Goal: Task Accomplishment & Management: Manage account settings

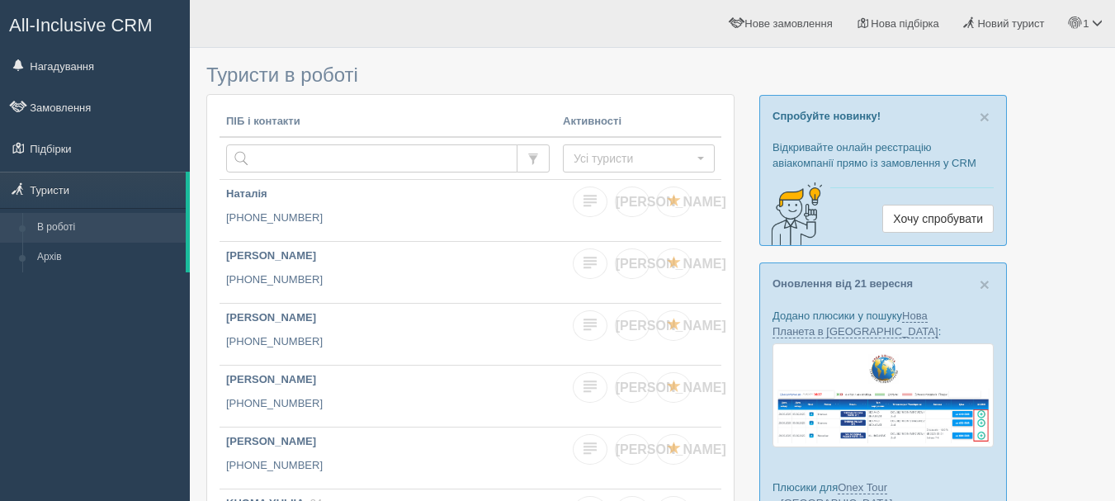
scroll to position [248, 0]
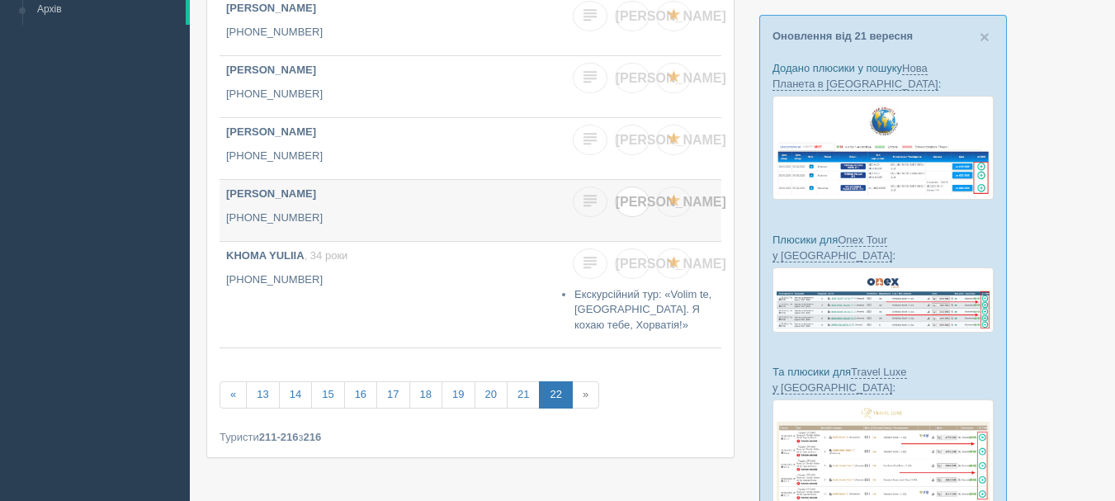
click at [641, 208] on link "[PERSON_NAME]" at bounding box center [632, 201] width 35 height 31
checkbox input "true"
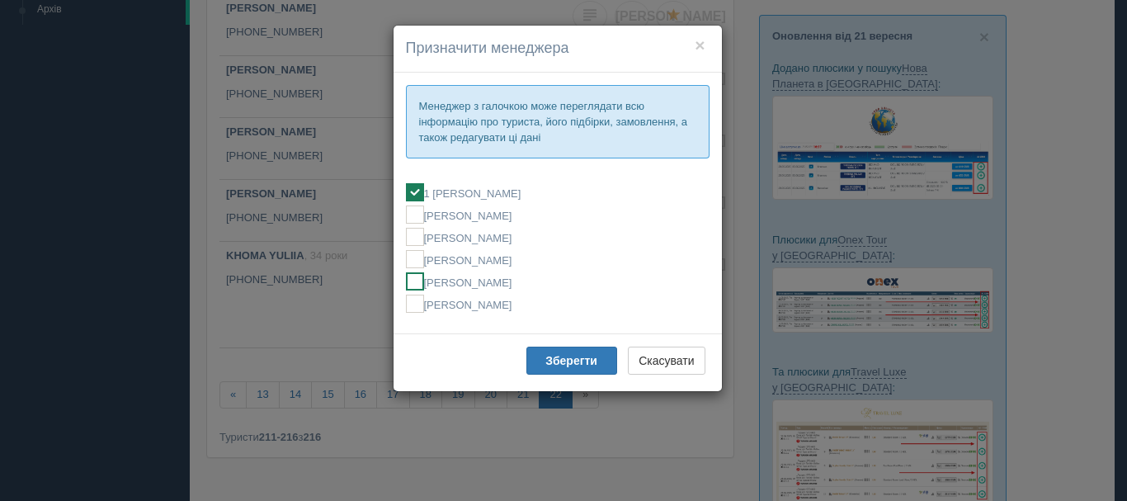
click at [507, 282] on label "[PERSON_NAME]" at bounding box center [558, 281] width 304 height 18
checkbox input "false"
click at [551, 357] on b "Зберегти" at bounding box center [571, 360] width 52 height 13
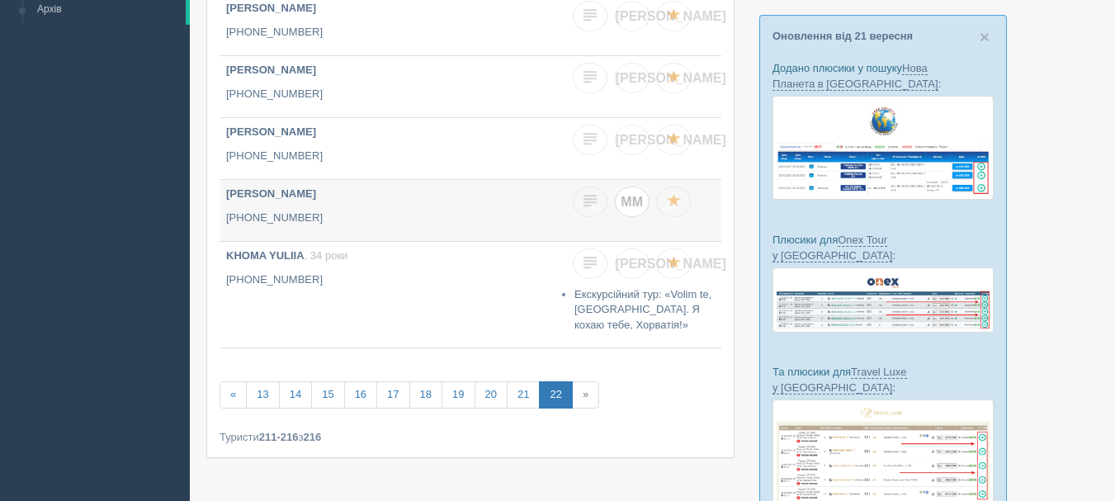
click at [631, 205] on span "ММ" at bounding box center [632, 202] width 22 height 14
checkbox input "true"
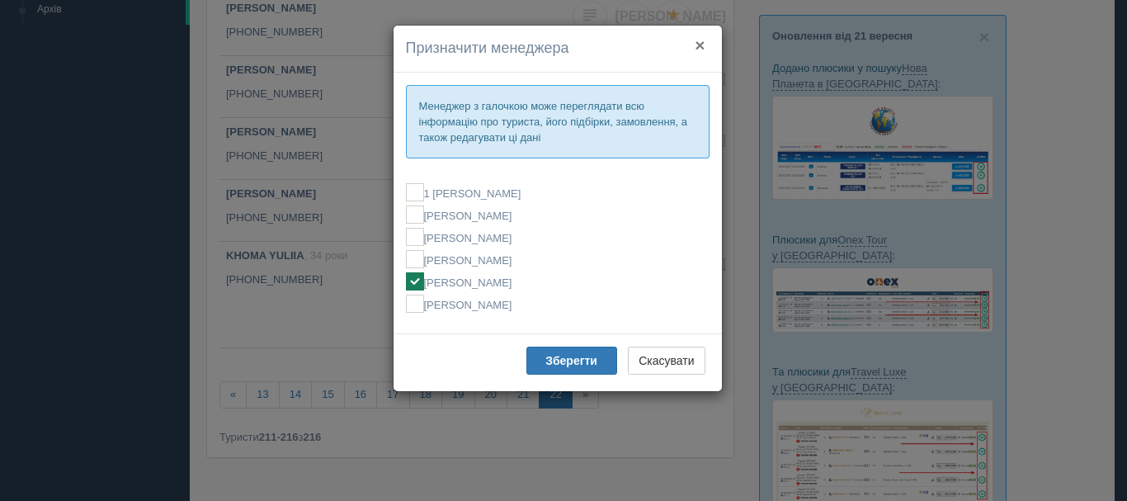
click at [704, 45] on button "×" at bounding box center [700, 44] width 10 height 17
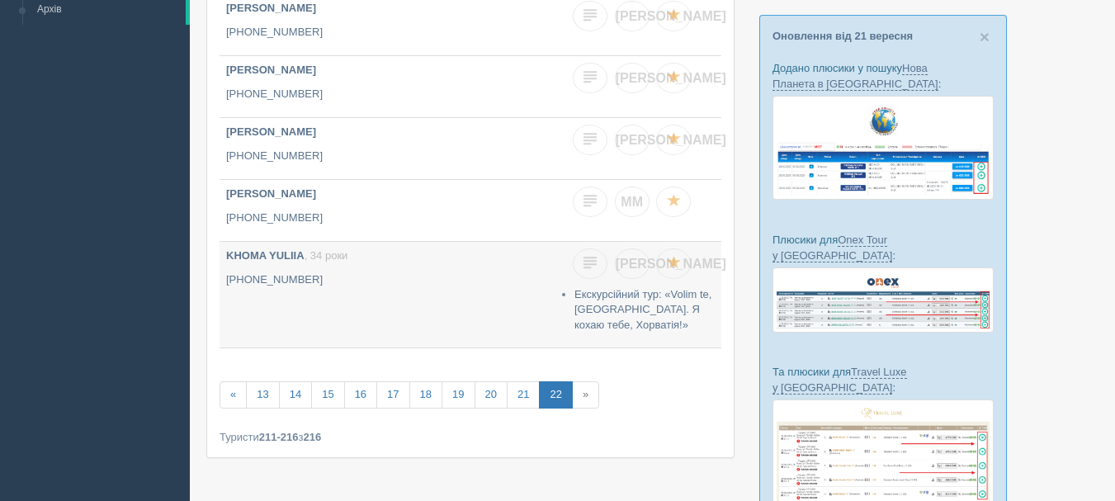
scroll to position [165, 0]
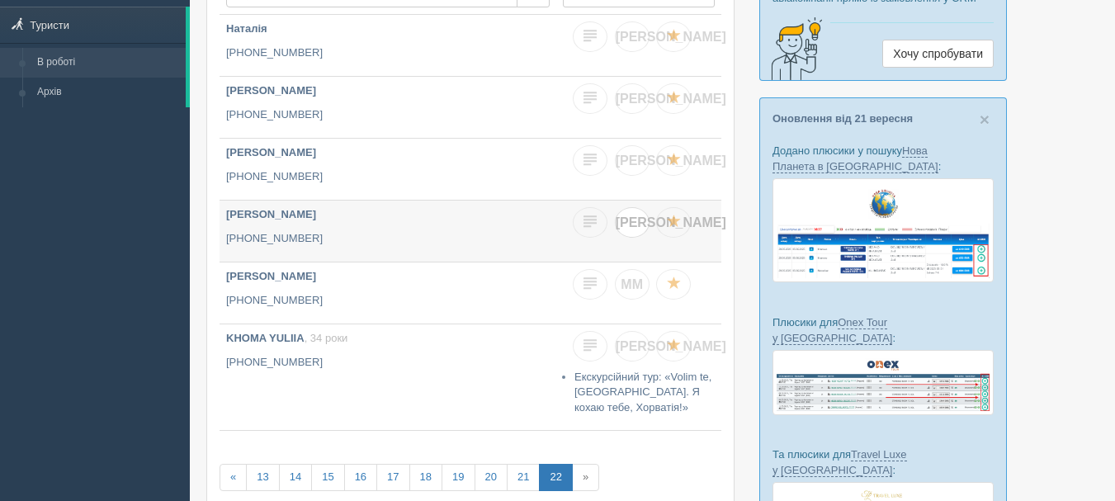
click at [630, 229] on span "Я" at bounding box center [671, 222] width 111 height 14
checkbox input "true"
checkbox input "false"
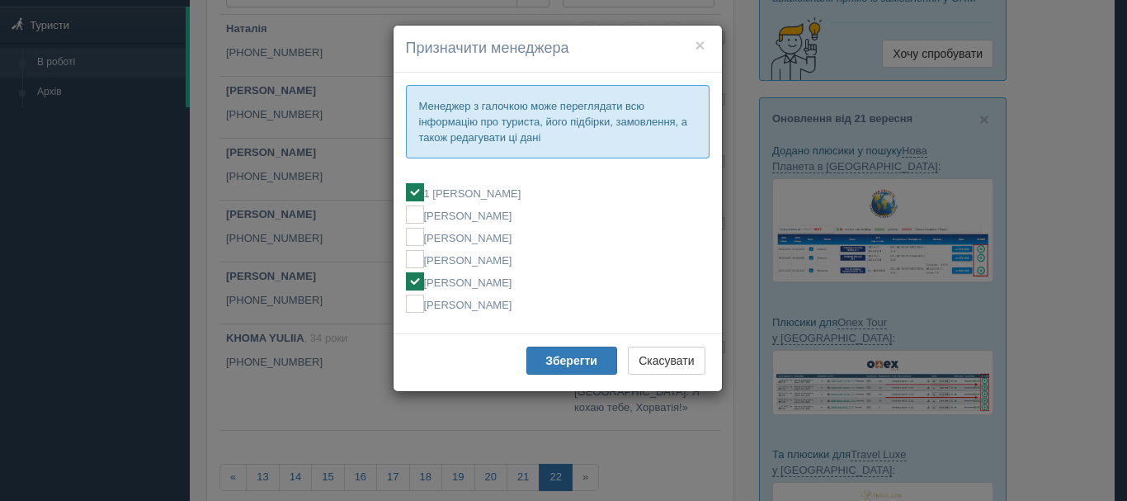
click at [508, 286] on label "[PERSON_NAME]" at bounding box center [558, 281] width 304 height 18
checkbox input "false"
checkbox input "true"
click at [554, 371] on button "Зберегти" at bounding box center [571, 361] width 91 height 28
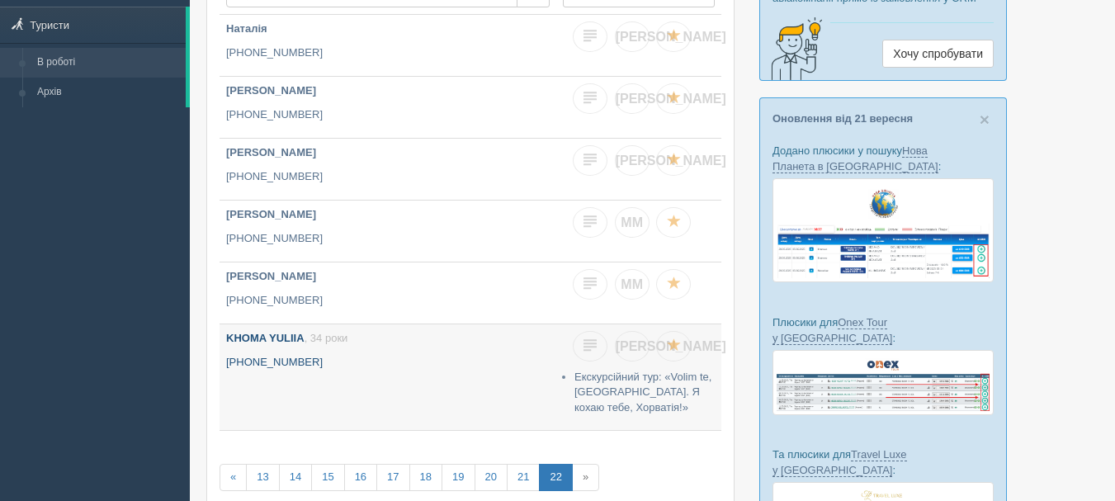
scroll to position [83, 0]
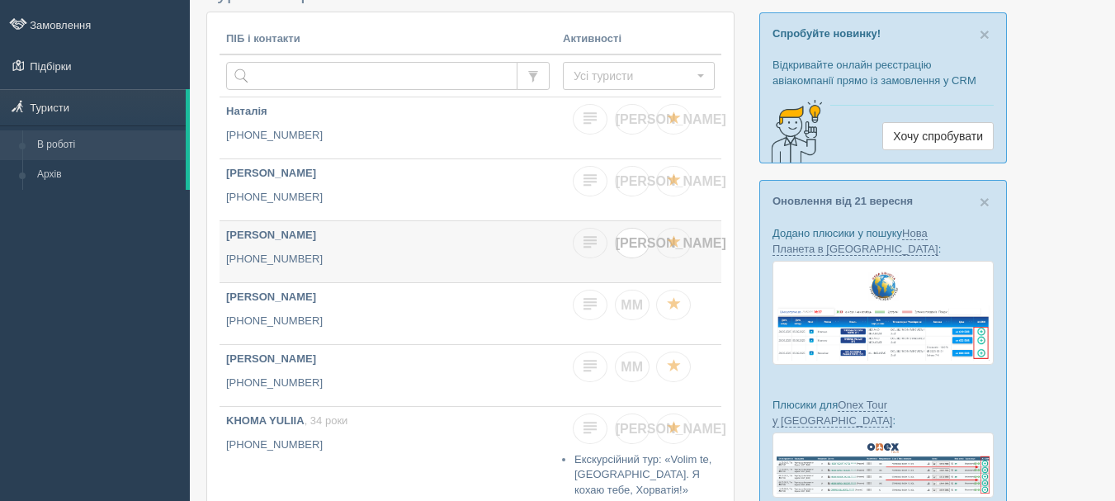
click at [630, 251] on link "Я" at bounding box center [632, 243] width 35 height 31
checkbox input "true"
checkbox input "false"
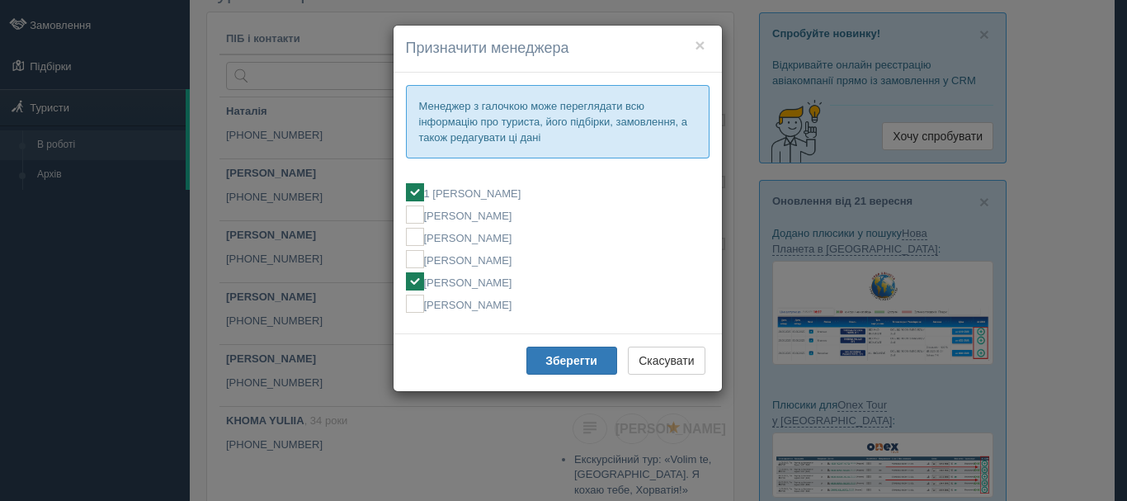
click at [553, 282] on label "[PERSON_NAME]" at bounding box center [558, 281] width 304 height 18
checkbox input "false"
checkbox input "true"
click at [570, 364] on b "Зберегти" at bounding box center [571, 360] width 52 height 13
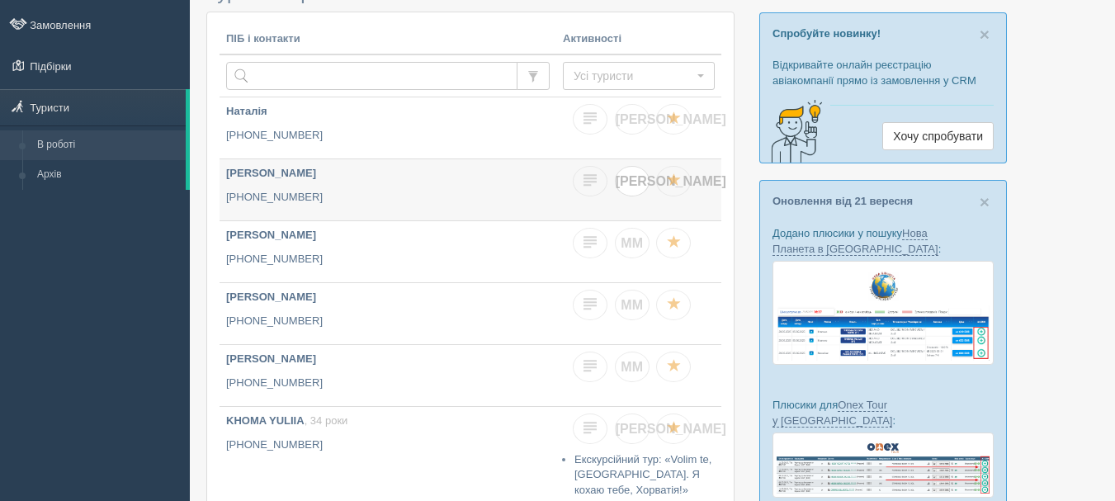
click at [630, 182] on span "[PERSON_NAME]" at bounding box center [671, 181] width 111 height 14
checkbox input "true"
checkbox input "false"
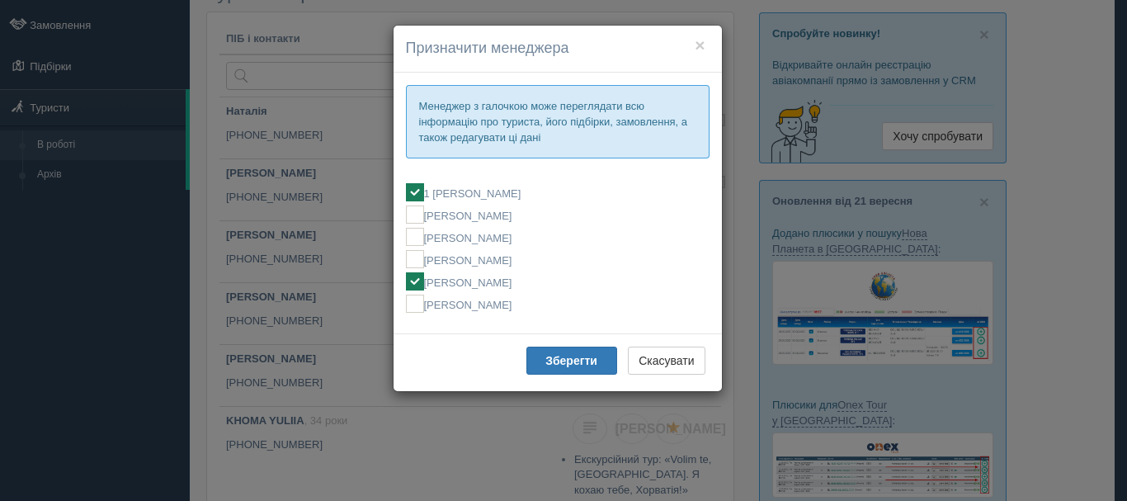
click at [539, 281] on label "[PERSON_NAME]" at bounding box center [558, 281] width 304 height 18
checkbox input "false"
checkbox input "true"
click at [558, 359] on b "Зберегти" at bounding box center [571, 360] width 52 height 13
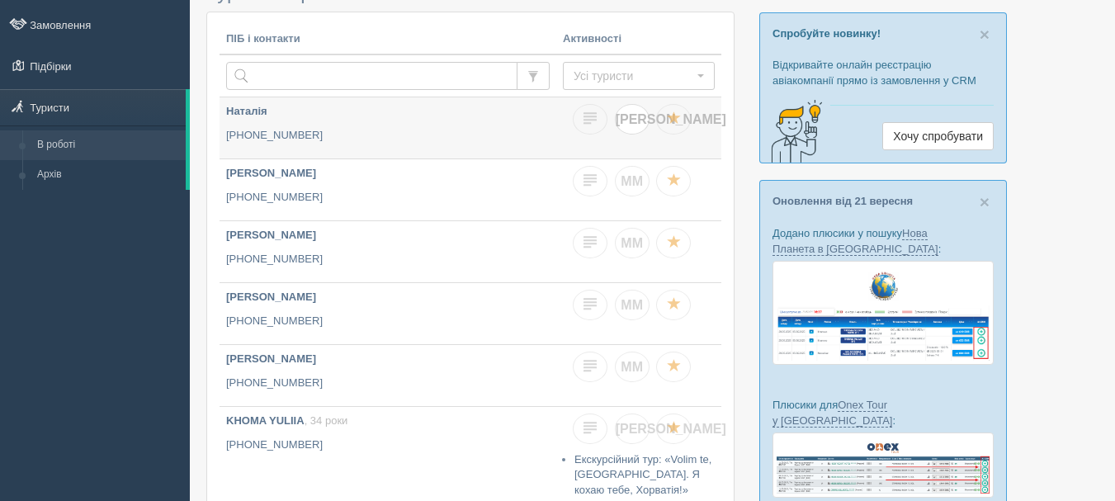
click at [639, 129] on link "Я" at bounding box center [632, 119] width 35 height 31
checkbox input "true"
checkbox input "false"
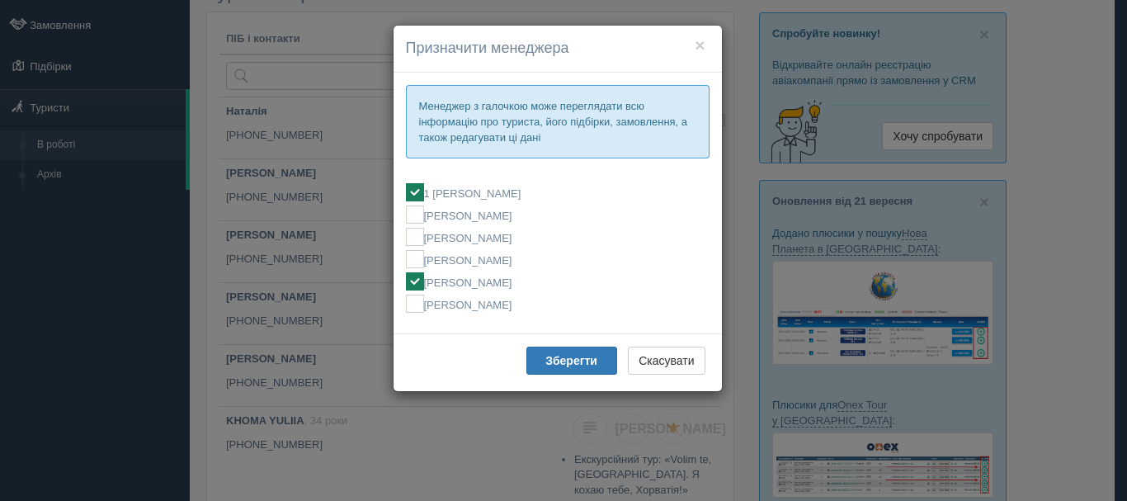
click at [493, 282] on label "[PERSON_NAME]" at bounding box center [558, 281] width 304 height 18
checkbox input "false"
checkbox input "true"
click at [570, 368] on button "Зберегти" at bounding box center [571, 361] width 91 height 28
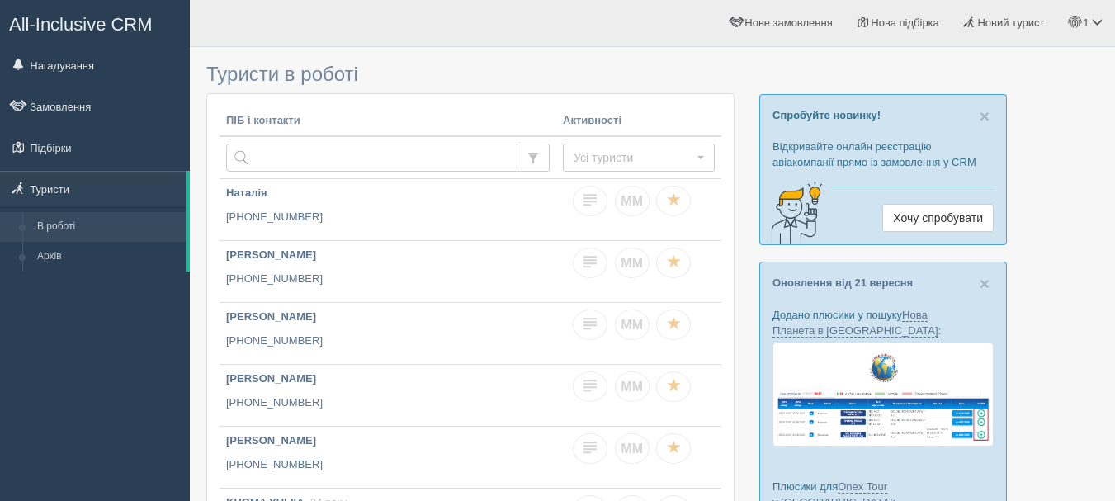
scroll to position [0, 0]
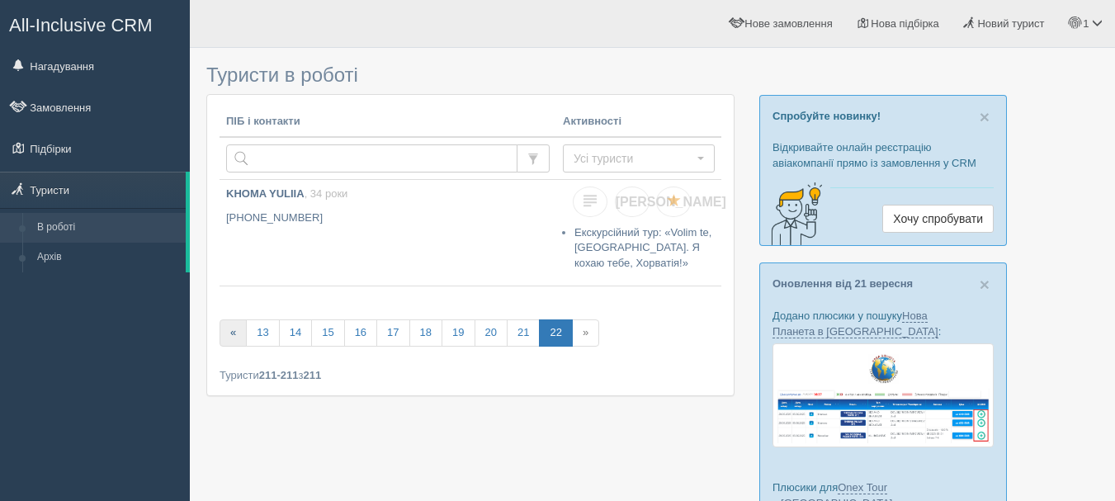
click at [231, 333] on link "«" at bounding box center [232, 332] width 27 height 27
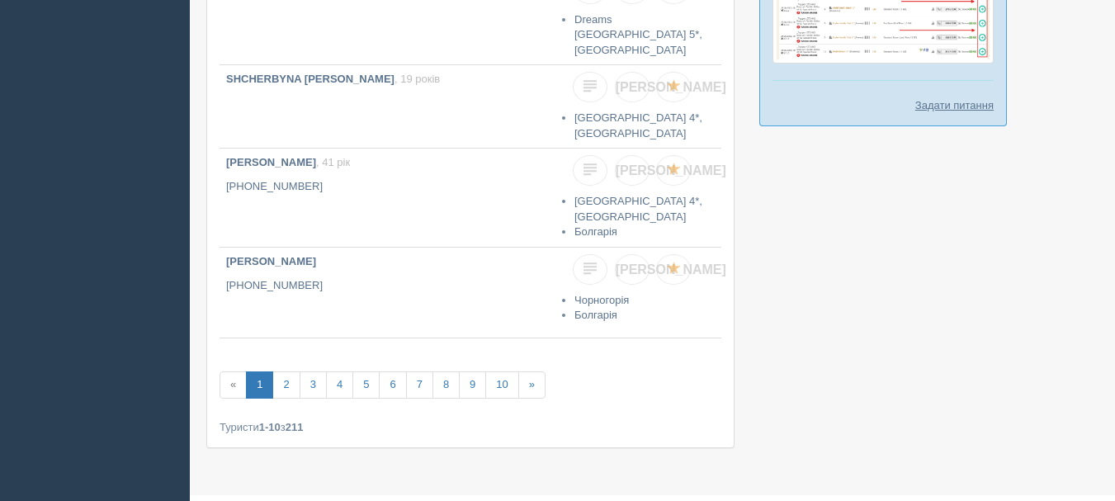
scroll to position [696, 0]
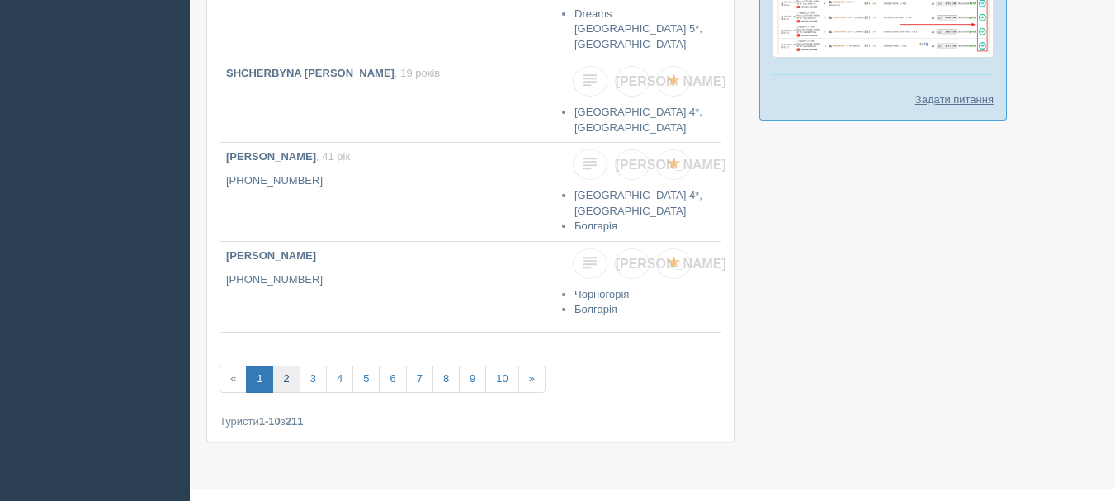
click at [291, 366] on link "2" at bounding box center [285, 379] width 27 height 27
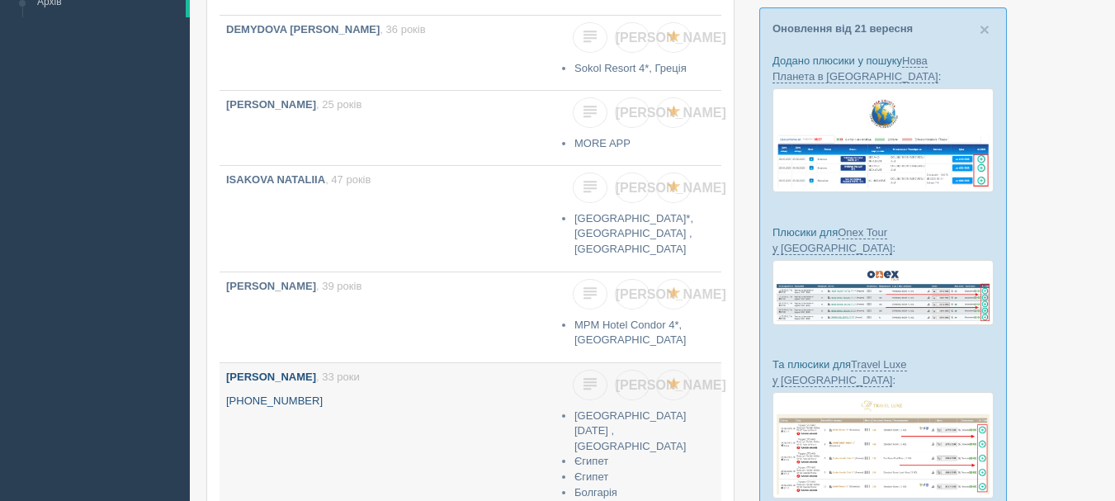
scroll to position [248, 0]
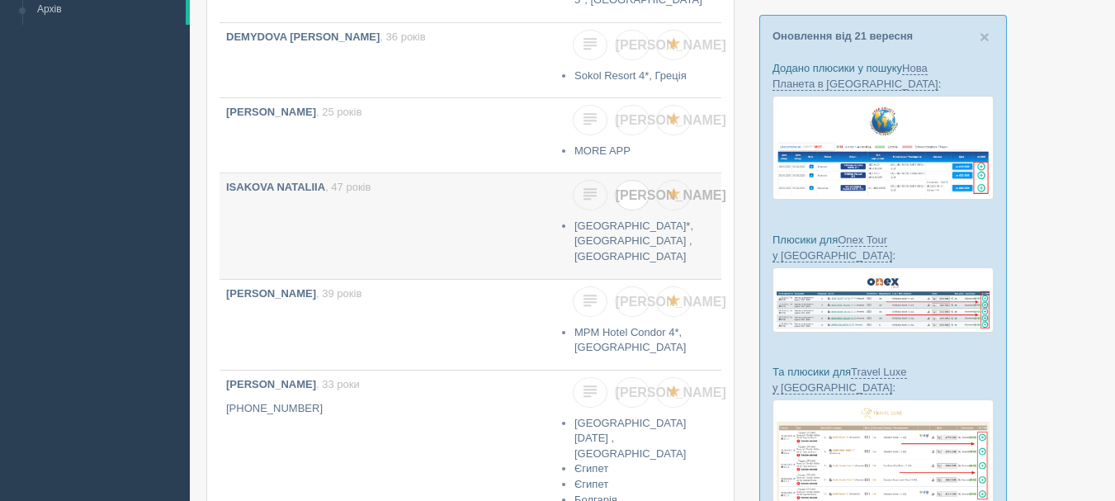
click at [630, 196] on span "[PERSON_NAME]" at bounding box center [671, 195] width 111 height 14
checkbox input "true"
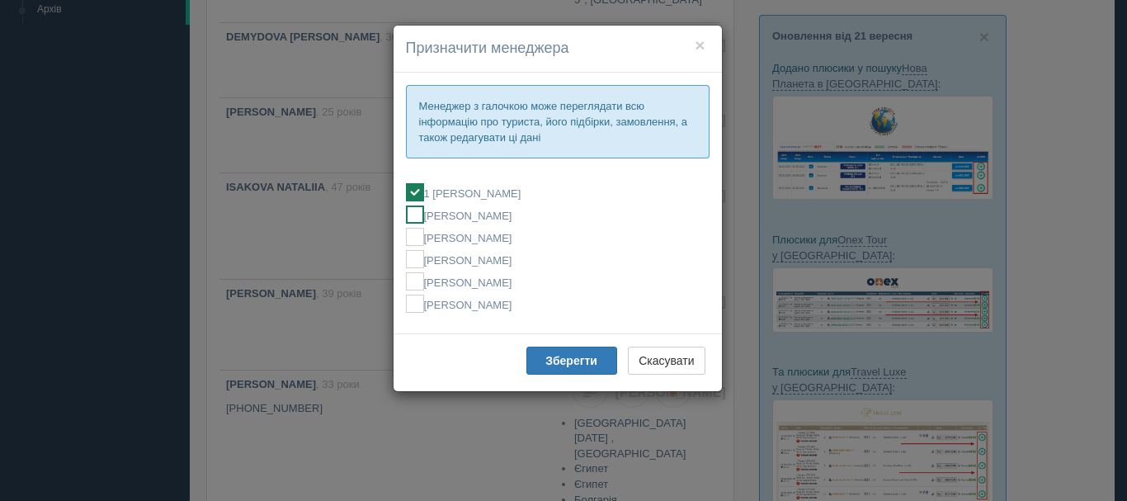
click at [472, 215] on label "[PERSON_NAME]" at bounding box center [558, 214] width 304 height 18
checkbox input "false"
checkbox input "true"
click at [546, 359] on b "Зберегти" at bounding box center [571, 360] width 52 height 13
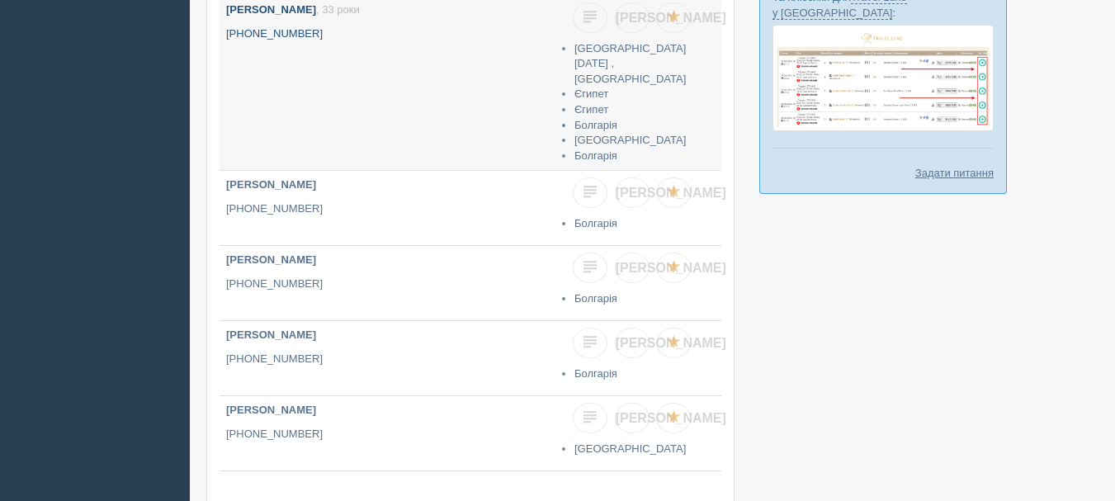
scroll to position [660, 0]
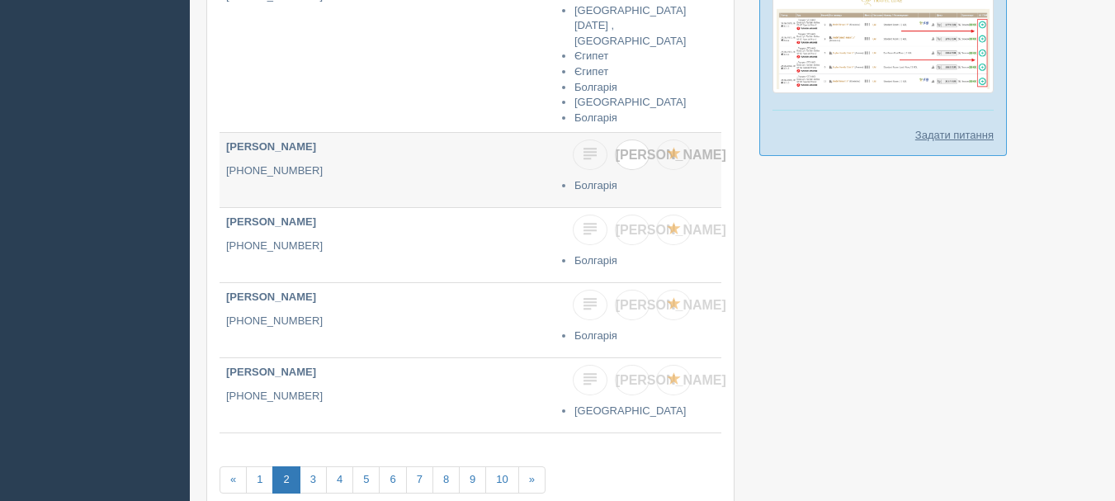
click at [639, 152] on link "[PERSON_NAME]" at bounding box center [632, 154] width 35 height 31
checkbox input "true"
checkbox input "false"
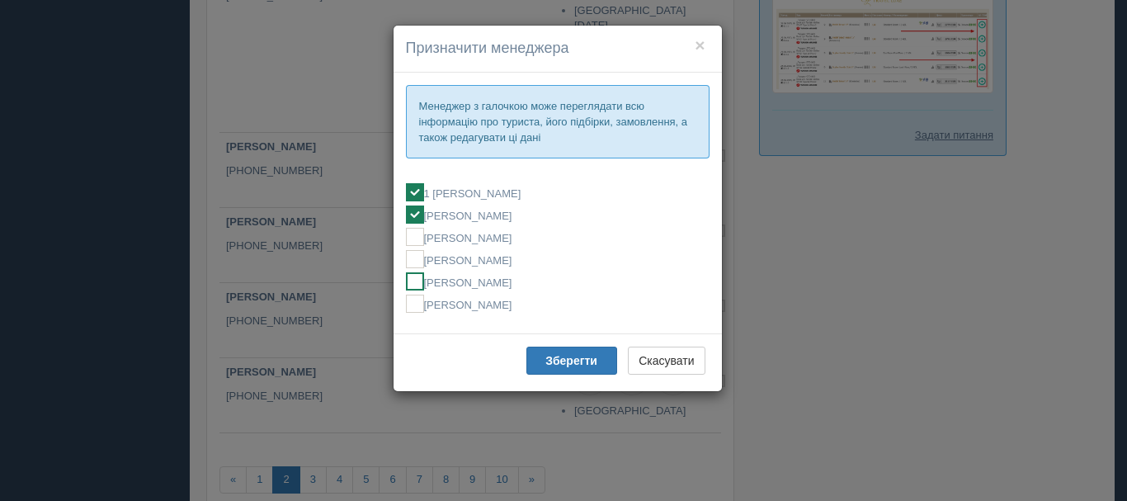
click at [499, 285] on label "[PERSON_NAME]" at bounding box center [558, 281] width 304 height 18
checkbox input "false"
checkbox input "true"
click at [537, 349] on button "Зберегти" at bounding box center [571, 361] width 91 height 28
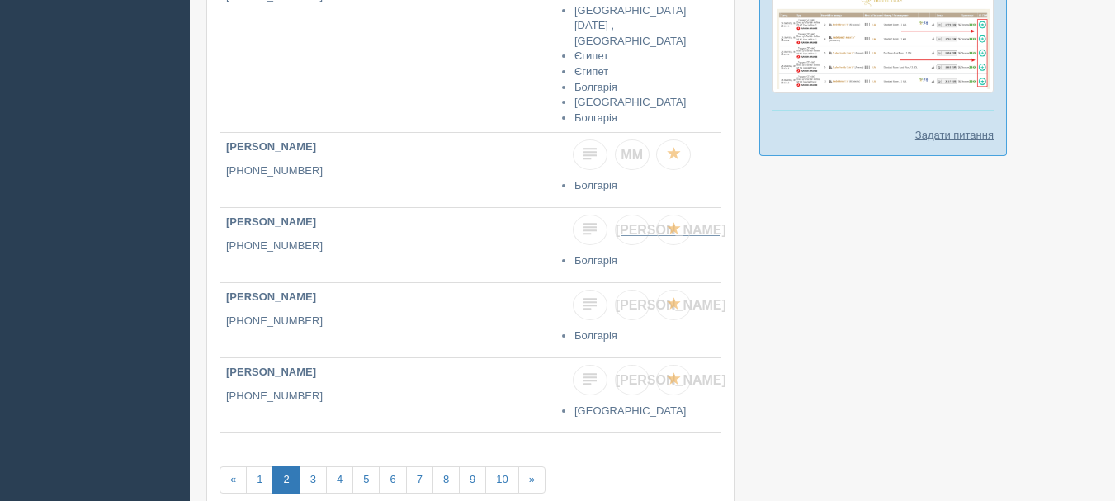
drag, startPoint x: 630, startPoint y: 225, endPoint x: 621, endPoint y: 271, distance: 46.1
click at [631, 224] on span "[PERSON_NAME]" at bounding box center [671, 230] width 111 height 14
checkbox input "true"
checkbox input "false"
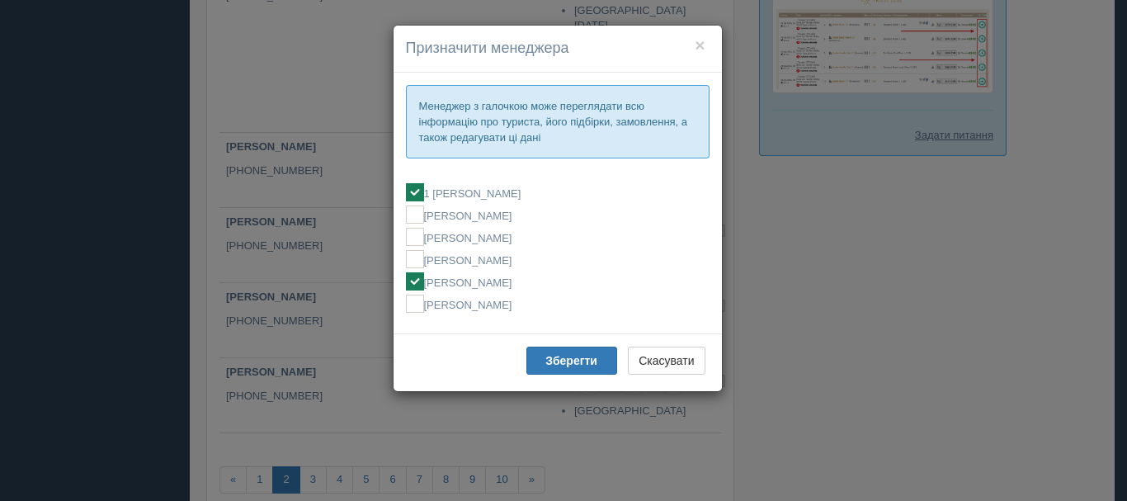
click at [537, 273] on label "[PERSON_NAME]" at bounding box center [558, 281] width 304 height 18
checkbox input "false"
checkbox input "true"
click at [553, 359] on b "Зберегти" at bounding box center [571, 360] width 52 height 13
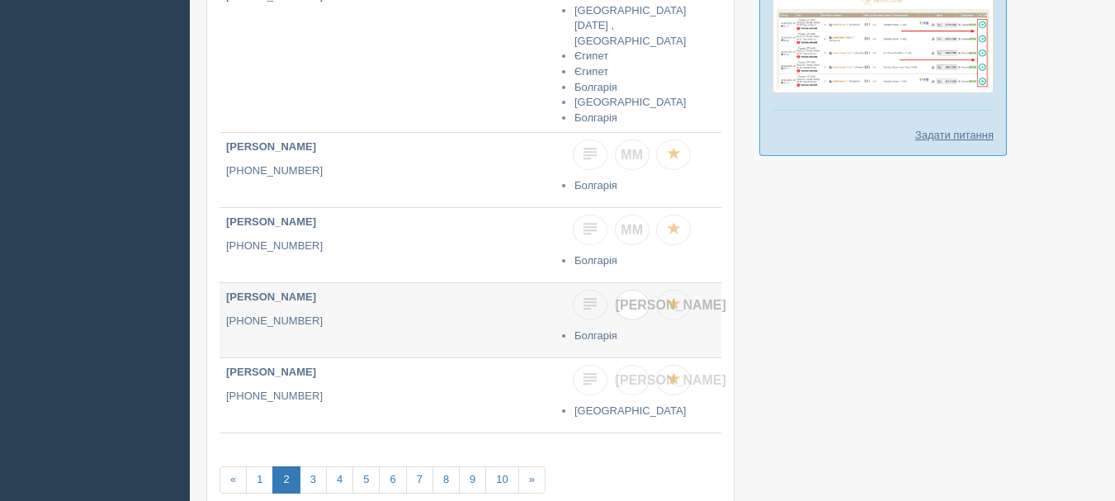
click at [630, 300] on span "[PERSON_NAME]" at bounding box center [671, 305] width 111 height 14
checkbox input "true"
checkbox input "false"
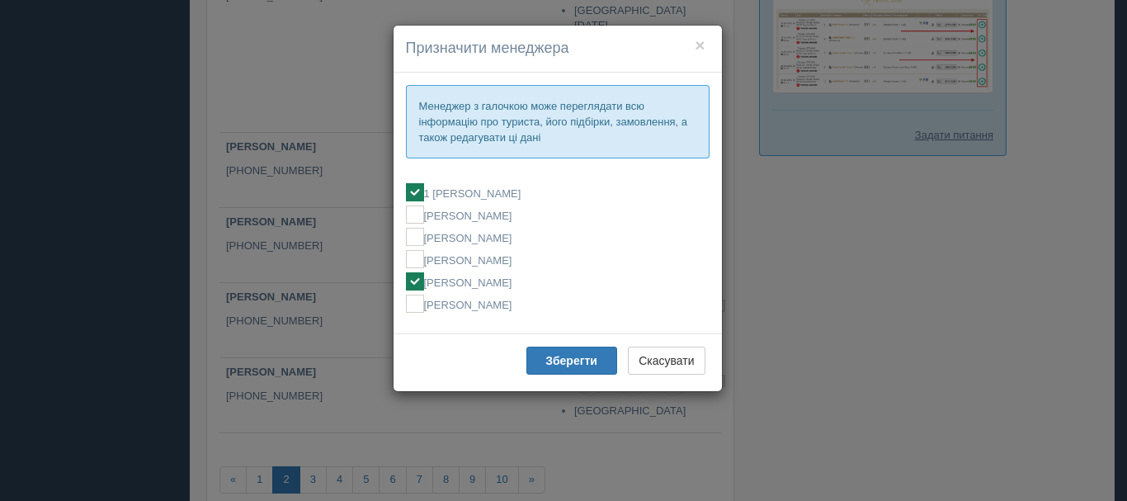
click at [512, 273] on label "[PERSON_NAME]" at bounding box center [558, 281] width 304 height 18
checkbox input "false"
checkbox input "true"
click at [571, 357] on b "Зберегти" at bounding box center [571, 360] width 52 height 13
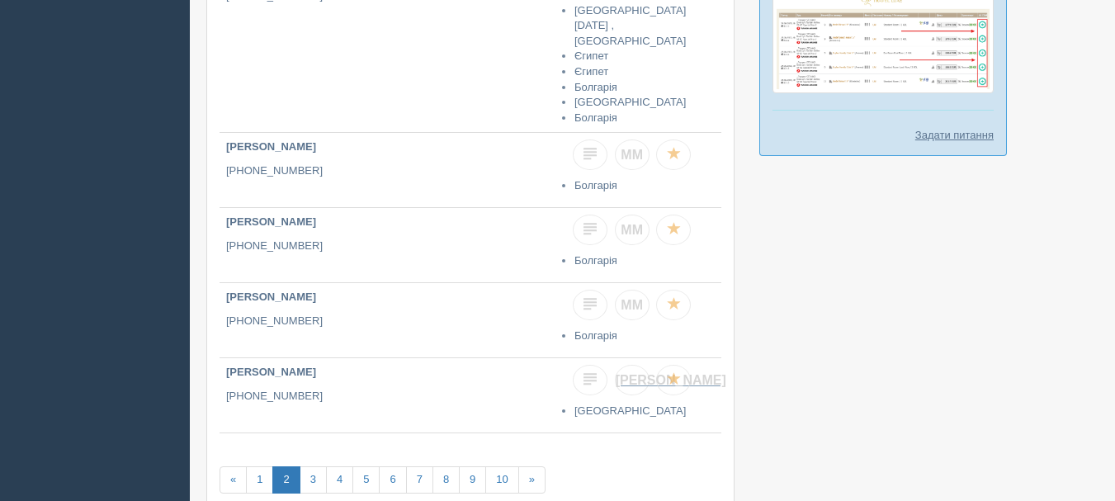
click at [639, 365] on link "[PERSON_NAME]" at bounding box center [632, 380] width 35 height 31
checkbox input "true"
checkbox input "false"
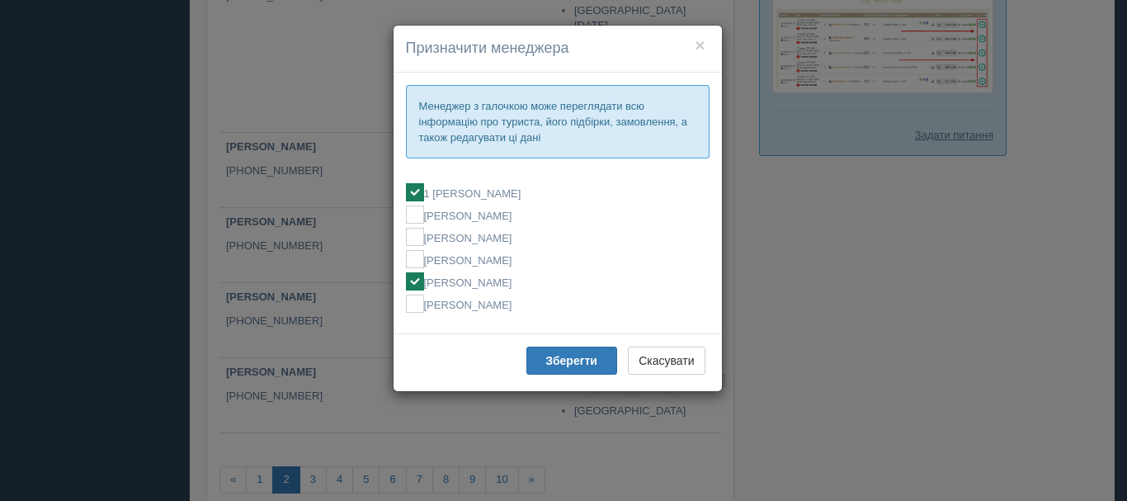
click at [490, 282] on label "[PERSON_NAME]" at bounding box center [558, 281] width 304 height 18
checkbox input "false"
checkbox input "true"
click at [548, 360] on b "Зберегти" at bounding box center [571, 360] width 52 height 13
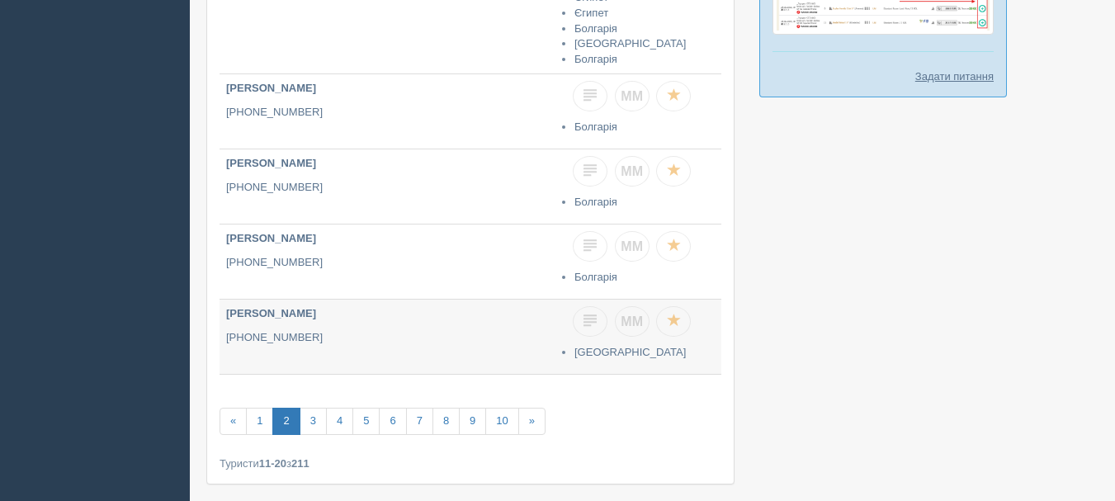
scroll to position [786, 0]
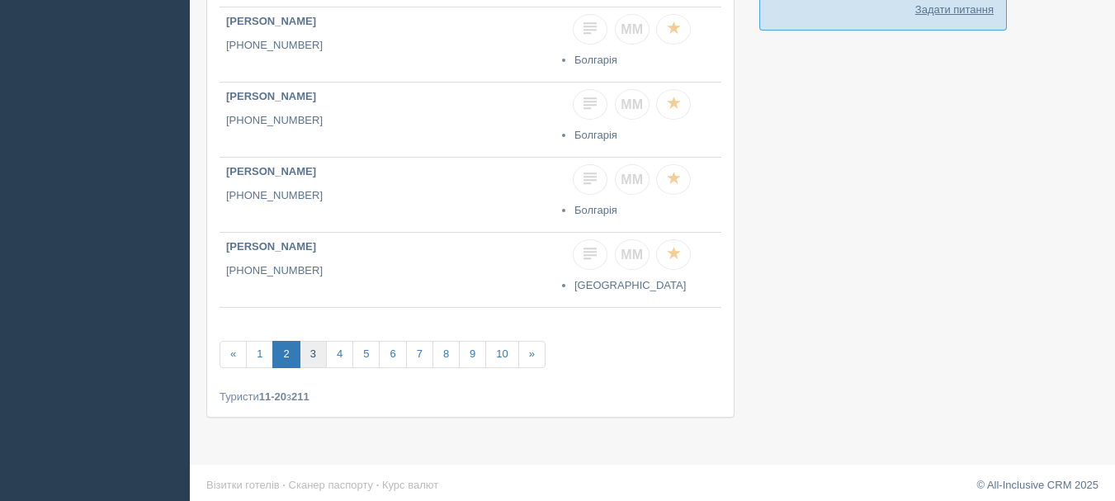
click at [310, 354] on link "3" at bounding box center [313, 354] width 27 height 27
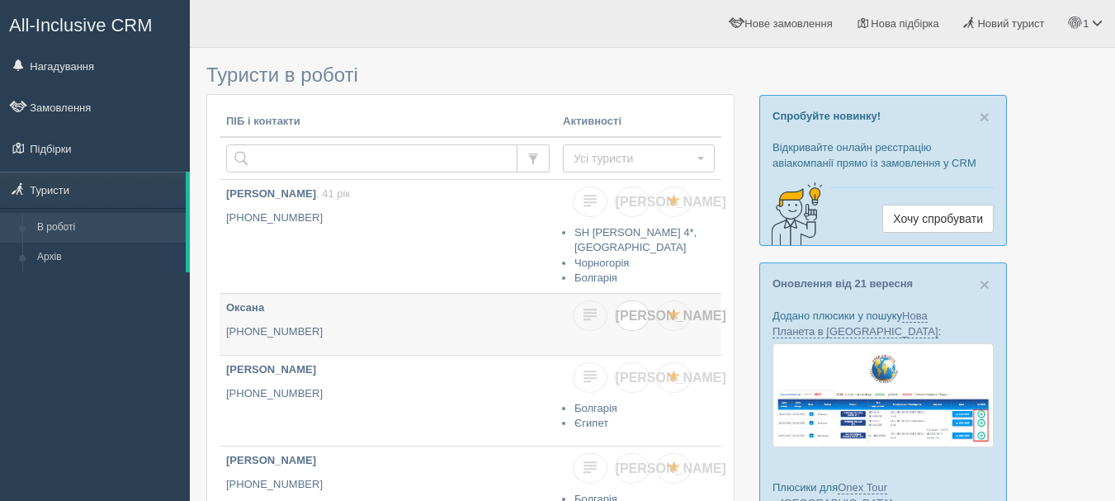
click at [630, 311] on span "[PERSON_NAME]" at bounding box center [671, 316] width 111 height 14
checkbox input "true"
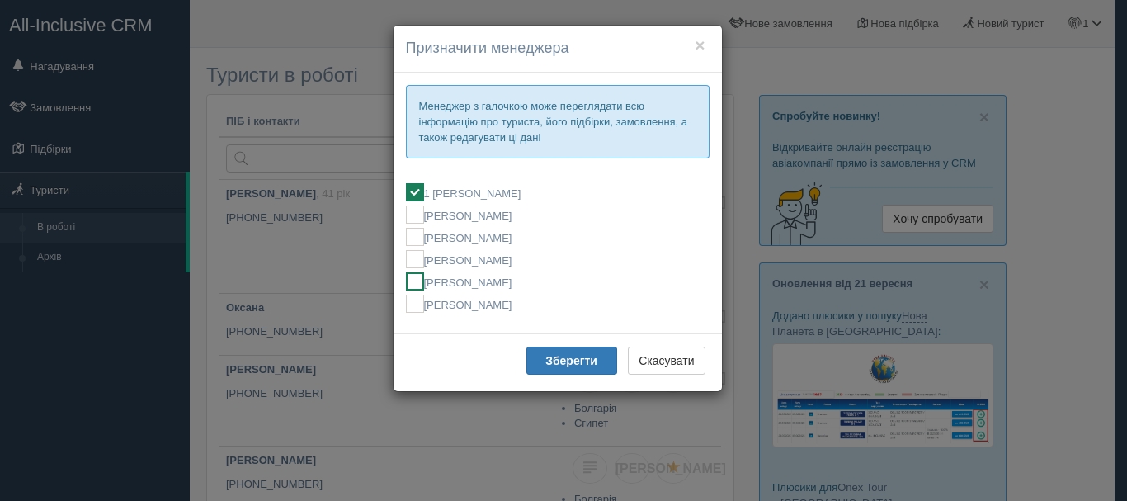
click at [505, 279] on label "[PERSON_NAME]" at bounding box center [558, 281] width 304 height 18
checkbox input "false"
checkbox input "true"
click at [557, 365] on b "Зберегти" at bounding box center [571, 360] width 52 height 13
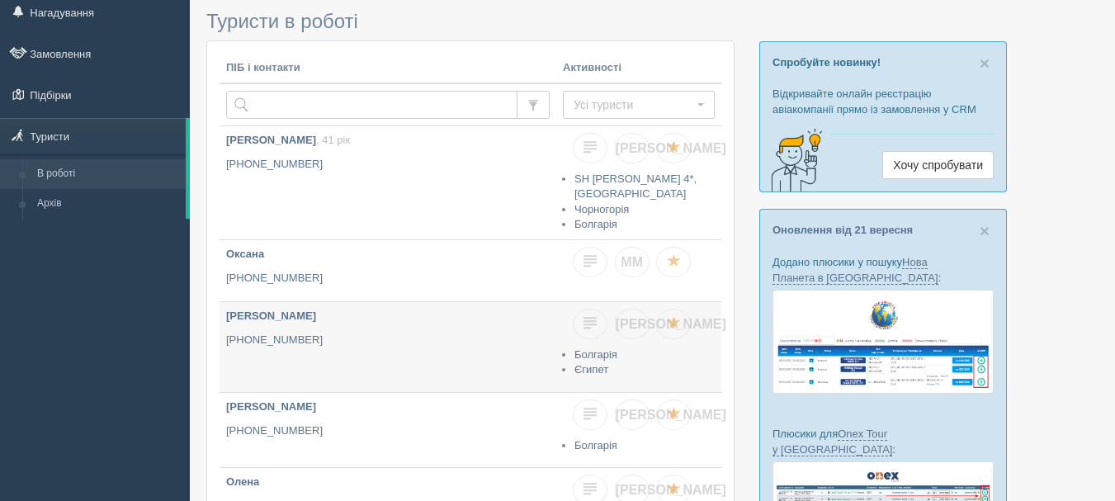
scroll to position [83, 0]
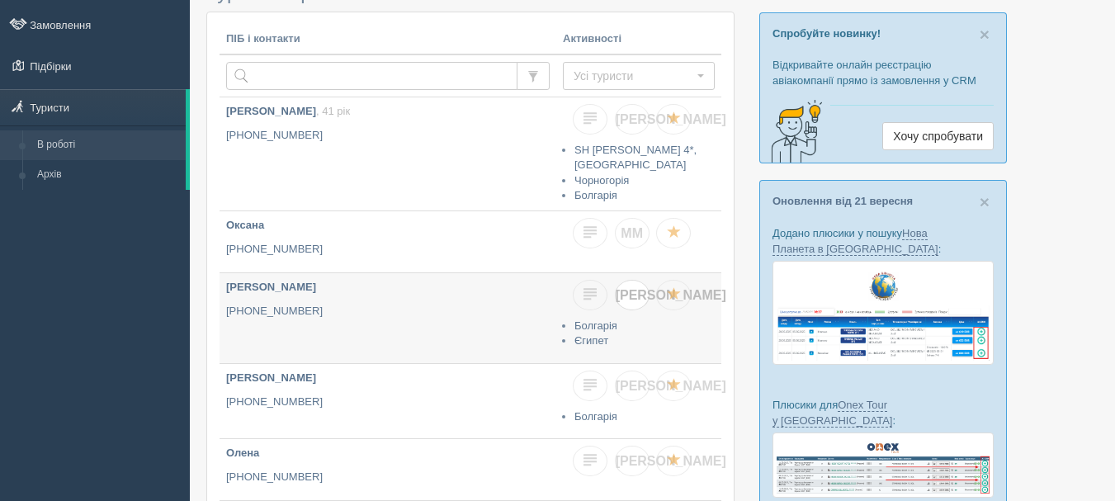
click at [638, 286] on link "[PERSON_NAME]" at bounding box center [632, 295] width 35 height 31
checkbox input "true"
checkbox input "false"
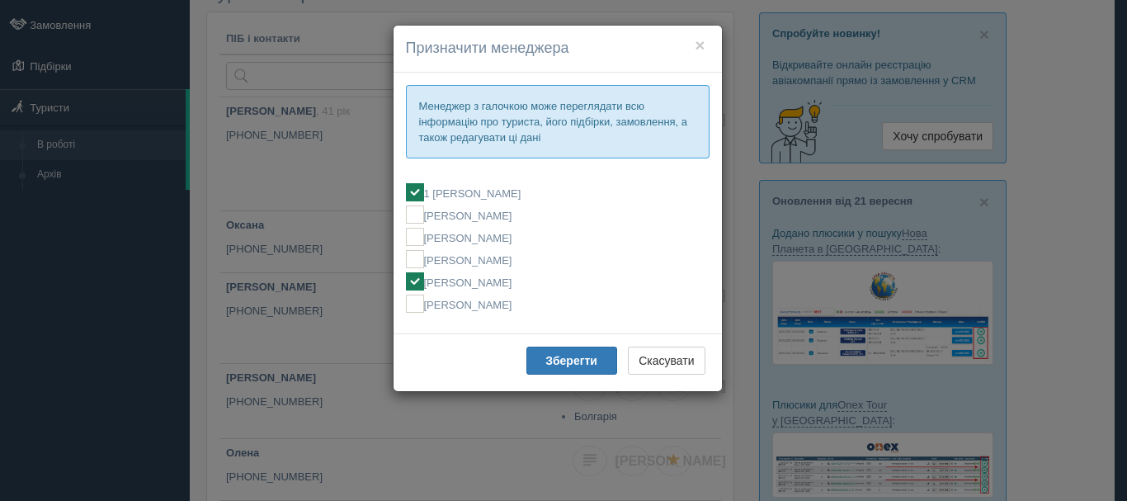
click at [498, 281] on label "[PERSON_NAME]" at bounding box center [558, 281] width 304 height 18
checkbox input "false"
checkbox input "true"
click at [551, 352] on button "Зберегти" at bounding box center [571, 361] width 91 height 28
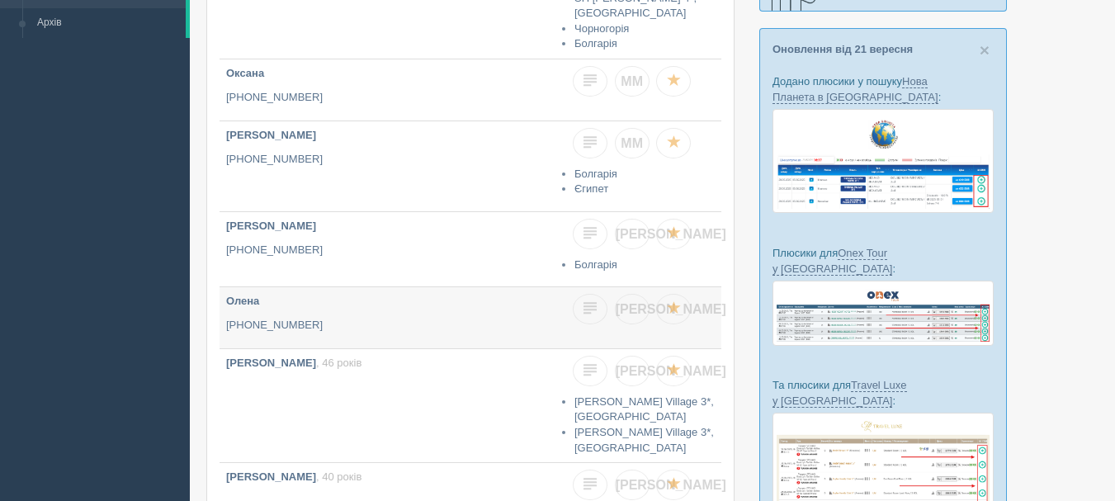
scroll to position [248, 0]
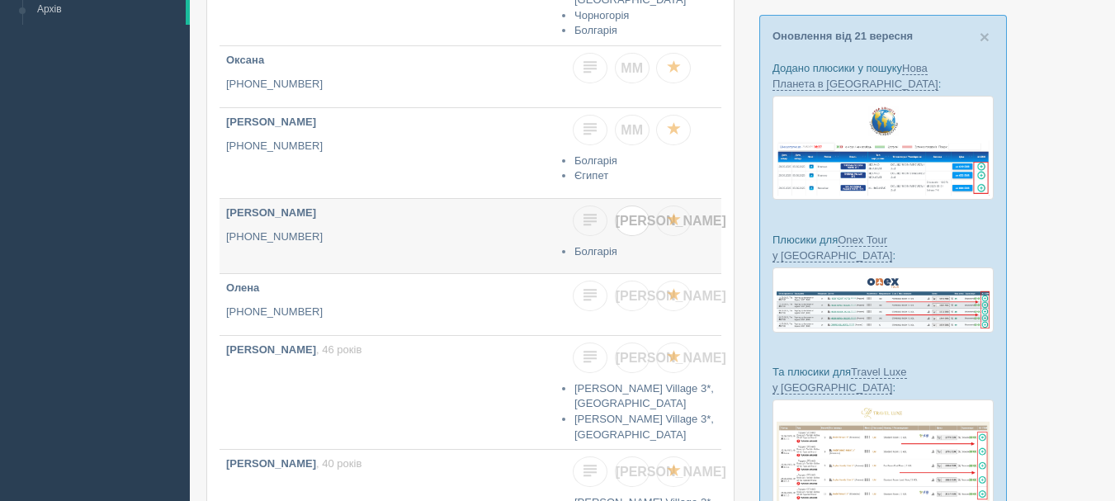
click at [638, 213] on link "[PERSON_NAME]" at bounding box center [632, 220] width 35 height 31
checkbox input "true"
checkbox input "false"
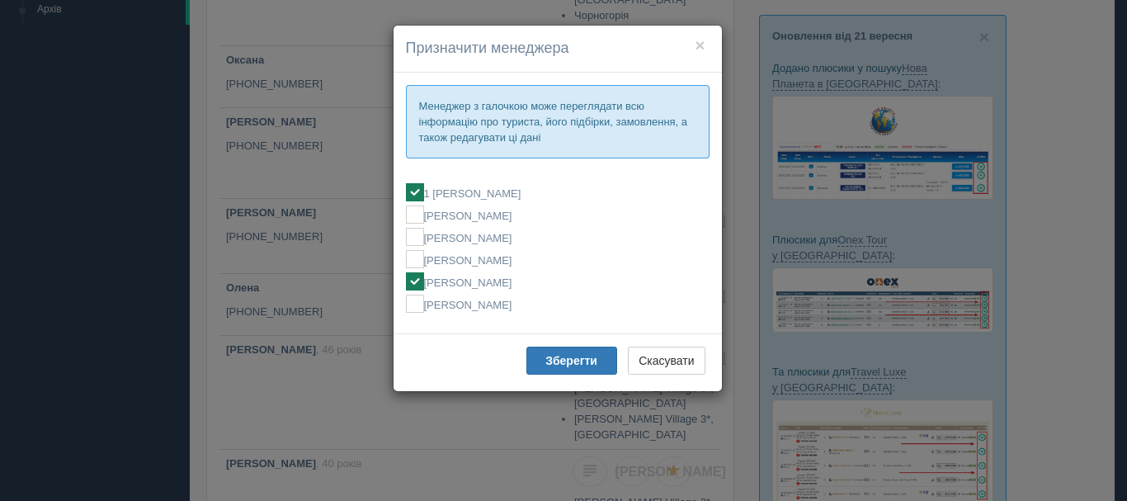
click at [537, 290] on label "[PERSON_NAME]" at bounding box center [558, 281] width 304 height 18
checkbox input "false"
checkbox input "true"
click at [565, 356] on b "Зберегти" at bounding box center [571, 360] width 52 height 13
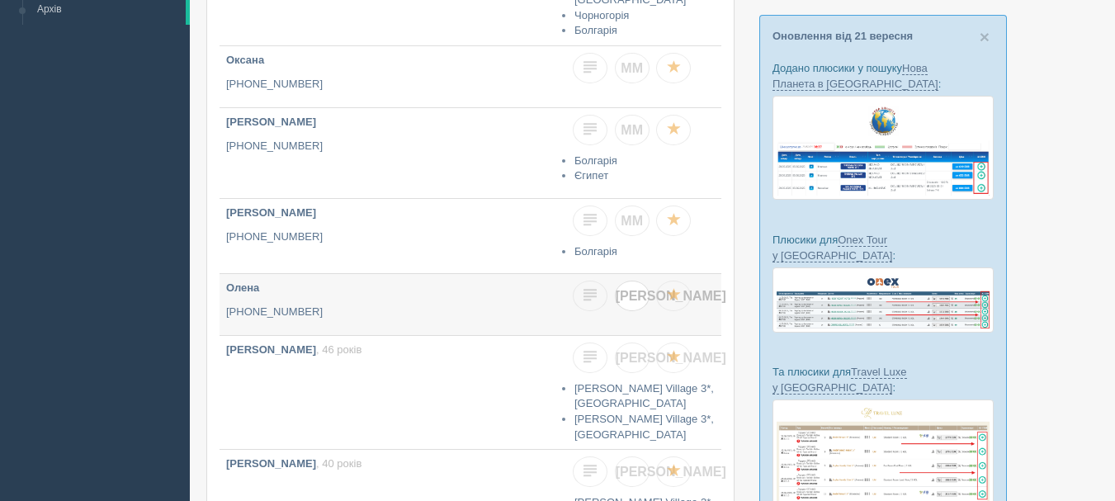
click at [626, 290] on span "[PERSON_NAME]" at bounding box center [671, 296] width 111 height 14
checkbox input "true"
checkbox input "false"
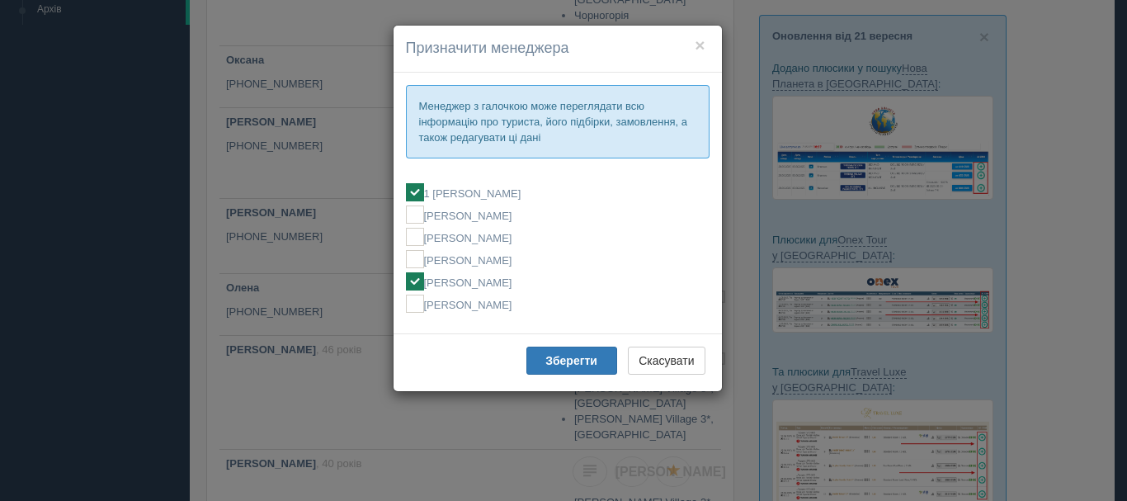
click at [569, 284] on label "[PERSON_NAME]" at bounding box center [558, 281] width 304 height 18
checkbox input "false"
checkbox input "true"
click at [566, 364] on b "Зберегти" at bounding box center [571, 360] width 52 height 13
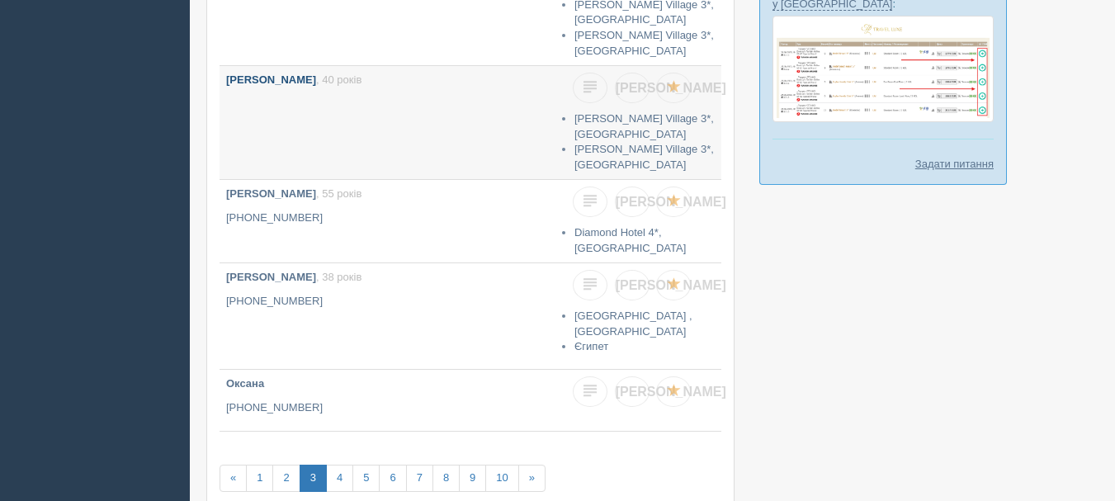
scroll to position [660, 0]
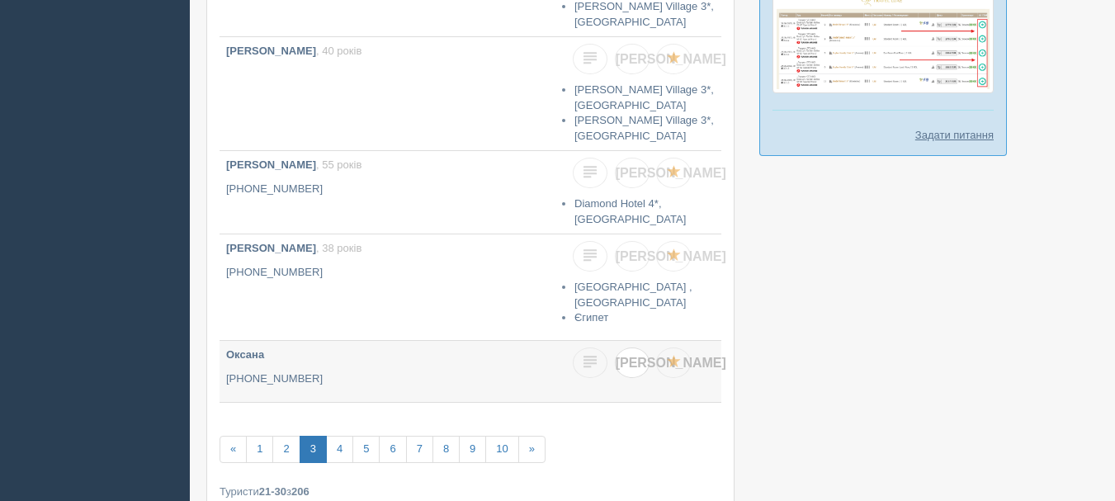
click at [645, 347] on link "[PERSON_NAME]" at bounding box center [632, 362] width 35 height 31
checkbox input "true"
checkbox input "false"
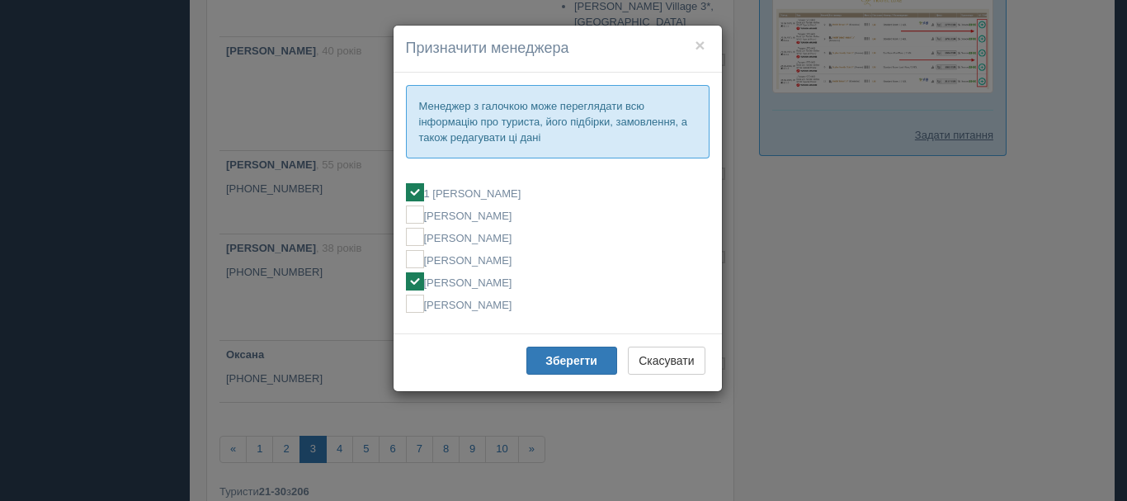
click at [479, 284] on label "[PERSON_NAME]" at bounding box center [558, 281] width 304 height 18
checkbox input "false"
checkbox input "true"
click at [536, 358] on button "Зберегти" at bounding box center [571, 361] width 91 height 28
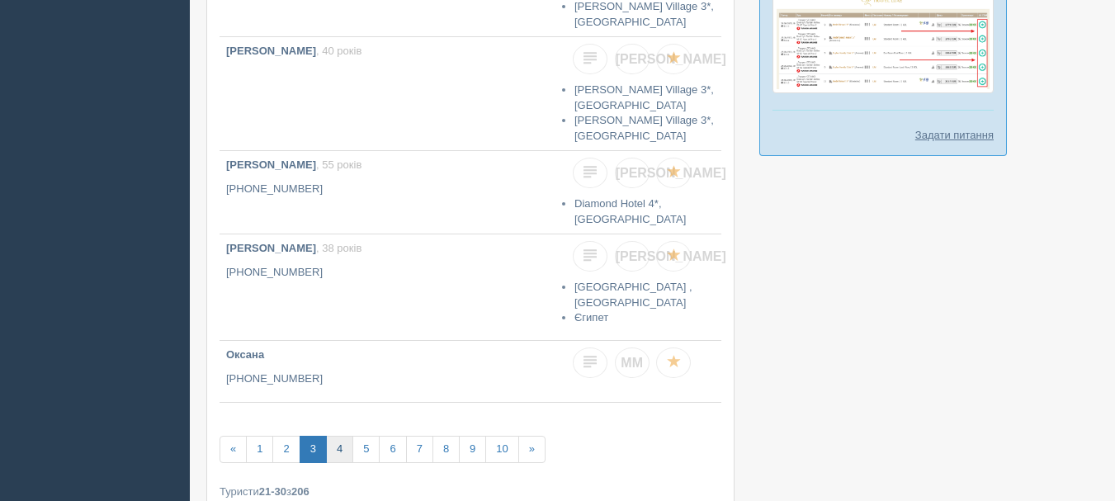
click at [339, 436] on link "4" at bounding box center [339, 449] width 27 height 27
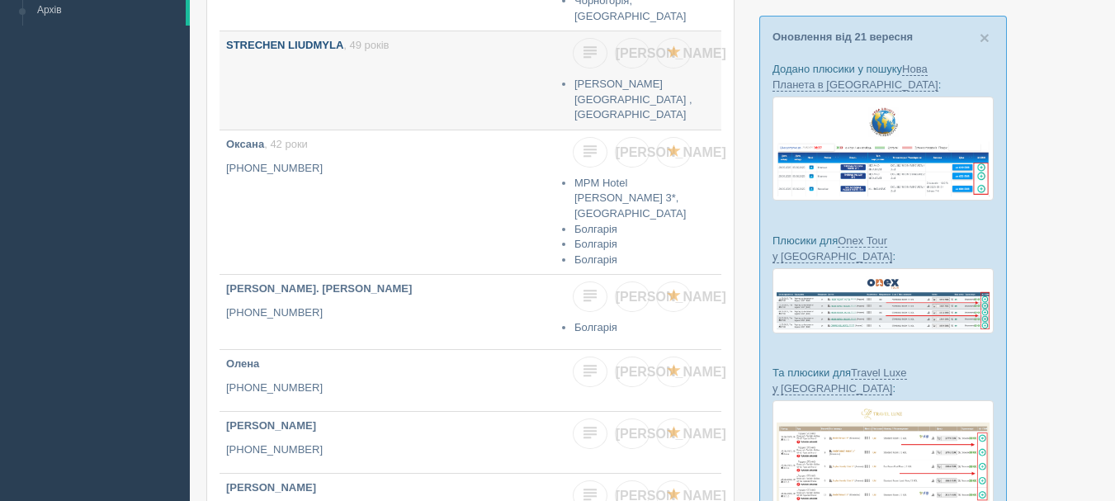
scroll to position [248, 0]
click at [635, 289] on span "[PERSON_NAME]" at bounding box center [671, 296] width 111 height 14
checkbox input "true"
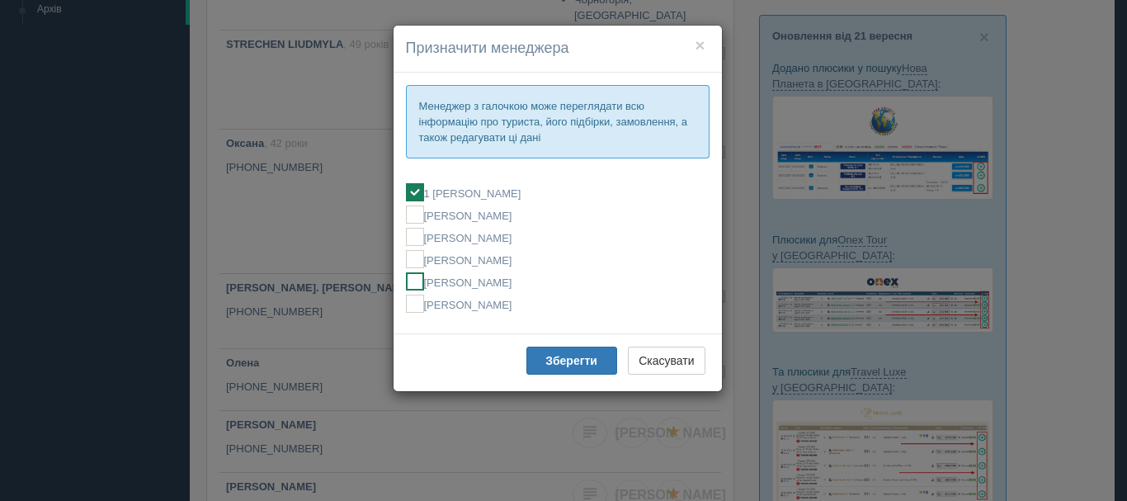
click at [511, 276] on label "[PERSON_NAME]" at bounding box center [558, 281] width 304 height 18
checkbox input "false"
checkbox input "true"
click at [561, 374] on button "Зберегти" at bounding box center [571, 361] width 91 height 28
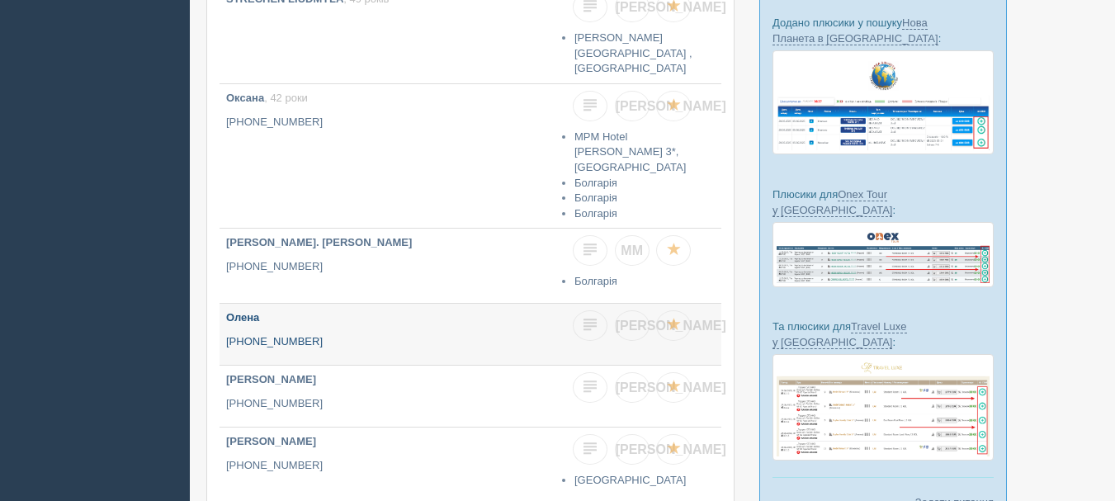
scroll to position [330, 0]
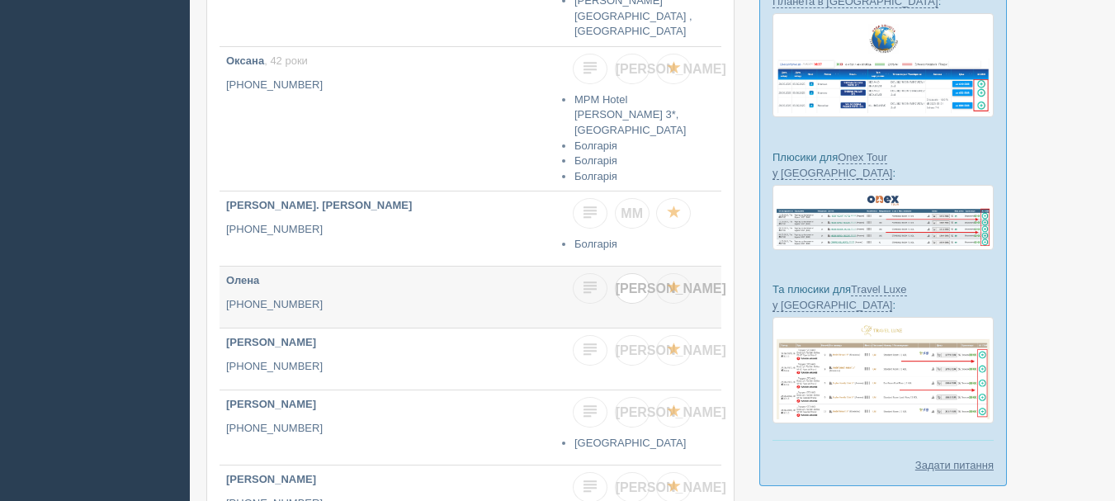
click at [640, 273] on link "[PERSON_NAME]" at bounding box center [632, 288] width 35 height 31
checkbox input "true"
checkbox input "false"
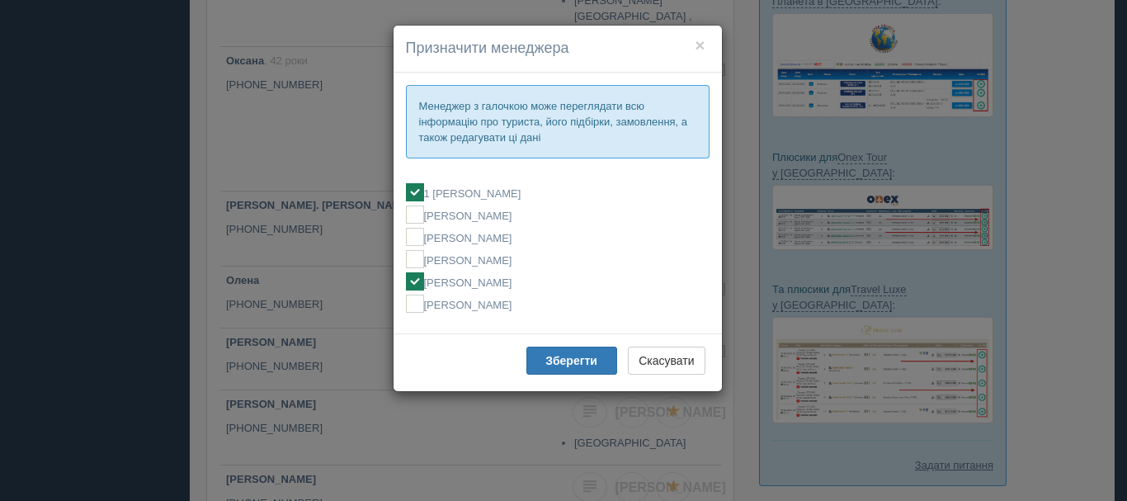
click at [538, 286] on label "[PERSON_NAME]" at bounding box center [558, 281] width 304 height 18
checkbox input "false"
checkbox input "true"
click at [550, 361] on b "Зберегти" at bounding box center [571, 360] width 52 height 13
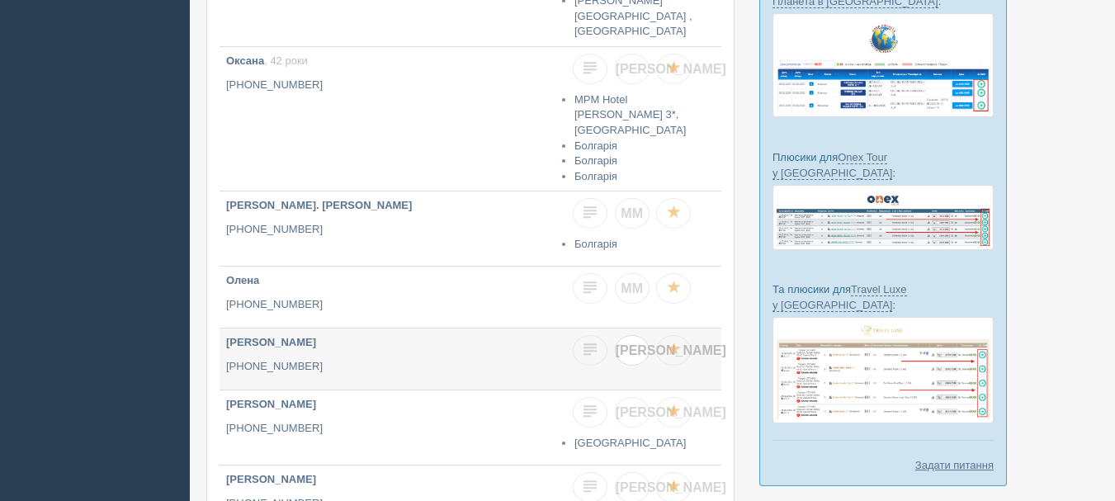
click at [623, 335] on link "[PERSON_NAME]" at bounding box center [632, 350] width 35 height 31
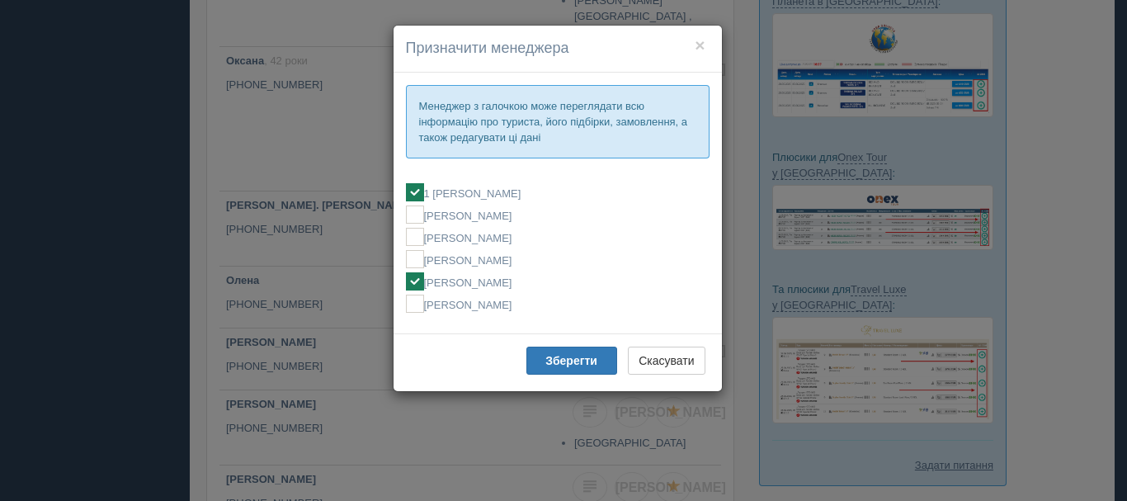
click at [511, 289] on label "[PERSON_NAME]" at bounding box center [558, 281] width 304 height 18
checkbox input "false"
checkbox input "true"
click at [555, 367] on b "Зберегти" at bounding box center [571, 360] width 52 height 13
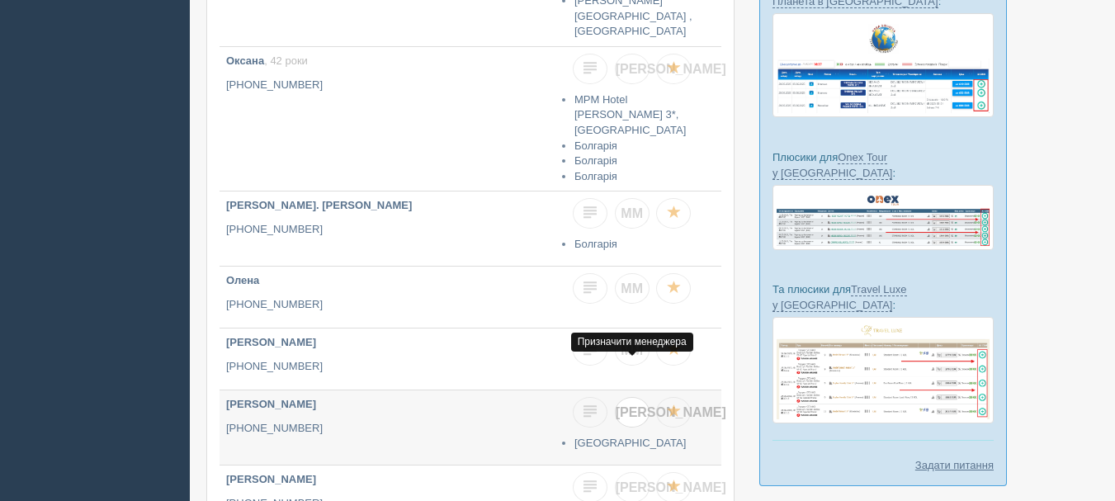
click at [635, 405] on span "[PERSON_NAME]" at bounding box center [671, 412] width 111 height 14
checkbox input "true"
checkbox input "false"
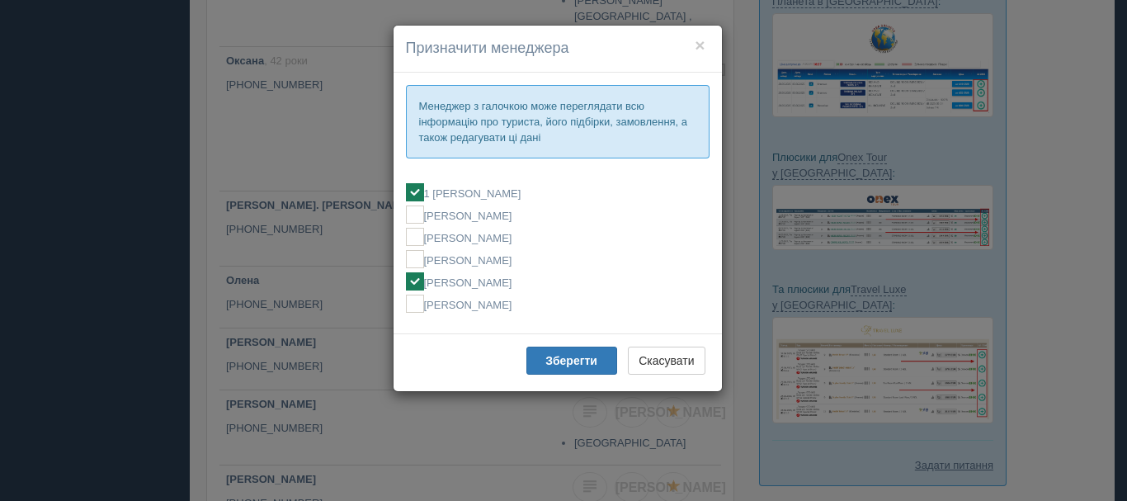
click at [489, 284] on label "[PERSON_NAME]" at bounding box center [558, 281] width 304 height 18
checkbox input "false"
checkbox input "true"
click at [569, 359] on b "Зберегти" at bounding box center [571, 360] width 52 height 13
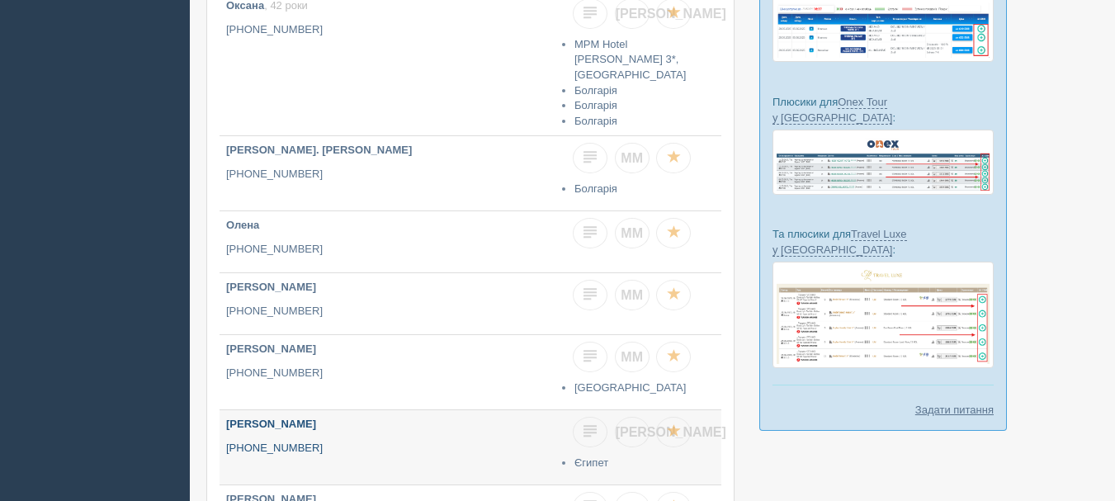
scroll to position [495, 0]
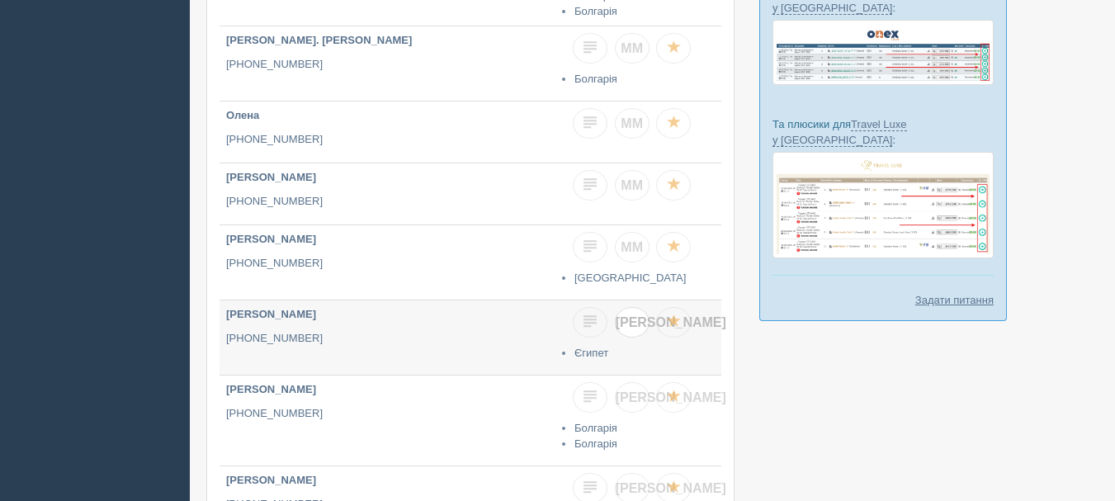
click at [635, 315] on span "[PERSON_NAME]" at bounding box center [671, 322] width 111 height 14
checkbox input "true"
checkbox input "false"
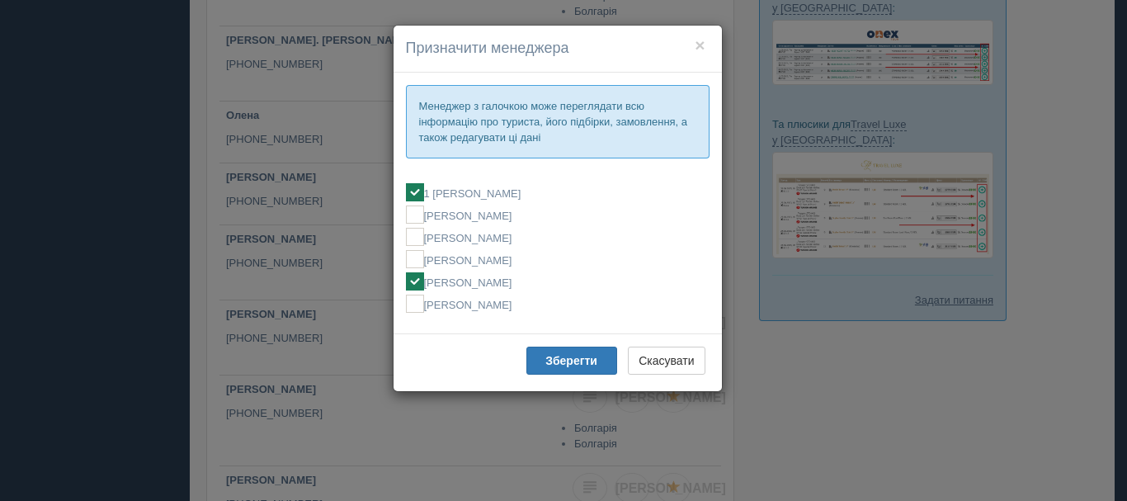
click at [486, 281] on label "[PERSON_NAME]" at bounding box center [558, 281] width 304 height 18
checkbox input "false"
checkbox input "true"
click at [554, 355] on b "Зберегти" at bounding box center [571, 360] width 52 height 13
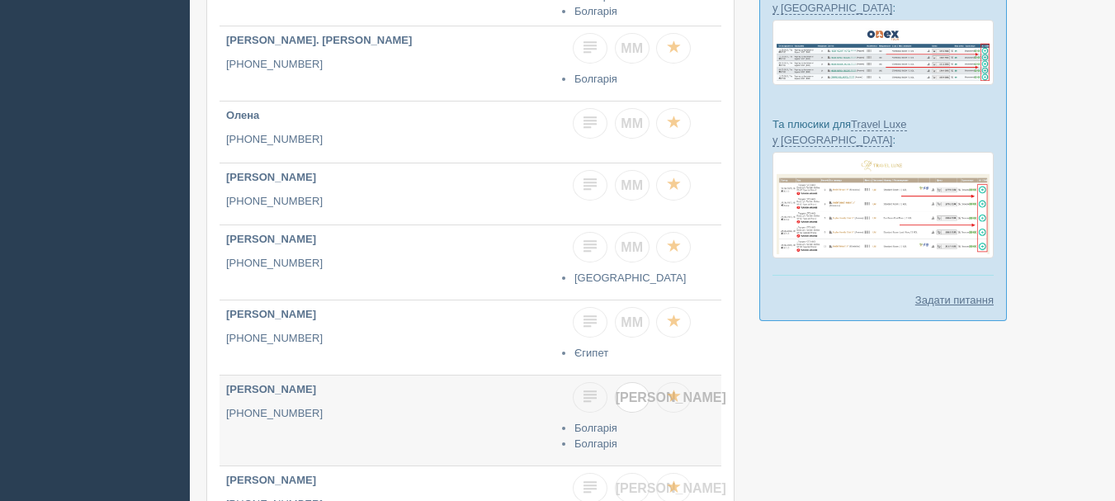
click at [634, 390] on span "[PERSON_NAME]" at bounding box center [671, 397] width 111 height 14
checkbox input "true"
checkbox input "false"
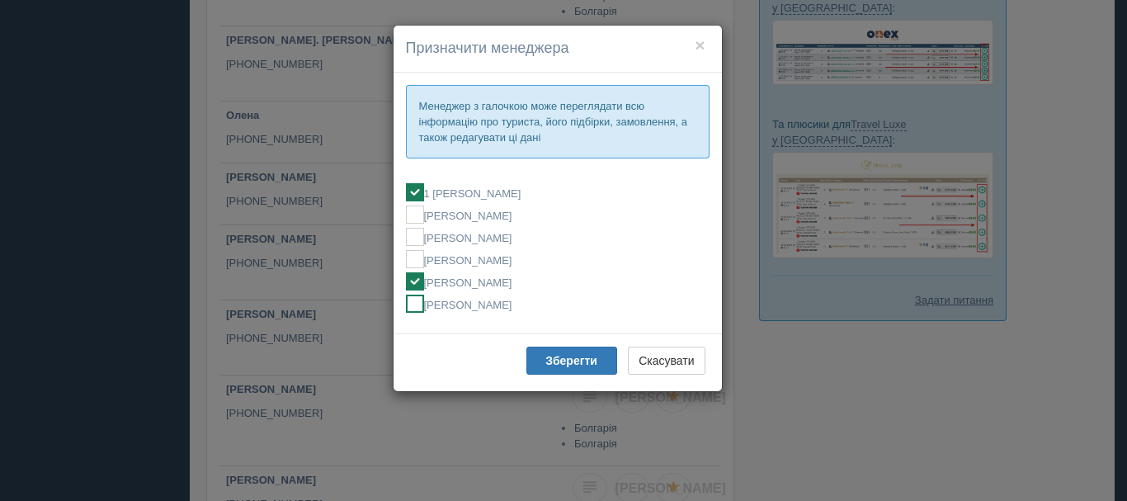
click at [463, 303] on label "[PERSON_NAME]" at bounding box center [558, 304] width 304 height 18
checkbox input "false"
click at [413, 300] on ins at bounding box center [415, 304] width 18 height 18
checkbox input "false"
click at [539, 361] on button "Зберегти" at bounding box center [571, 361] width 91 height 28
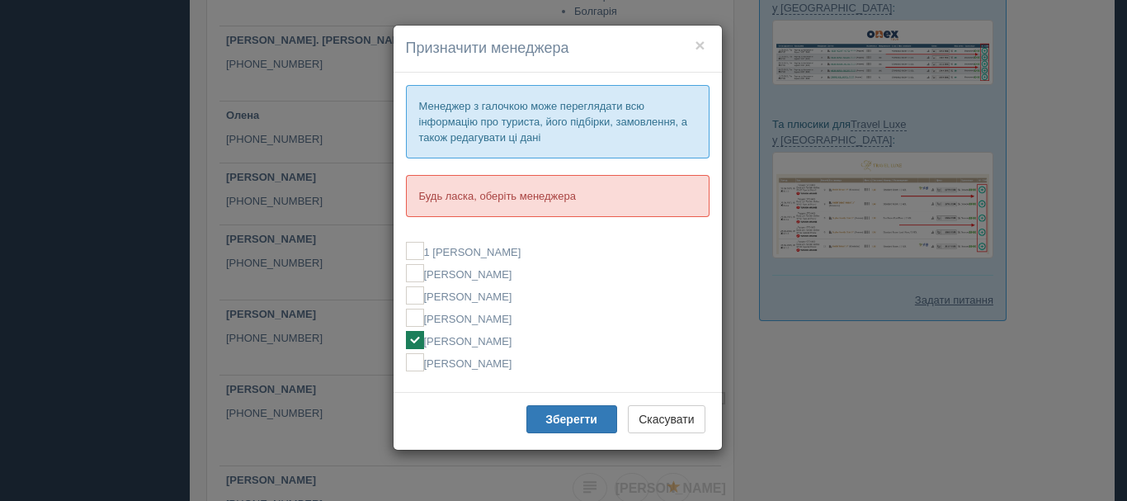
click at [489, 340] on label "[PERSON_NAME]" at bounding box center [558, 340] width 304 height 18
checkbox input "true"
click at [566, 415] on b "Зберегти" at bounding box center [571, 419] width 52 height 13
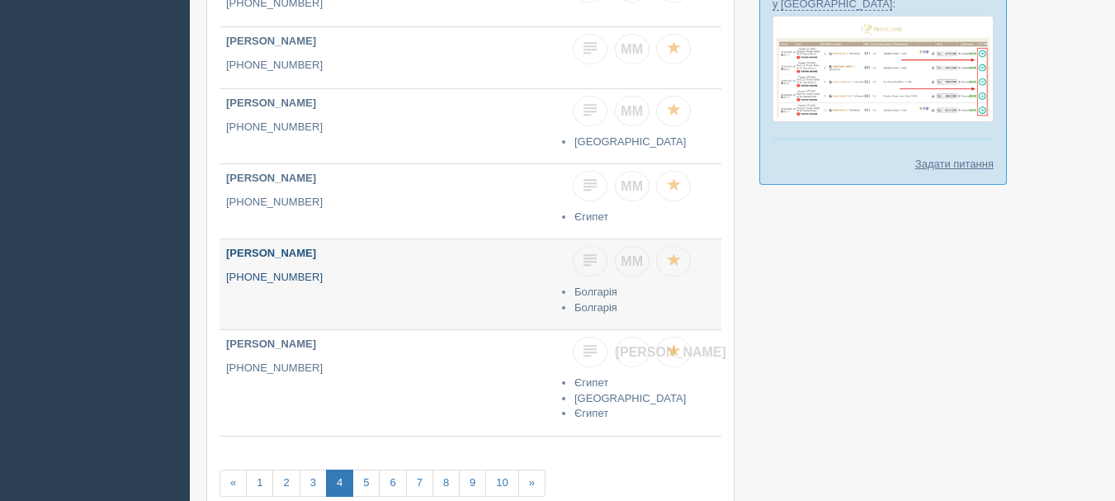
scroll to position [660, 0]
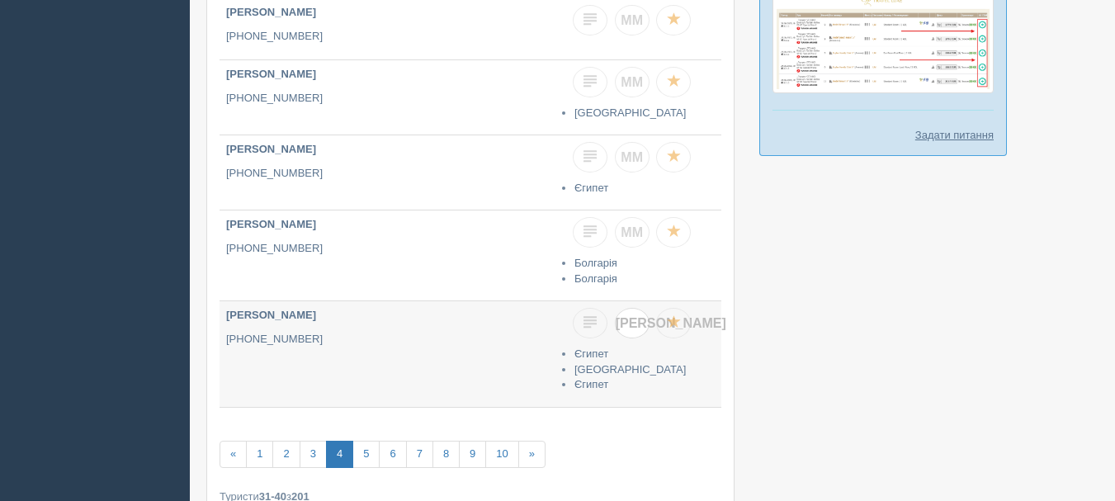
click at [635, 316] on span "Я" at bounding box center [671, 323] width 111 height 14
checkbox input "true"
checkbox input "false"
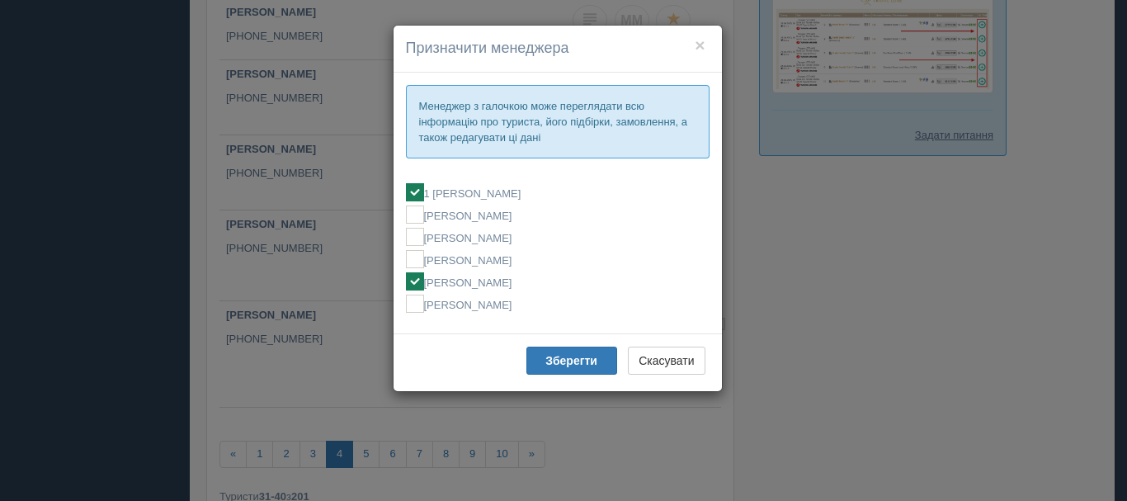
click at [503, 286] on label "[PERSON_NAME]" at bounding box center [558, 281] width 304 height 18
checkbox input "false"
checkbox input "true"
click at [531, 348] on button "Зберегти" at bounding box center [571, 361] width 91 height 28
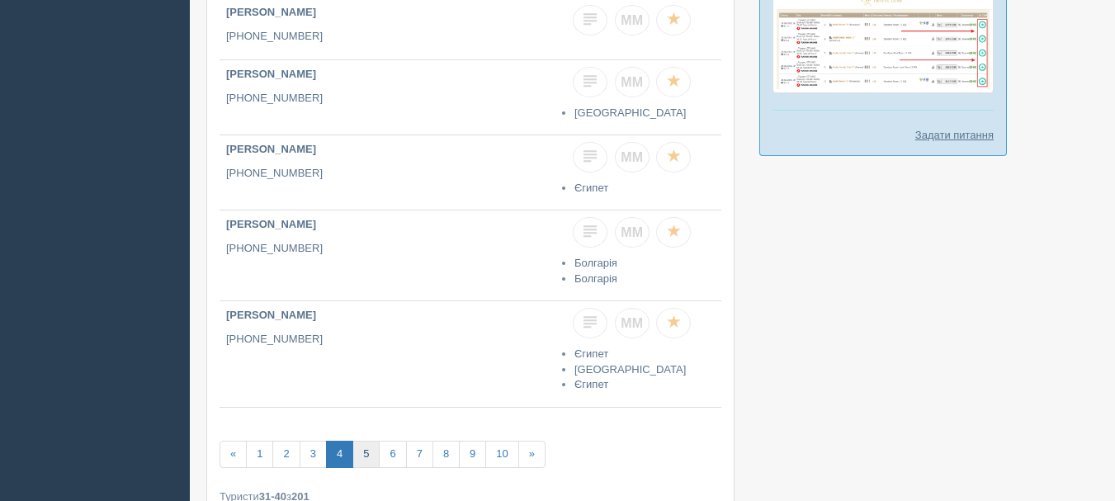
click at [369, 441] on link "5" at bounding box center [365, 454] width 27 height 27
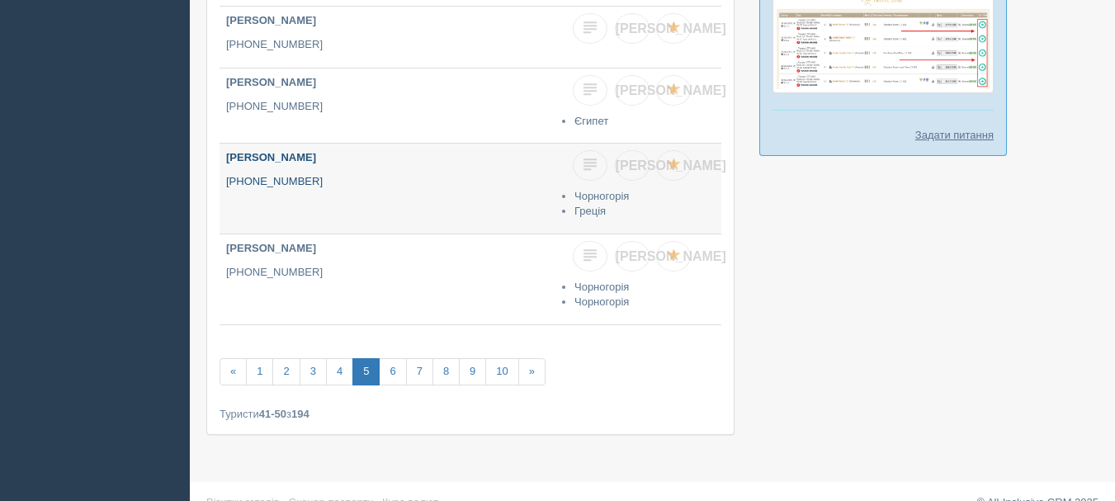
scroll to position [685, 0]
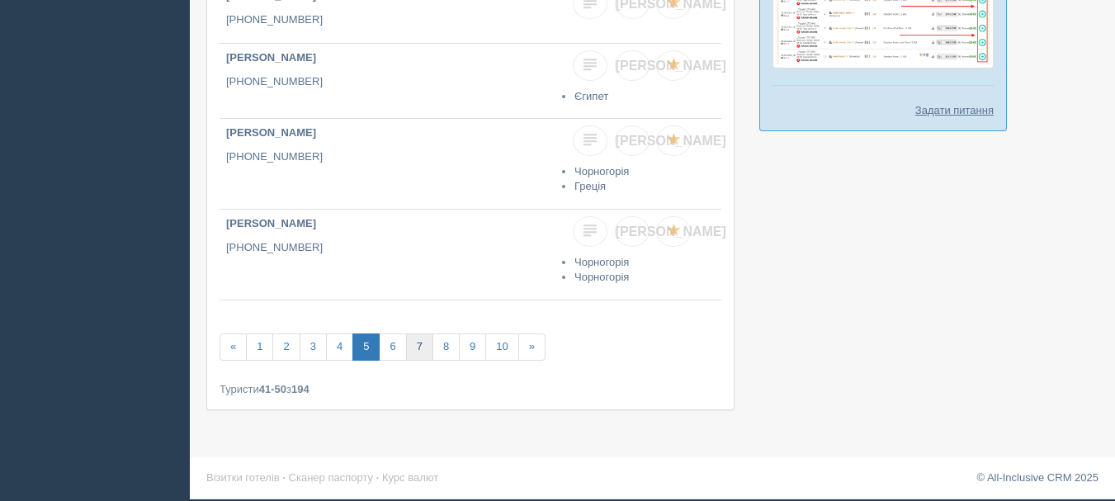
click at [422, 353] on link "7" at bounding box center [419, 346] width 27 height 27
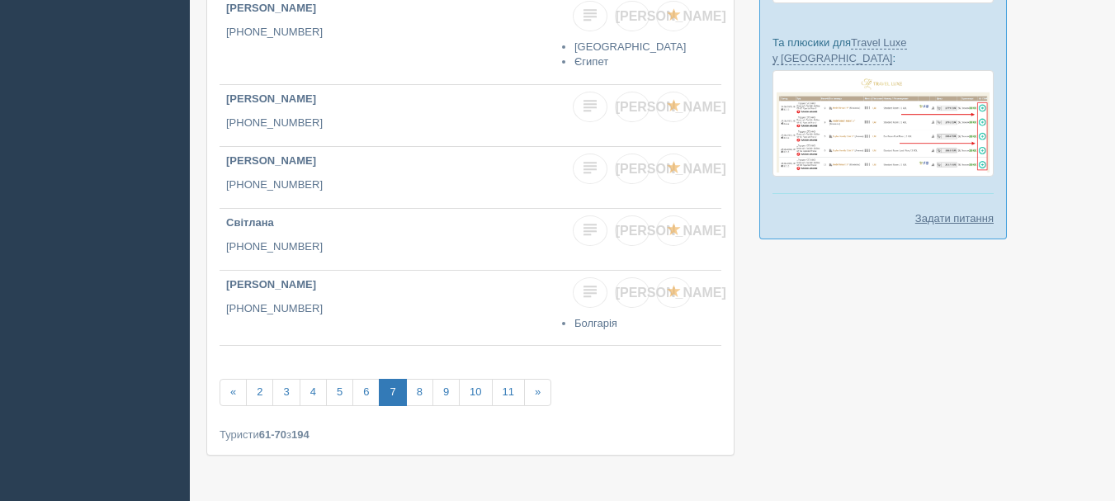
scroll to position [578, 0]
click at [490, 392] on link "10" at bounding box center [475, 391] width 33 height 27
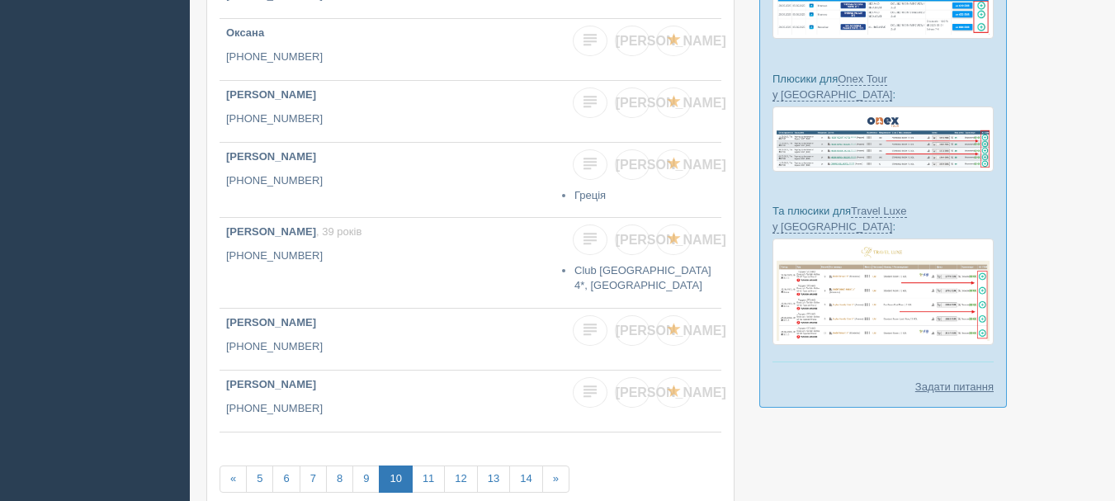
scroll to position [413, 0]
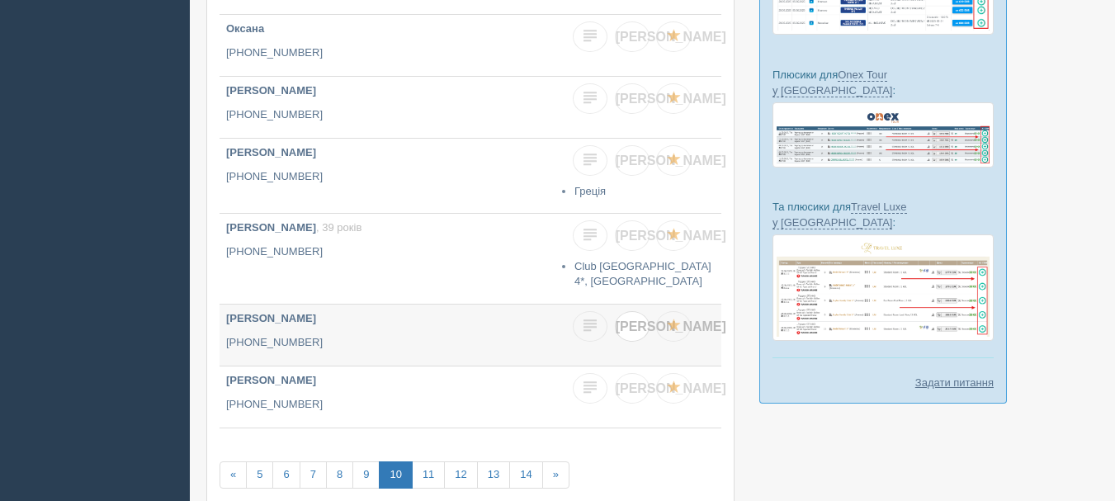
click at [630, 326] on span "[PERSON_NAME]" at bounding box center [671, 326] width 111 height 14
checkbox input "true"
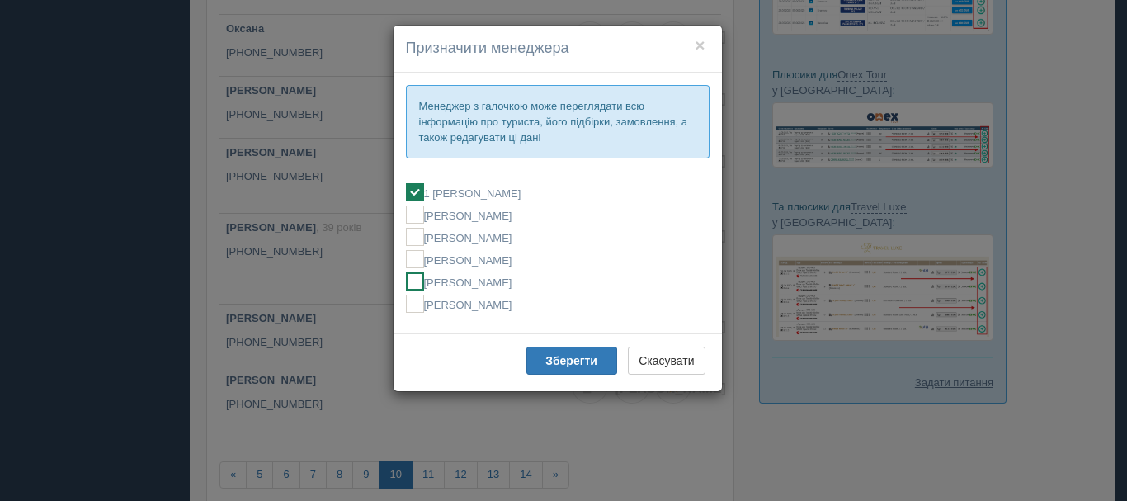
click at [516, 275] on label "[PERSON_NAME]" at bounding box center [558, 281] width 304 height 18
checkbox input "false"
checkbox input "true"
click at [545, 360] on b "Зберегти" at bounding box center [571, 360] width 52 height 13
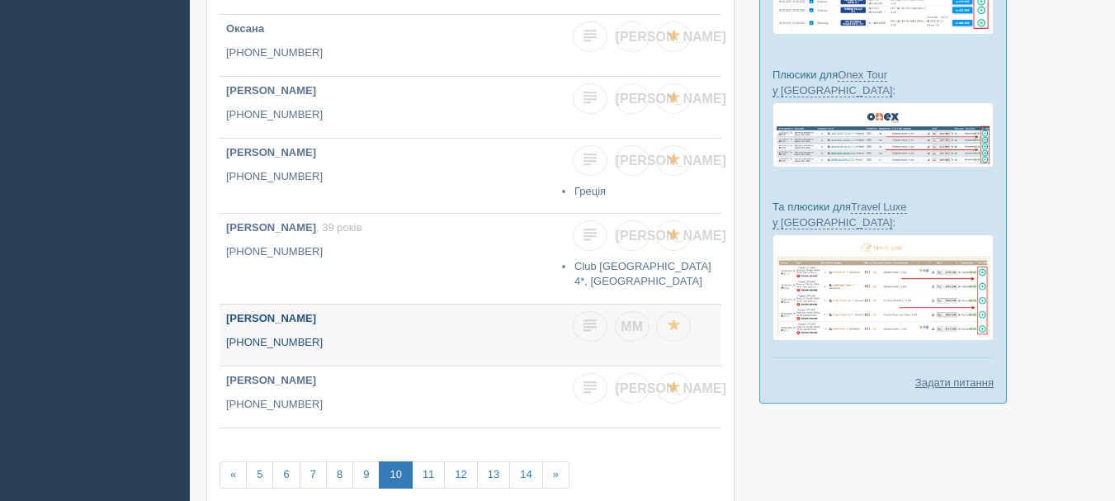
click at [287, 345] on p "+380 66 845 9557" at bounding box center [387, 343] width 323 height 16
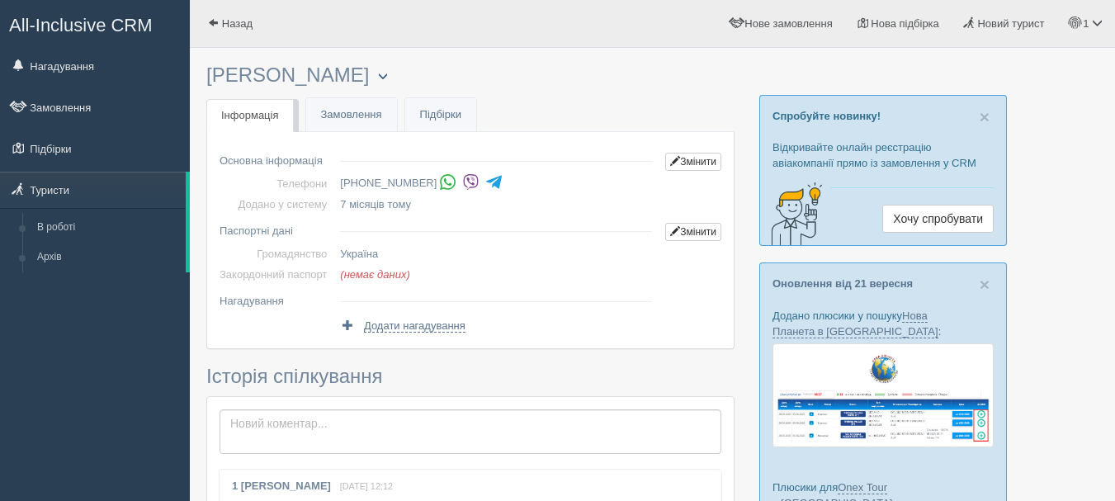
click at [378, 78] on span "button" at bounding box center [383, 76] width 10 height 10
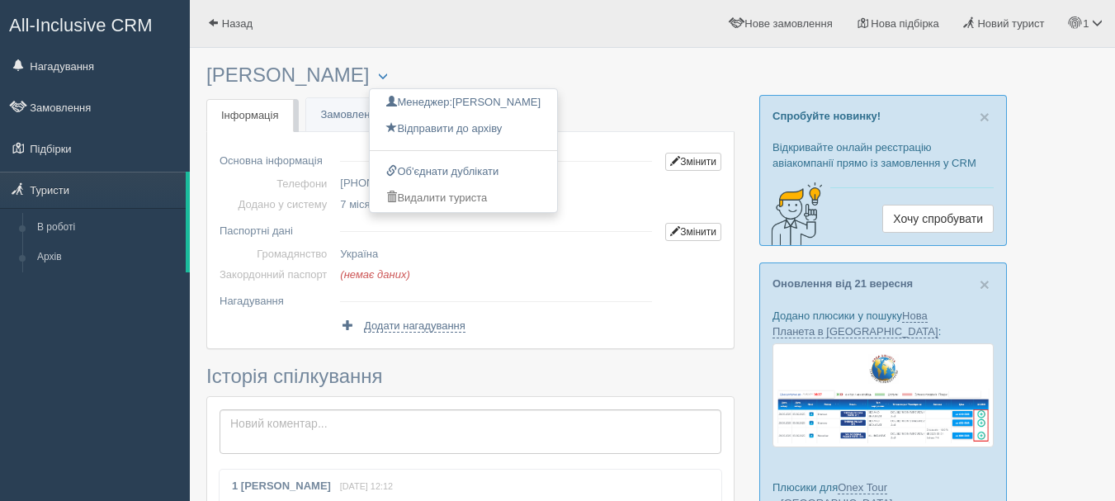
click at [517, 87] on div "× Туриста відправлено до архіву × Туриста взято у роботу [GEOGRAPHIC_DATA] Мене…" at bounding box center [470, 449] width 528 height 786
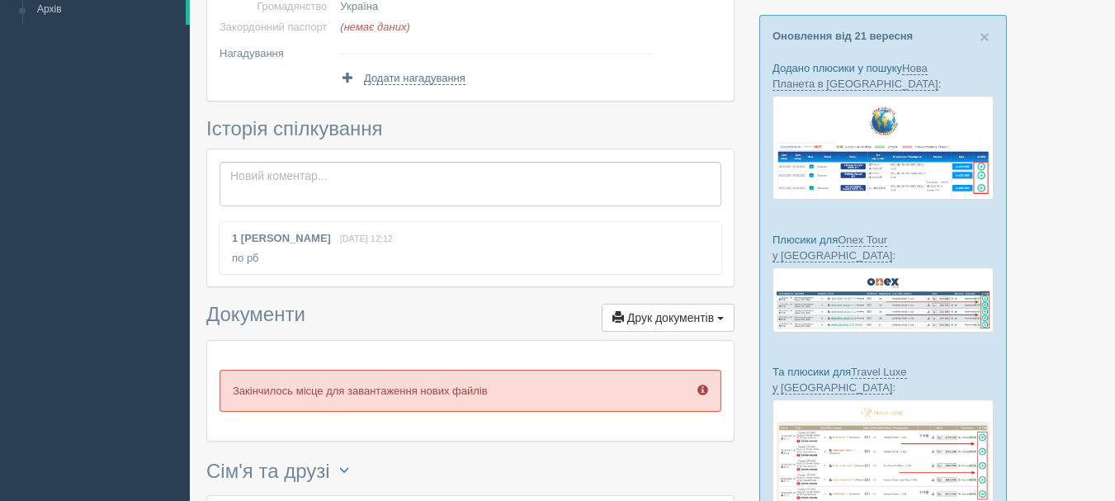
scroll to position [330, 0]
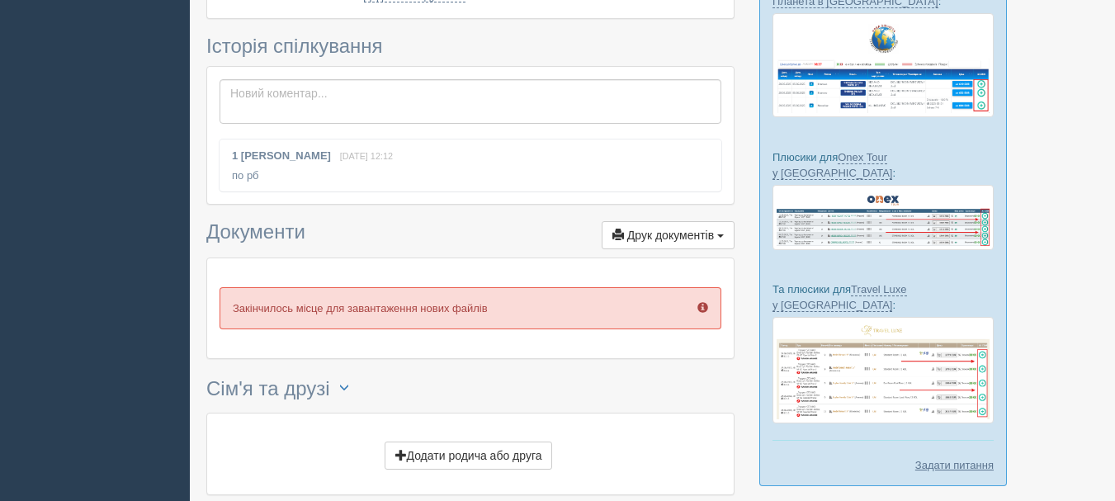
click at [701, 309] on span at bounding box center [702, 307] width 11 height 11
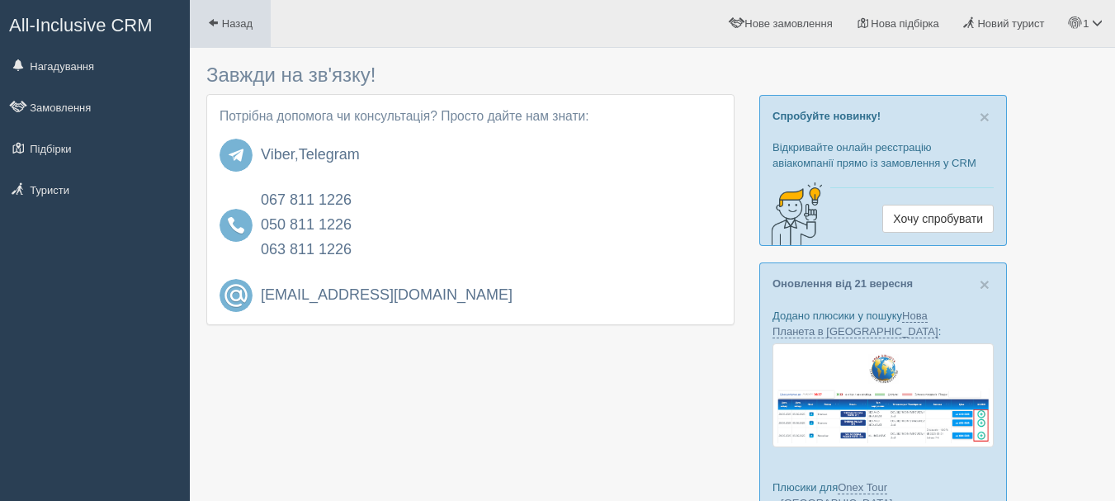
click at [232, 14] on link "Назад" at bounding box center [230, 23] width 81 height 47
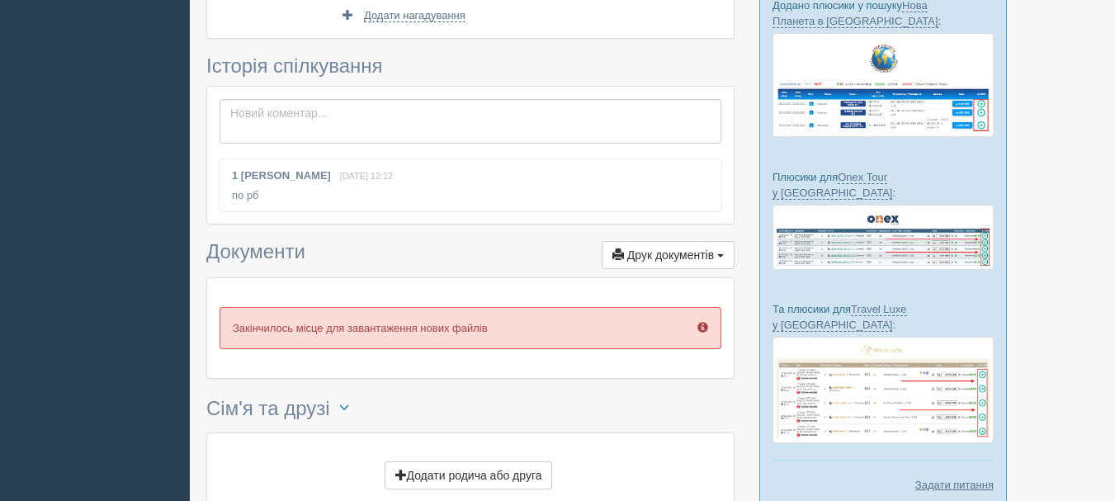
scroll to position [330, 0]
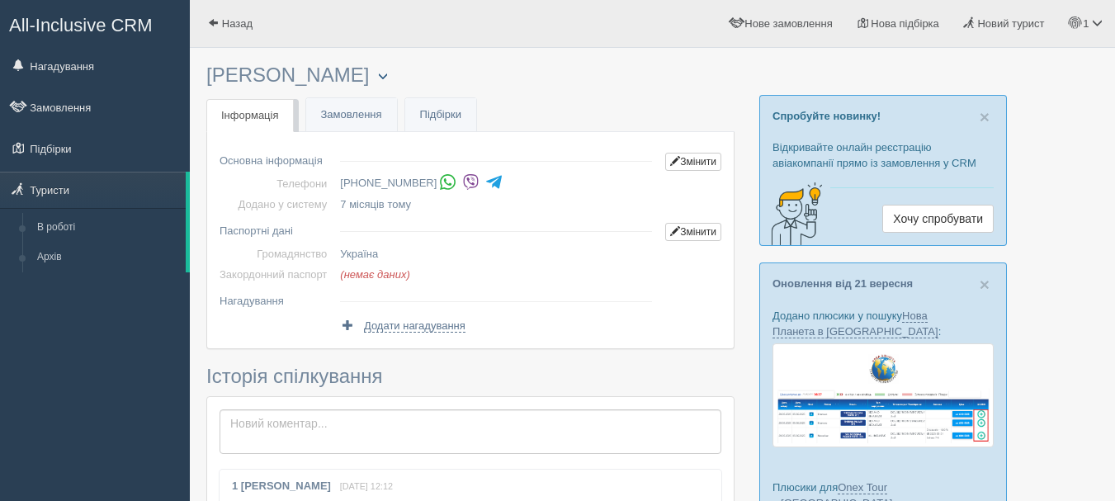
click at [378, 79] on span "button" at bounding box center [383, 76] width 10 height 10
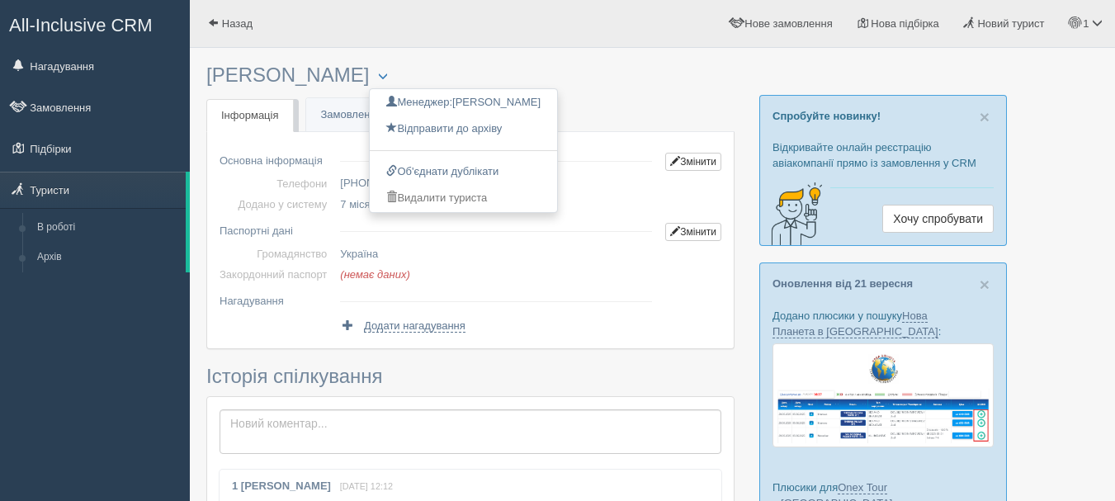
click at [578, 77] on h3 "іванка Менеджер: МИРОСЛАВА МОКІЙЧУК Відправити до архіву Взяти в роботу Об'єдна…" at bounding box center [470, 75] width 528 height 22
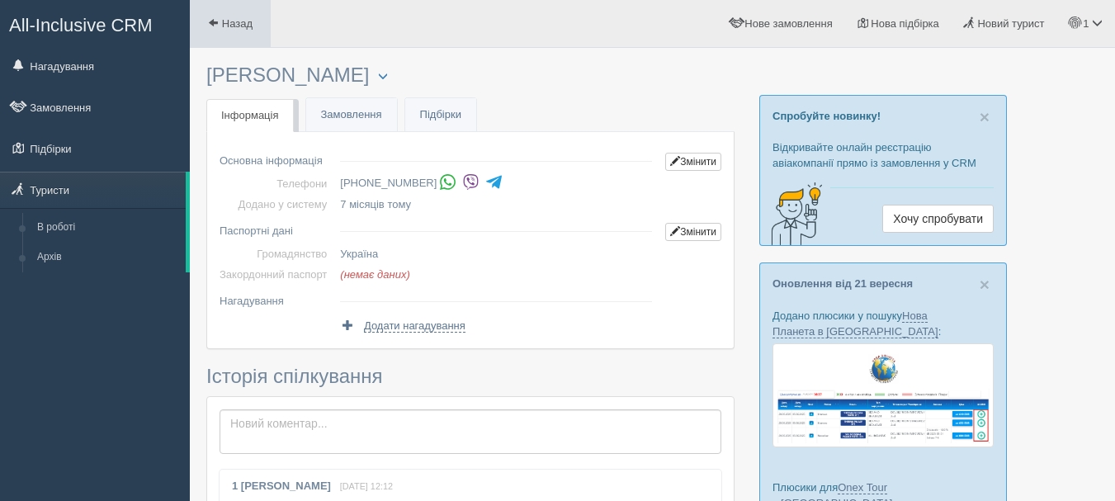
click at [218, 27] on span at bounding box center [213, 22] width 11 height 11
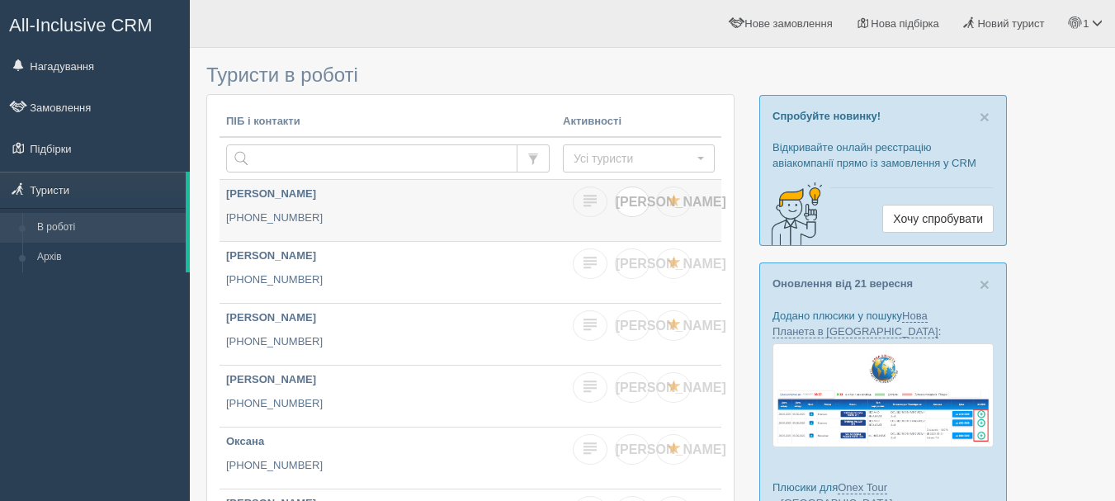
click at [632, 205] on span "[PERSON_NAME]" at bounding box center [671, 202] width 111 height 14
checkbox input "true"
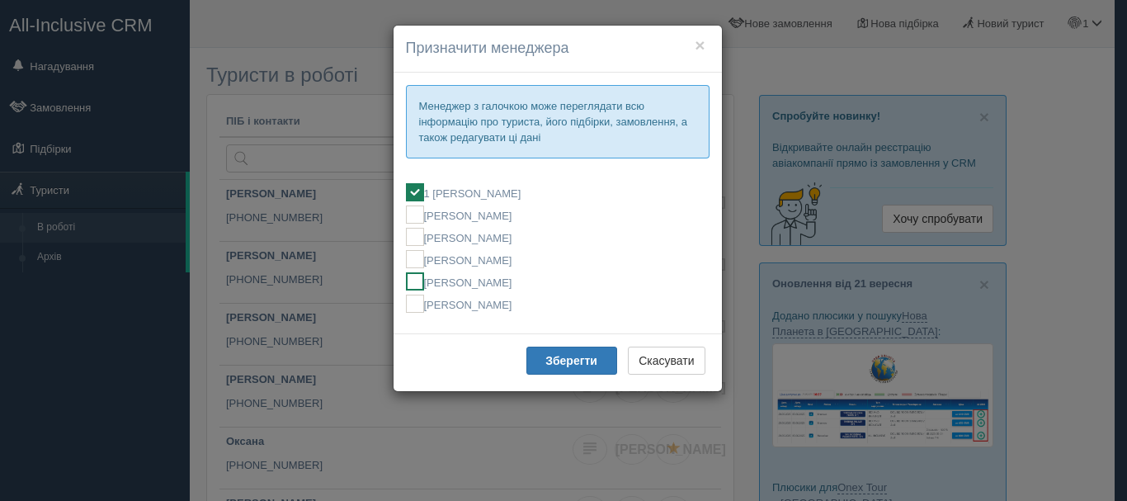
click at [515, 286] on label "[PERSON_NAME]" at bounding box center [558, 281] width 304 height 18
checkbox input "false"
checkbox input "true"
click at [564, 366] on b "Зберегти" at bounding box center [571, 360] width 52 height 13
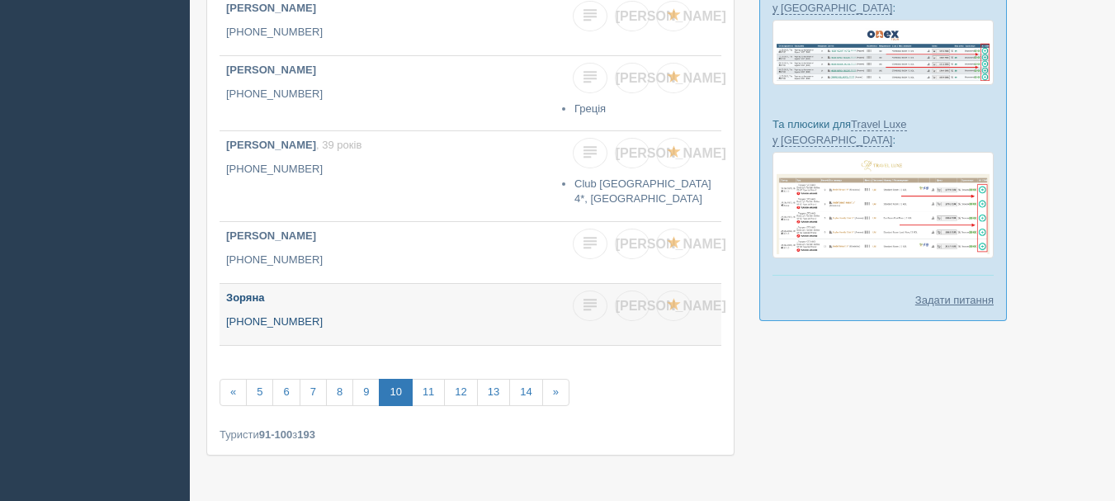
scroll to position [540, 0]
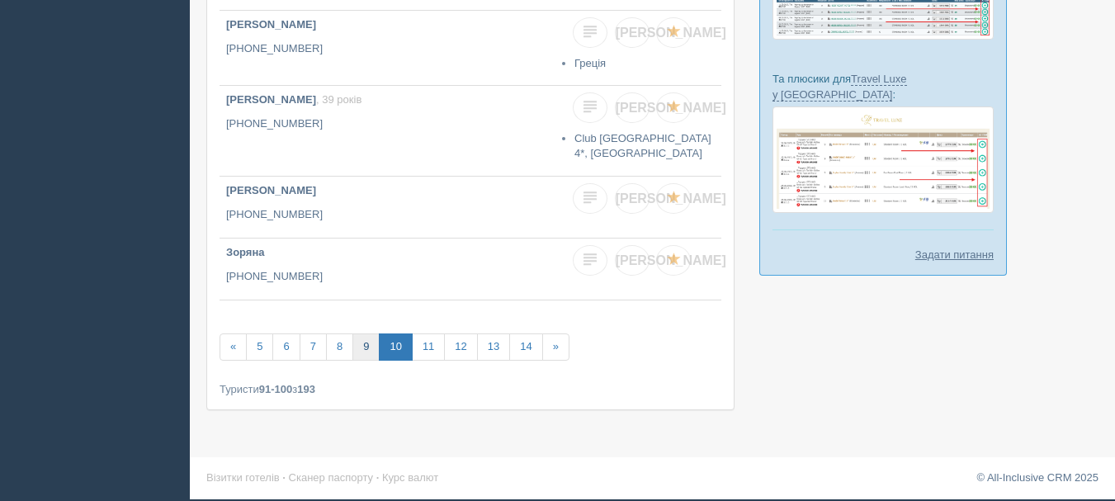
click at [362, 352] on link "9" at bounding box center [365, 346] width 27 height 27
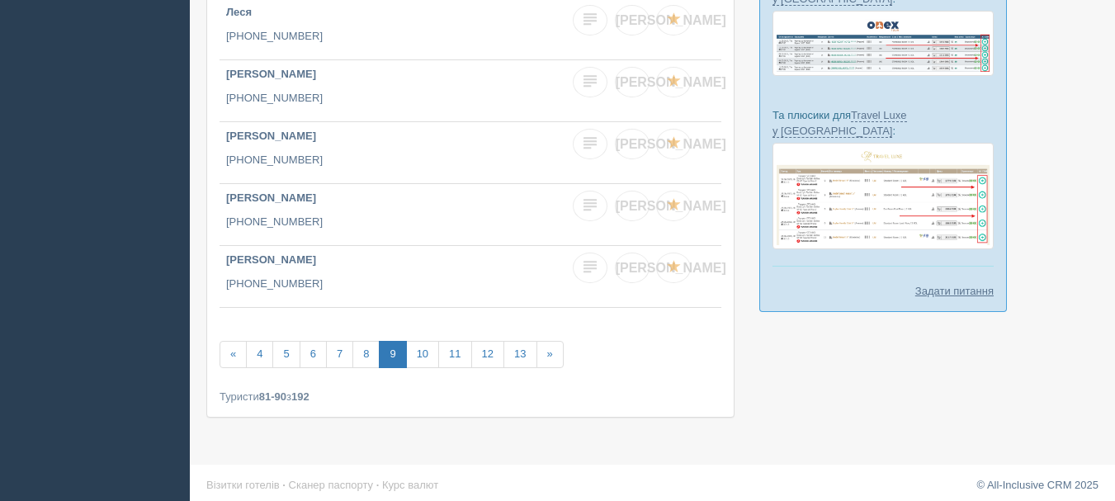
scroll to position [512, 0]
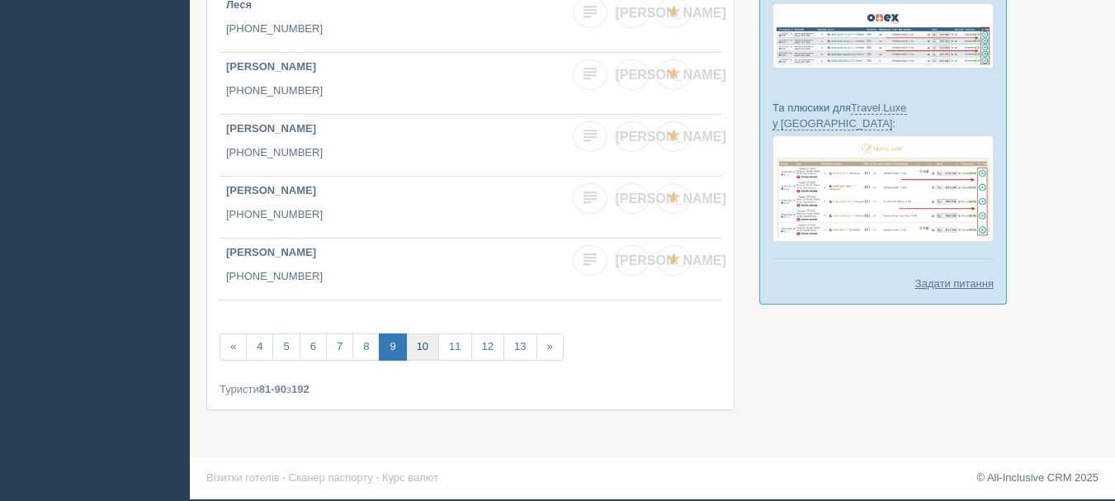
click at [421, 348] on link "10" at bounding box center [422, 346] width 33 height 27
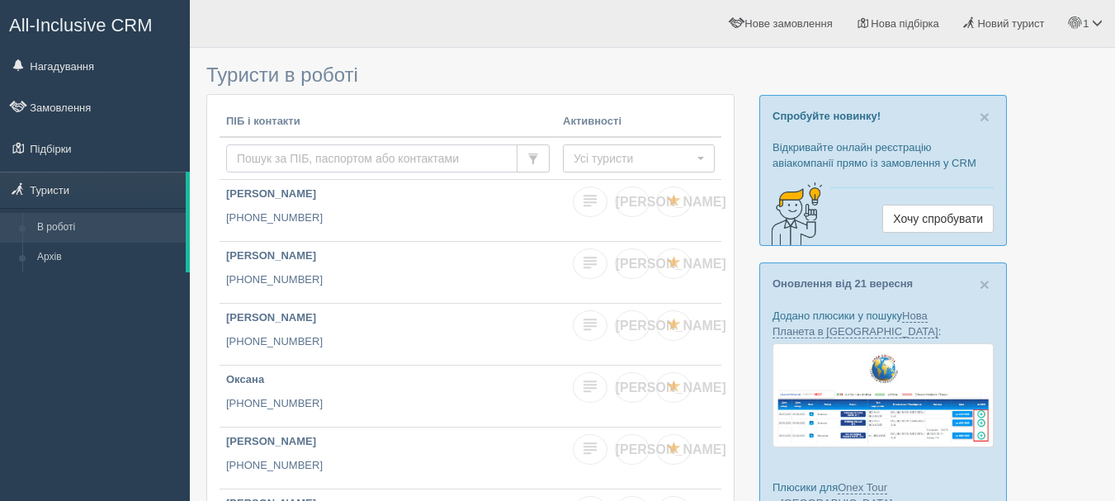
click at [264, 160] on input "text" at bounding box center [371, 158] width 291 height 28
type input "[PERSON_NAME]"
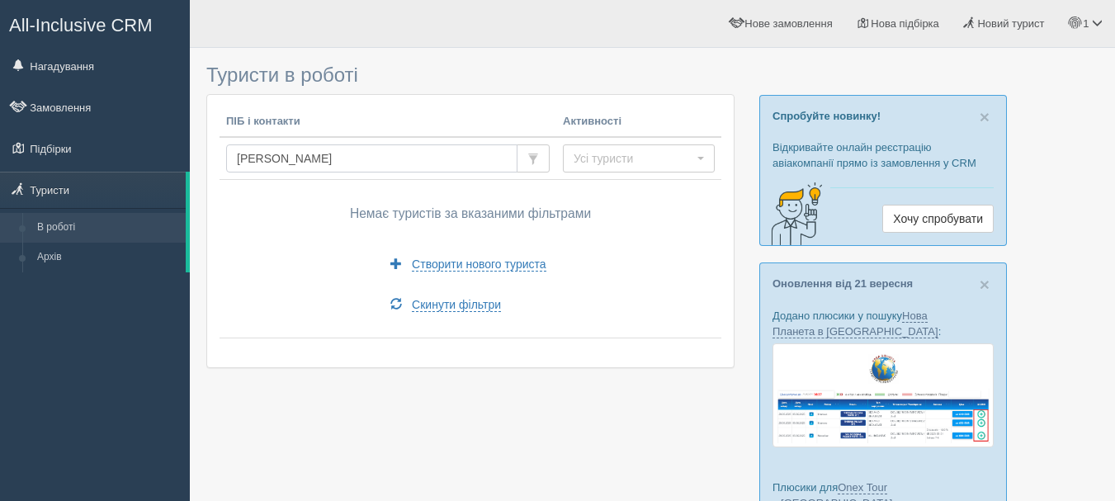
click at [363, 168] on input "[PERSON_NAME]" at bounding box center [371, 158] width 291 height 28
type input "т"
click at [97, 185] on link "Туристи" at bounding box center [93, 190] width 186 height 36
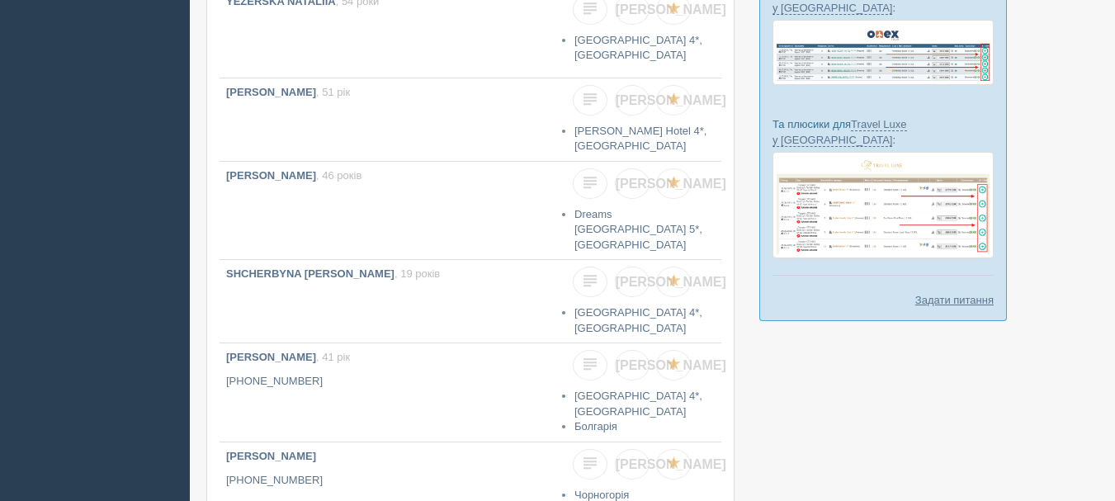
scroll to position [696, 0]
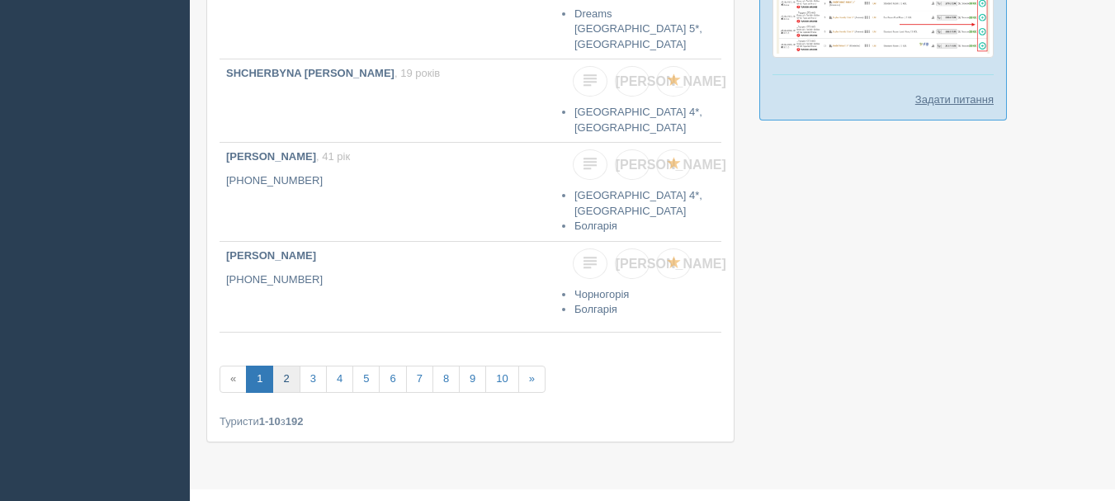
click at [290, 366] on link "2" at bounding box center [285, 379] width 27 height 27
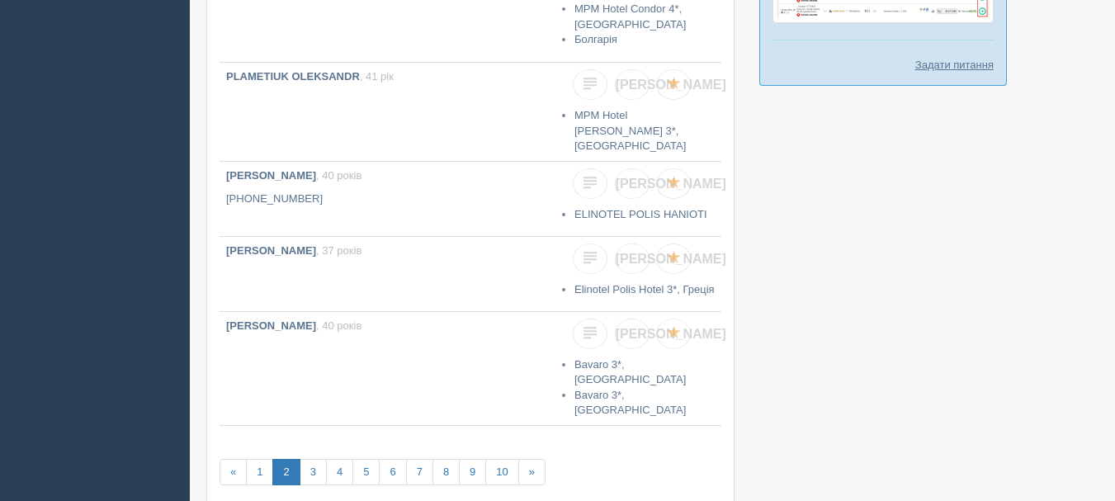
scroll to position [801, 0]
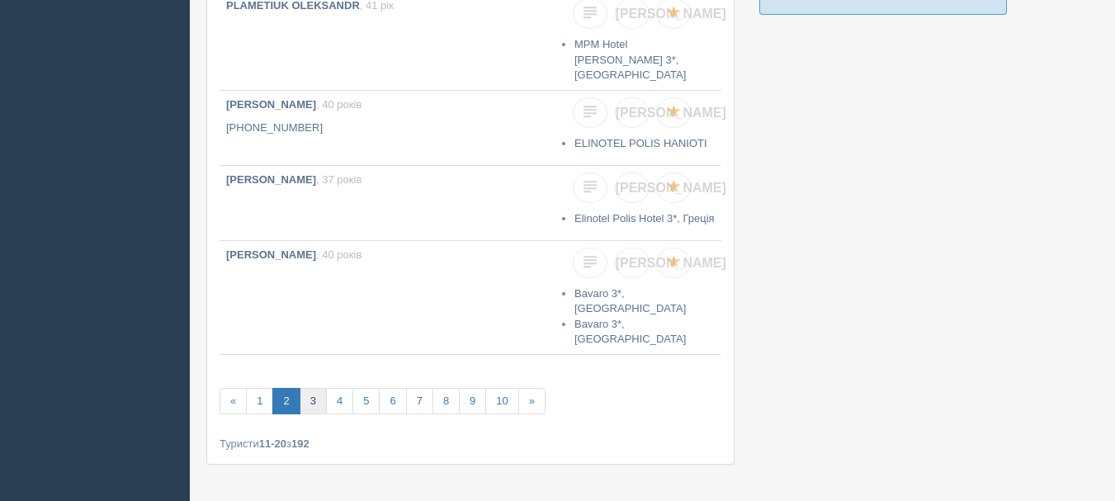
click at [312, 388] on link "3" at bounding box center [313, 401] width 27 height 27
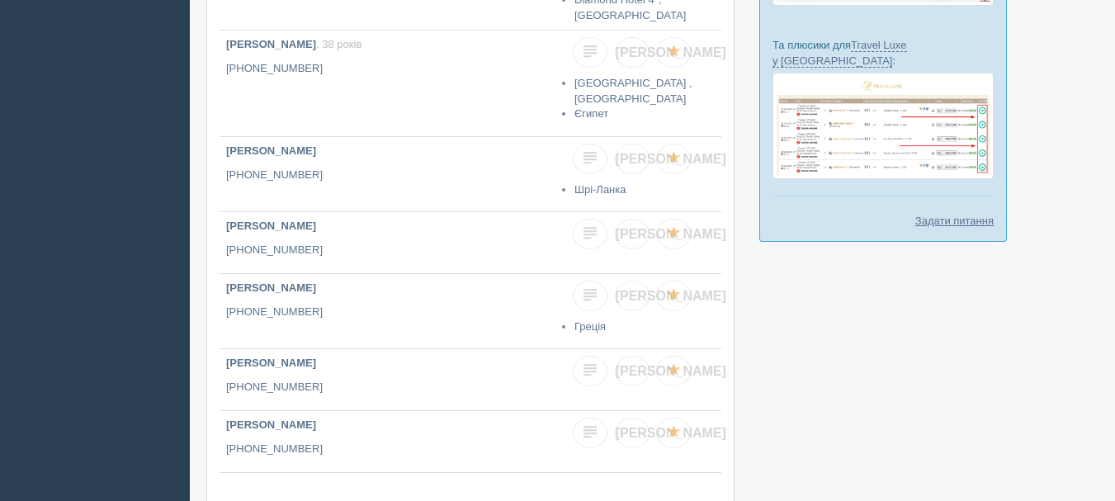
scroll to position [578, 0]
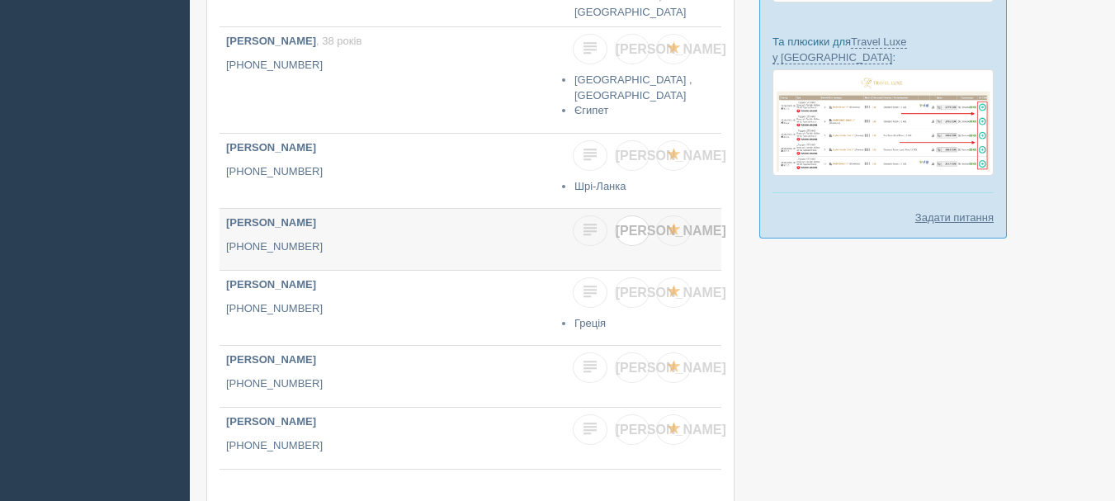
click at [641, 215] on link "[PERSON_NAME]" at bounding box center [632, 230] width 35 height 31
checkbox input "true"
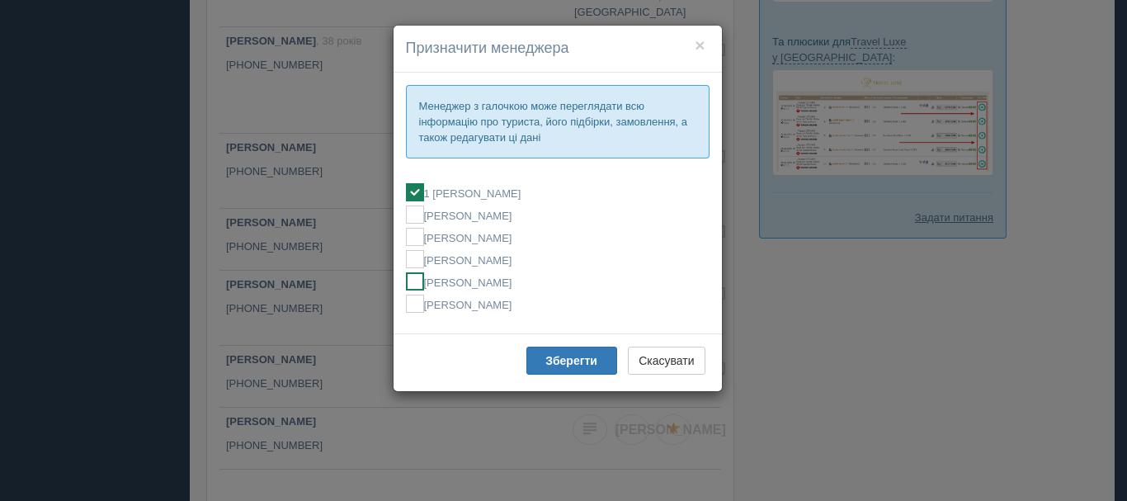
click at [518, 289] on label "[PERSON_NAME]" at bounding box center [558, 281] width 304 height 18
checkbox input "false"
checkbox input "true"
click at [567, 368] on button "Зберегти" at bounding box center [571, 361] width 91 height 28
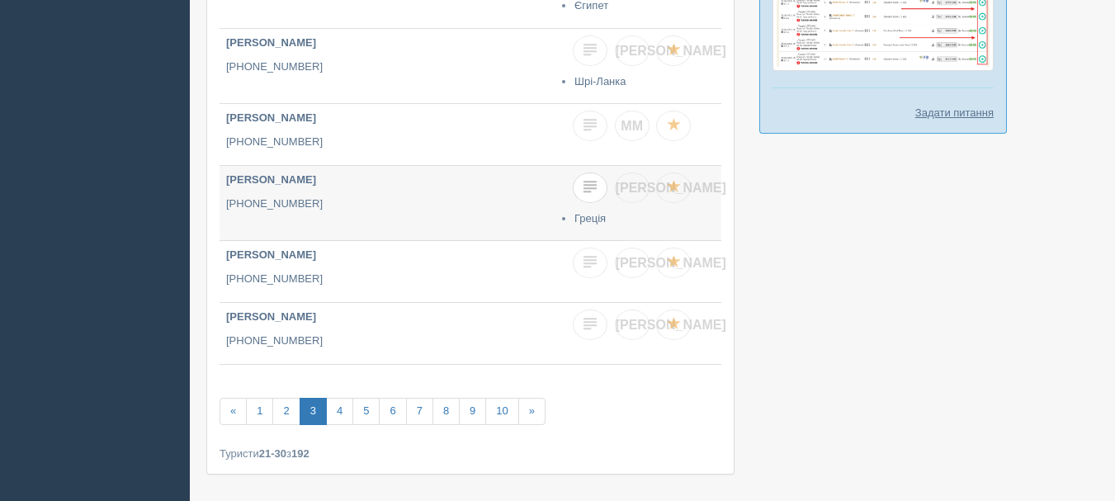
scroll to position [685, 0]
drag, startPoint x: 636, startPoint y: 132, endPoint x: 589, endPoint y: 217, distance: 97.1
click at [635, 170] on link "[PERSON_NAME]" at bounding box center [632, 185] width 35 height 31
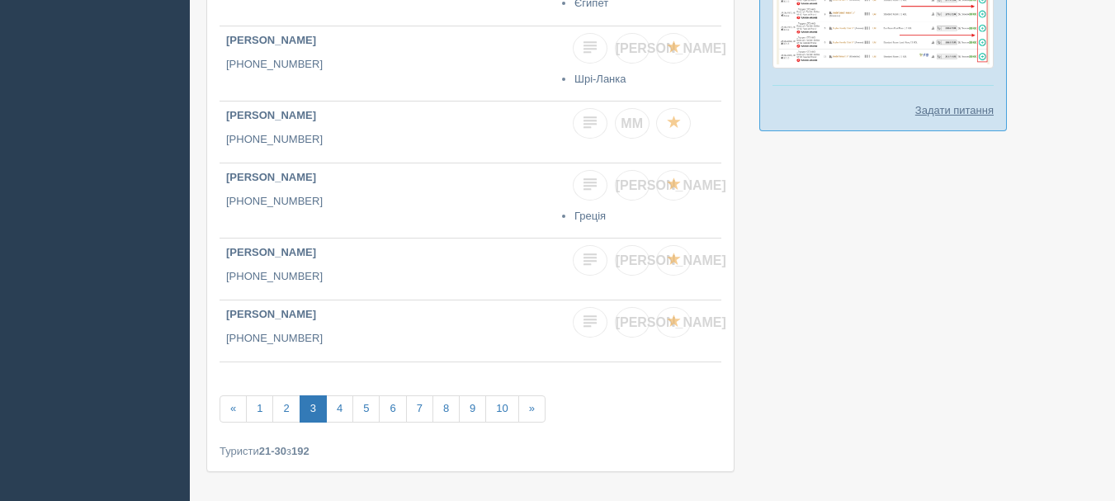
checkbox input "true"
checkbox input "false"
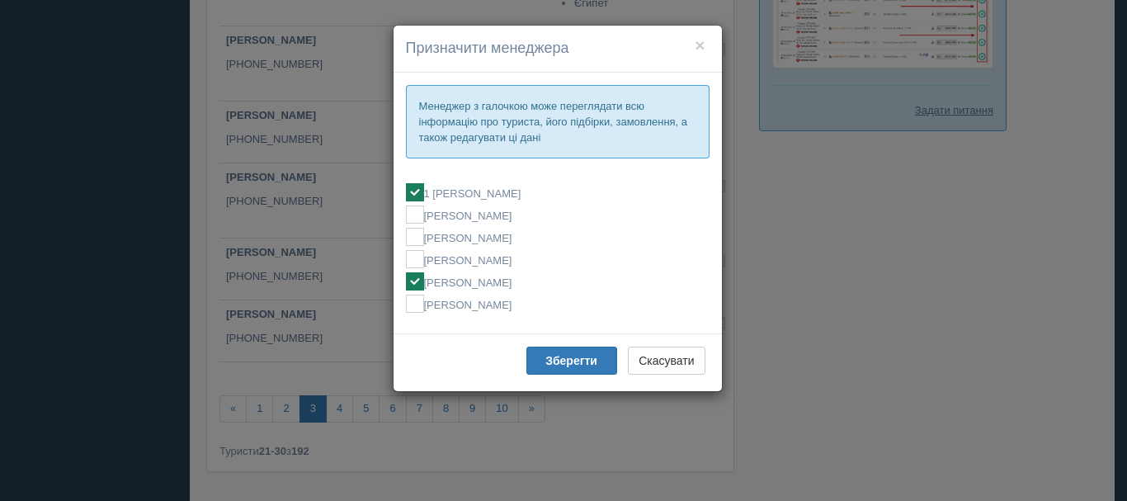
click at [554, 278] on label "[PERSON_NAME]" at bounding box center [558, 281] width 304 height 18
checkbox input "false"
checkbox input "true"
click at [569, 372] on button "Зберегти" at bounding box center [571, 361] width 91 height 28
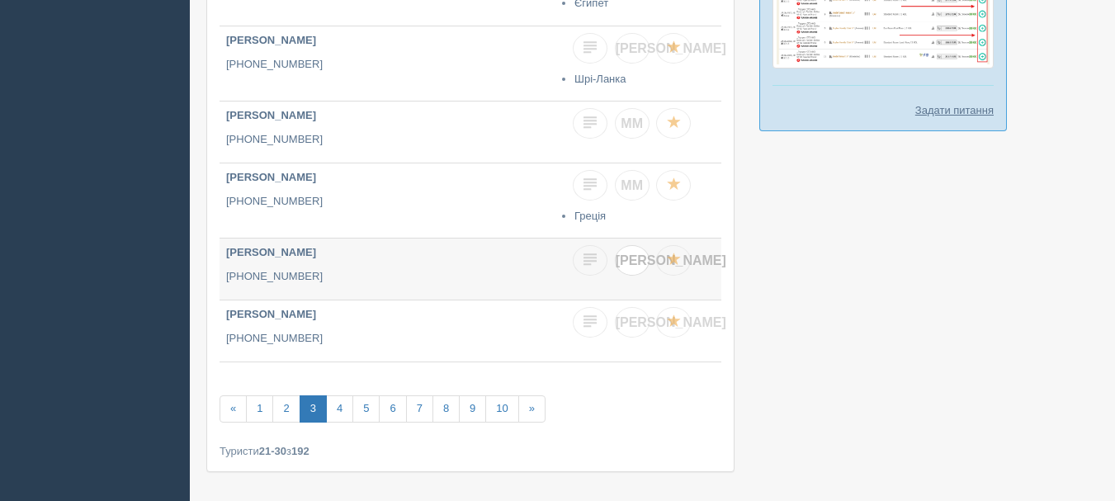
click at [638, 245] on link "[PERSON_NAME]" at bounding box center [632, 260] width 35 height 31
checkbox input "true"
checkbox input "false"
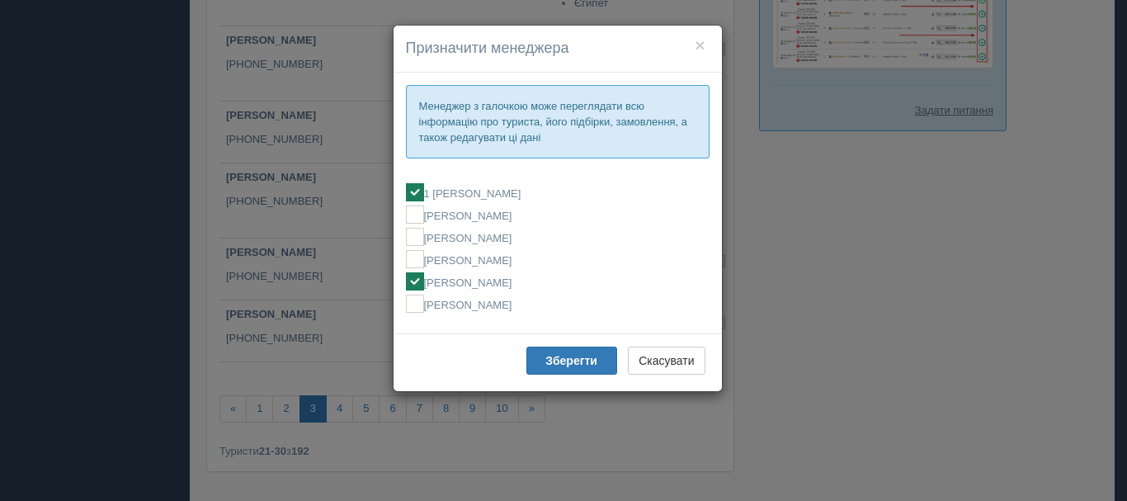
click at [535, 285] on label "[PERSON_NAME]" at bounding box center [558, 281] width 304 height 18
checkbox input "false"
checkbox input "true"
click at [566, 356] on b "Зберегти" at bounding box center [571, 360] width 52 height 13
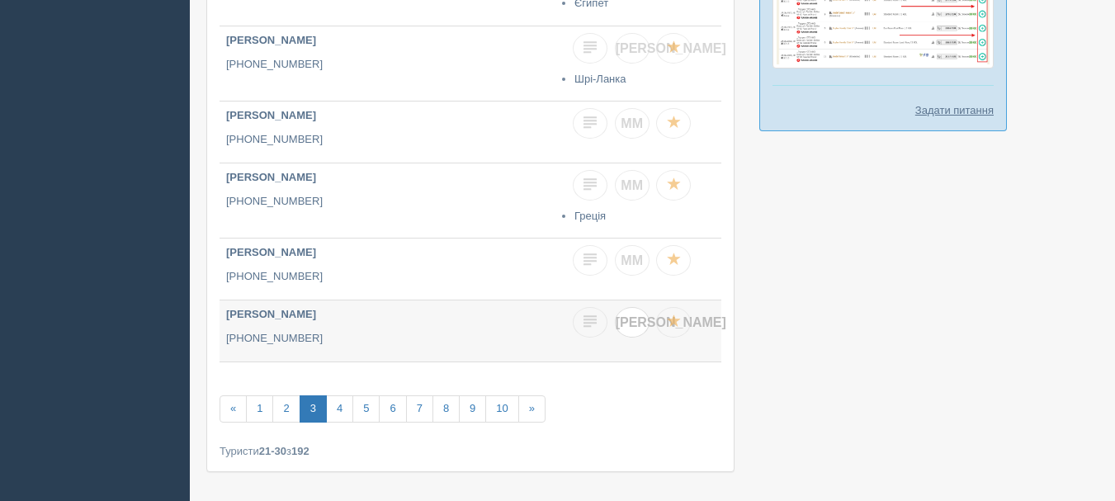
click at [630, 307] on link "[PERSON_NAME]" at bounding box center [632, 322] width 35 height 31
checkbox input "true"
checkbox input "false"
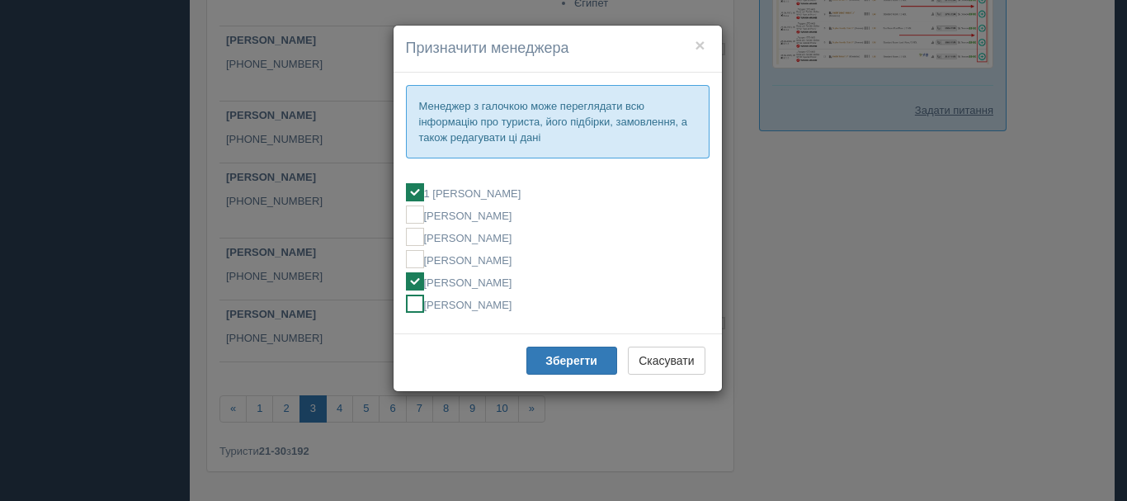
click at [506, 312] on label "[PERSON_NAME]" at bounding box center [558, 304] width 304 height 18
checkbox input "false"
click at [499, 295] on label "[PERSON_NAME]" at bounding box center [558, 304] width 304 height 18
checkbox input "false"
click at [499, 280] on label "[PERSON_NAME]" at bounding box center [558, 281] width 304 height 18
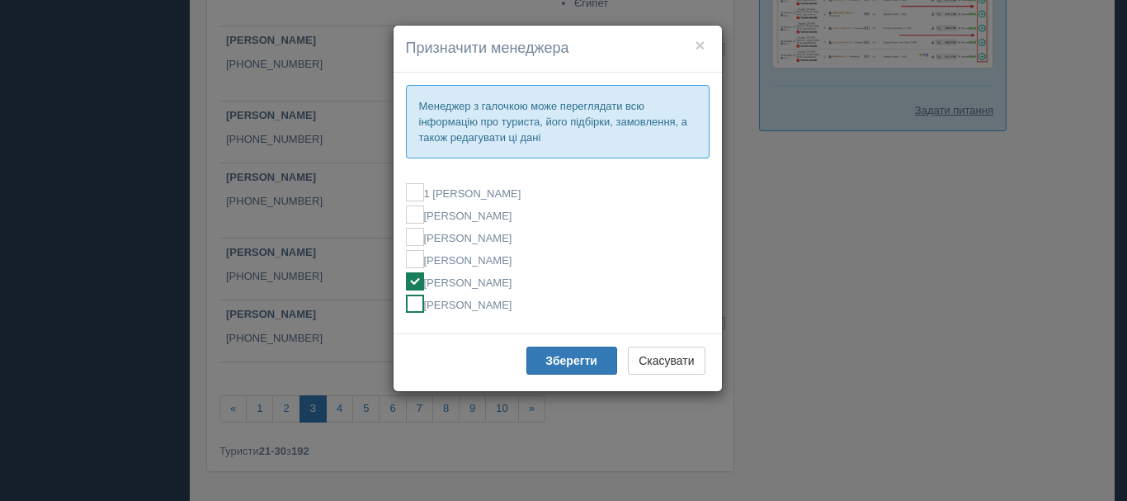
click at [477, 304] on label "[PERSON_NAME]" at bounding box center [558, 304] width 304 height 18
checkbox input "false"
checkbox input "true"
click at [479, 280] on label "[PERSON_NAME]" at bounding box center [558, 281] width 304 height 18
checkbox input "true"
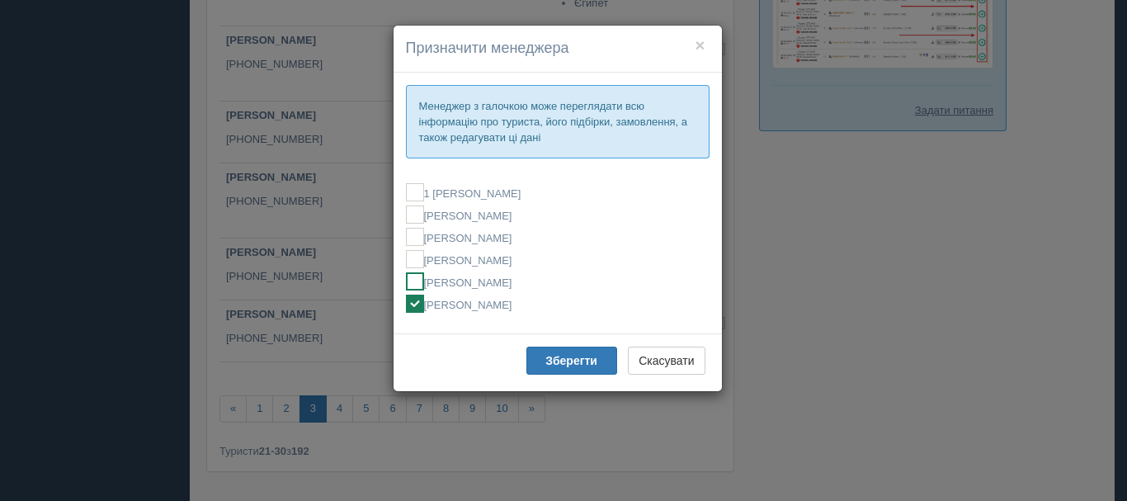
checkbox input "false"
click at [544, 380] on div "Зберегти Скасувати" at bounding box center [558, 362] width 328 height 58
click at [550, 366] on button "Зберегти" at bounding box center [571, 361] width 91 height 28
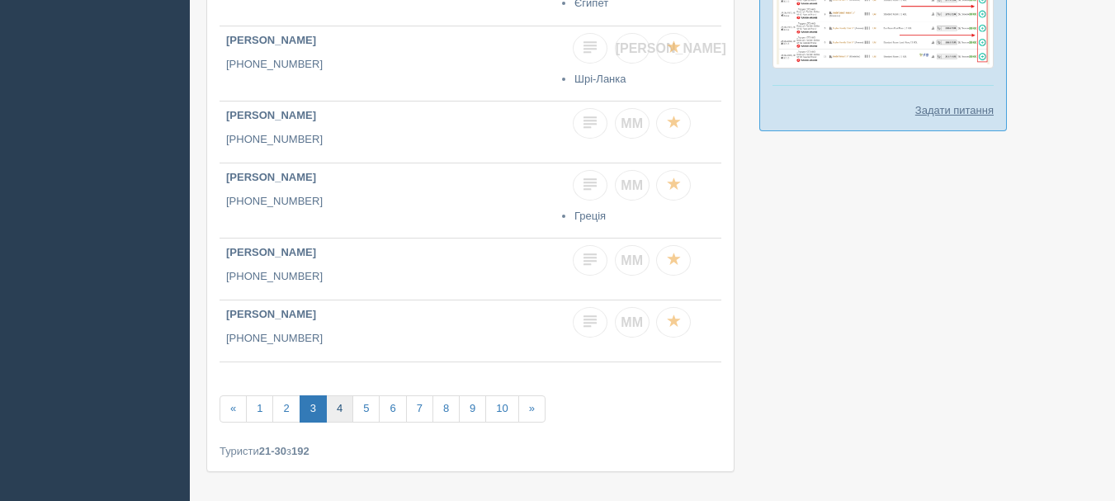
click at [347, 395] on link "4" at bounding box center [339, 408] width 27 height 27
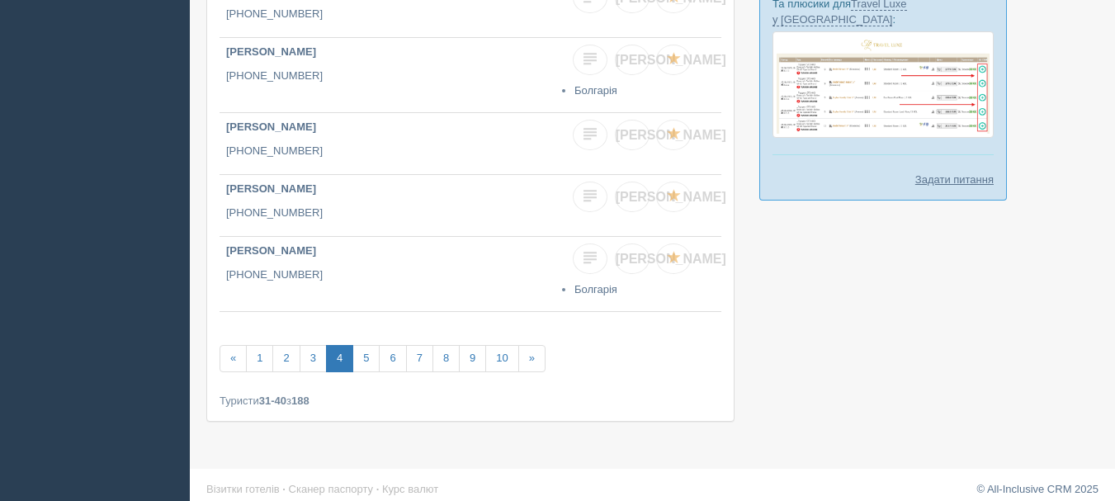
scroll to position [627, 0]
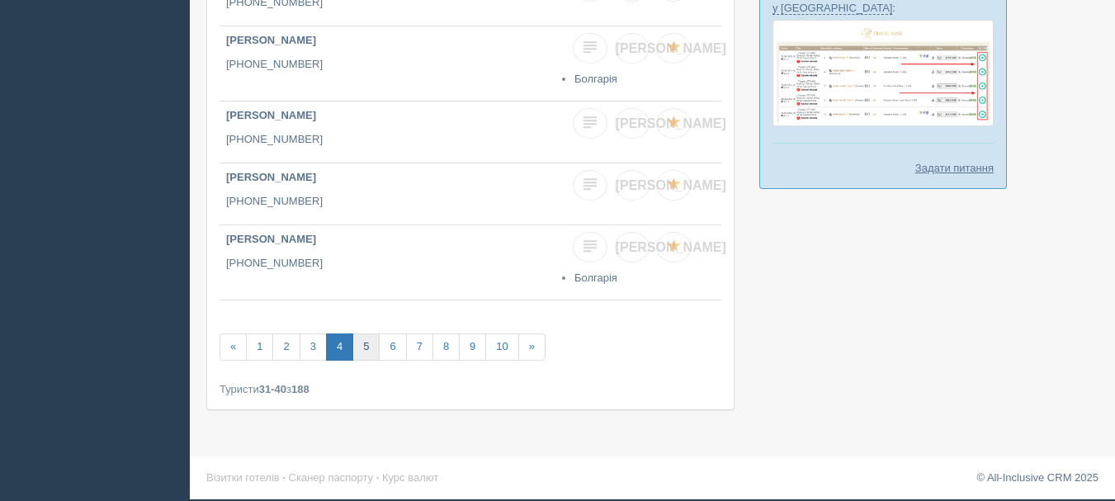
click at [360, 344] on link "5" at bounding box center [365, 346] width 27 height 27
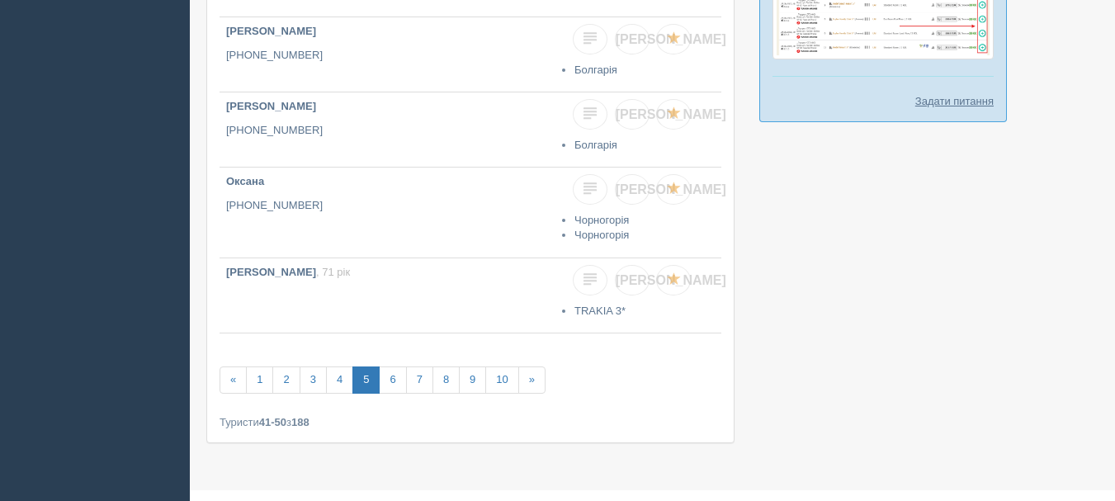
scroll to position [727, 0]
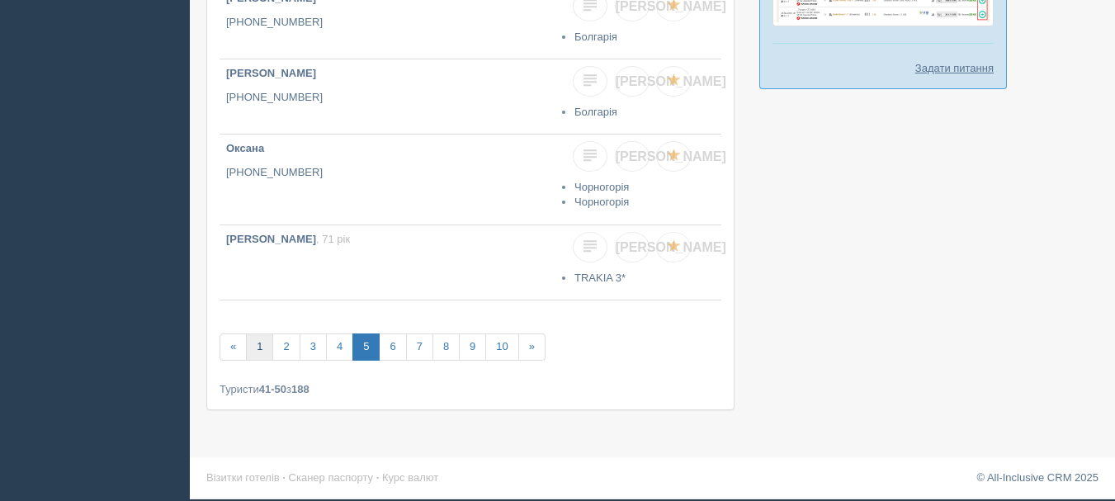
click at [261, 355] on link "1" at bounding box center [259, 346] width 27 height 27
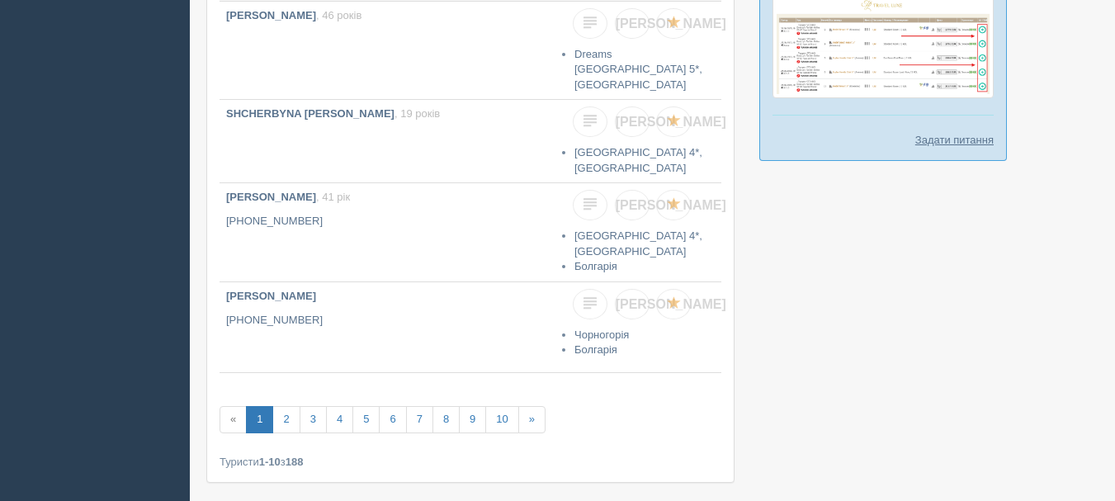
scroll to position [660, 0]
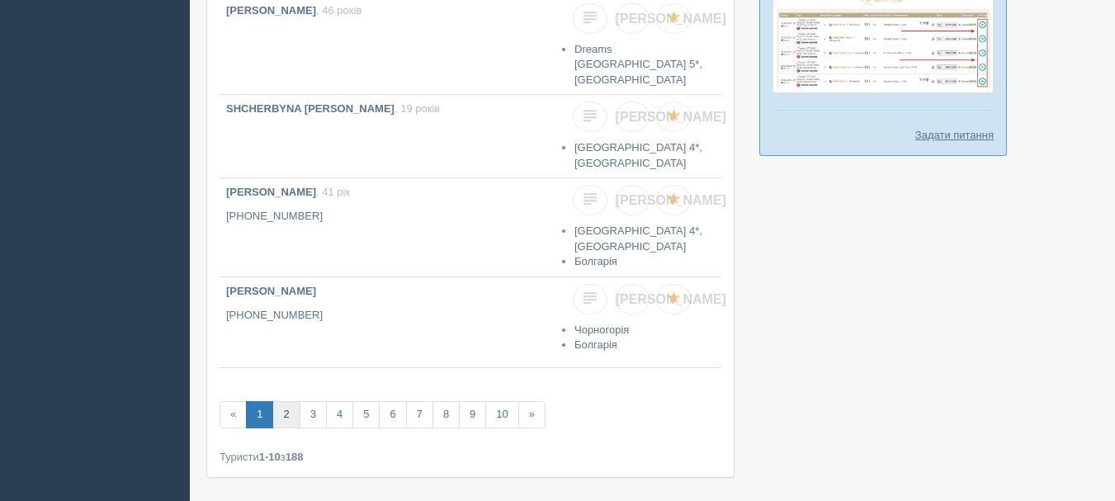
click at [290, 401] on link "2" at bounding box center [285, 414] width 27 height 27
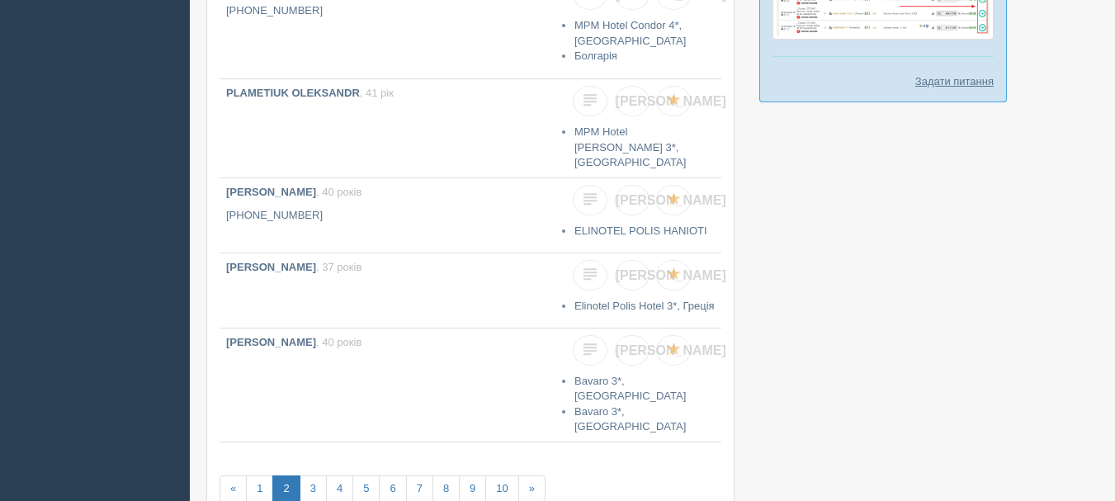
scroll to position [743, 0]
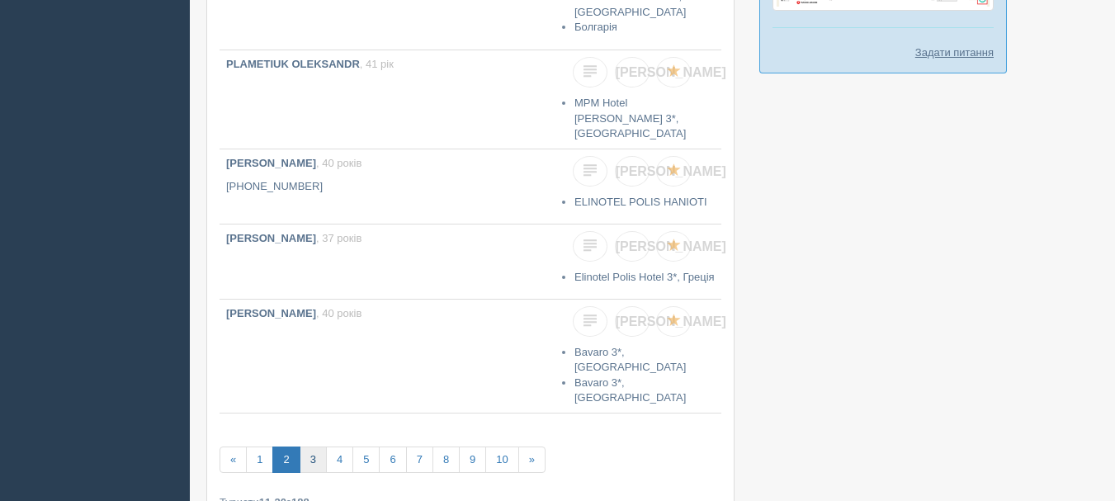
click at [310, 446] on link "3" at bounding box center [313, 459] width 27 height 27
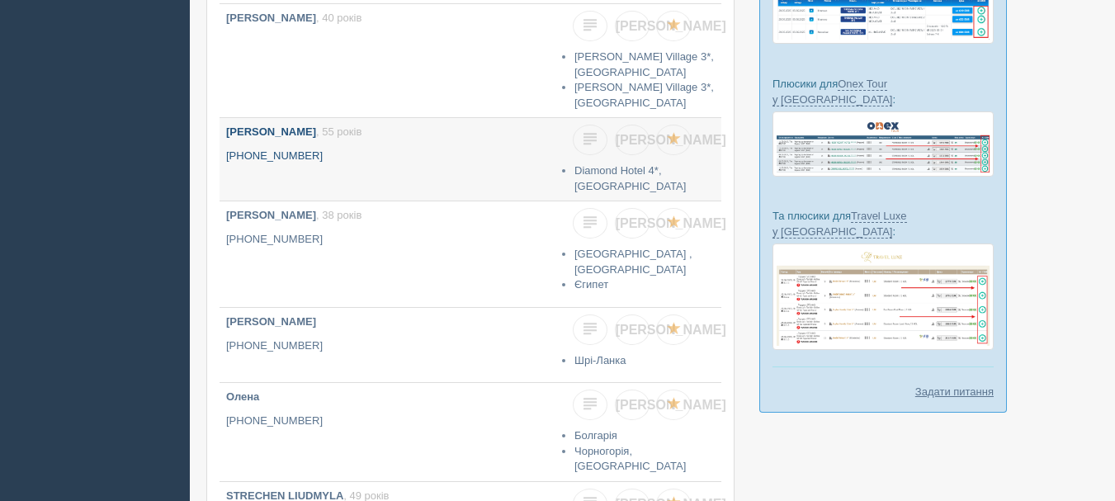
scroll to position [413, 0]
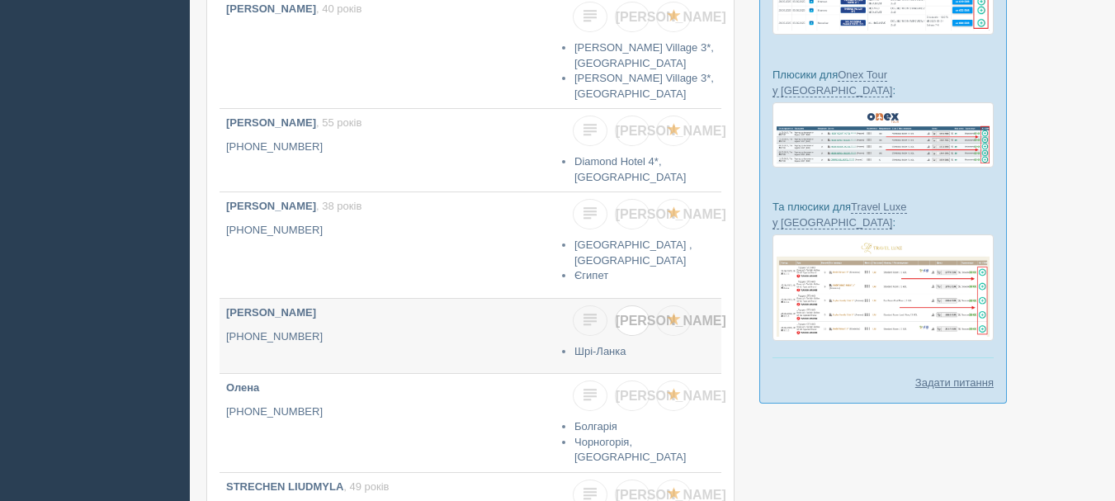
click at [637, 305] on link "[PERSON_NAME]" at bounding box center [632, 320] width 35 height 31
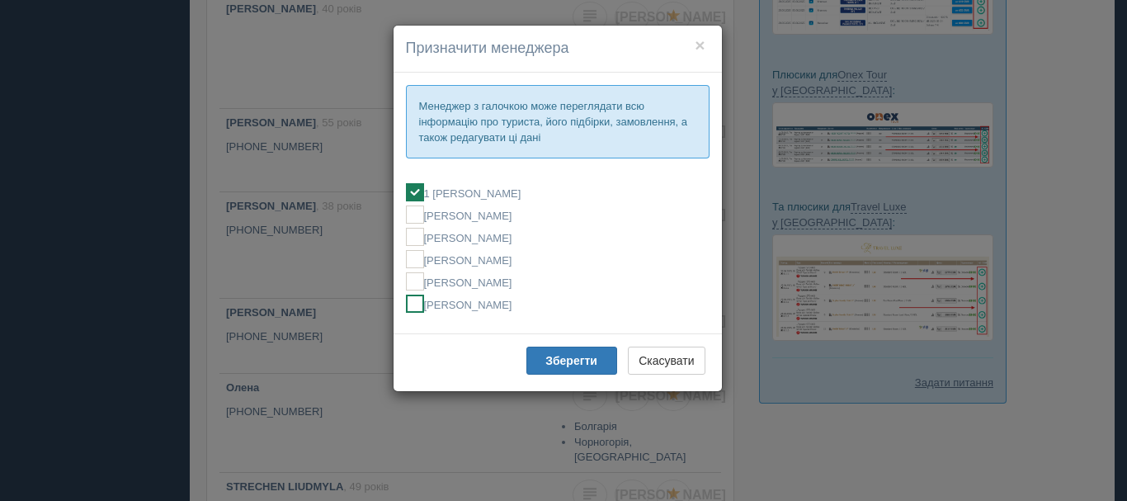
click at [491, 312] on label "[PERSON_NAME]" at bounding box center [558, 304] width 304 height 18
checkbox input "false"
checkbox input "true"
click at [571, 361] on b "Зберегти" at bounding box center [571, 360] width 52 height 13
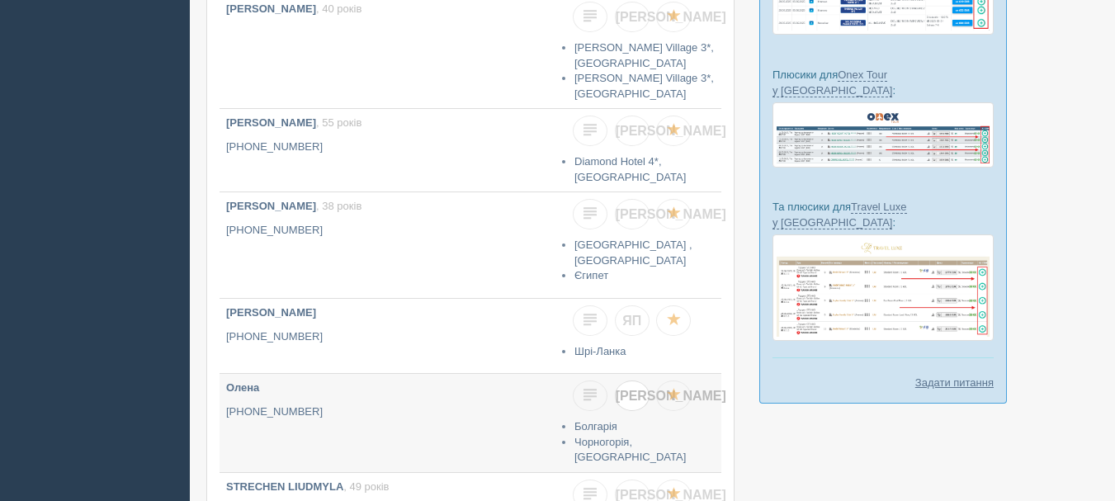
click at [627, 389] on span "[PERSON_NAME]" at bounding box center [671, 396] width 111 height 14
checkbox input "true"
checkbox input "false"
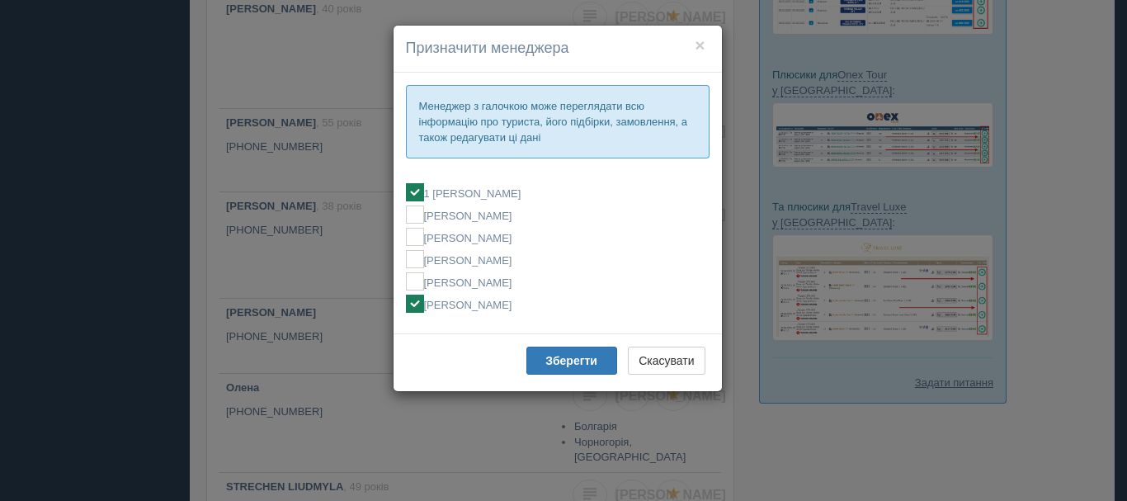
click at [486, 303] on label "[PERSON_NAME]" at bounding box center [558, 304] width 304 height 18
checkbox input "false"
checkbox input "true"
click at [561, 355] on b "Зберегти" at bounding box center [571, 360] width 52 height 13
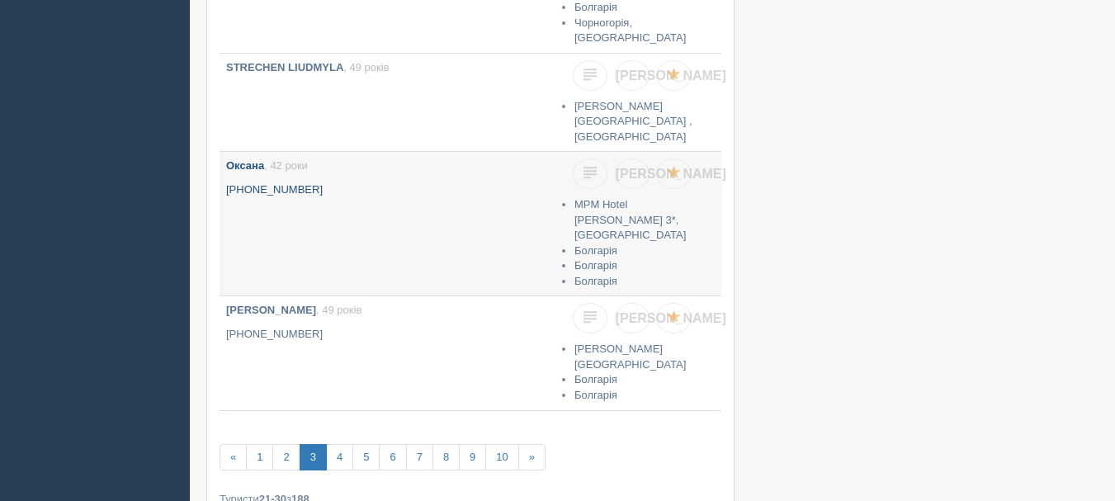
scroll to position [833, 0]
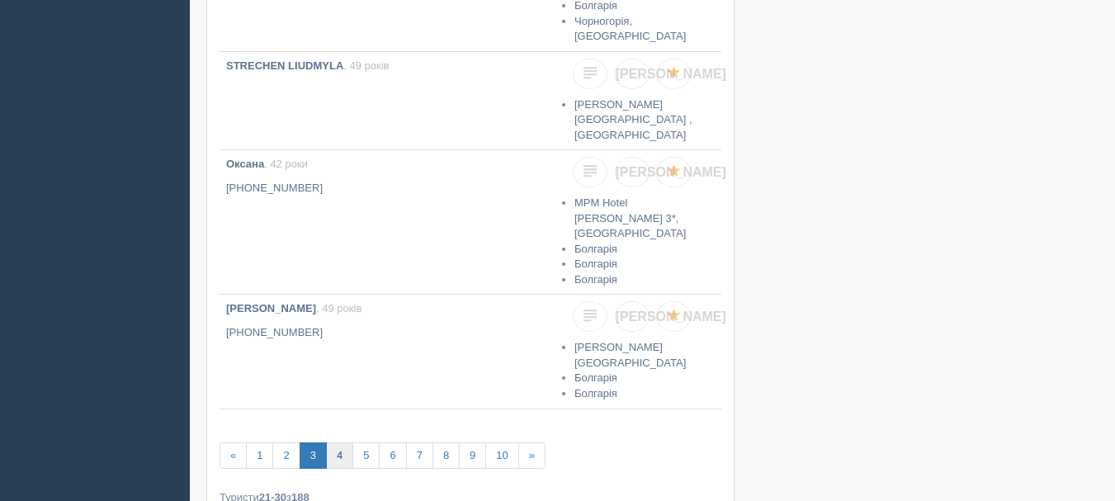
click at [349, 442] on link "4" at bounding box center [339, 455] width 27 height 27
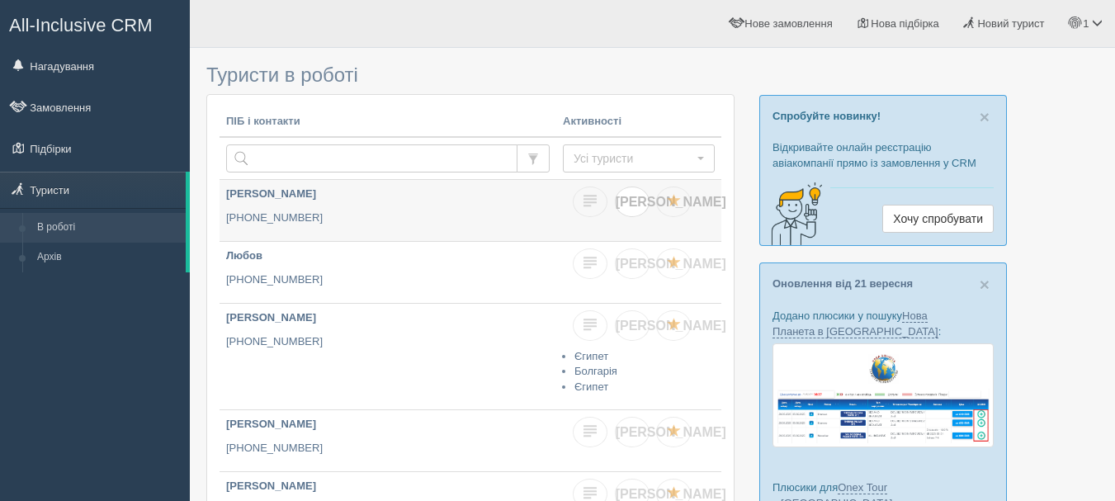
click at [634, 200] on span "[PERSON_NAME]" at bounding box center [671, 202] width 111 height 14
checkbox input "true"
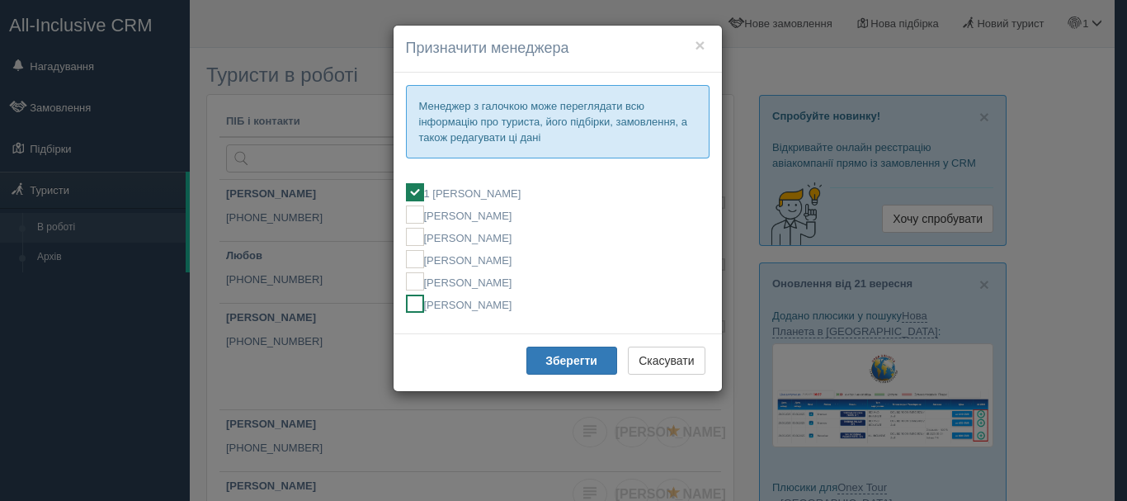
click at [544, 311] on label "[PERSON_NAME]" at bounding box center [558, 304] width 304 height 18
checkbox input "false"
checkbox input "true"
click at [568, 370] on button "Зберегти" at bounding box center [571, 361] width 91 height 28
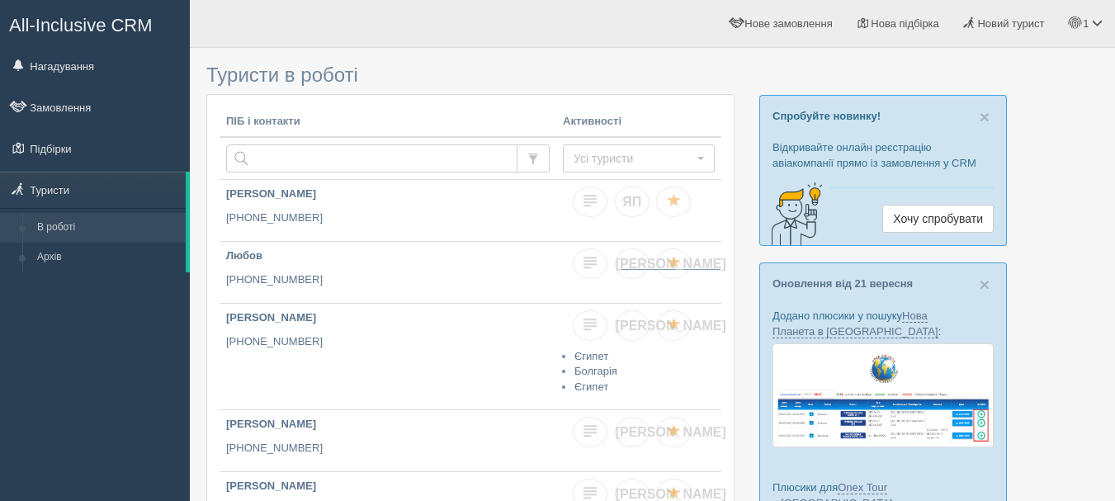
click at [637, 262] on link "[PERSON_NAME]" at bounding box center [632, 263] width 35 height 31
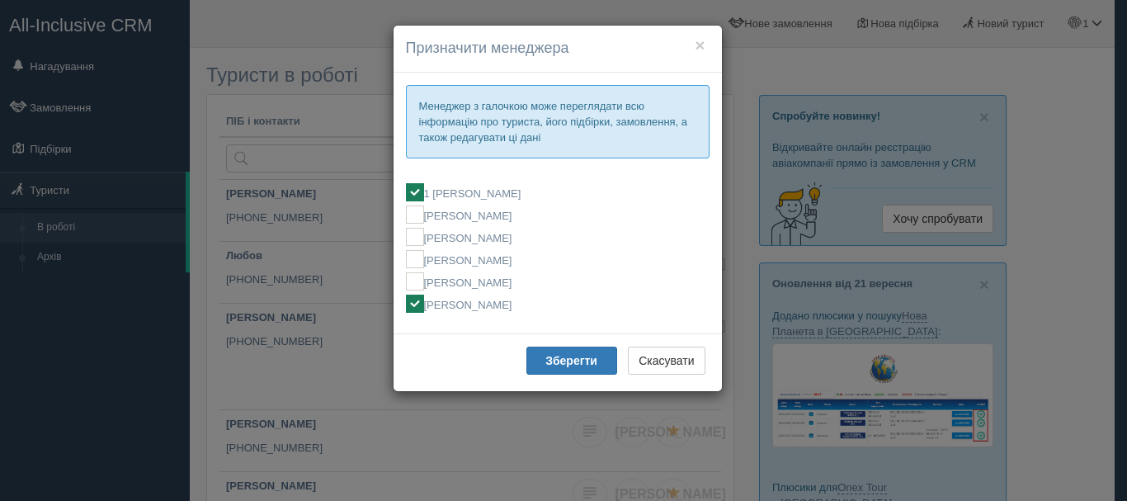
click at [489, 315] on fieldset "1 [PERSON_NAME] [PERSON_NAME] [PERSON_NAME] [PERSON_NAME] [PERSON_NAME] [PERSON…" at bounding box center [558, 248] width 304 height 146
click at [503, 304] on label "[PERSON_NAME]" at bounding box center [558, 304] width 304 height 18
checkbox input "false"
checkbox input "true"
click at [576, 367] on b "Зберегти" at bounding box center [571, 360] width 52 height 13
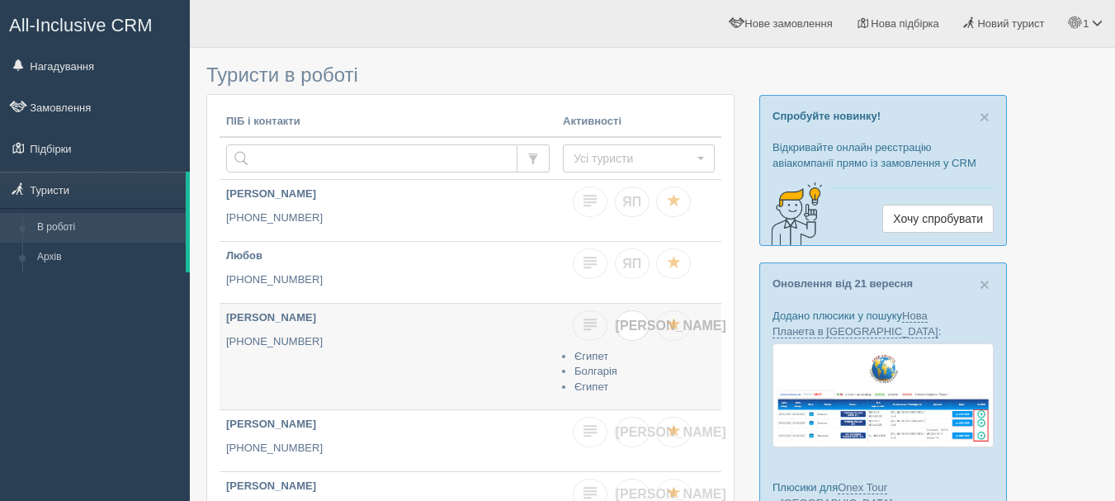
click at [641, 324] on link "[PERSON_NAME]" at bounding box center [632, 325] width 35 height 31
checkbox input "true"
checkbox input "false"
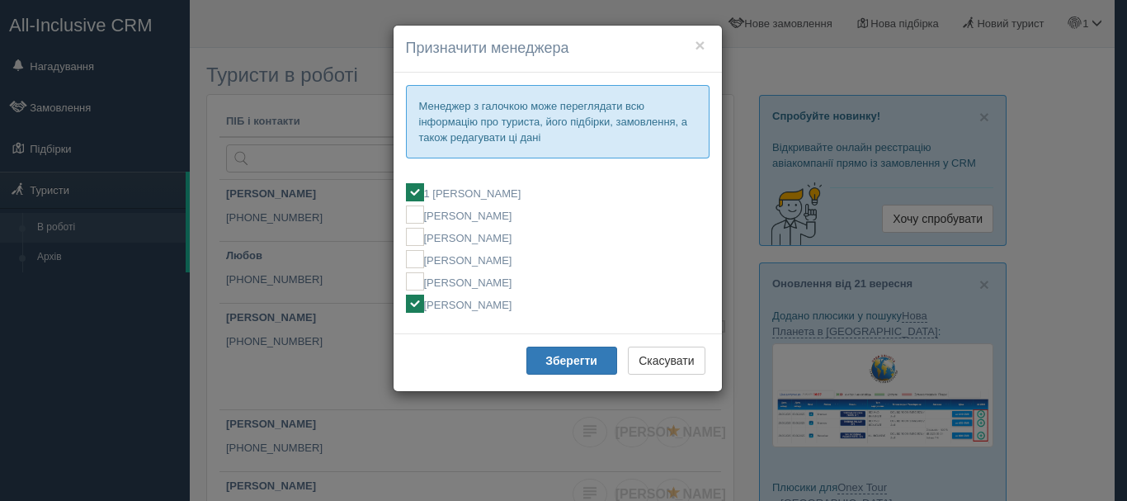
click at [524, 308] on label "[PERSON_NAME]" at bounding box center [558, 304] width 304 height 18
checkbox input "false"
checkbox input "true"
click at [559, 357] on b "Зберегти" at bounding box center [571, 360] width 52 height 13
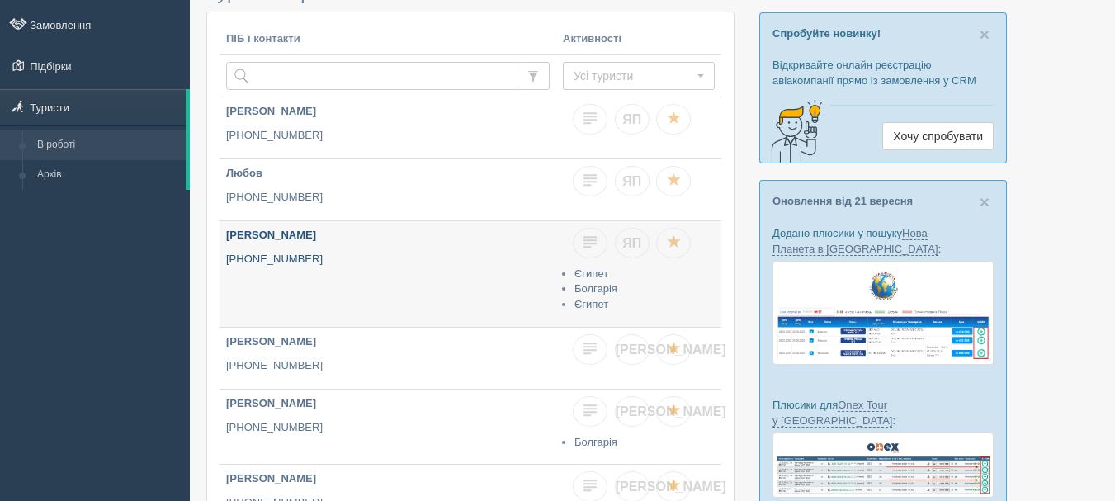
scroll to position [165, 0]
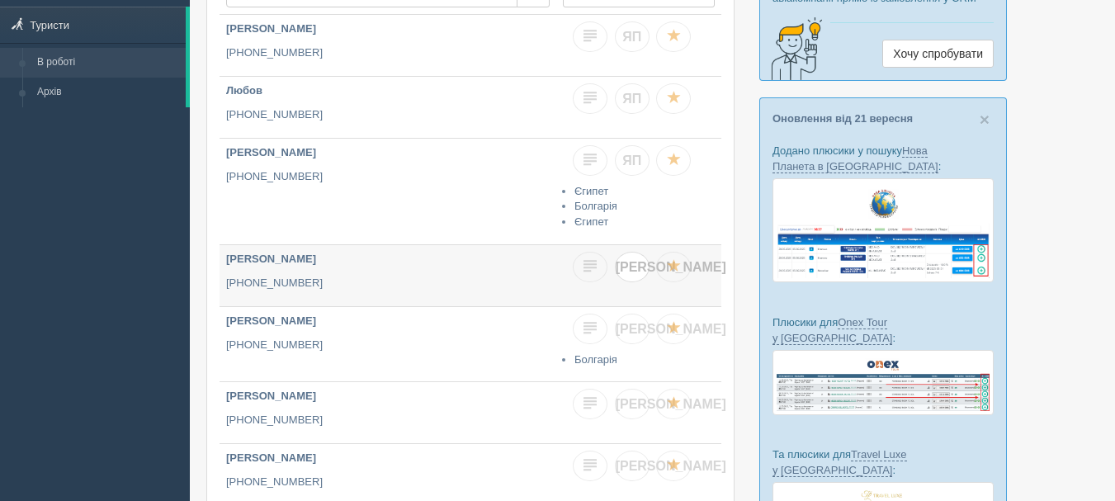
click at [642, 263] on link "[PERSON_NAME]" at bounding box center [632, 267] width 35 height 31
checkbox input "true"
checkbox input "false"
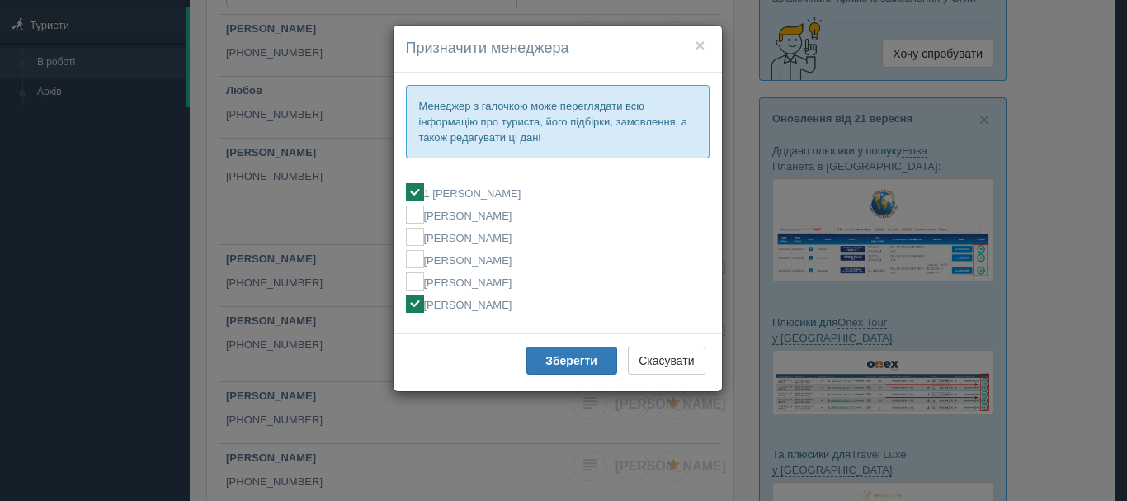
click at [531, 301] on label "[PERSON_NAME]" at bounding box center [558, 304] width 304 height 18
checkbox input "false"
checkbox input "true"
click at [570, 363] on b "Зберегти" at bounding box center [571, 360] width 52 height 13
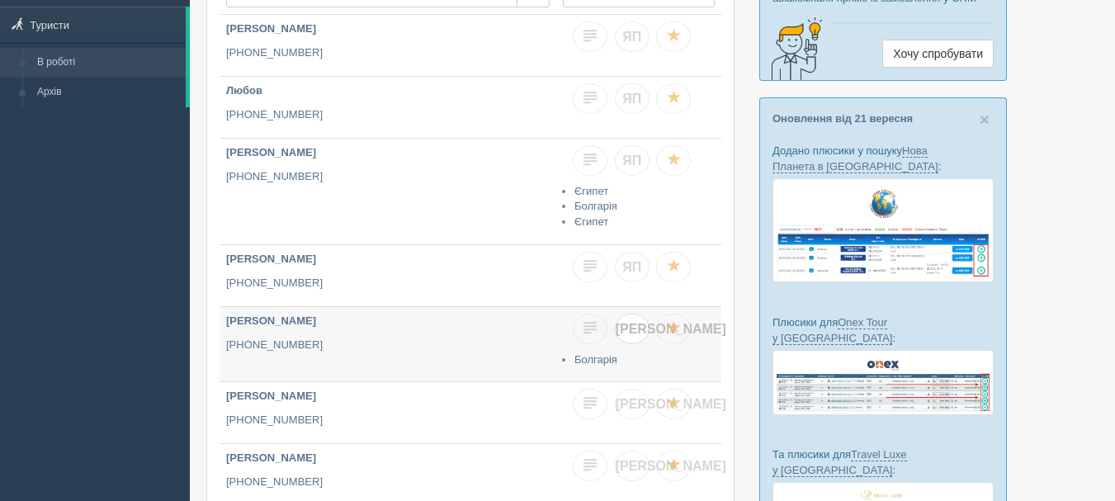
click at [625, 333] on link "[PERSON_NAME]" at bounding box center [632, 329] width 35 height 31
checkbox input "true"
checkbox input "false"
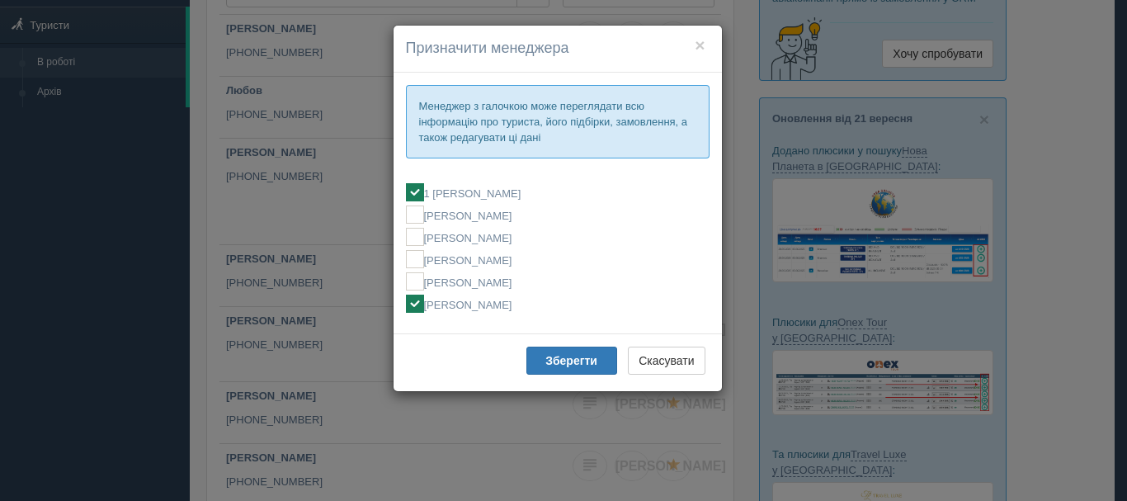
click at [488, 307] on label "[PERSON_NAME]" at bounding box center [558, 304] width 304 height 18
checkbox input "false"
checkbox input "true"
click at [571, 366] on b "Зберегти" at bounding box center [571, 360] width 52 height 13
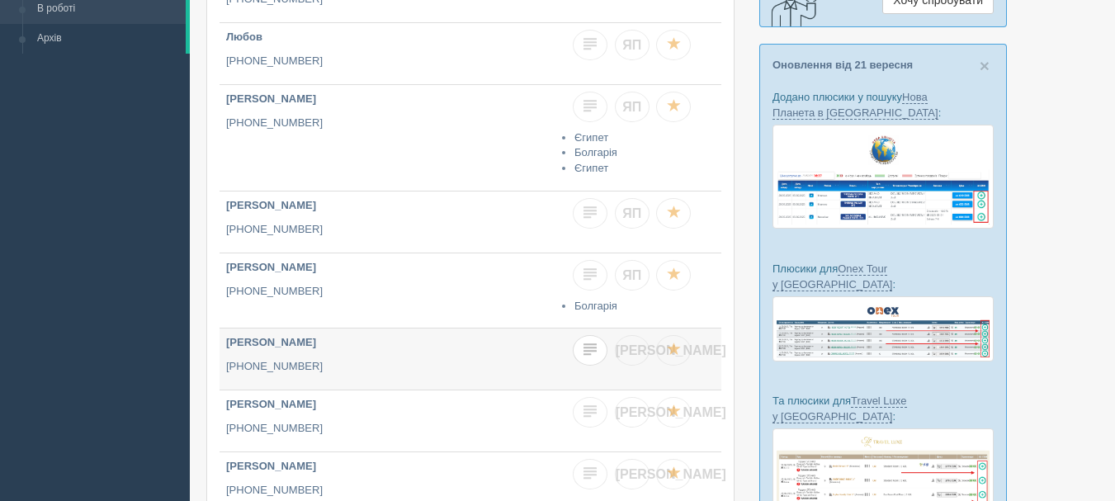
scroll to position [248, 0]
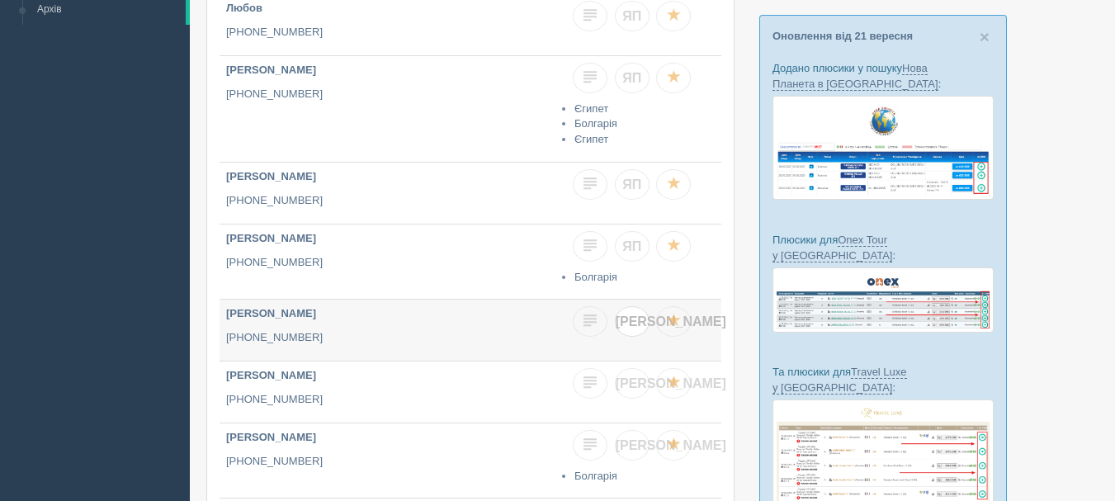
click at [622, 321] on link "[PERSON_NAME]" at bounding box center [632, 321] width 35 height 31
checkbox input "true"
checkbox input "false"
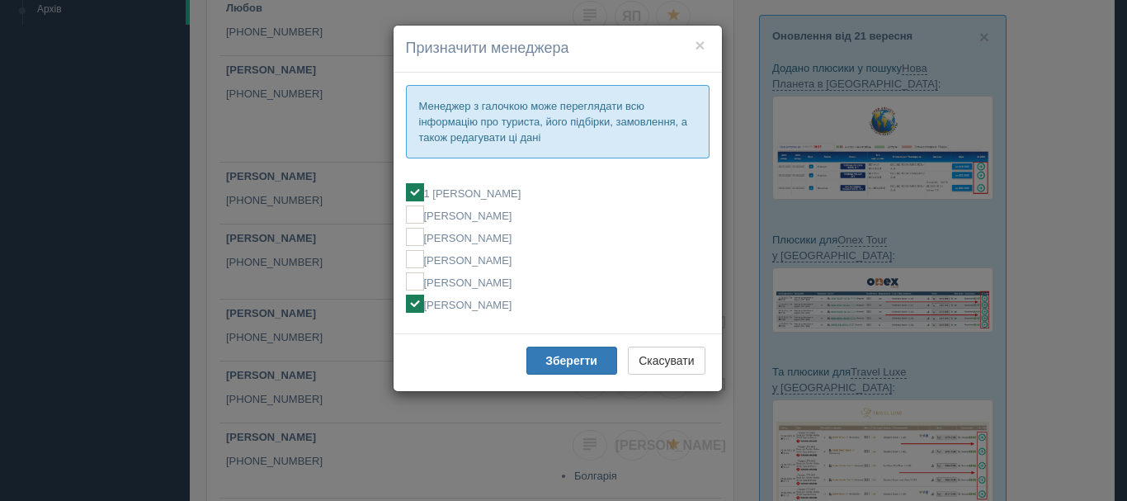
click at [476, 304] on label "[PERSON_NAME]" at bounding box center [558, 304] width 304 height 18
checkbox input "false"
checkbox input "true"
click at [556, 360] on b "Зберегти" at bounding box center [571, 360] width 52 height 13
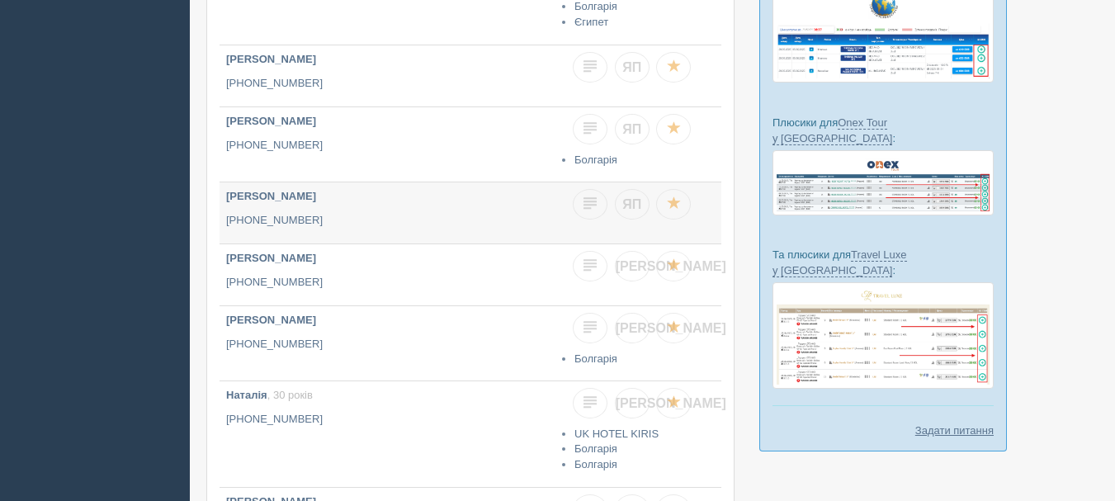
scroll to position [413, 0]
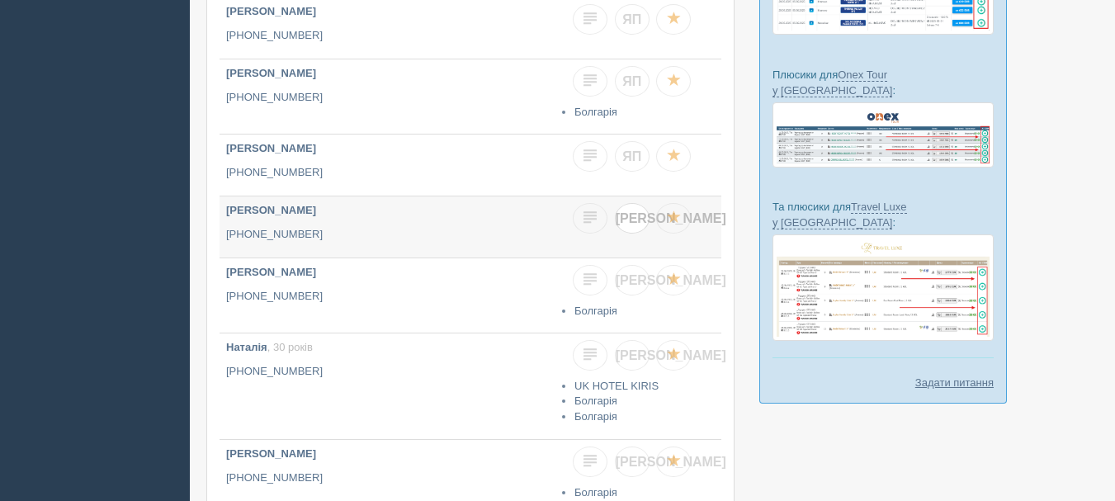
click at [631, 229] on link "[PERSON_NAME]" at bounding box center [632, 218] width 35 height 31
checkbox input "true"
checkbox input "false"
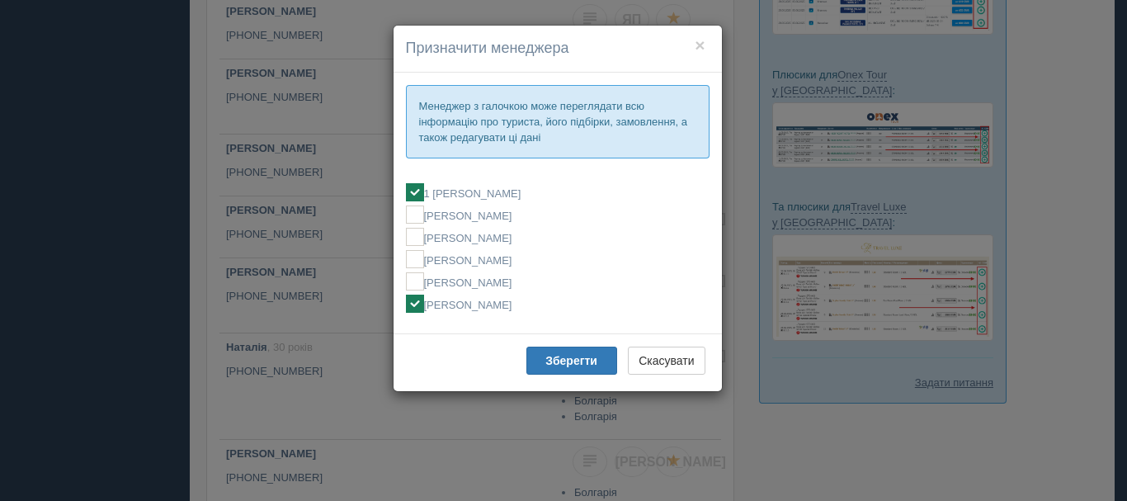
click at [508, 300] on label "[PERSON_NAME]" at bounding box center [558, 304] width 304 height 18
checkbox input "false"
checkbox input "true"
click at [564, 355] on b "Зберегти" at bounding box center [571, 360] width 52 height 13
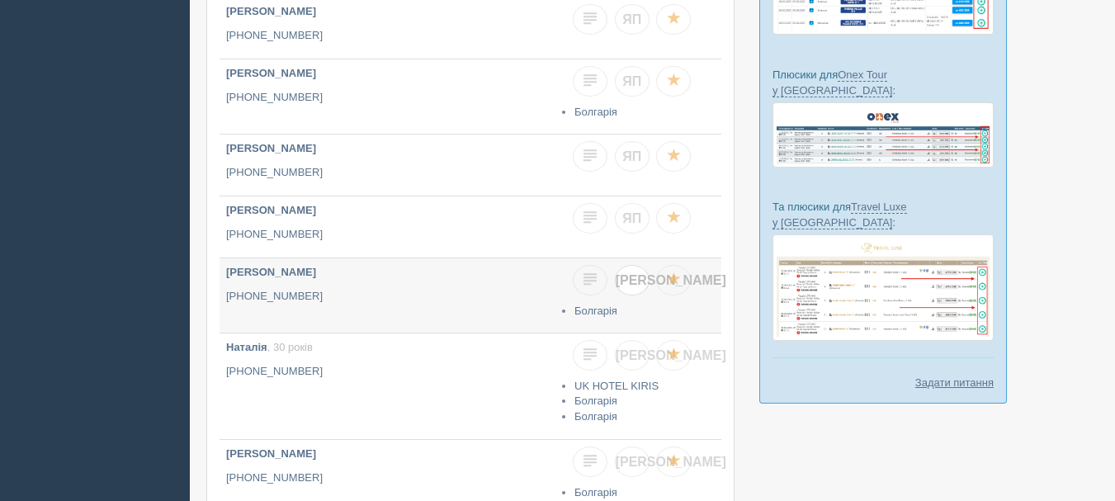
click at [630, 285] on span "[PERSON_NAME]" at bounding box center [671, 280] width 111 height 14
checkbox input "true"
checkbox input "false"
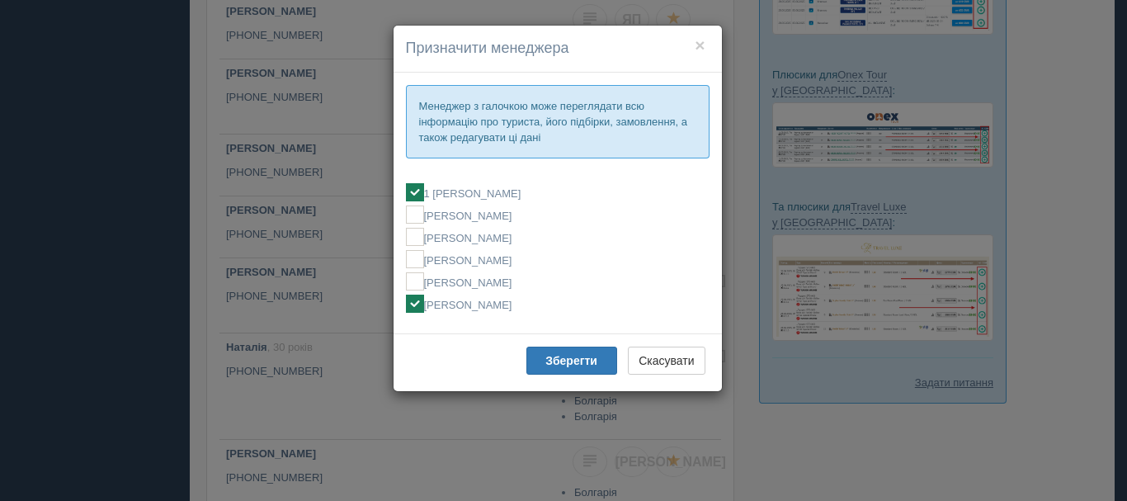
click at [479, 305] on label "[PERSON_NAME]" at bounding box center [558, 304] width 304 height 18
checkbox input "false"
checkbox input "true"
click at [564, 361] on b "Зберегти" at bounding box center [571, 360] width 52 height 13
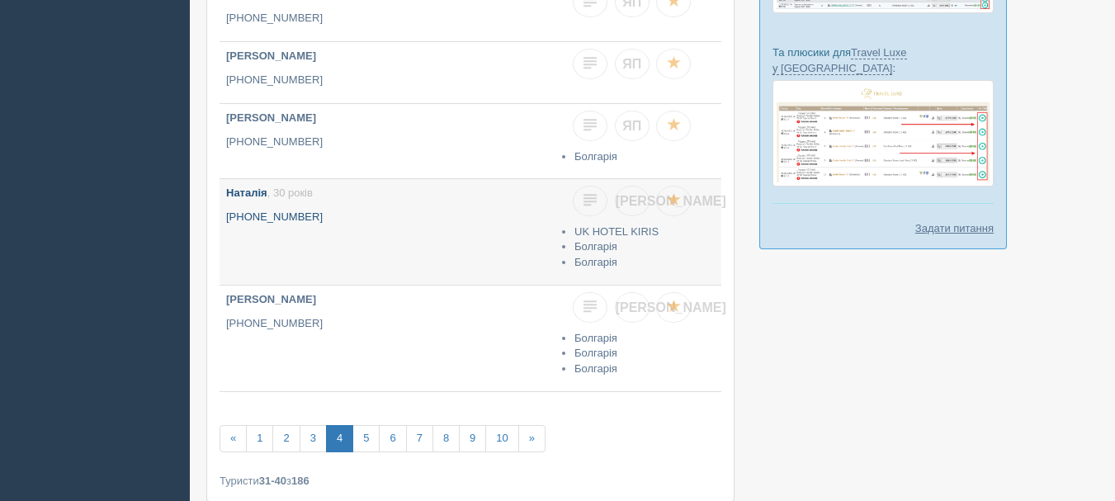
scroll to position [658, 0]
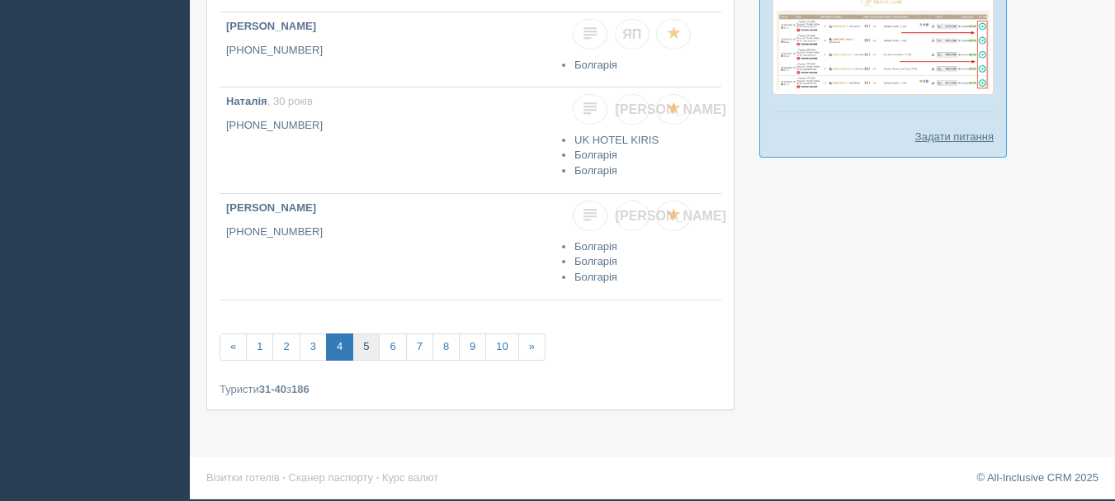
click at [375, 346] on link "5" at bounding box center [365, 346] width 27 height 27
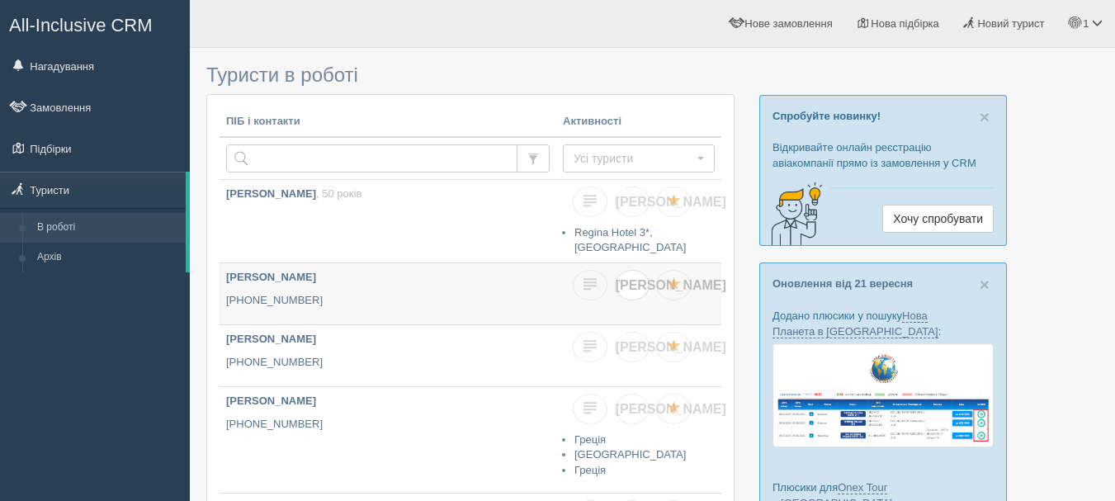
click at [635, 278] on span "[PERSON_NAME]" at bounding box center [671, 285] width 111 height 14
checkbox input "true"
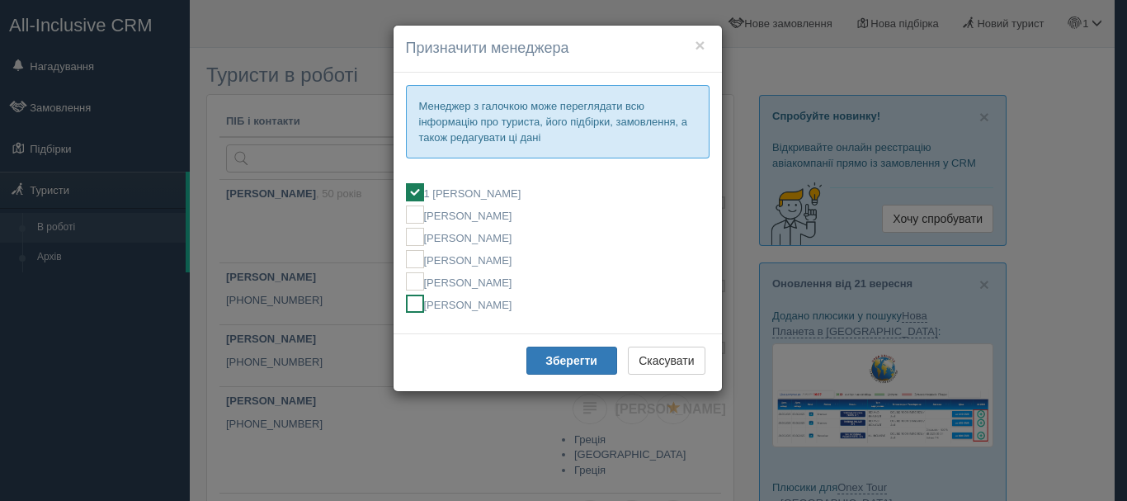
click at [527, 312] on label "[PERSON_NAME]" at bounding box center [558, 304] width 304 height 18
checkbox input "false"
checkbox input "true"
click at [554, 366] on b "Зберегти" at bounding box center [571, 360] width 52 height 13
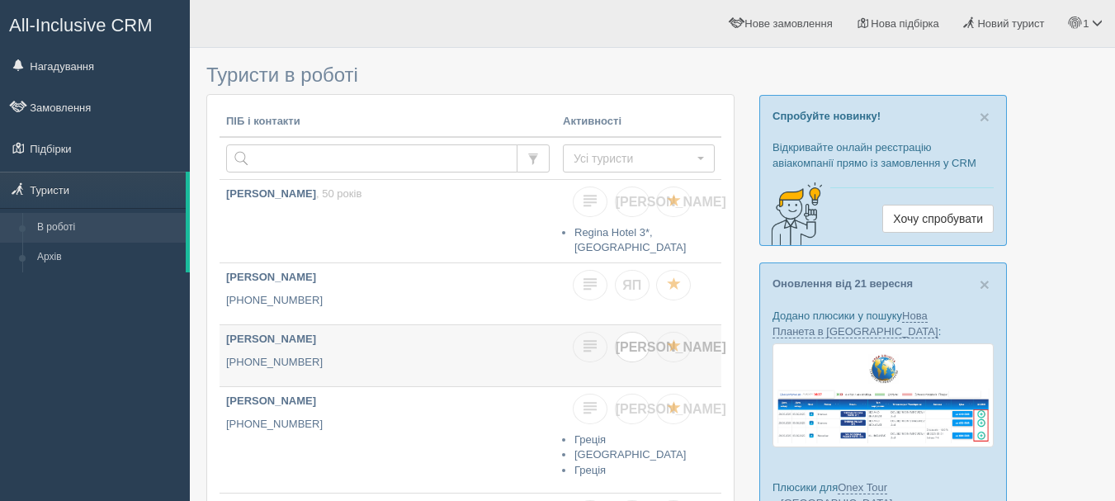
click at [633, 342] on span "[PERSON_NAME]" at bounding box center [671, 347] width 111 height 14
checkbox input "true"
checkbox input "false"
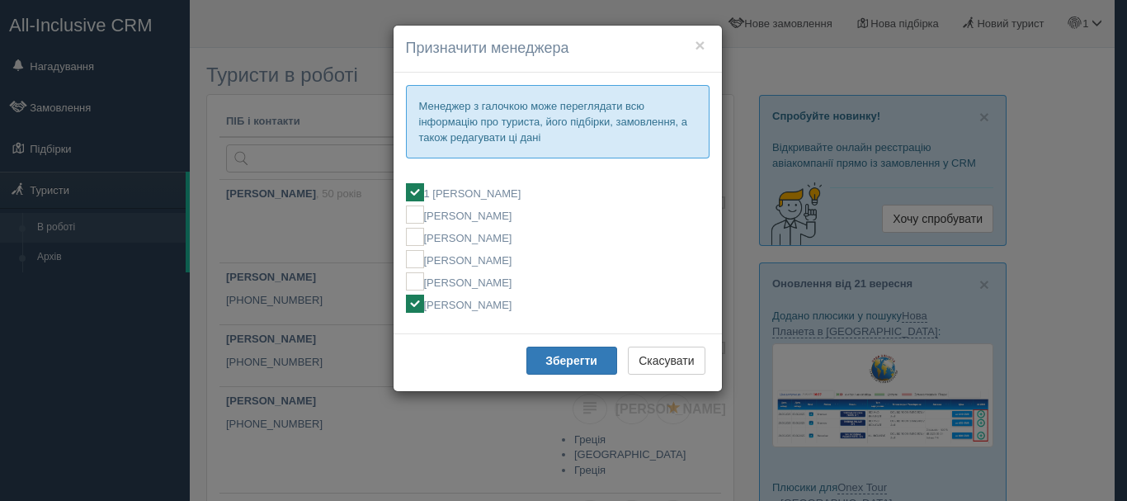
click at [505, 309] on label "[PERSON_NAME]" at bounding box center [558, 304] width 304 height 18
checkbox input "false"
checkbox input "true"
click at [550, 360] on b "Зберегти" at bounding box center [571, 360] width 52 height 13
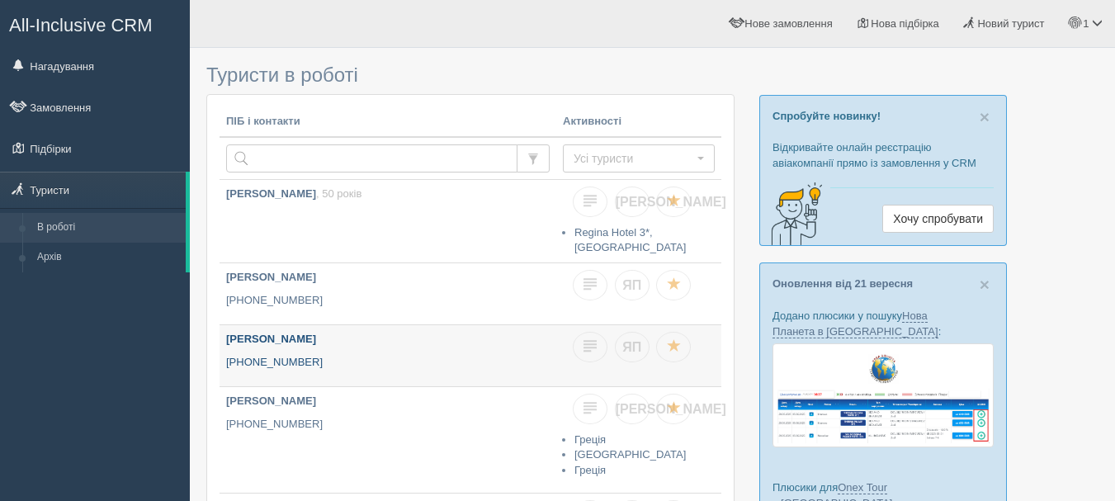
scroll to position [83, 0]
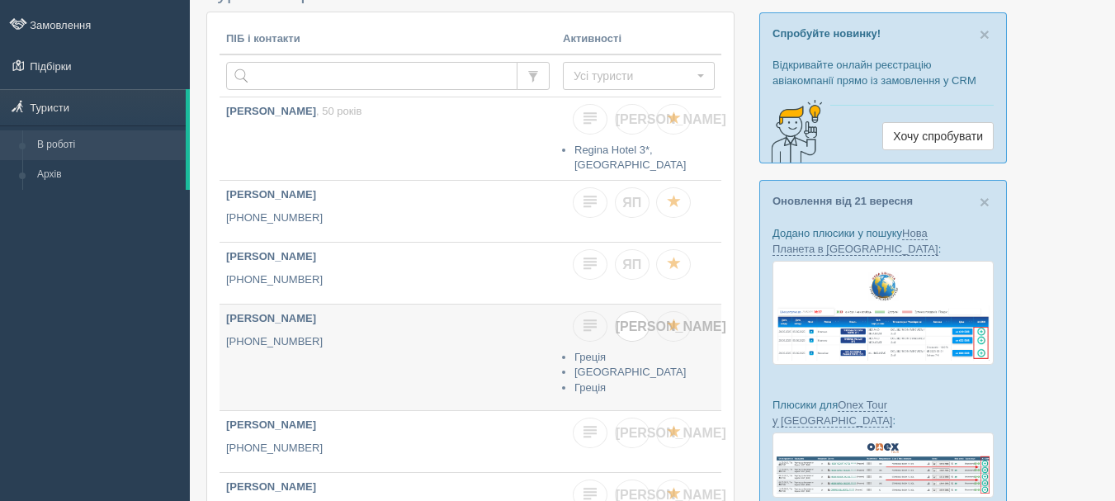
click at [633, 319] on span "[PERSON_NAME]" at bounding box center [671, 326] width 111 height 14
checkbox input "true"
checkbox input "false"
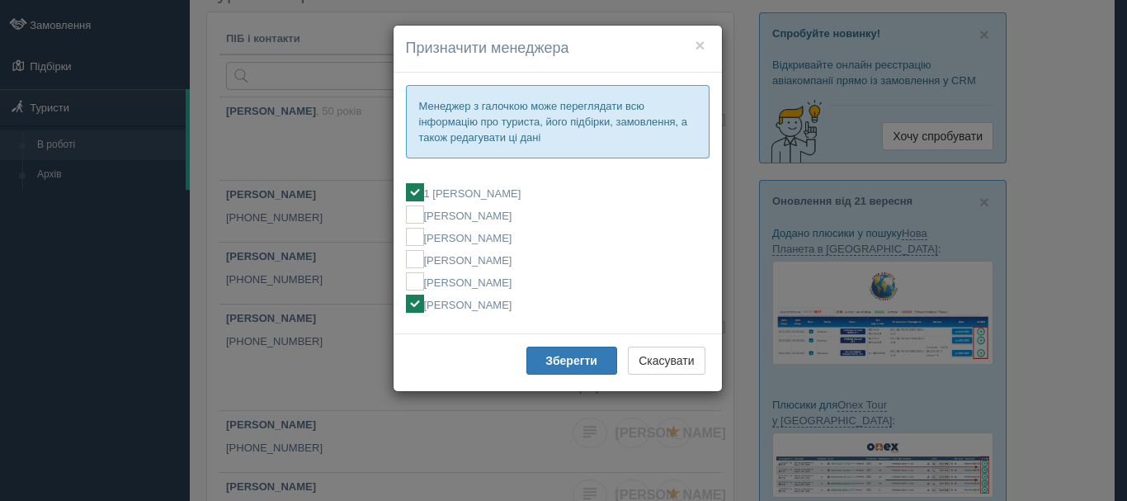
click at [528, 304] on label "[PERSON_NAME]" at bounding box center [558, 304] width 304 height 18
checkbox input "false"
checkbox input "true"
click at [561, 368] on button "Зберегти" at bounding box center [571, 361] width 91 height 28
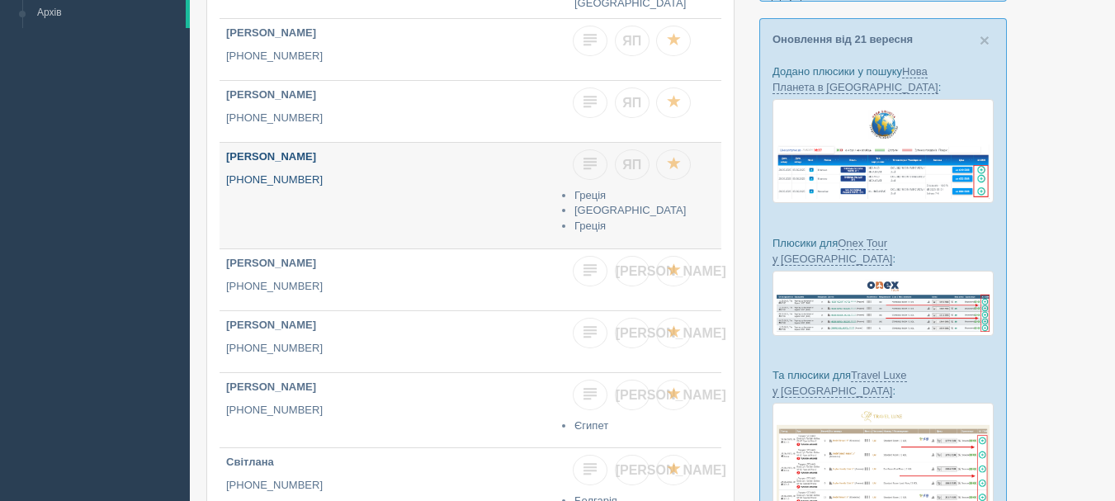
scroll to position [248, 0]
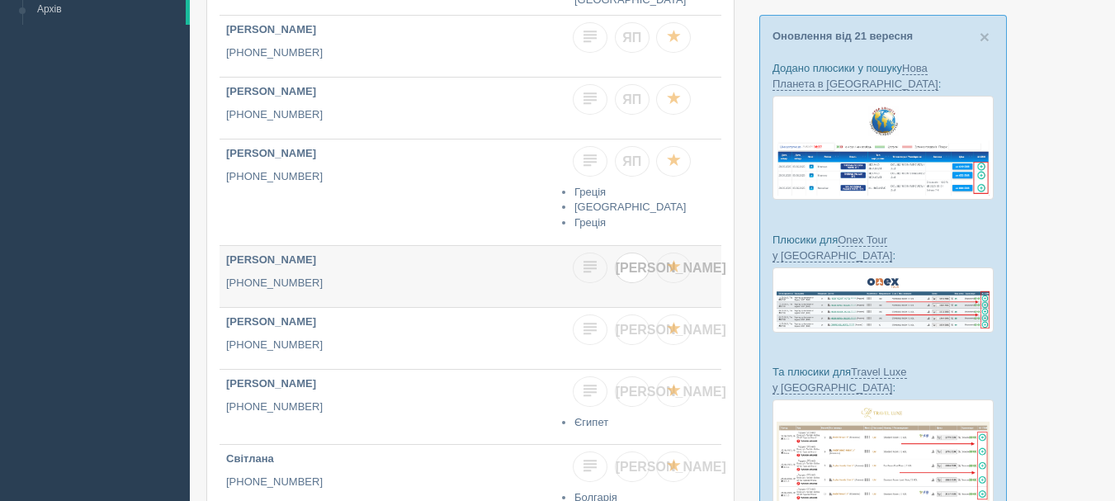
click at [636, 267] on link "[PERSON_NAME]" at bounding box center [632, 267] width 35 height 31
checkbox input "true"
checkbox input "false"
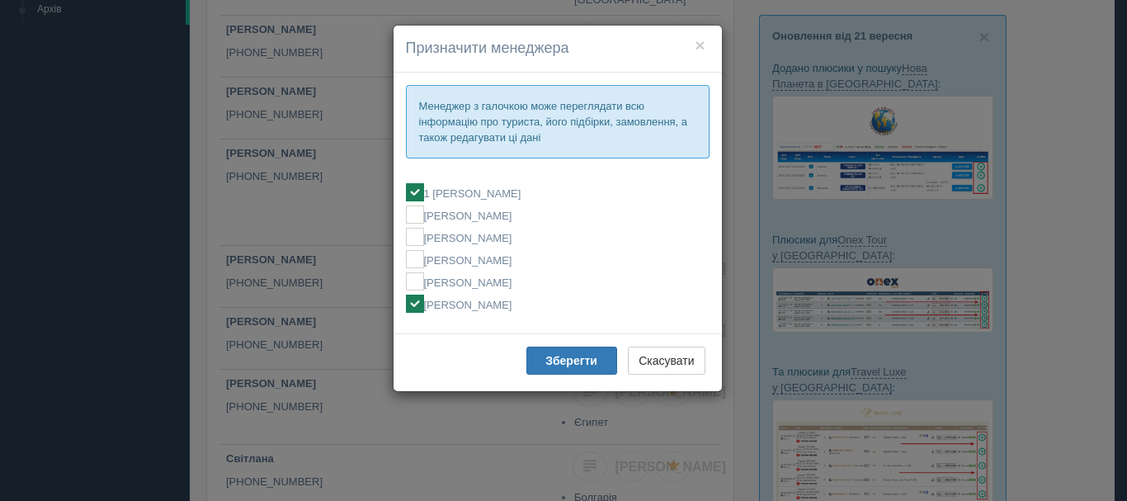
click at [532, 308] on label "[PERSON_NAME]" at bounding box center [558, 304] width 304 height 18
checkbox input "false"
checkbox input "true"
click at [584, 355] on b "Зберегти" at bounding box center [571, 360] width 52 height 13
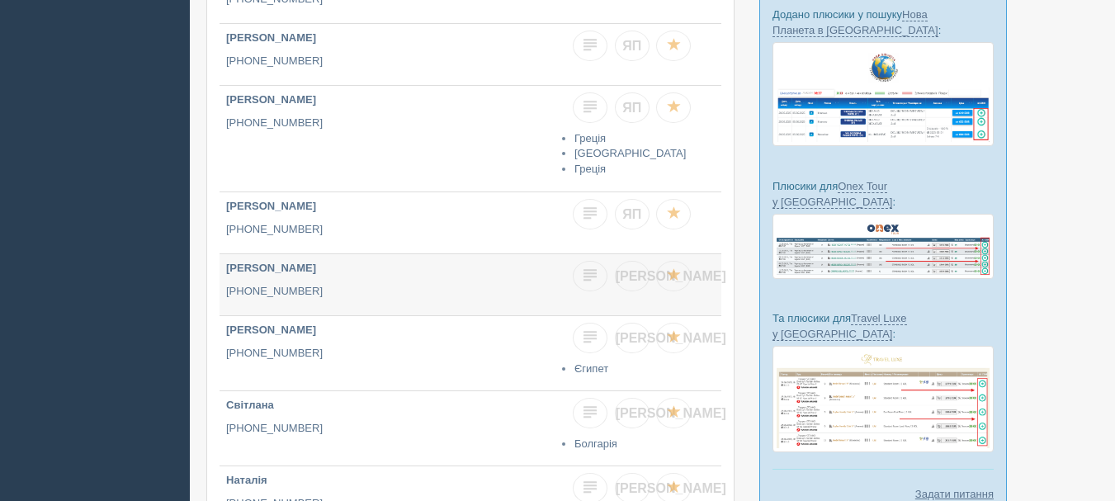
scroll to position [330, 0]
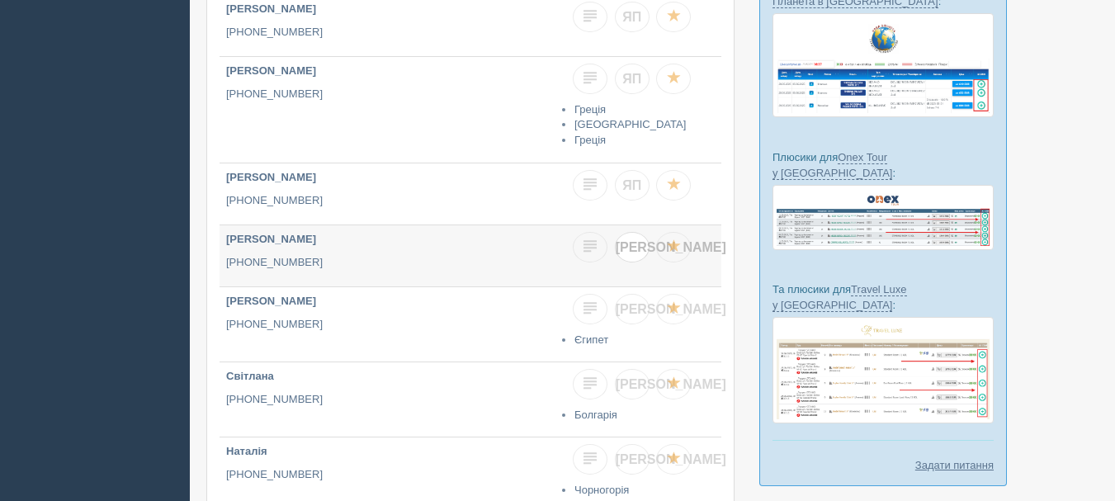
click at [636, 240] on span "[PERSON_NAME]" at bounding box center [671, 247] width 111 height 14
checkbox input "true"
checkbox input "false"
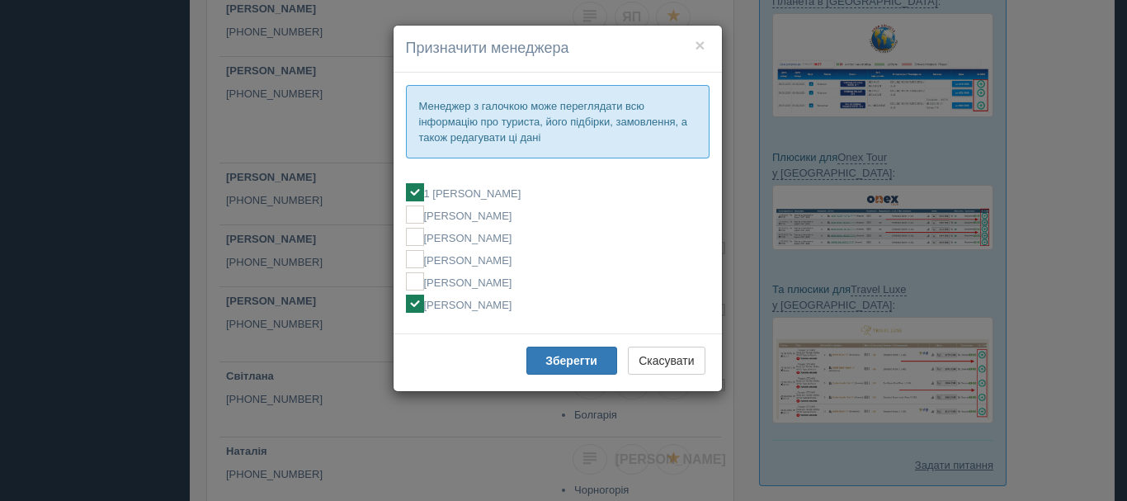
click at [536, 302] on label "[PERSON_NAME]" at bounding box center [558, 304] width 304 height 18
checkbox input "false"
checkbox input "true"
click at [574, 364] on b "Зберегти" at bounding box center [571, 360] width 52 height 13
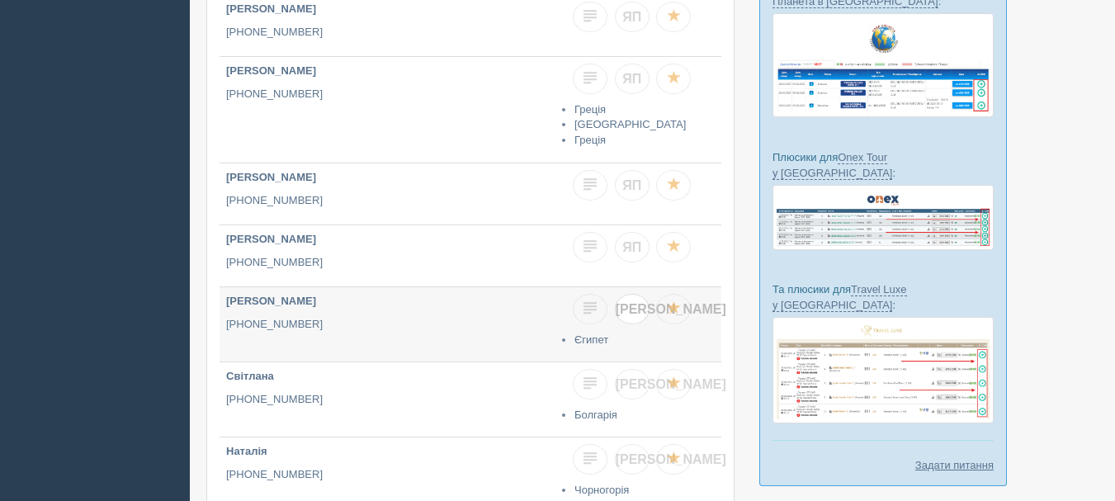
click at [639, 305] on link "[PERSON_NAME]" at bounding box center [632, 309] width 35 height 31
checkbox input "true"
checkbox input "false"
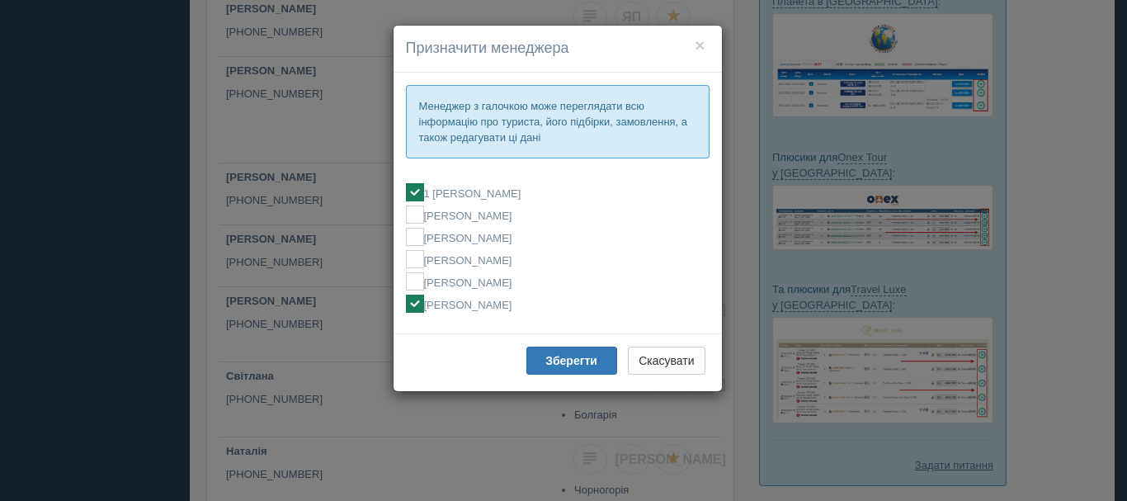
click at [519, 303] on label "[PERSON_NAME]" at bounding box center [558, 304] width 304 height 18
checkbox input "false"
checkbox input "true"
click at [556, 361] on b "Зберегти" at bounding box center [571, 360] width 52 height 13
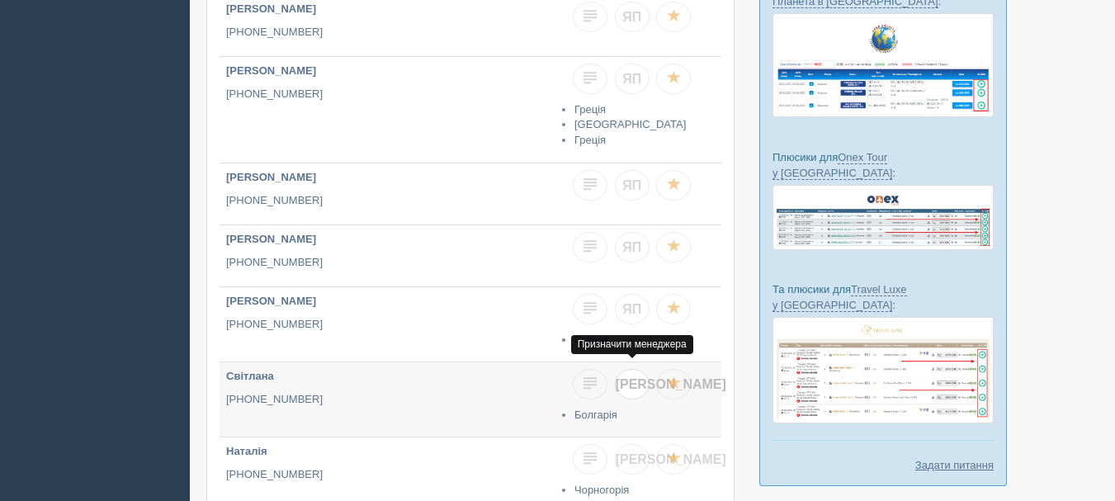
click at [636, 377] on span "[PERSON_NAME]" at bounding box center [671, 384] width 111 height 14
checkbox input "true"
checkbox input "false"
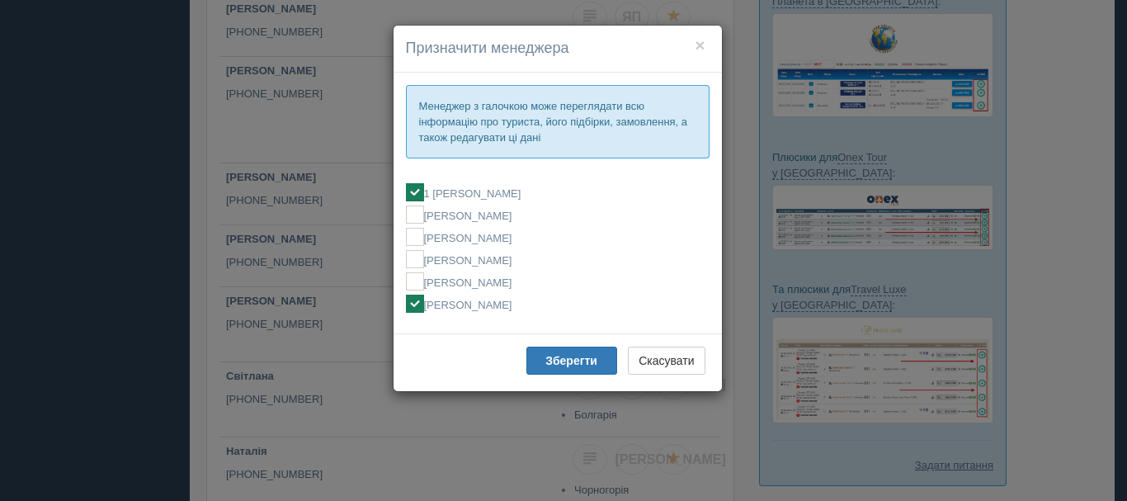
click at [545, 306] on label "[PERSON_NAME]" at bounding box center [558, 304] width 304 height 18
checkbox input "false"
checkbox input "true"
click at [571, 367] on b "Зберегти" at bounding box center [571, 360] width 52 height 13
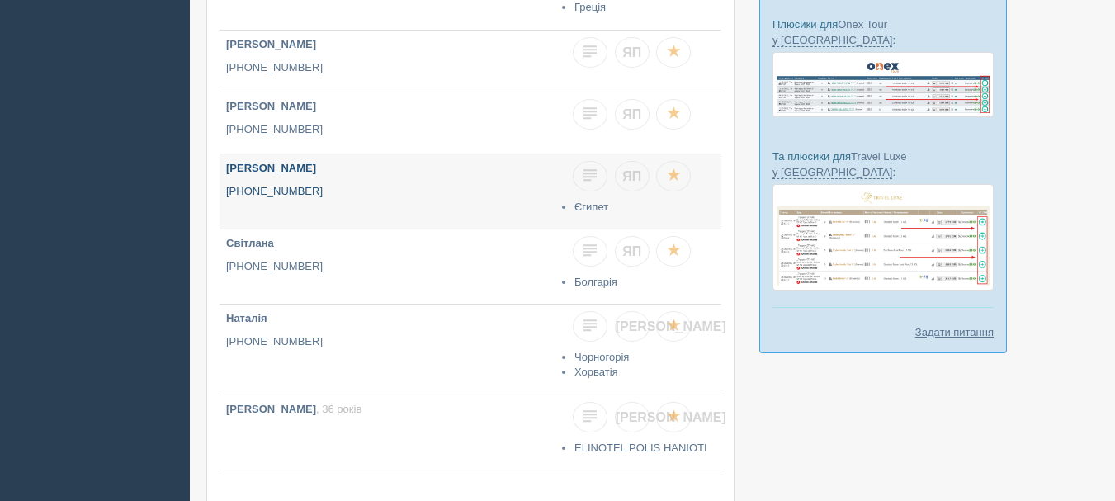
scroll to position [495, 0]
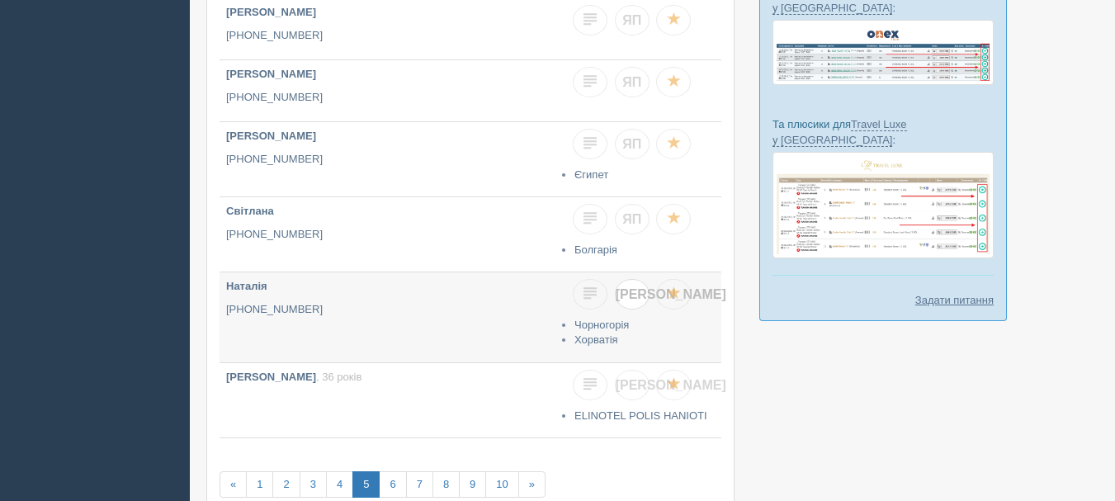
click at [643, 286] on link "[PERSON_NAME]" at bounding box center [632, 294] width 35 height 31
checkbox input "true"
checkbox input "false"
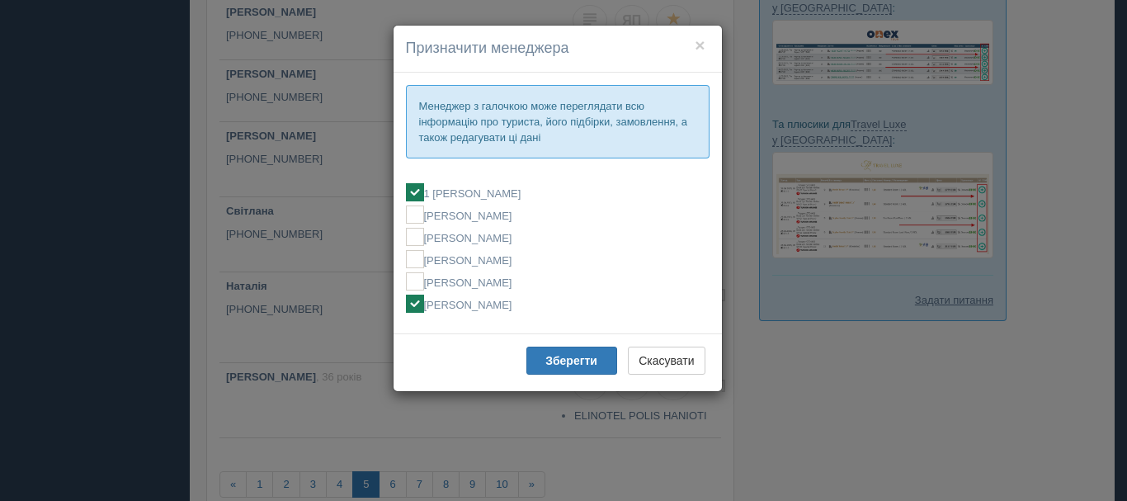
click at [535, 310] on label "[PERSON_NAME]" at bounding box center [558, 304] width 304 height 18
checkbox input "false"
checkbox input "true"
click at [559, 367] on b "Зберегти" at bounding box center [571, 360] width 52 height 13
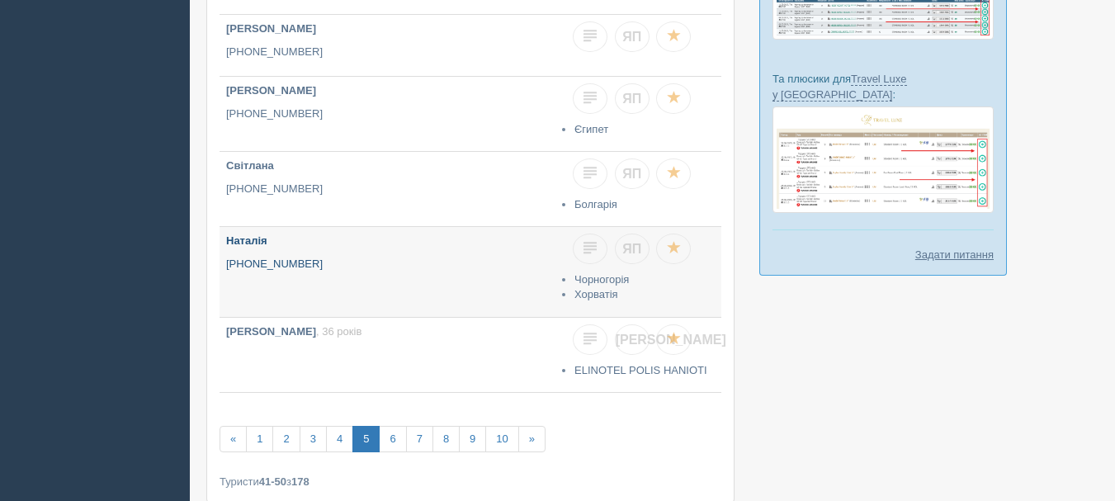
scroll to position [578, 0]
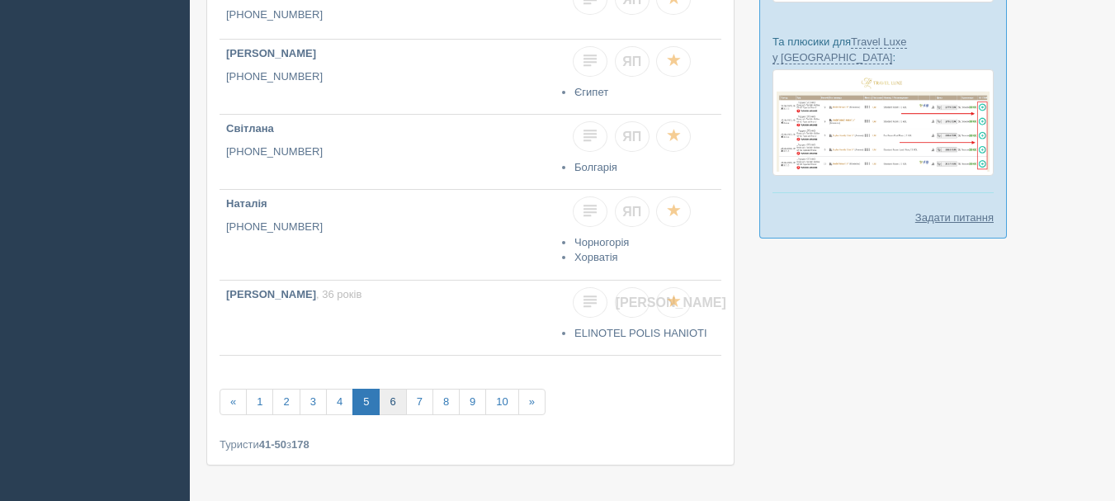
click at [388, 394] on link "6" at bounding box center [392, 402] width 27 height 27
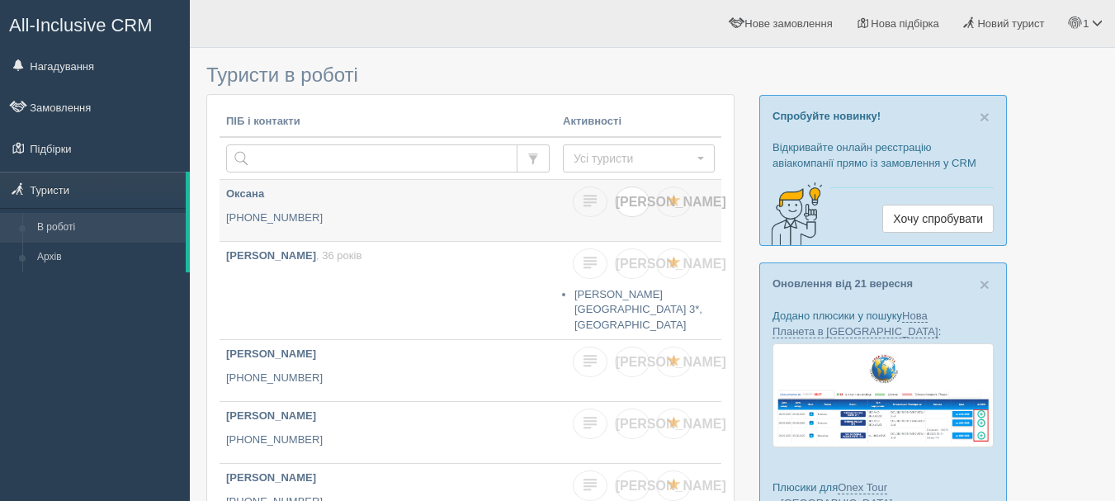
click at [628, 204] on span "[PERSON_NAME]" at bounding box center [671, 202] width 111 height 14
checkbox input "true"
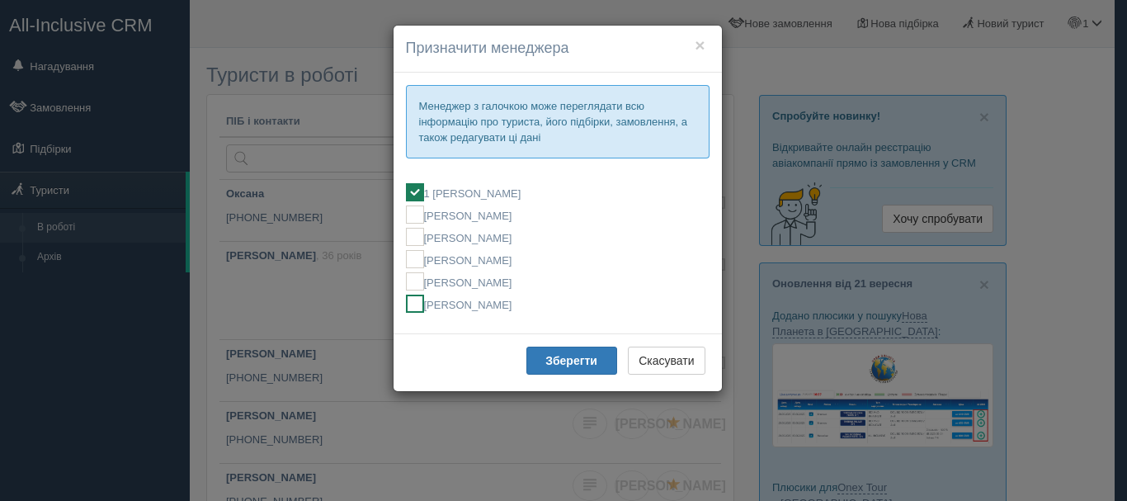
click at [485, 300] on label "[PERSON_NAME]" at bounding box center [558, 304] width 304 height 18
checkbox input "false"
checkbox input "true"
click at [554, 357] on b "Зберегти" at bounding box center [571, 360] width 52 height 13
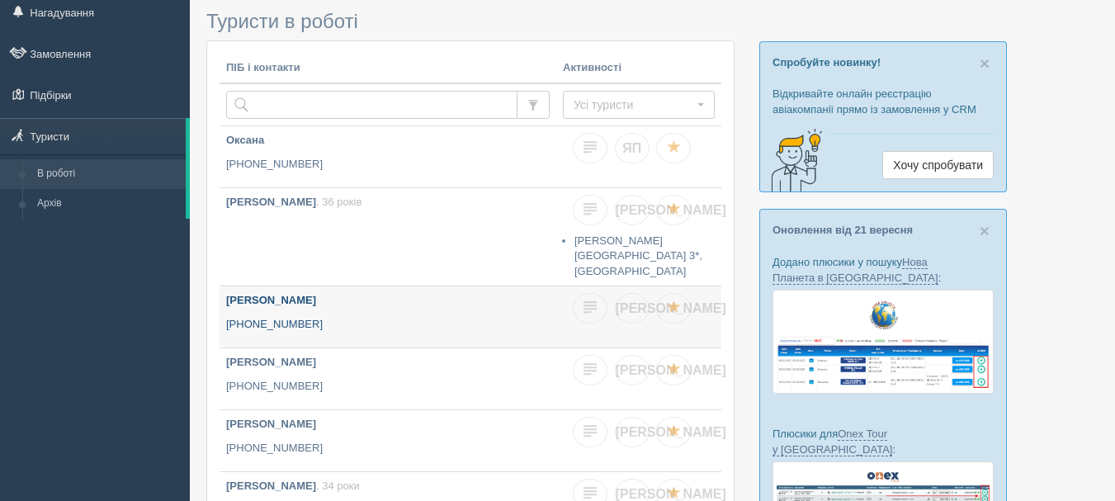
scroll to position [83, 0]
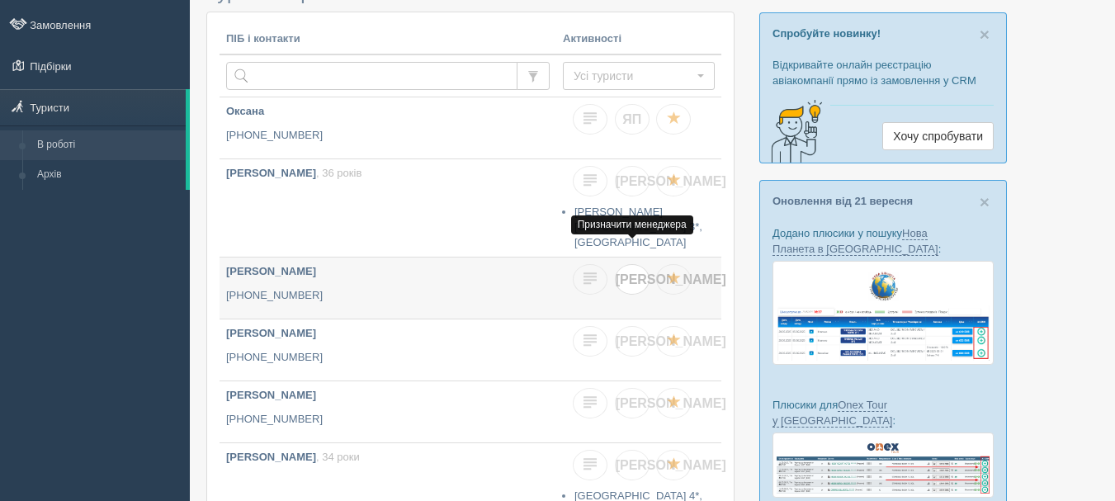
click at [634, 272] on span "[PERSON_NAME]" at bounding box center [671, 279] width 111 height 14
checkbox input "true"
checkbox input "false"
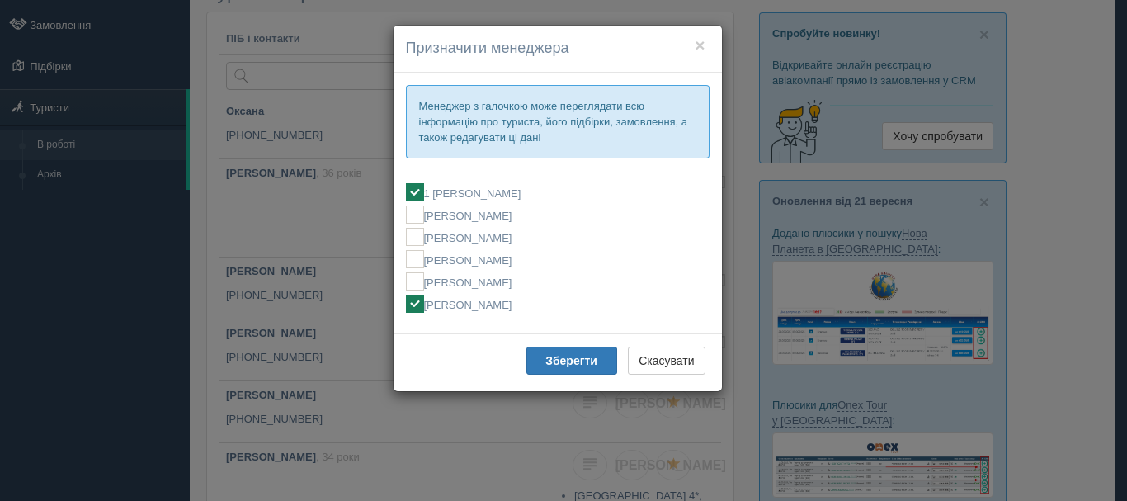
click at [480, 300] on label "[PERSON_NAME]" at bounding box center [558, 304] width 304 height 18
checkbox input "false"
checkbox input "true"
click at [580, 357] on b "Зберегти" at bounding box center [571, 360] width 52 height 13
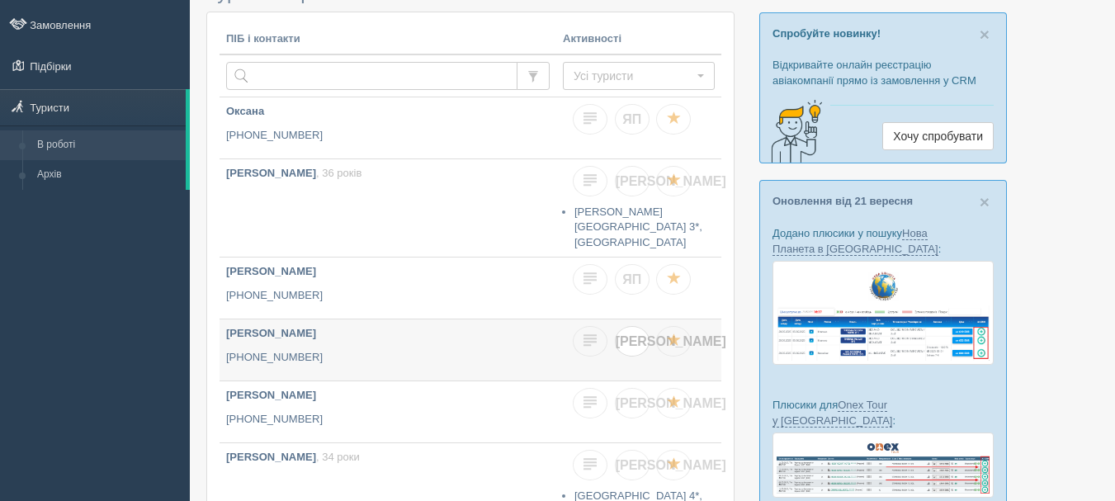
click at [627, 334] on span "[PERSON_NAME]" at bounding box center [671, 341] width 111 height 14
checkbox input "true"
checkbox input "false"
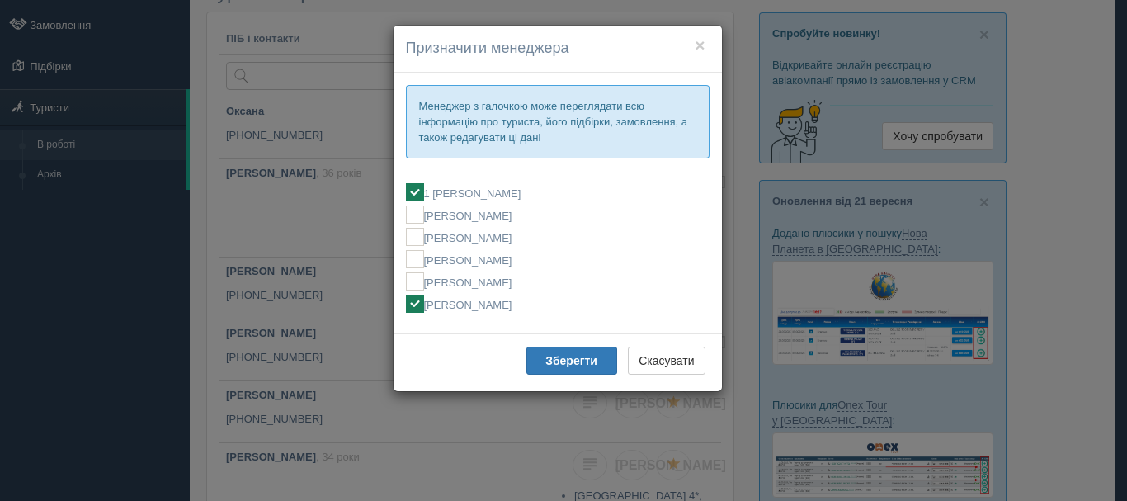
click at [513, 303] on label "[PERSON_NAME]" at bounding box center [558, 304] width 304 height 18
checkbox input "false"
checkbox input "true"
click at [557, 361] on b "Зберегти" at bounding box center [571, 360] width 52 height 13
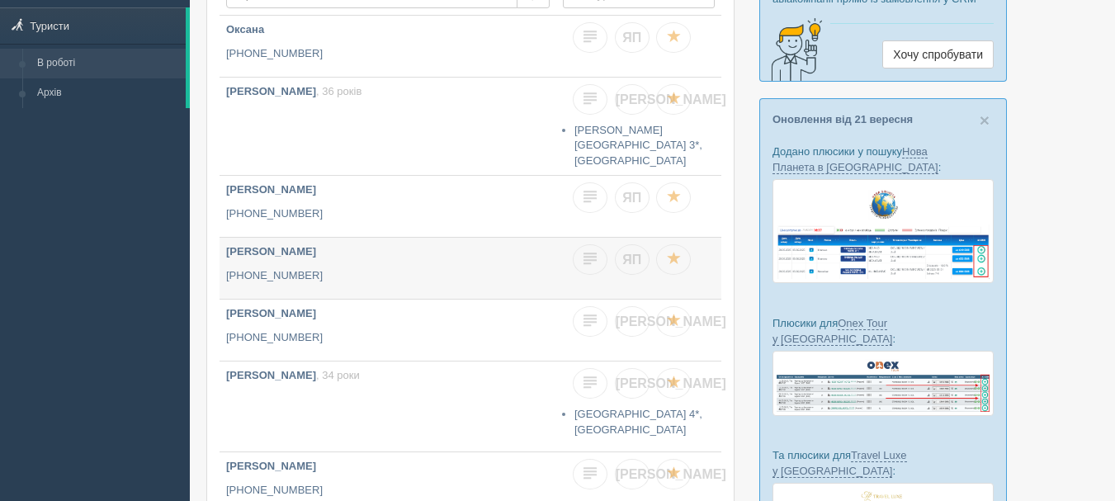
scroll to position [165, 0]
click at [644, 305] on link "[PERSON_NAME]" at bounding box center [632, 320] width 35 height 31
checkbox input "true"
checkbox input "false"
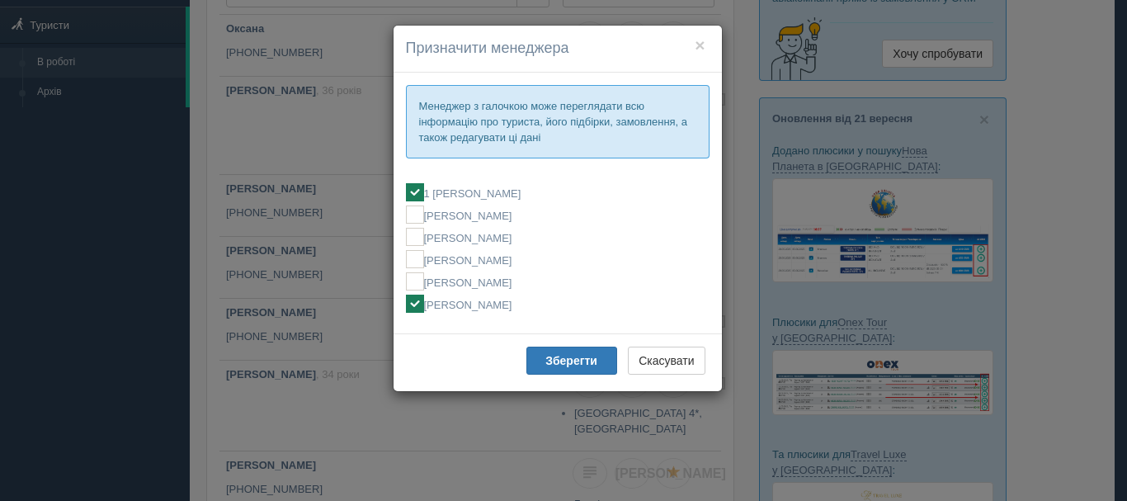
click at [506, 305] on label "[PERSON_NAME]" at bounding box center [558, 304] width 304 height 18
checkbox input "false"
checkbox input "true"
click at [566, 363] on b "Зберегти" at bounding box center [571, 360] width 52 height 13
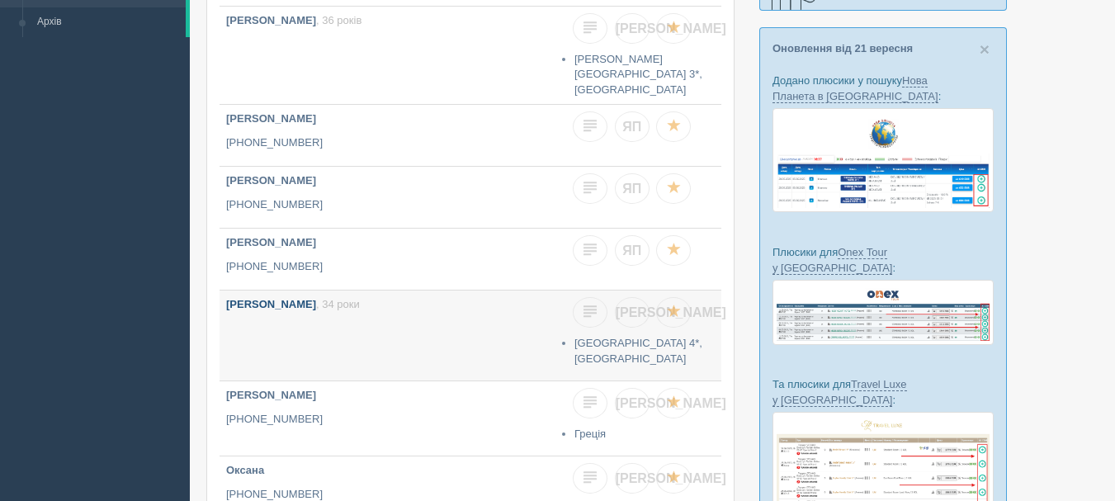
scroll to position [330, 0]
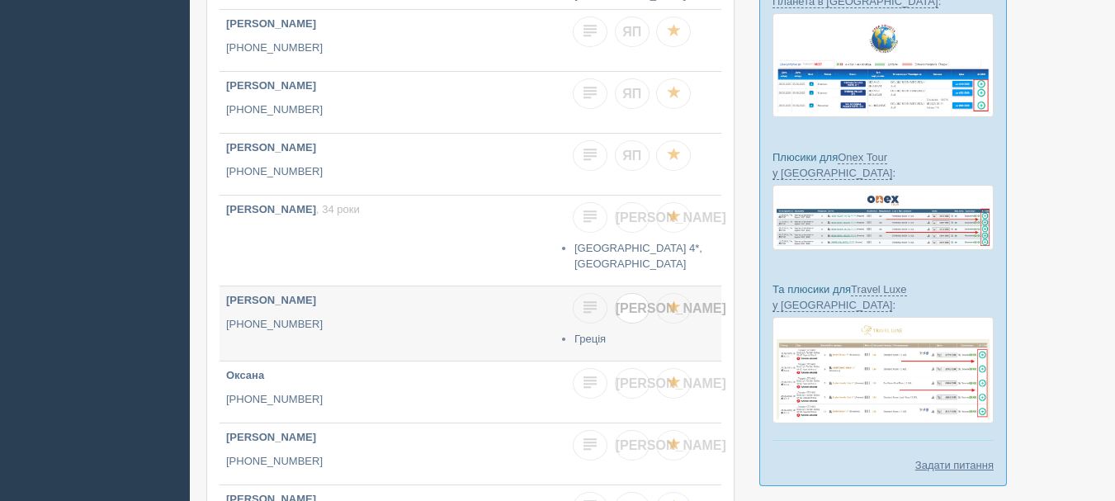
click at [640, 293] on link "[PERSON_NAME]" at bounding box center [632, 308] width 35 height 31
checkbox input "true"
checkbox input "false"
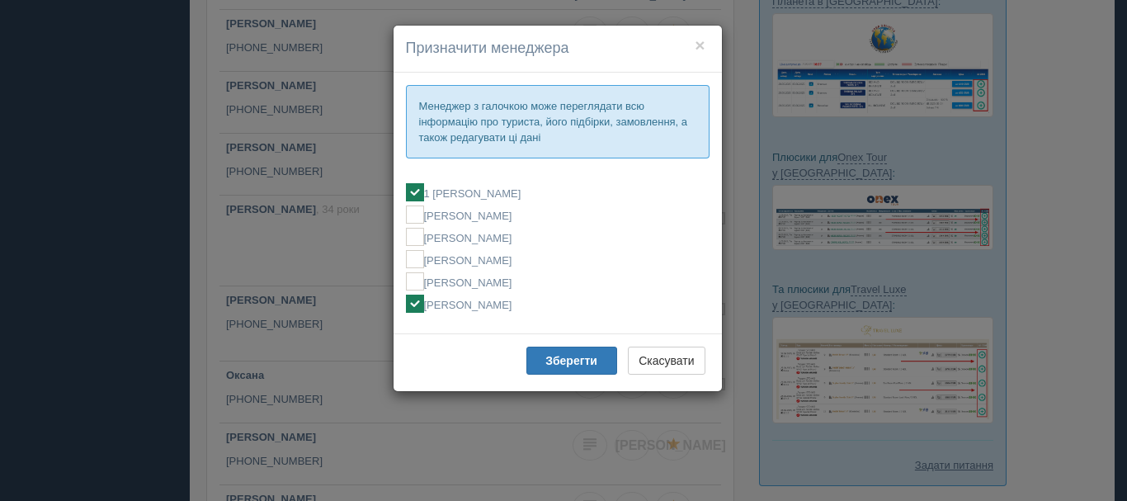
click at [522, 309] on label "[PERSON_NAME]" at bounding box center [558, 304] width 304 height 18
checkbox input "false"
checkbox input "true"
click at [564, 361] on b "Зберегти" at bounding box center [571, 360] width 52 height 13
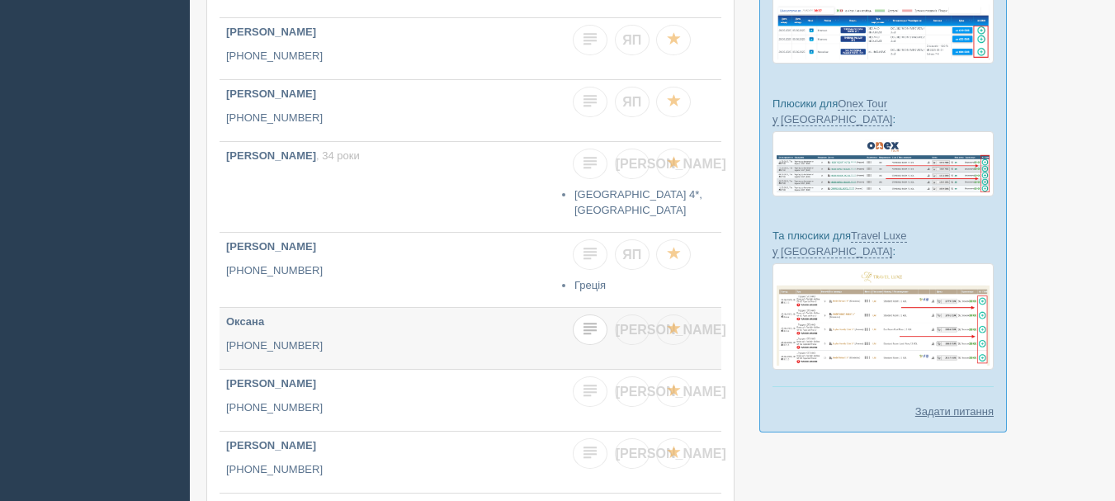
scroll to position [413, 0]
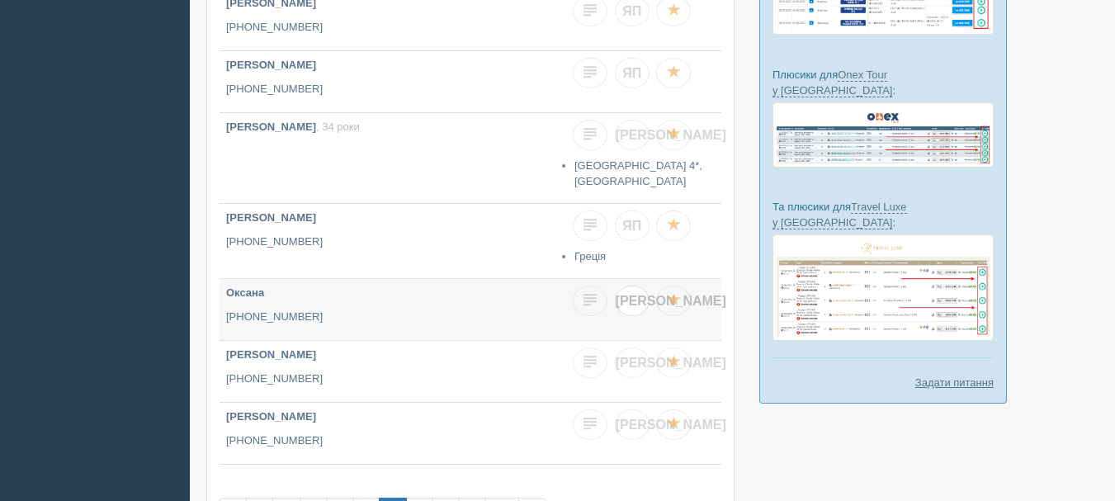
click at [630, 294] on span "[PERSON_NAME]" at bounding box center [671, 301] width 111 height 14
checkbox input "true"
checkbox input "false"
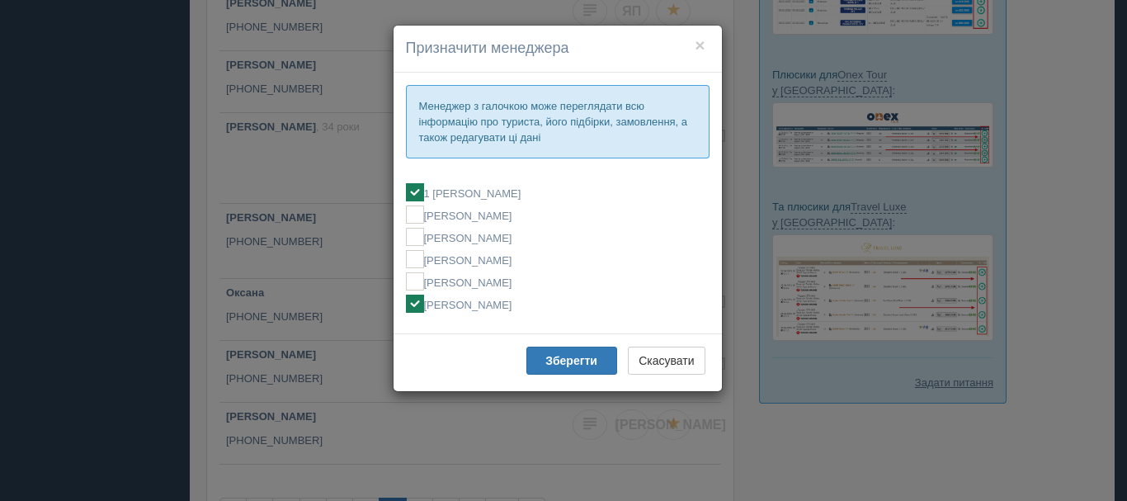
click at [534, 309] on label "[PERSON_NAME]" at bounding box center [558, 304] width 304 height 18
checkbox input "false"
checkbox input "true"
click at [558, 355] on b "Зберегти" at bounding box center [571, 360] width 52 height 13
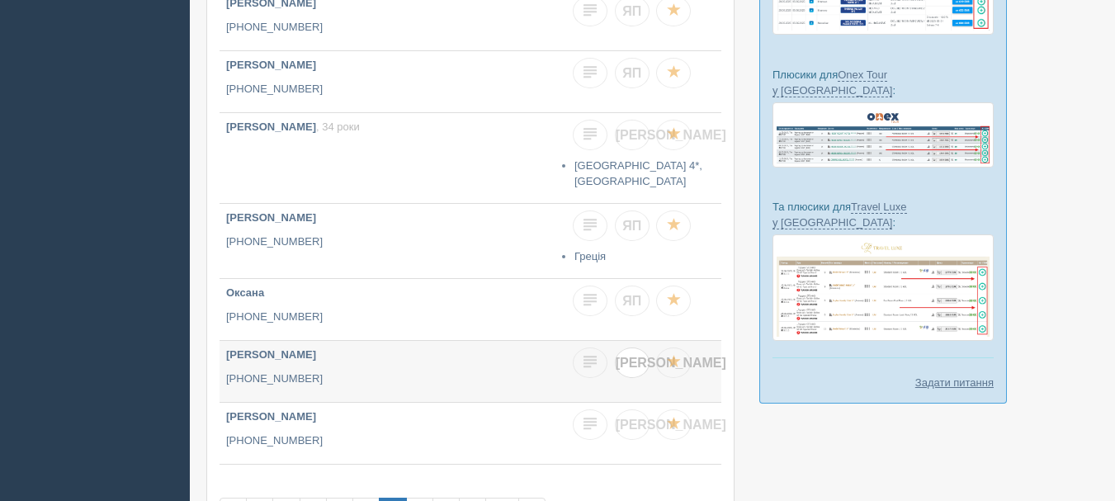
click at [632, 347] on link "[PERSON_NAME]" at bounding box center [632, 362] width 35 height 31
checkbox input "true"
checkbox input "false"
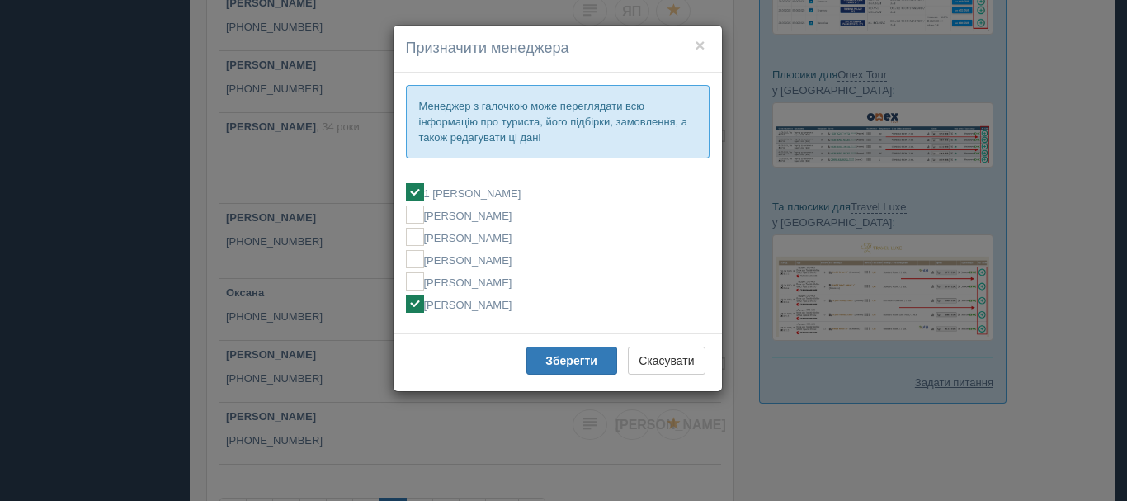
click at [504, 311] on label "[PERSON_NAME]" at bounding box center [558, 304] width 304 height 18
checkbox input "false"
checkbox input "true"
click at [555, 357] on b "Зберегти" at bounding box center [571, 360] width 52 height 13
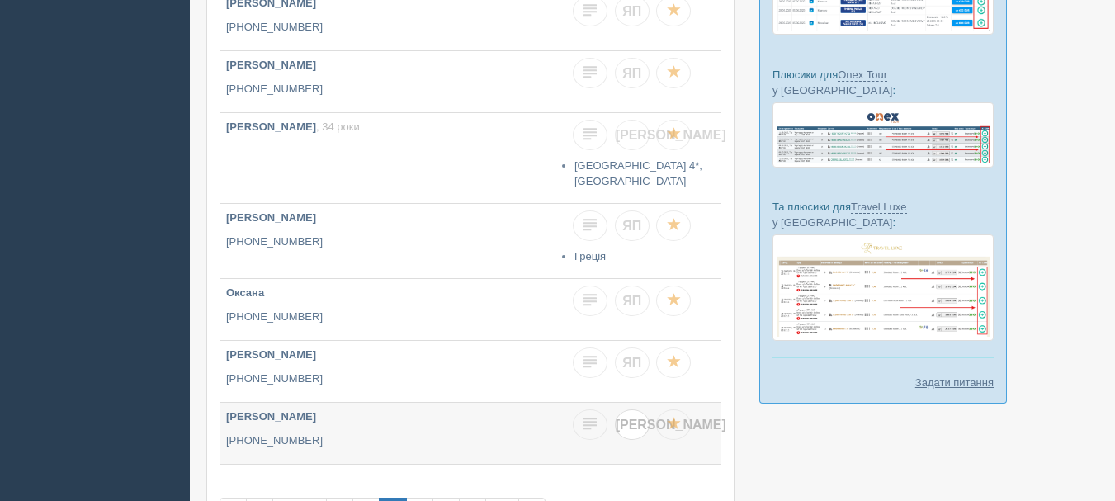
click at [625, 409] on link "[PERSON_NAME]" at bounding box center [632, 424] width 35 height 31
checkbox input "true"
checkbox input "false"
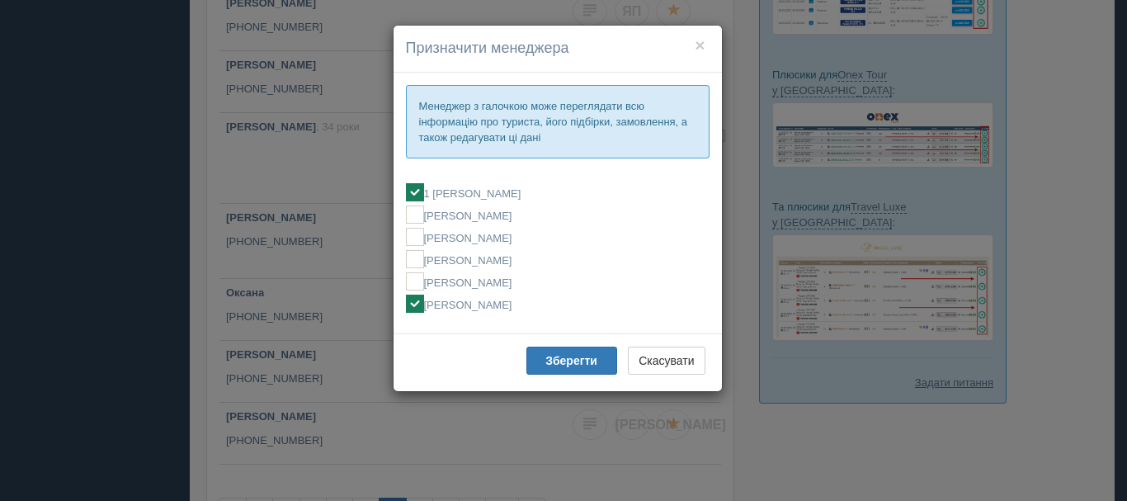
click at [487, 300] on label "[PERSON_NAME]" at bounding box center [558, 304] width 304 height 18
checkbox input "false"
checkbox input "true"
click at [555, 361] on b "Зберегти" at bounding box center [571, 360] width 52 height 13
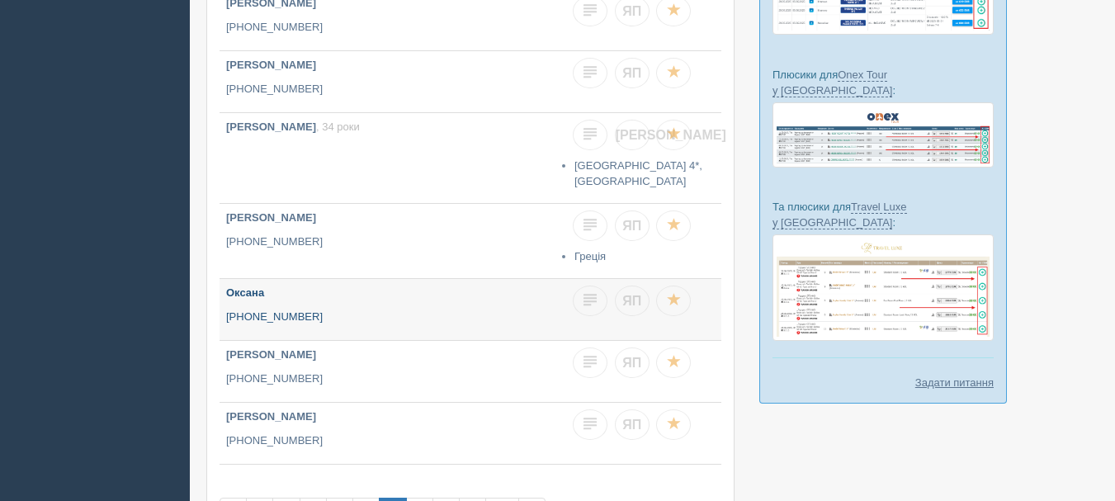
scroll to position [495, 0]
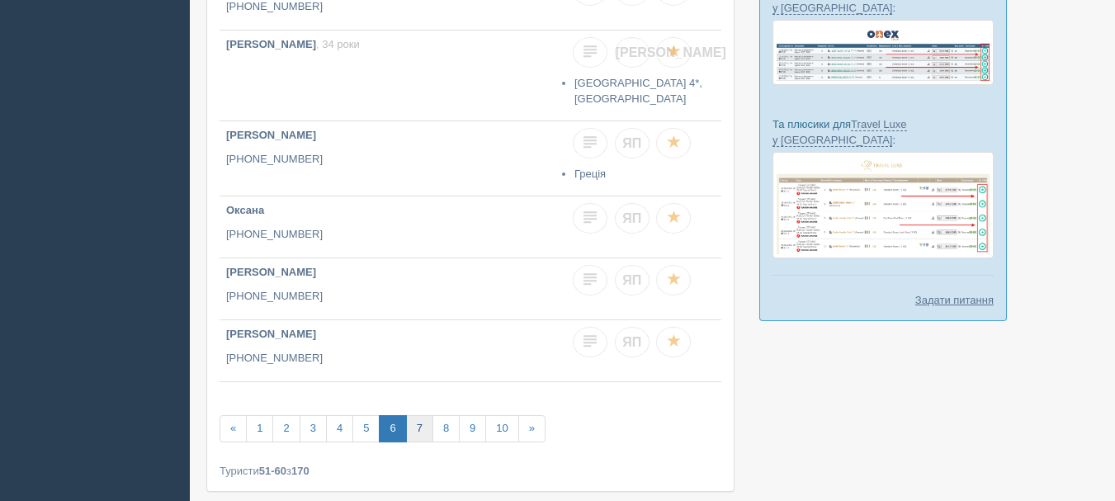
click at [424, 415] on link "7" at bounding box center [419, 428] width 27 height 27
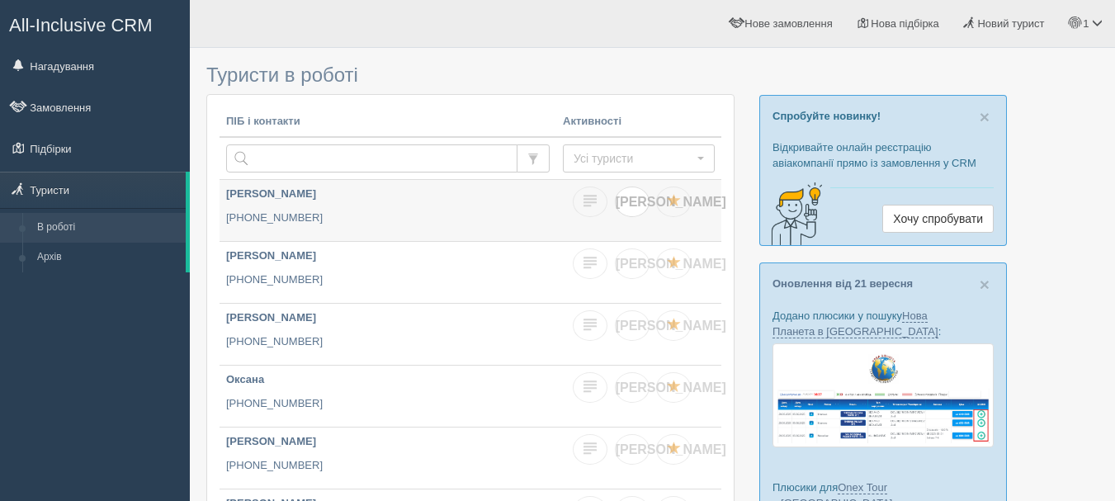
click at [630, 201] on span "[PERSON_NAME]" at bounding box center [671, 202] width 111 height 14
checkbox input "true"
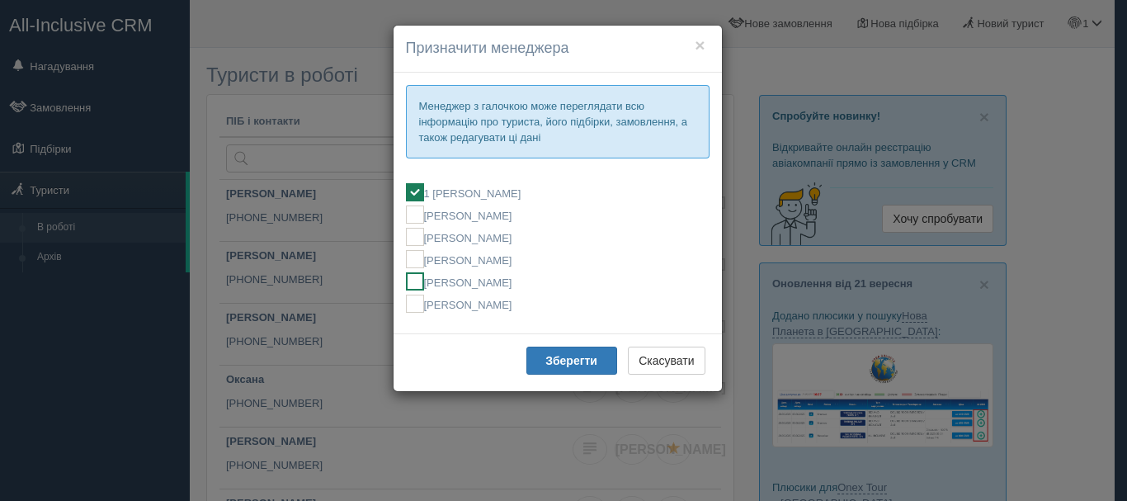
click at [541, 282] on label "[PERSON_NAME]" at bounding box center [558, 281] width 304 height 18
checkbox input "false"
checkbox input "true"
click at [556, 361] on b "Зберегти" at bounding box center [571, 360] width 52 height 13
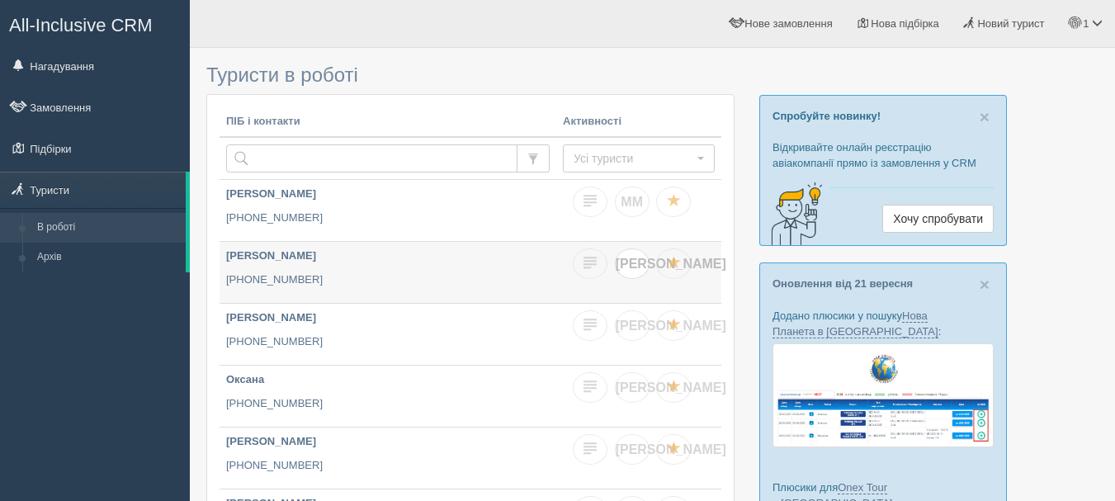
click at [627, 276] on link "[PERSON_NAME]" at bounding box center [632, 263] width 35 height 31
checkbox input "true"
checkbox input "false"
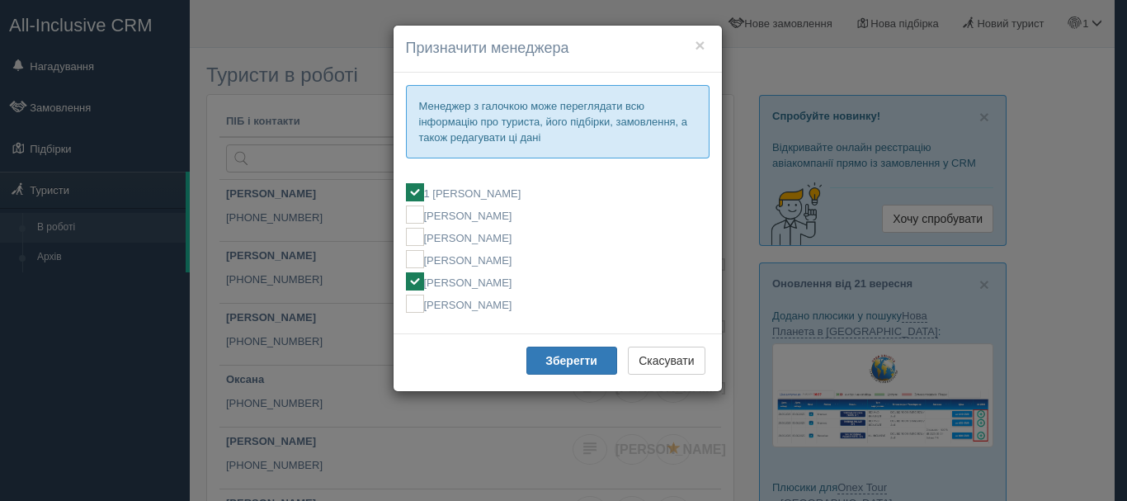
click at [540, 283] on label "[PERSON_NAME]" at bounding box center [558, 281] width 304 height 18
checkbox input "false"
checkbox input "true"
click at [577, 354] on b "Зберегти" at bounding box center [571, 360] width 52 height 13
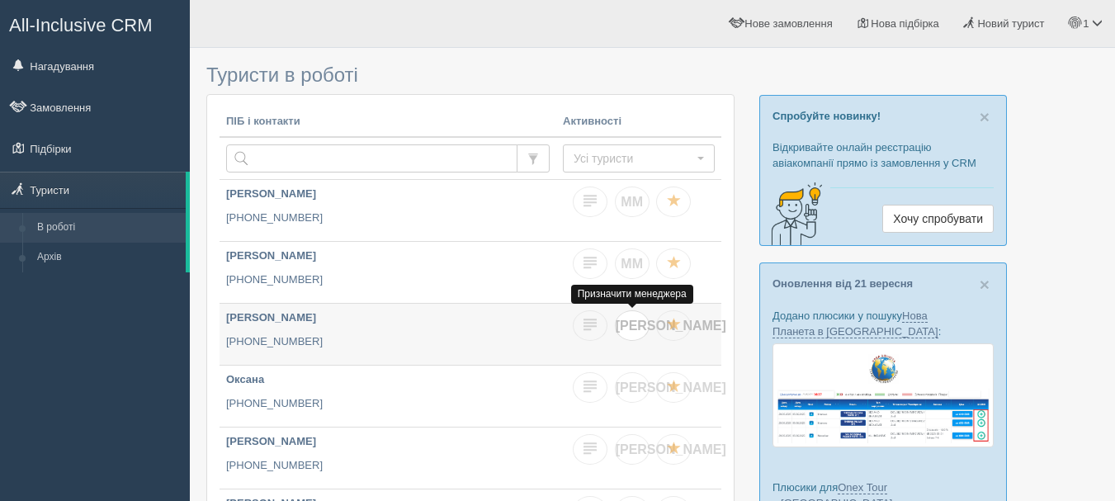
click at [627, 328] on span "[PERSON_NAME]" at bounding box center [671, 326] width 111 height 14
checkbox input "true"
checkbox input "false"
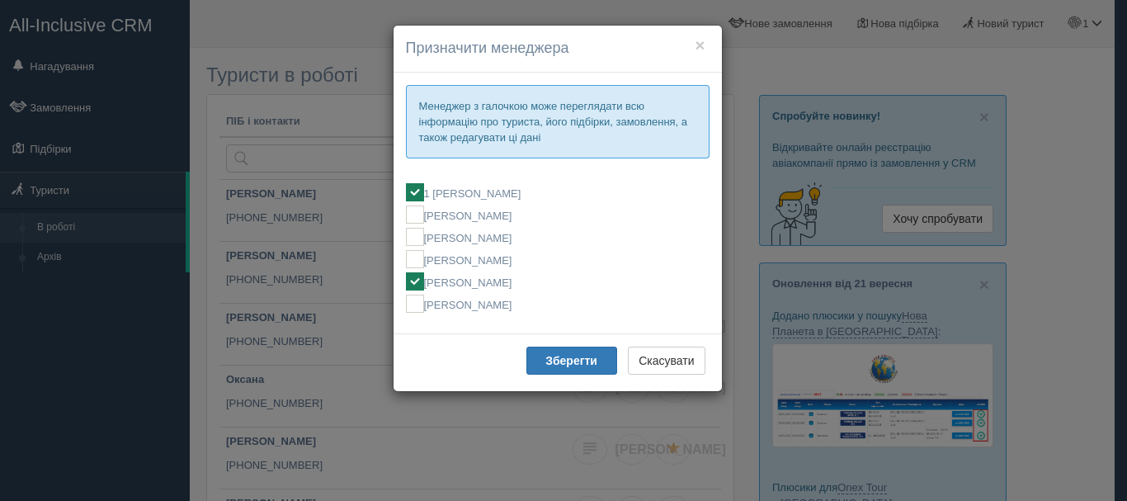
click at [537, 287] on label "[PERSON_NAME]" at bounding box center [558, 281] width 304 height 18
checkbox input "false"
checkbox input "true"
click at [562, 353] on button "Зберегти" at bounding box center [571, 361] width 91 height 28
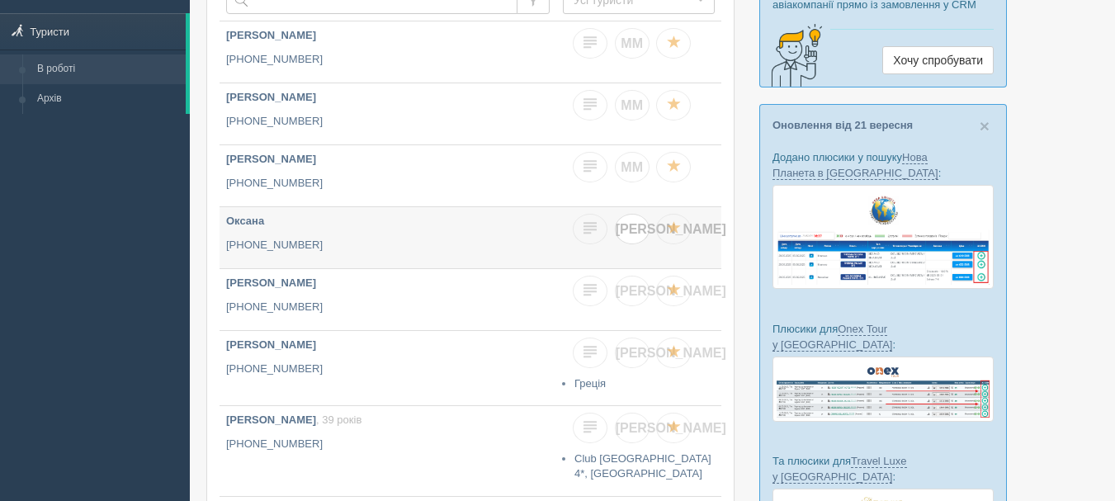
scroll to position [165, 0]
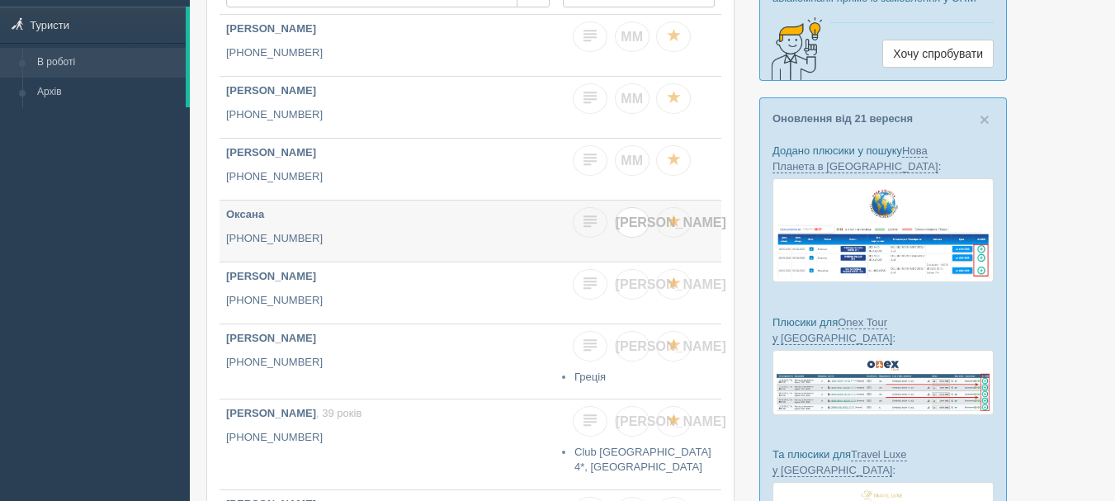
click at [628, 220] on span "[PERSON_NAME]" at bounding box center [671, 222] width 111 height 14
checkbox input "true"
checkbox input "false"
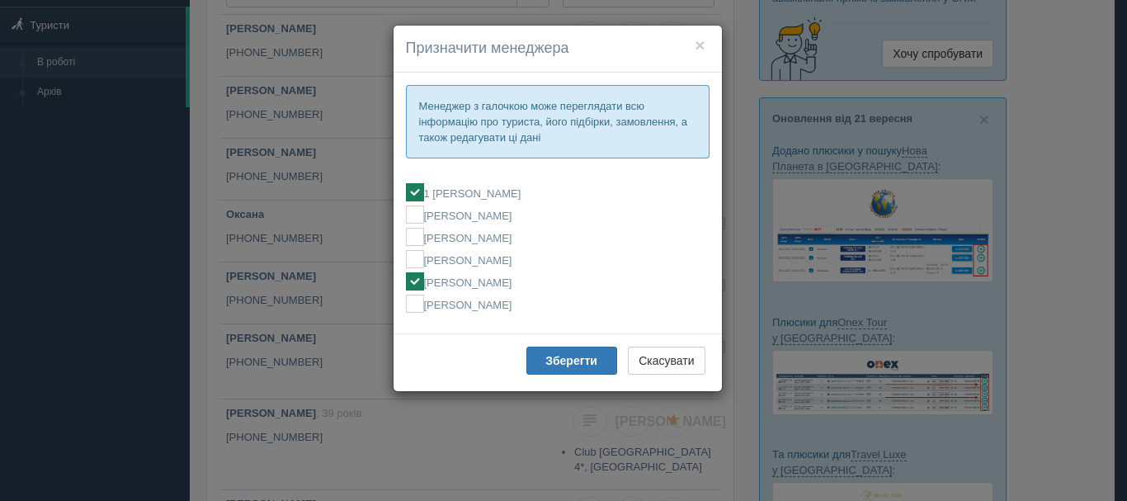
click at [559, 284] on label "[PERSON_NAME]" at bounding box center [558, 281] width 304 height 18
checkbox input "false"
checkbox input "true"
click at [572, 354] on b "Зберегти" at bounding box center [571, 360] width 52 height 13
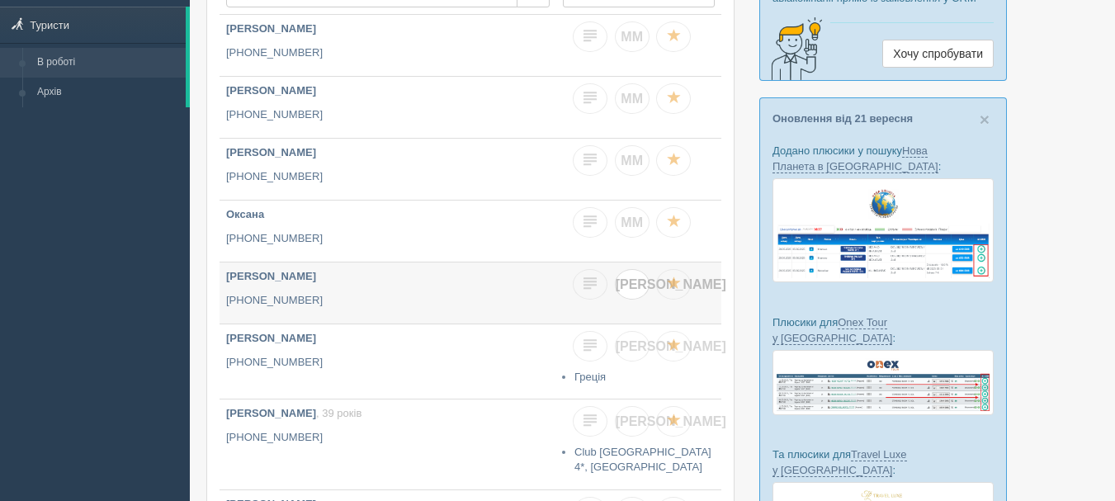
click at [645, 286] on link "[PERSON_NAME]" at bounding box center [632, 284] width 35 height 31
checkbox input "true"
checkbox input "false"
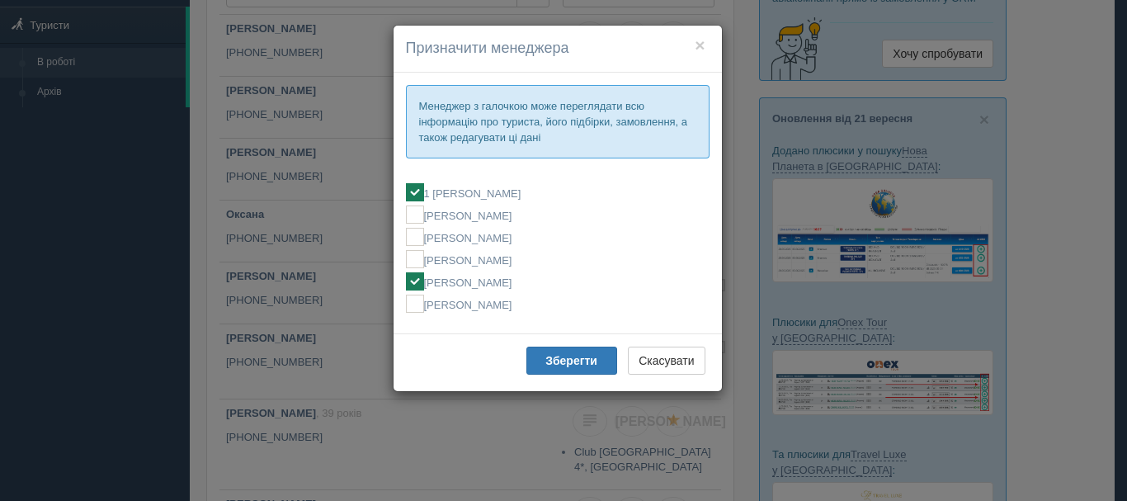
click at [567, 281] on label "[PERSON_NAME]" at bounding box center [558, 281] width 304 height 18
checkbox input "false"
checkbox input "true"
click at [597, 358] on b "Зберегти" at bounding box center [571, 360] width 52 height 13
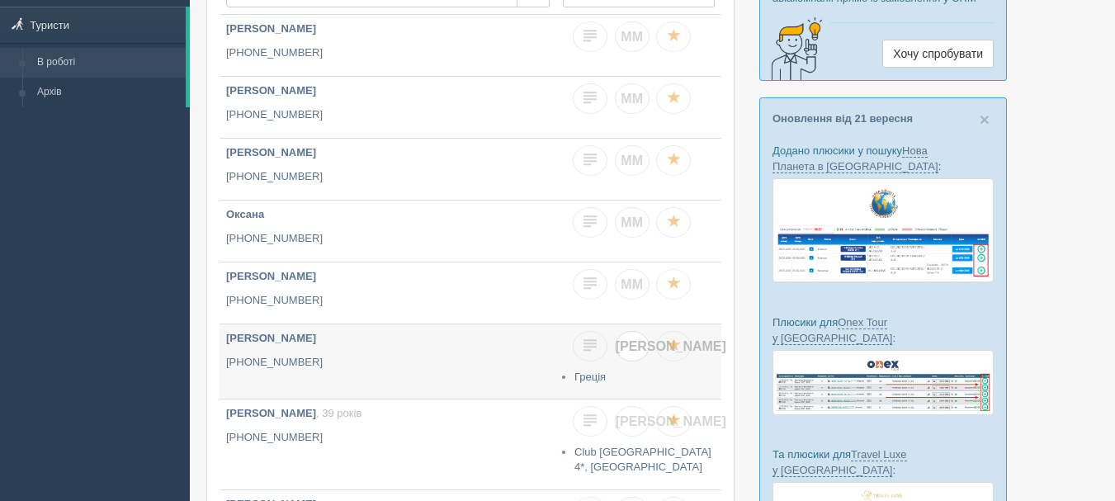
click at [639, 351] on link "[PERSON_NAME]" at bounding box center [632, 346] width 35 height 31
checkbox input "true"
checkbox input "false"
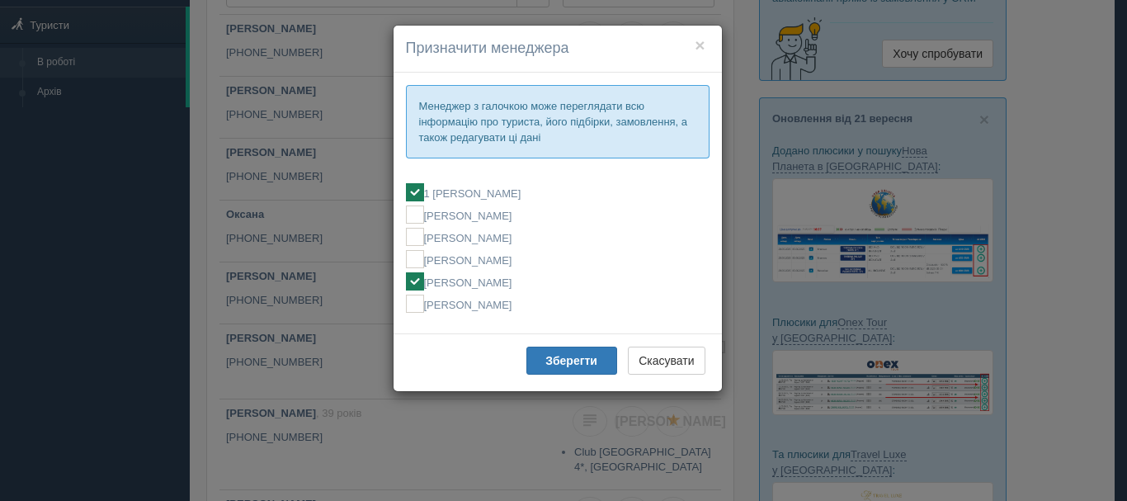
click at [545, 276] on label "[PERSON_NAME]" at bounding box center [558, 281] width 304 height 18
checkbox input "false"
checkbox input "true"
click at [578, 356] on b "Зберегти" at bounding box center [571, 360] width 52 height 13
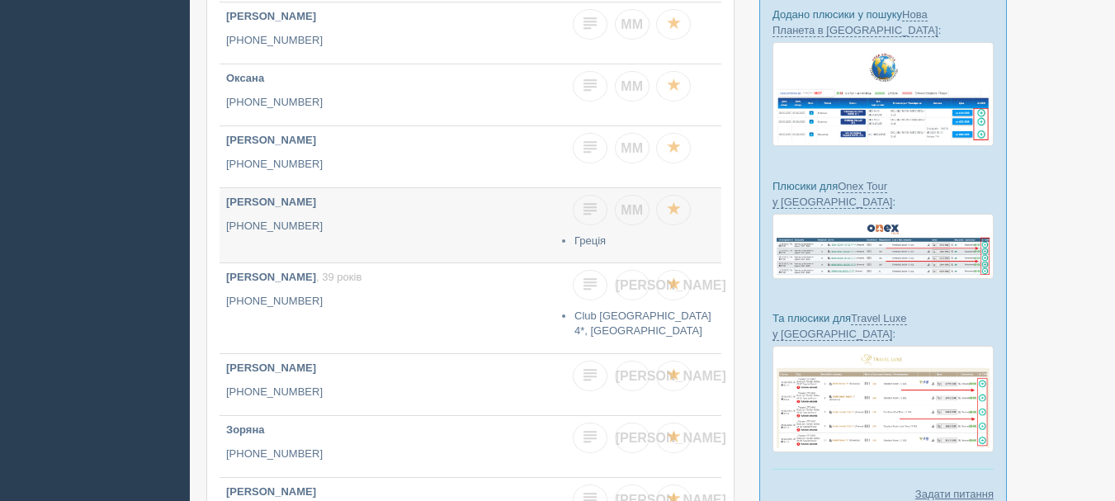
scroll to position [330, 0]
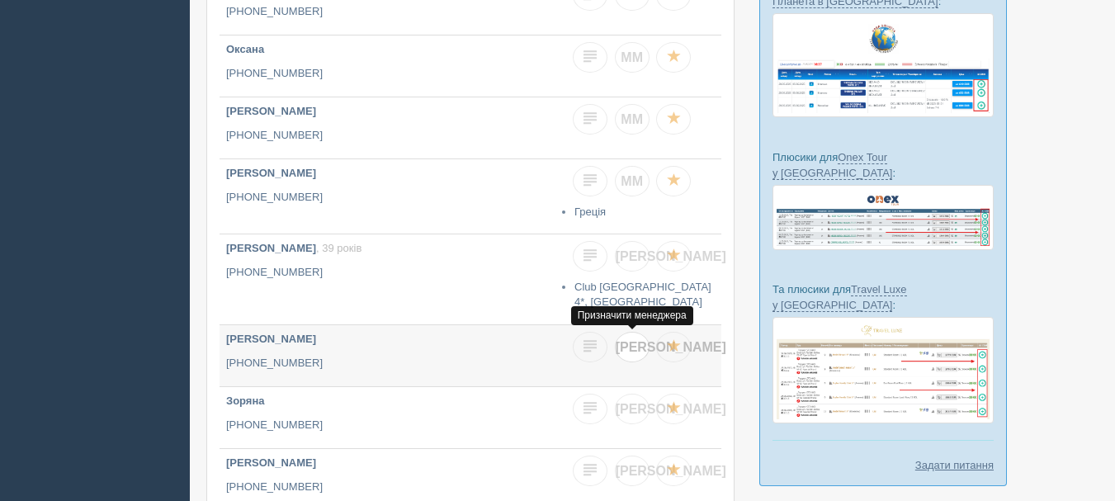
click at [631, 351] on span "[PERSON_NAME]" at bounding box center [671, 347] width 111 height 14
checkbox input "true"
checkbox input "false"
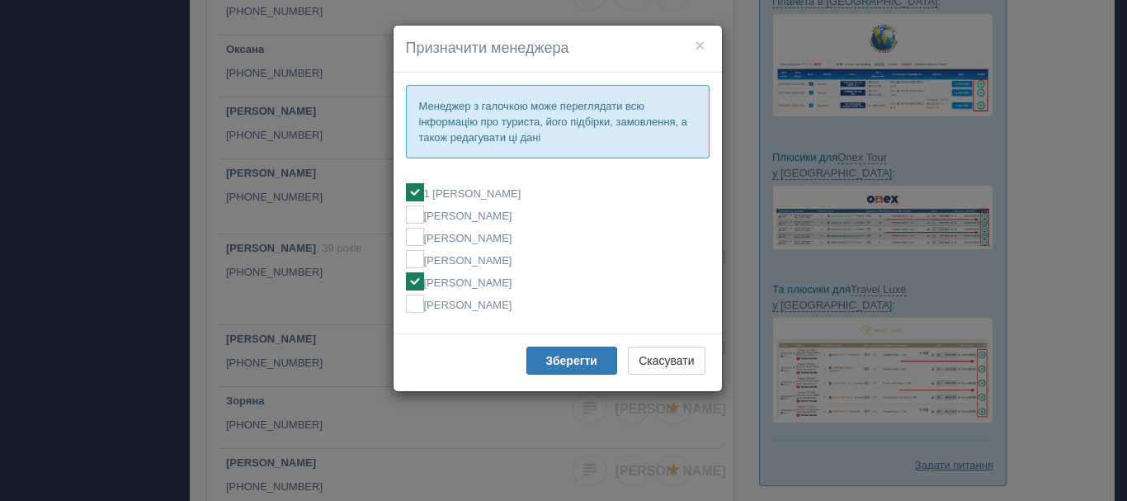
click at [532, 281] on label "[PERSON_NAME]" at bounding box center [558, 281] width 304 height 18
checkbox input "false"
checkbox input "true"
click at [557, 360] on b "Зберегти" at bounding box center [571, 360] width 52 height 13
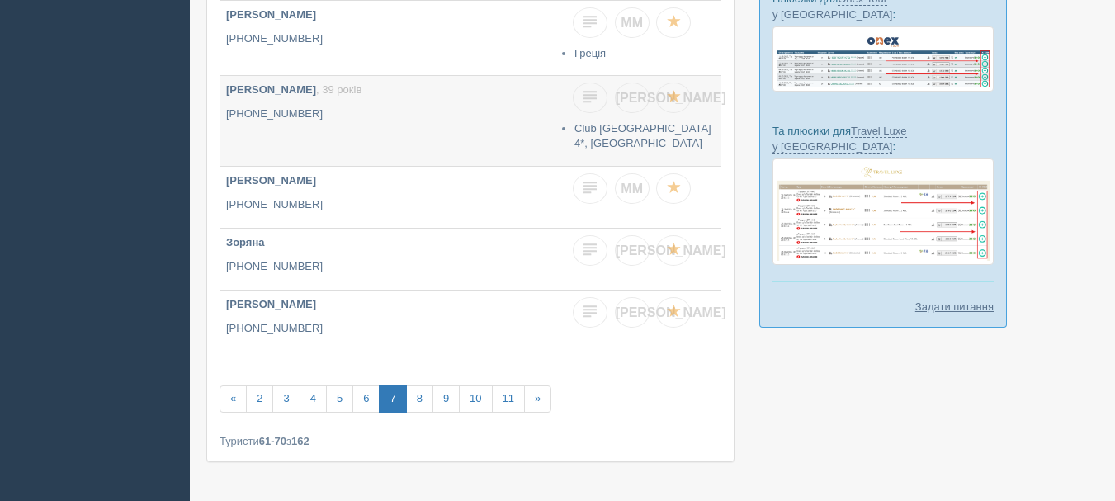
scroll to position [495, 0]
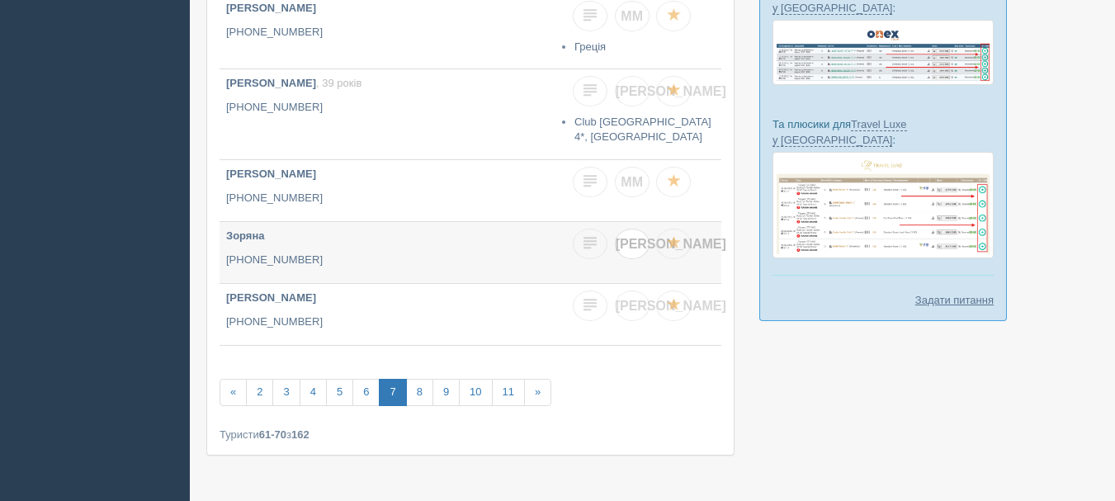
click at [639, 231] on link "[PERSON_NAME]" at bounding box center [632, 244] width 35 height 31
checkbox input "true"
checkbox input "false"
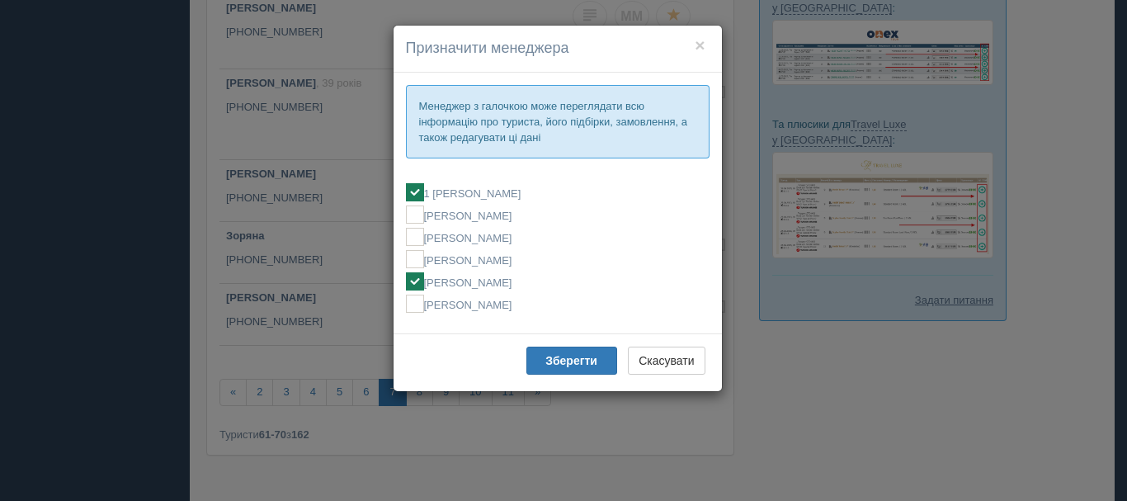
click at [503, 278] on label "[PERSON_NAME]" at bounding box center [558, 281] width 304 height 18
checkbox input "false"
checkbox input "true"
click at [564, 350] on button "Зберегти" at bounding box center [571, 361] width 91 height 28
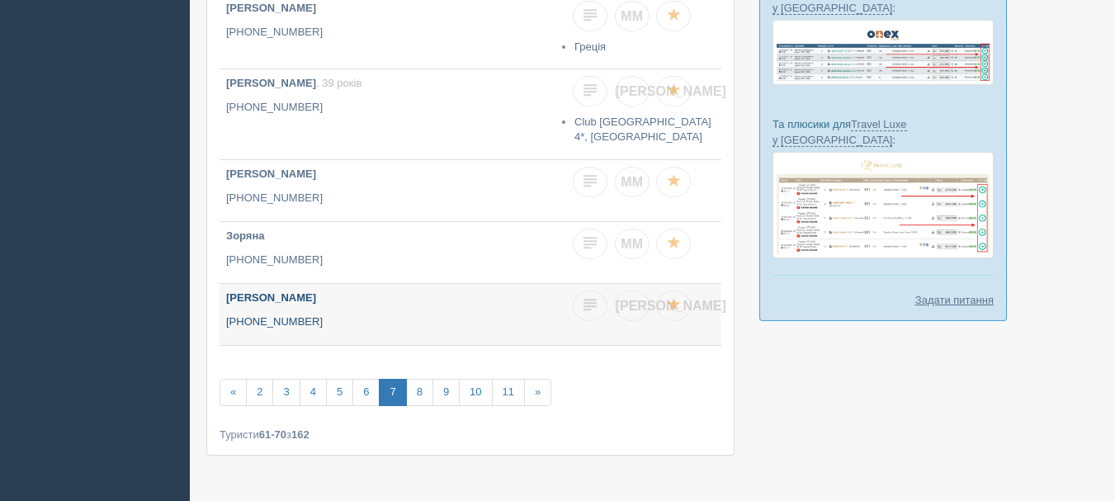
scroll to position [540, 0]
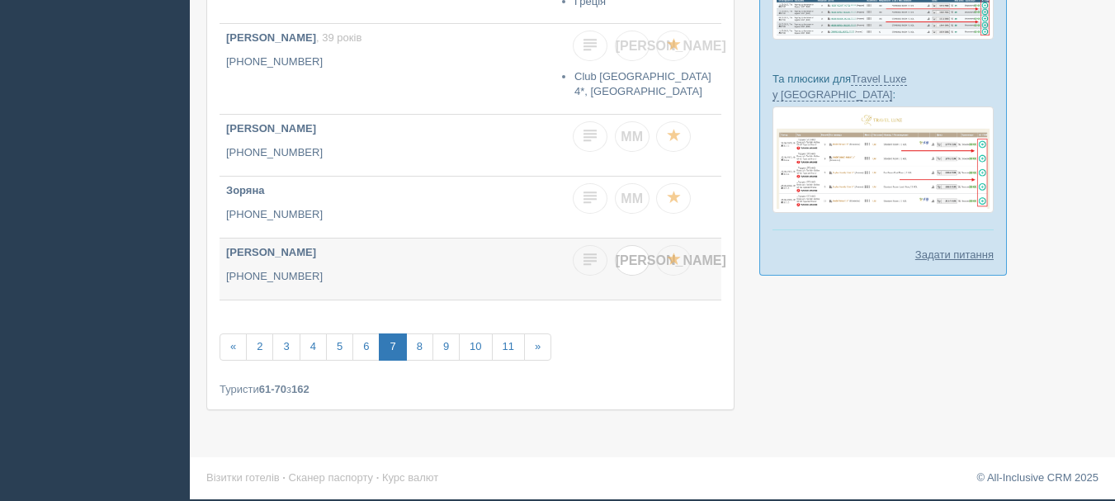
click at [636, 265] on span "[PERSON_NAME]" at bounding box center [671, 260] width 111 height 14
checkbox input "true"
checkbox input "false"
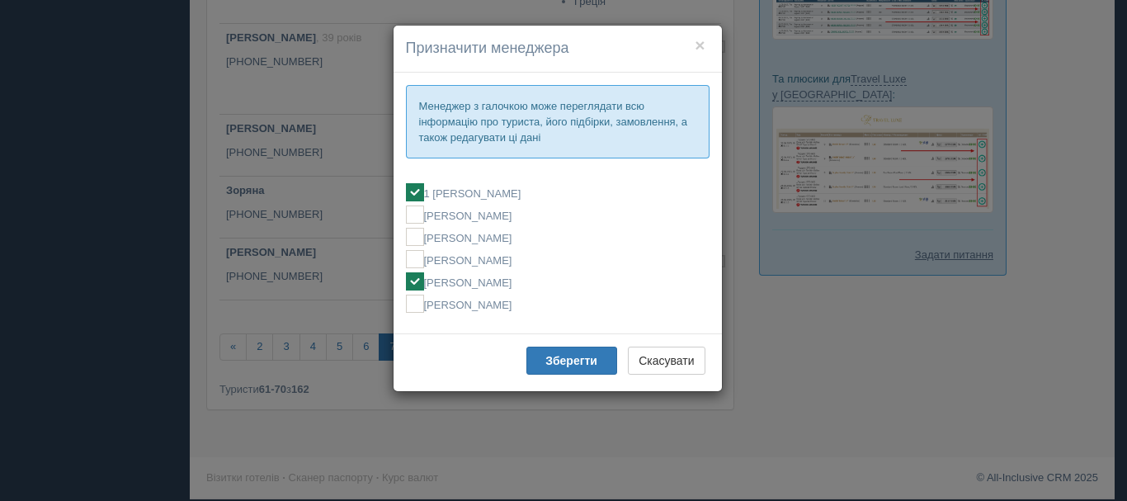
click at [508, 285] on label "[PERSON_NAME]" at bounding box center [558, 281] width 304 height 18
checkbox input "false"
checkbox input "true"
click at [536, 358] on button "Зберегти" at bounding box center [571, 361] width 91 height 28
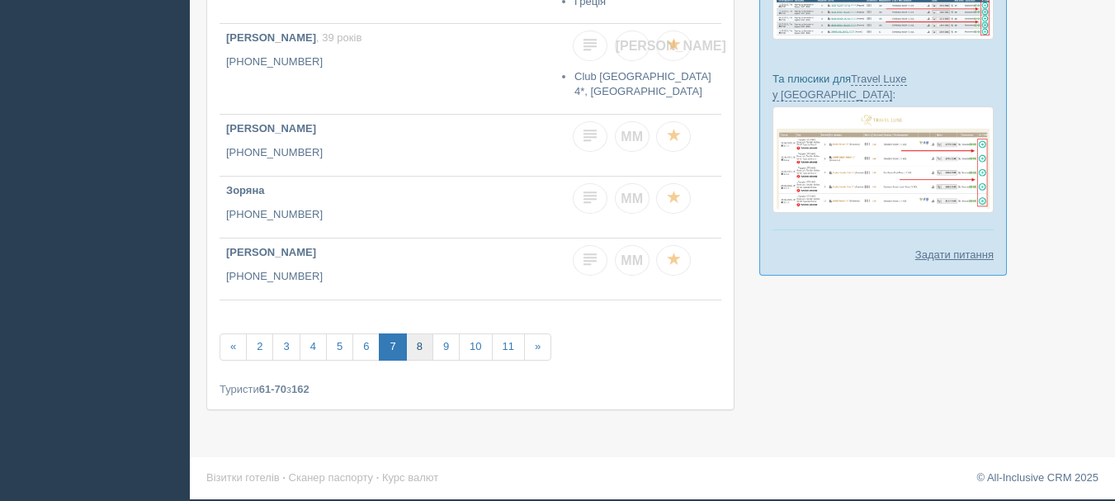
click at [422, 348] on link "8" at bounding box center [419, 346] width 27 height 27
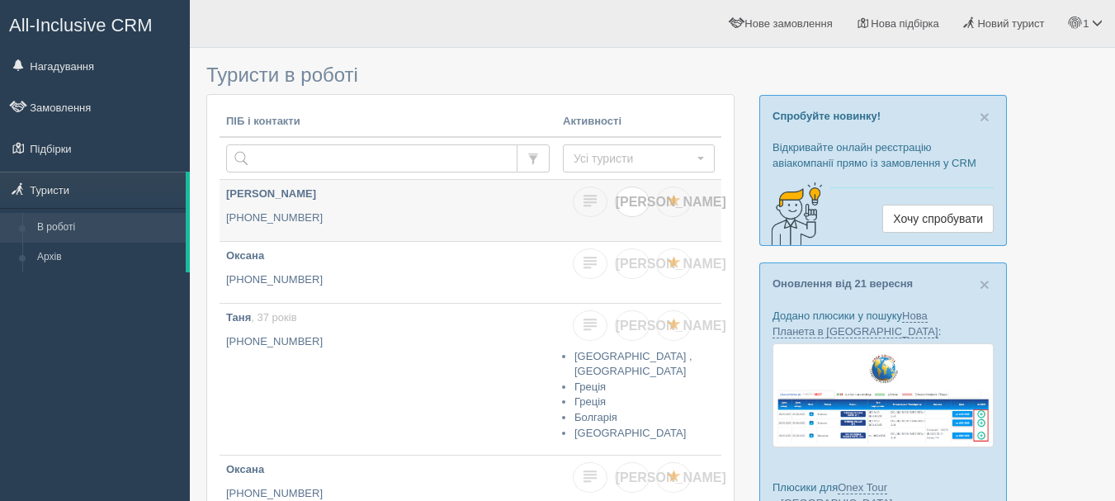
click at [638, 193] on link "[PERSON_NAME]" at bounding box center [632, 201] width 35 height 31
checkbox input "true"
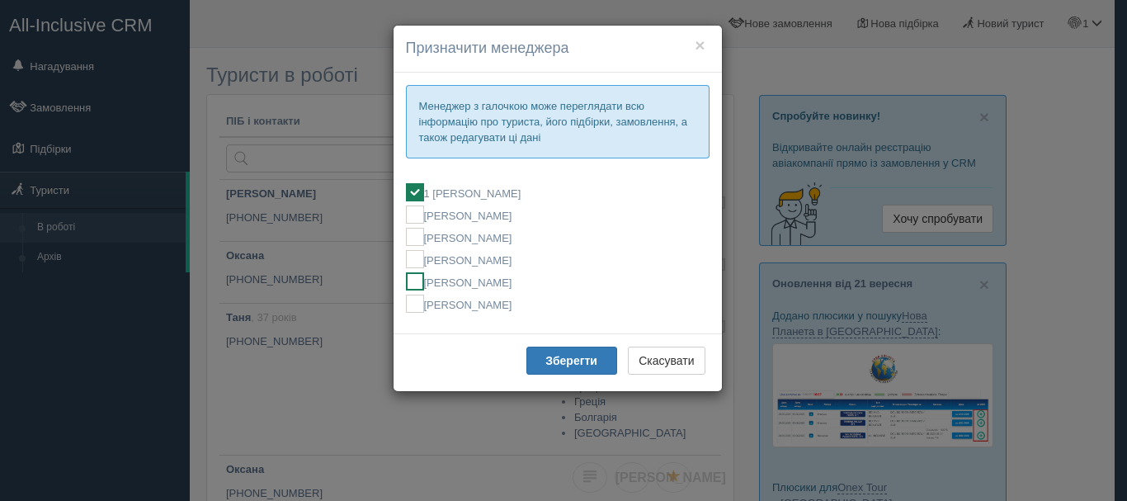
click at [508, 280] on label "[PERSON_NAME]" at bounding box center [558, 281] width 304 height 18
checkbox input "false"
checkbox input "true"
click at [549, 359] on b "Зберегти" at bounding box center [571, 360] width 52 height 13
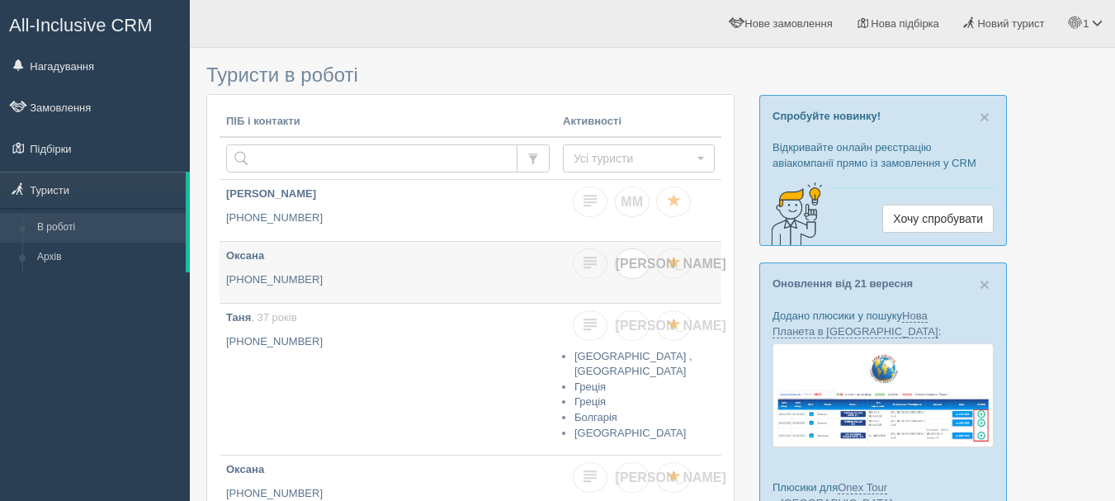
click at [639, 269] on link "[PERSON_NAME]" at bounding box center [632, 263] width 35 height 31
checkbox input "true"
checkbox input "false"
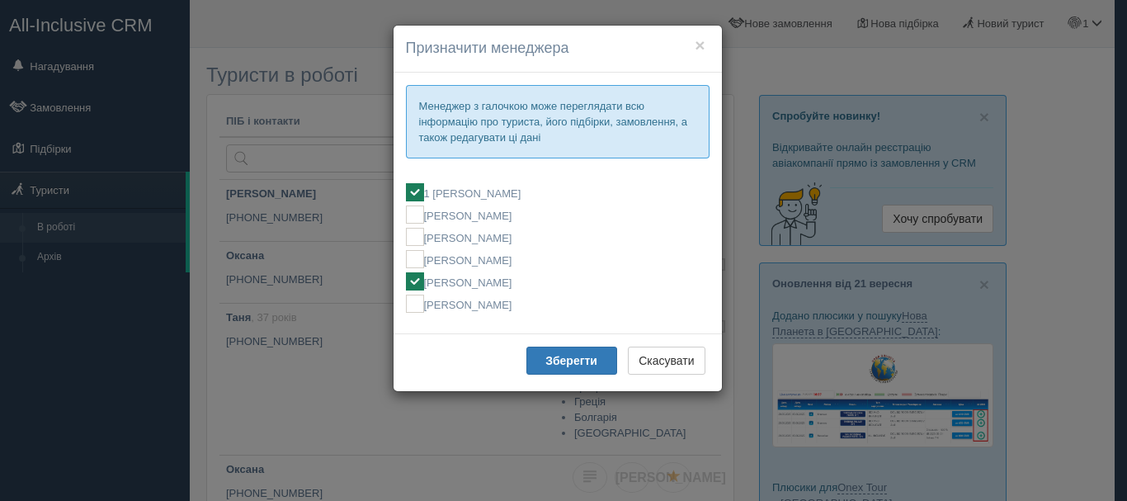
click at [534, 279] on label "[PERSON_NAME]" at bounding box center [558, 281] width 304 height 18
checkbox input "false"
checkbox input "true"
click at [553, 363] on b "Зберегти" at bounding box center [571, 360] width 52 height 13
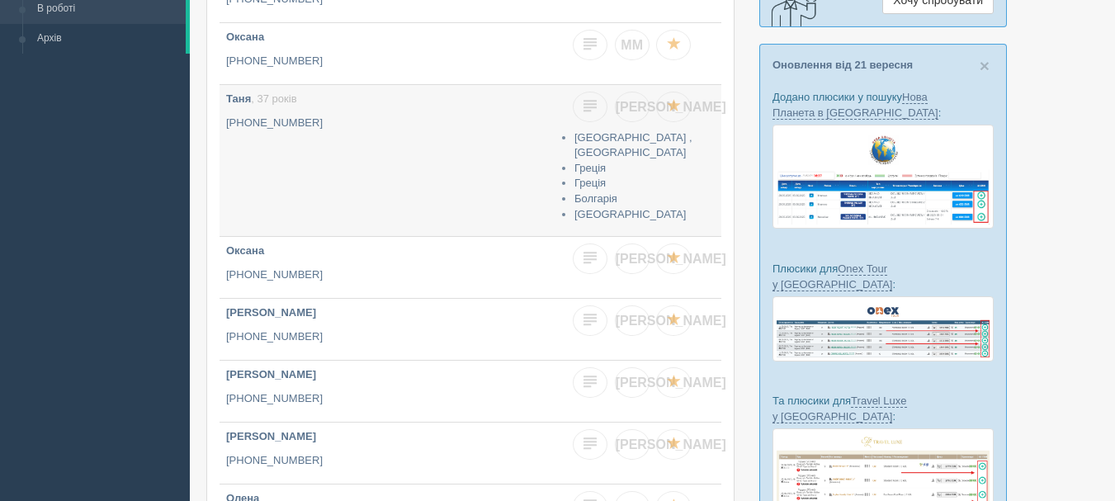
scroll to position [248, 0]
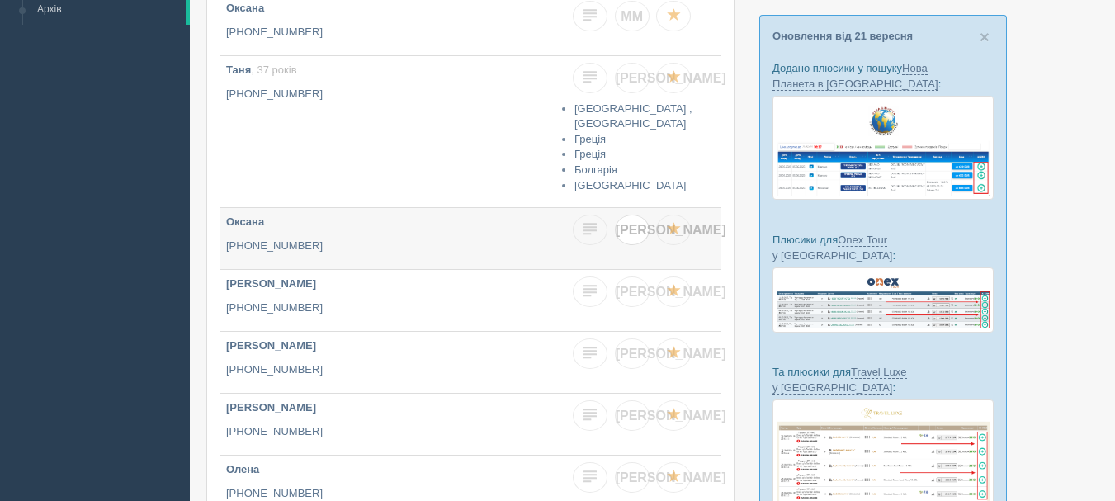
click at [636, 239] on link "[PERSON_NAME]" at bounding box center [632, 230] width 35 height 31
checkbox input "true"
checkbox input "false"
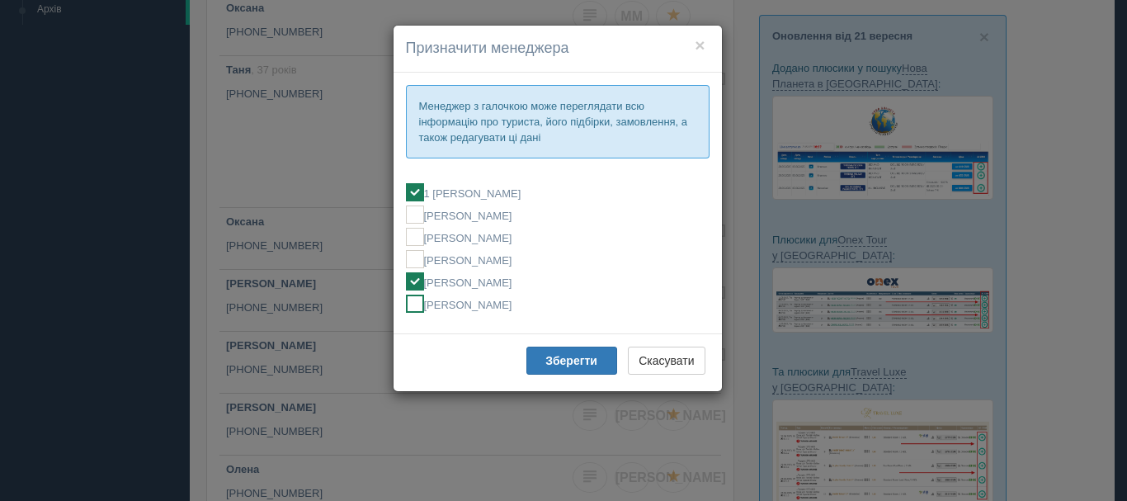
click at [497, 308] on label "[PERSON_NAME]" at bounding box center [558, 304] width 304 height 18
checkbox input "false"
checkbox input "true"
click at [481, 286] on label "[PERSON_NAME]" at bounding box center [558, 281] width 304 height 18
checkbox input "true"
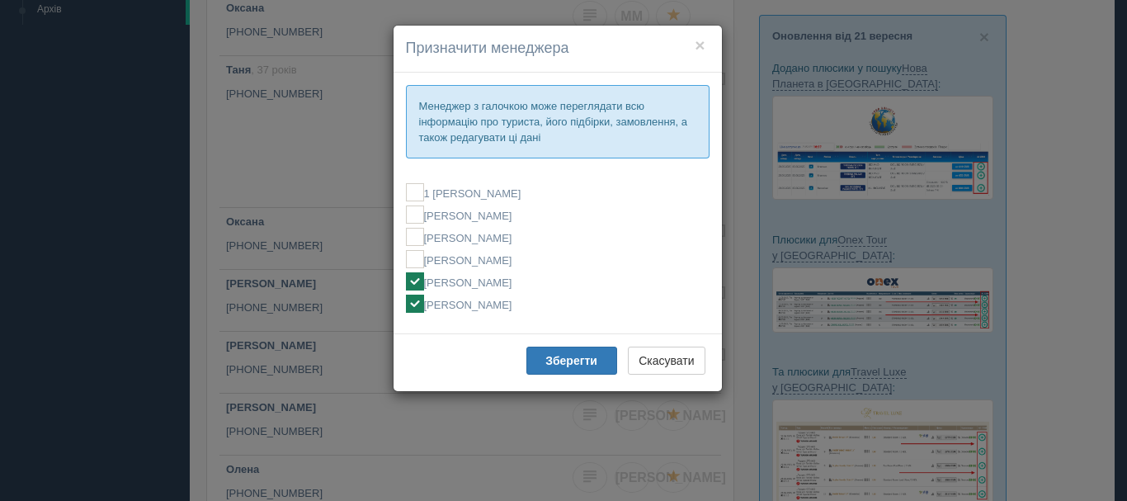
checkbox input "false"
click at [479, 303] on label "[PERSON_NAME]" at bounding box center [558, 304] width 304 height 18
checkbox input "false"
checkbox input "true"
click at [545, 353] on button "Зберегти" at bounding box center [571, 361] width 91 height 28
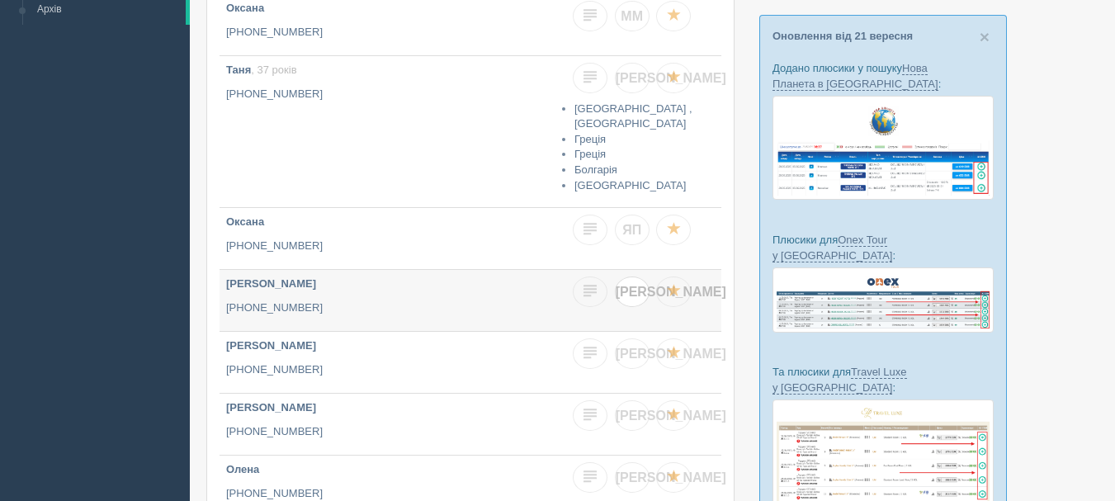
click at [631, 295] on span "[PERSON_NAME]" at bounding box center [671, 292] width 111 height 14
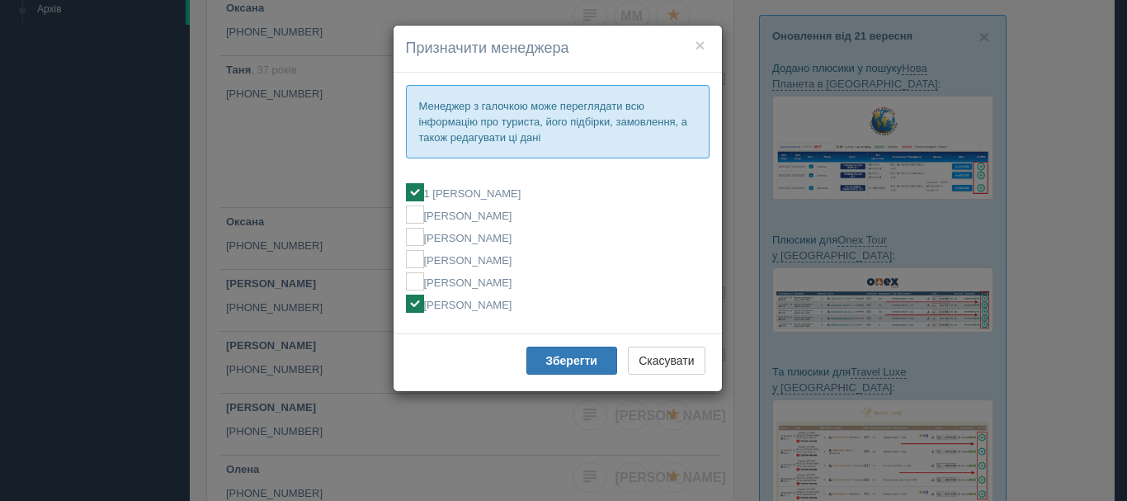
click at [525, 311] on label "[PERSON_NAME]" at bounding box center [558, 304] width 304 height 18
checkbox input "false"
checkbox input "true"
click at [556, 365] on b "Зберегти" at bounding box center [571, 360] width 52 height 13
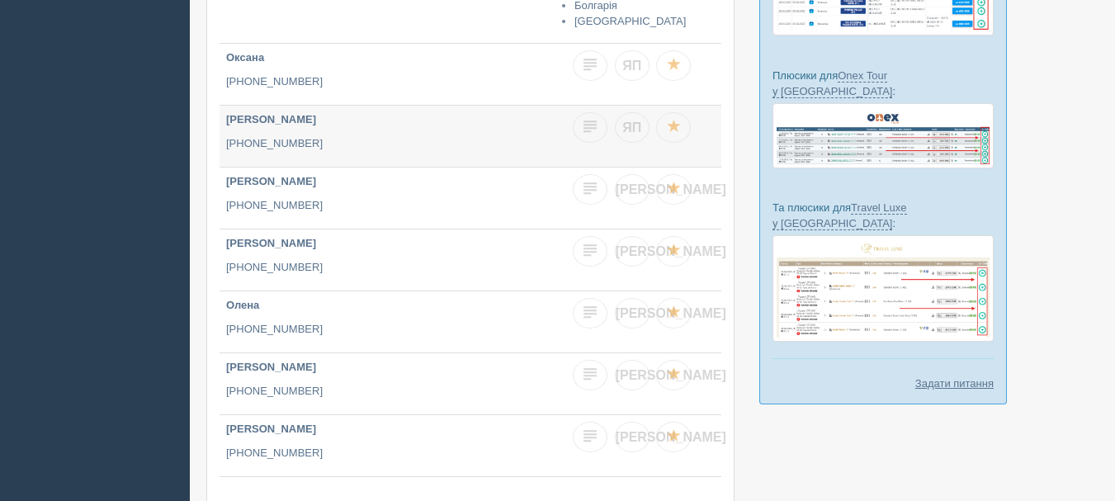
scroll to position [413, 0]
click at [627, 191] on span "[PERSON_NAME]" at bounding box center [671, 189] width 111 height 14
checkbox input "true"
checkbox input "false"
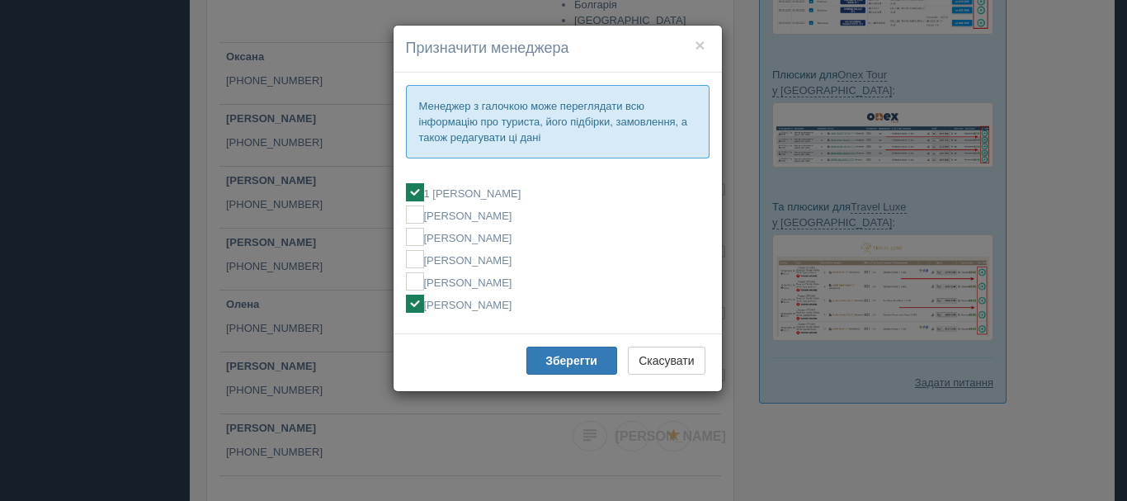
click at [512, 307] on label "[PERSON_NAME]" at bounding box center [558, 304] width 304 height 18
checkbox input "false"
checkbox input "true"
click at [543, 364] on button "Зберегти" at bounding box center [571, 361] width 91 height 28
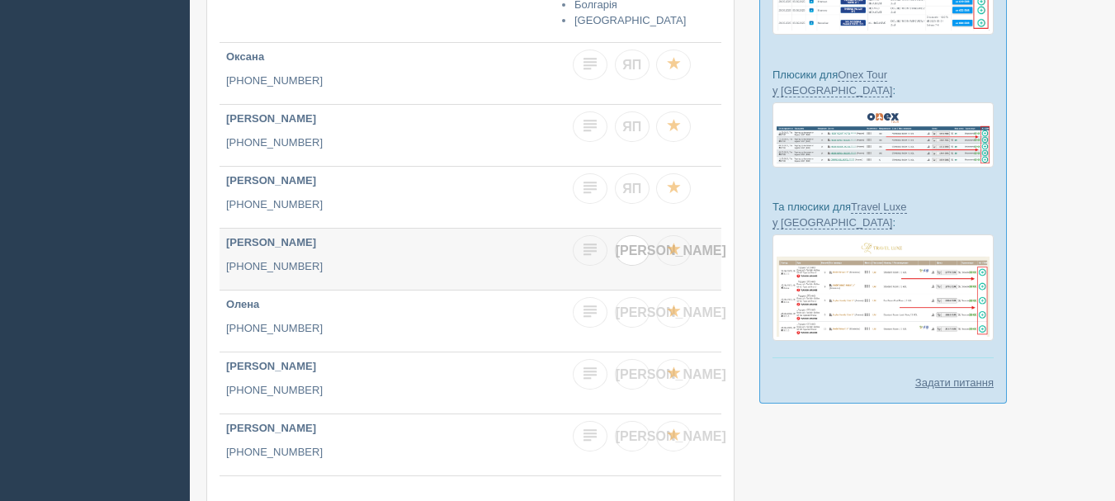
click at [630, 259] on link "[PERSON_NAME]" at bounding box center [632, 250] width 35 height 31
checkbox input "true"
checkbox input "false"
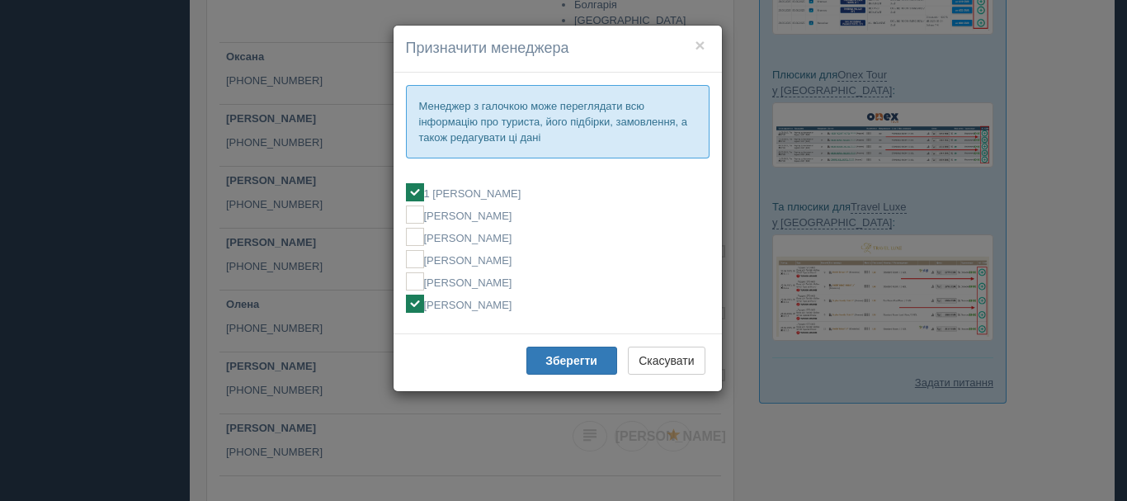
click at [517, 308] on label "[PERSON_NAME]" at bounding box center [558, 304] width 304 height 18
checkbox input "false"
checkbox input "true"
click at [565, 365] on b "Зберегти" at bounding box center [571, 360] width 52 height 13
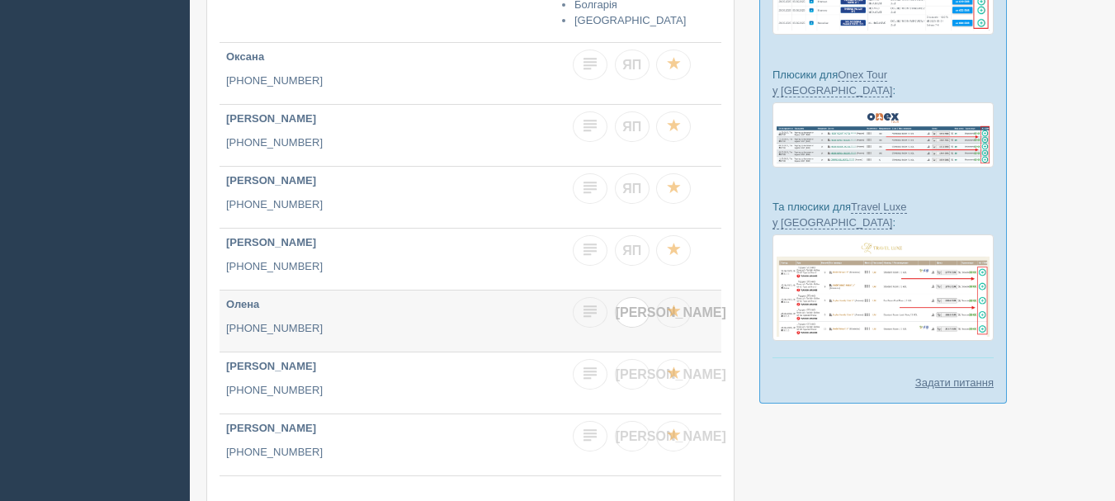
click at [625, 312] on link "[PERSON_NAME]" at bounding box center [632, 312] width 35 height 31
checkbox input "true"
checkbox input "false"
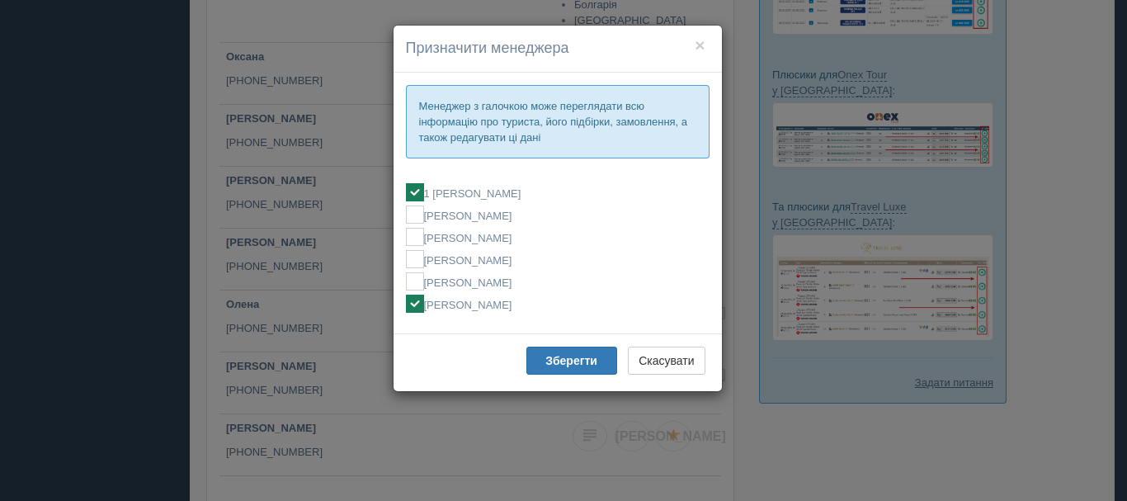
click at [521, 305] on label "[PERSON_NAME]" at bounding box center [558, 304] width 304 height 18
checkbox input "false"
checkbox input "true"
click at [542, 356] on button "Зберегти" at bounding box center [571, 361] width 91 height 28
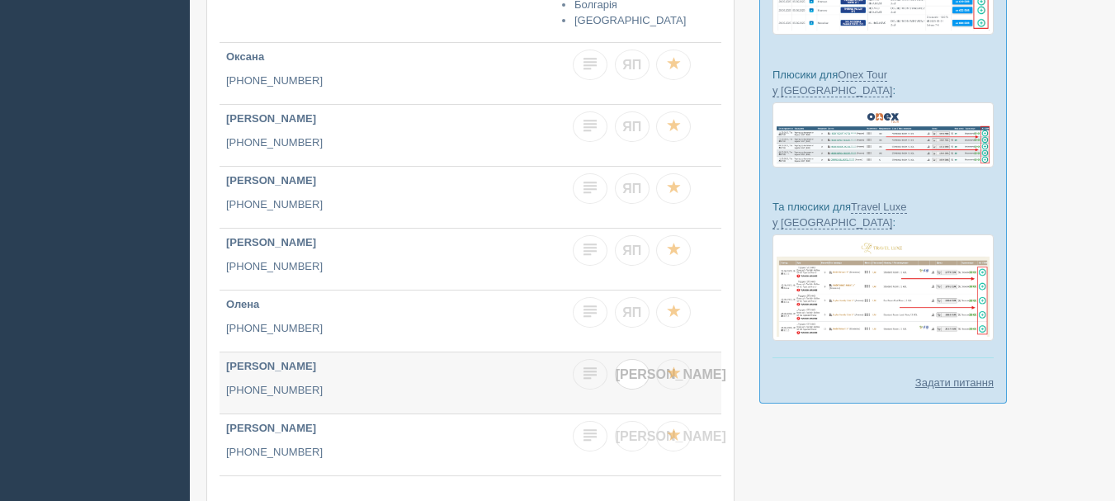
click at [632, 369] on span "[PERSON_NAME]" at bounding box center [671, 374] width 111 height 14
checkbox input "true"
checkbox input "false"
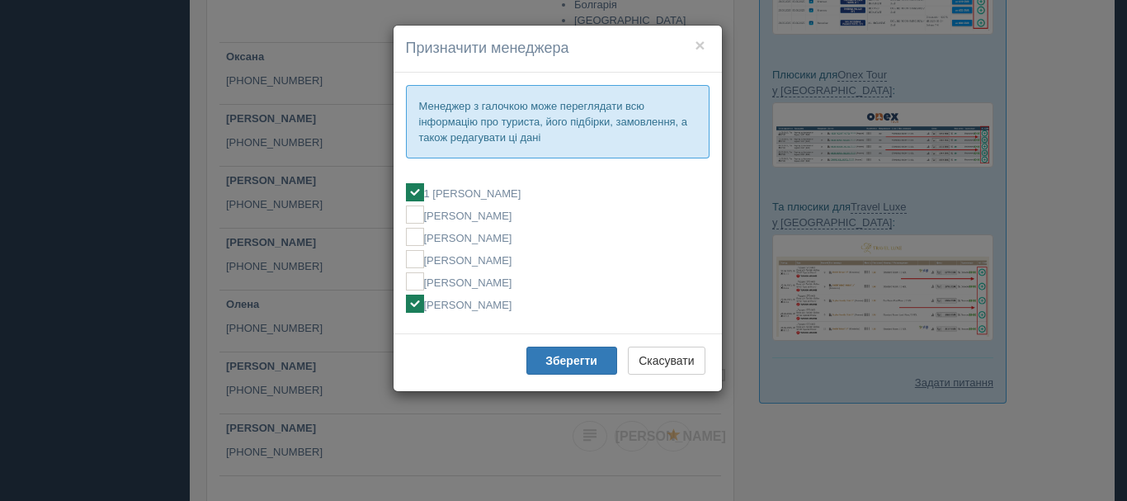
click at [521, 310] on label "[PERSON_NAME]" at bounding box center [558, 304] width 304 height 18
checkbox input "false"
checkbox input "true"
click at [545, 354] on button "Зберегти" at bounding box center [571, 361] width 91 height 28
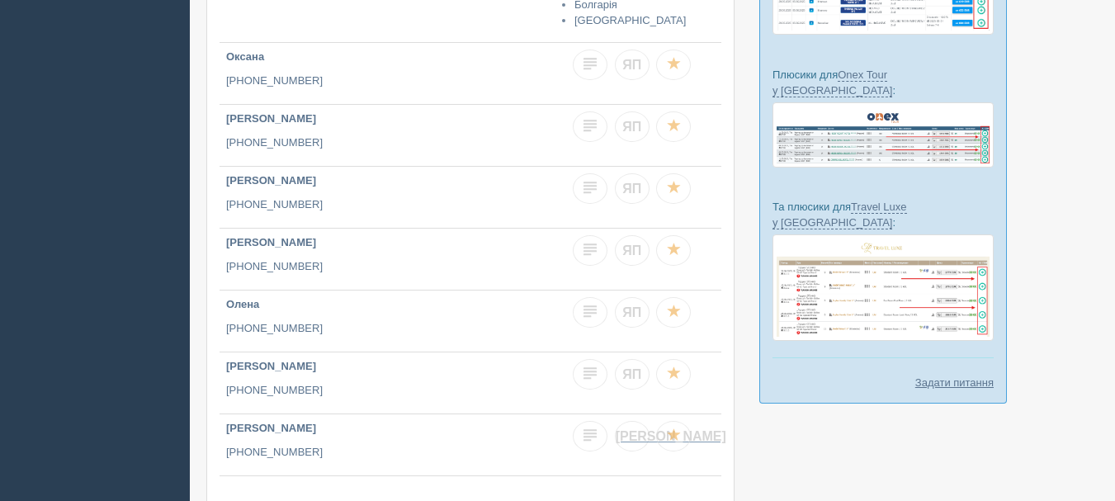
click at [637, 437] on link "[PERSON_NAME]" at bounding box center [632, 436] width 35 height 31
checkbox input "true"
checkbox input "false"
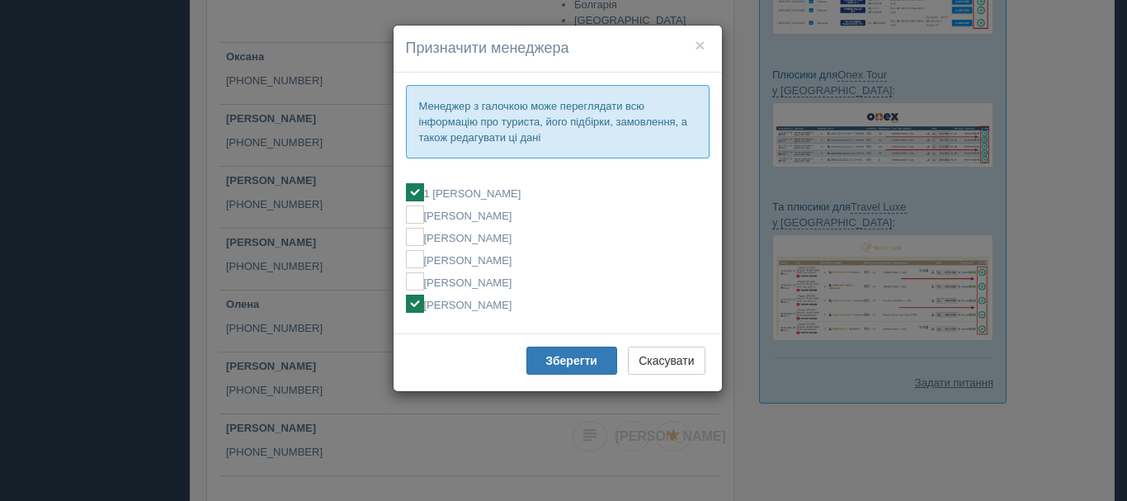
click at [513, 305] on label "[PERSON_NAME]" at bounding box center [558, 304] width 304 height 18
checkbox input "false"
checkbox input "true"
click at [570, 357] on b "Зберегти" at bounding box center [571, 360] width 52 height 13
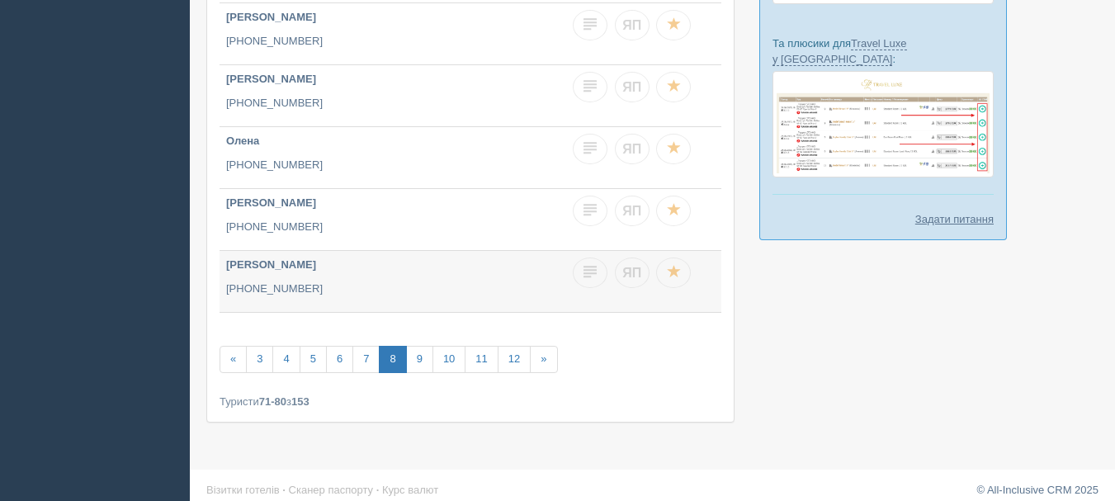
scroll to position [578, 0]
click at [418, 364] on link "9" at bounding box center [419, 357] width 27 height 27
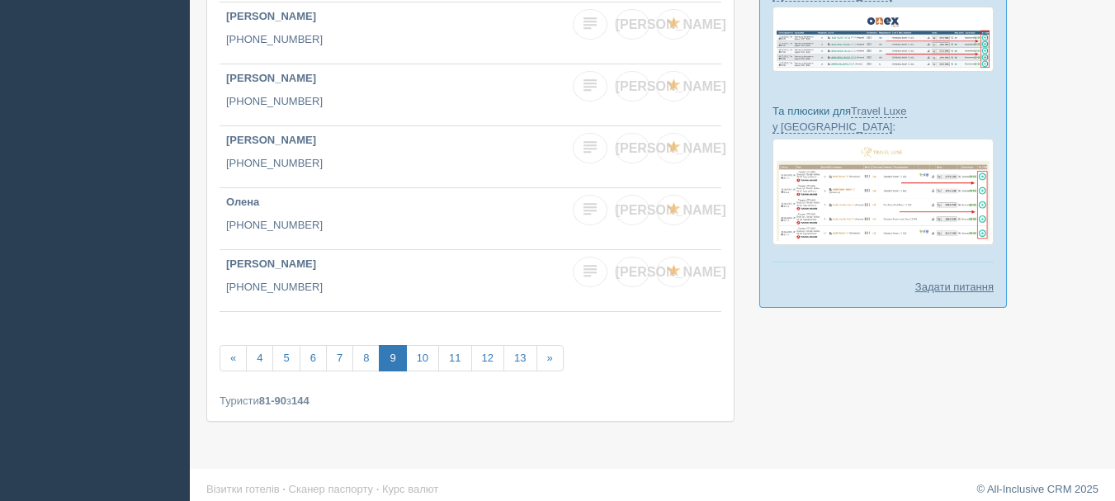
scroll to position [512, 0]
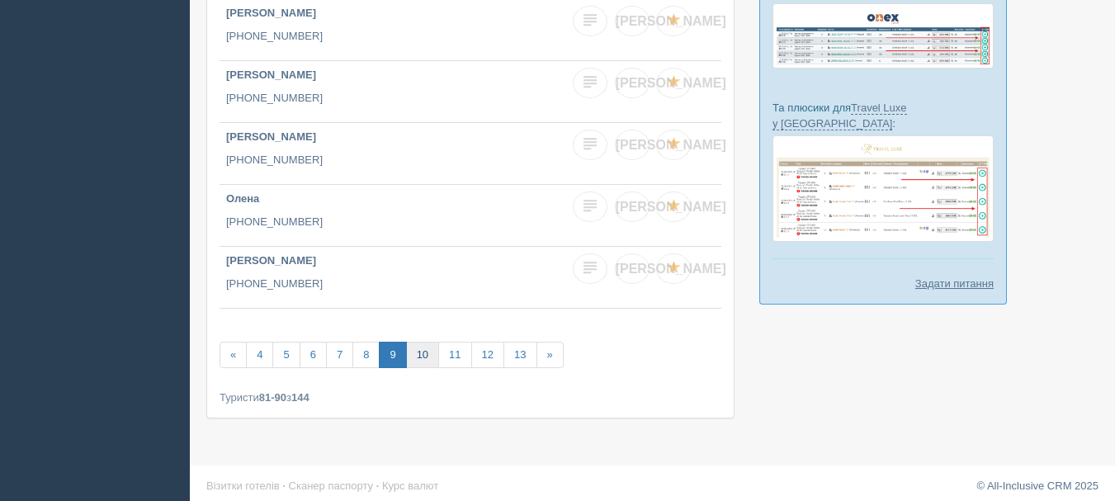
click at [418, 342] on link "10" at bounding box center [422, 355] width 33 height 27
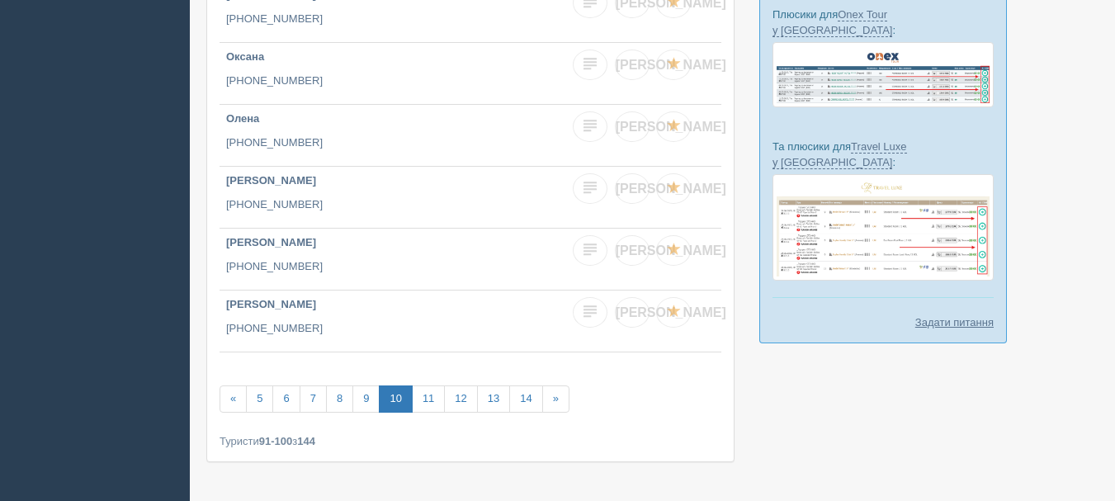
scroll to position [495, 0]
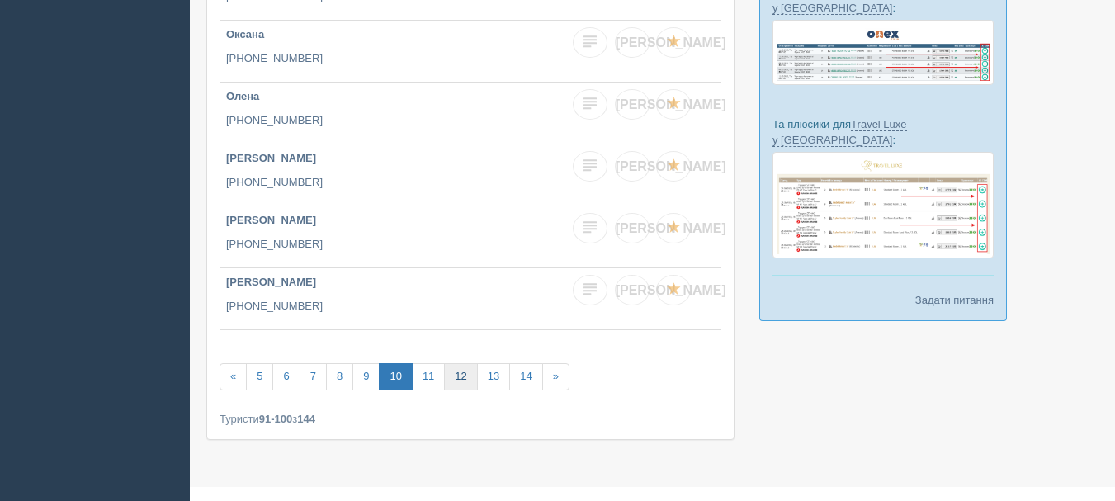
click at [453, 376] on link "12" at bounding box center [460, 376] width 33 height 27
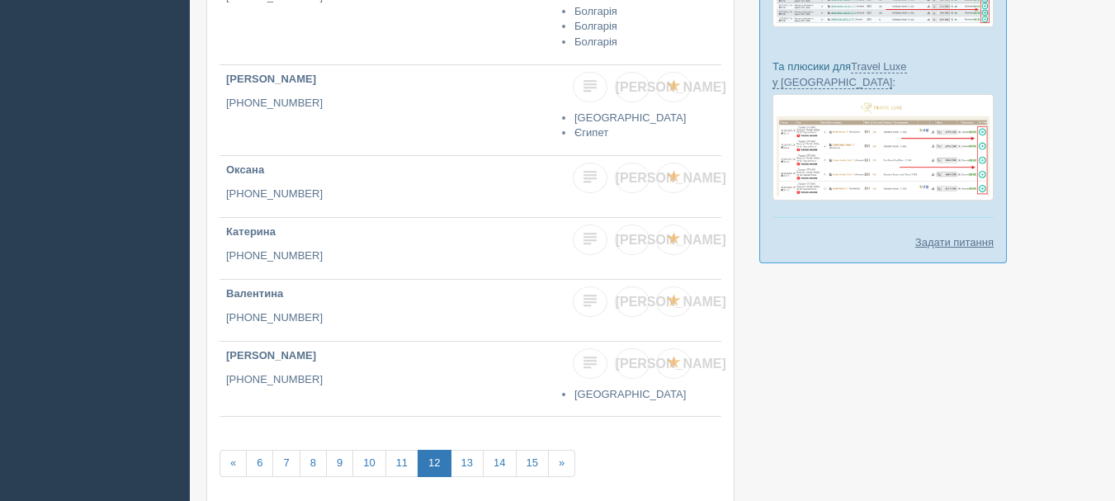
scroll to position [578, 0]
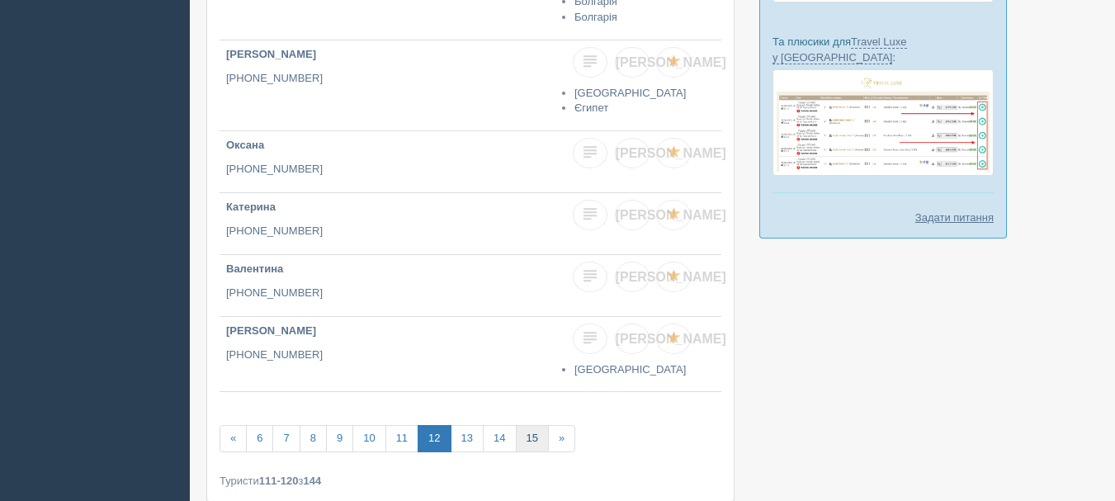
click at [526, 435] on link "15" at bounding box center [532, 438] width 33 height 27
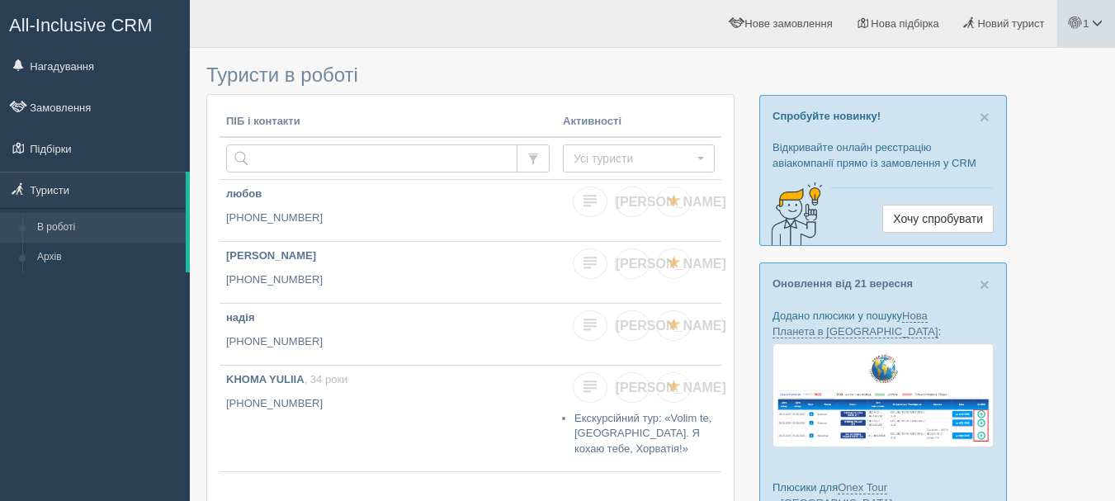
click at [1084, 23] on span "1" at bounding box center [1086, 23] width 6 height 12
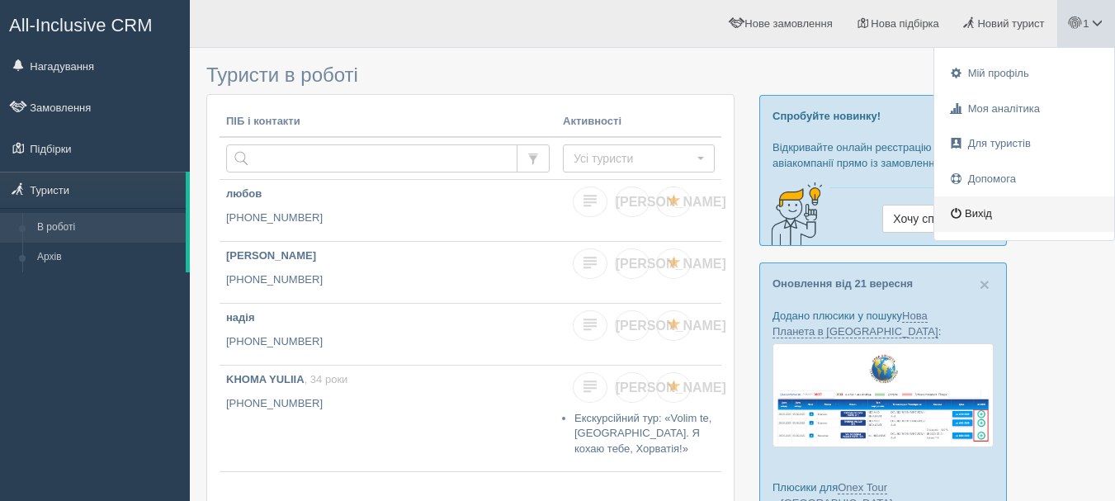
click at [970, 208] on link "Вихід" at bounding box center [1024, 213] width 180 height 35
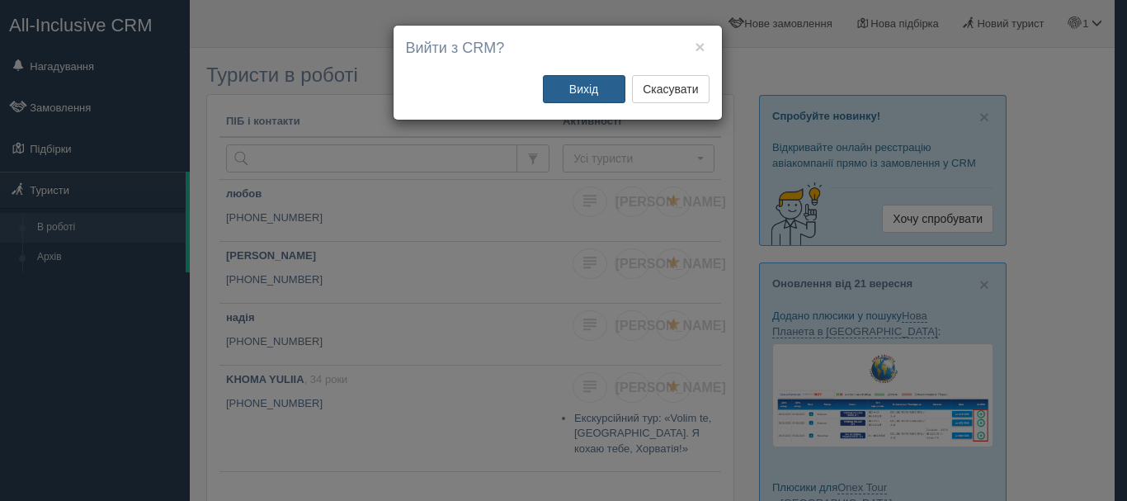
click at [582, 97] on button "Вихід" at bounding box center [584, 89] width 83 height 28
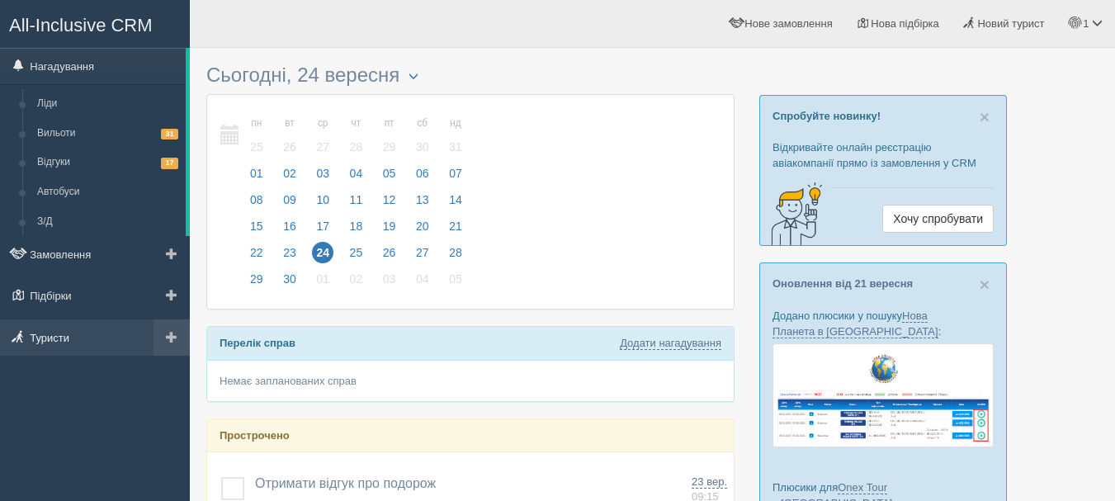
click at [64, 346] on link "Туристи" at bounding box center [95, 337] width 190 height 36
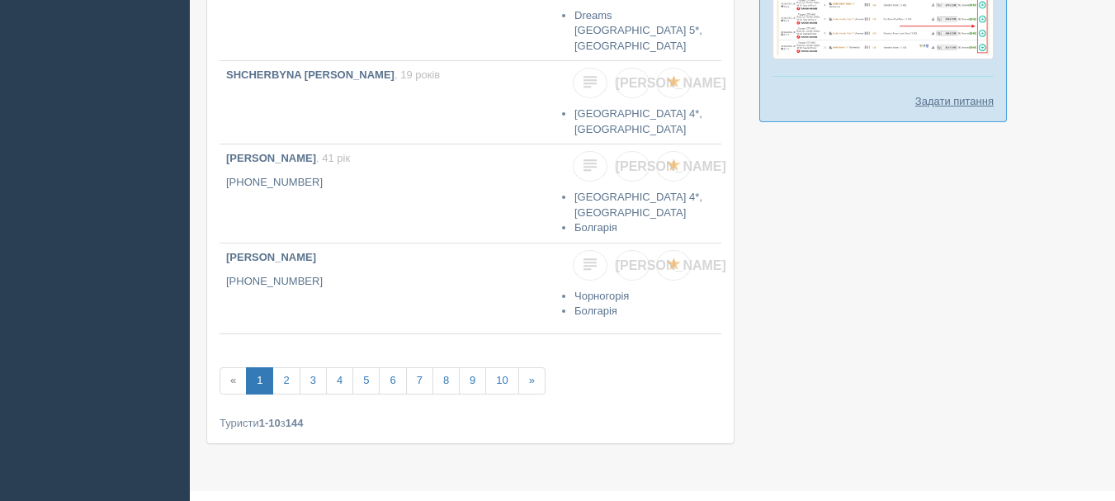
scroll to position [696, 0]
click at [286, 366] on link "2" at bounding box center [285, 379] width 27 height 27
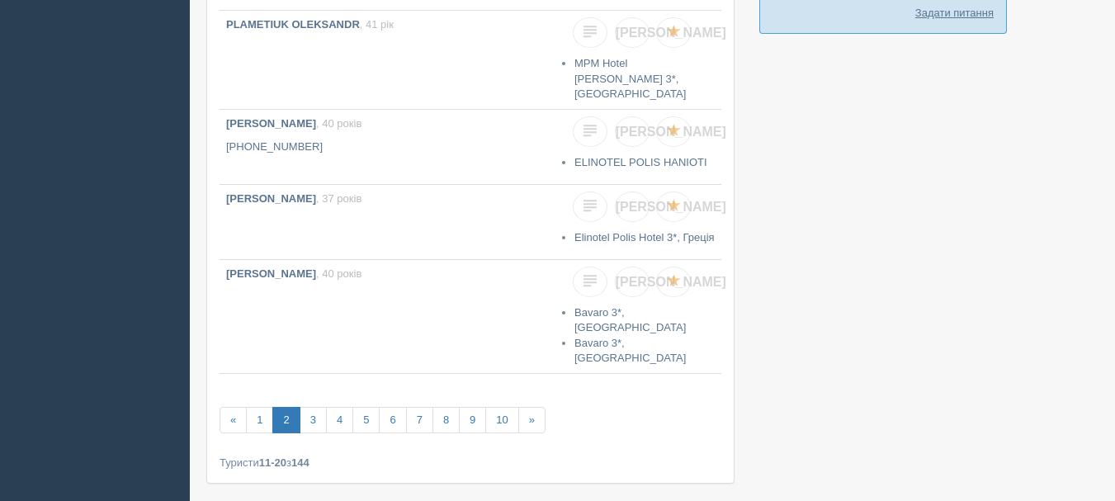
scroll to position [801, 0]
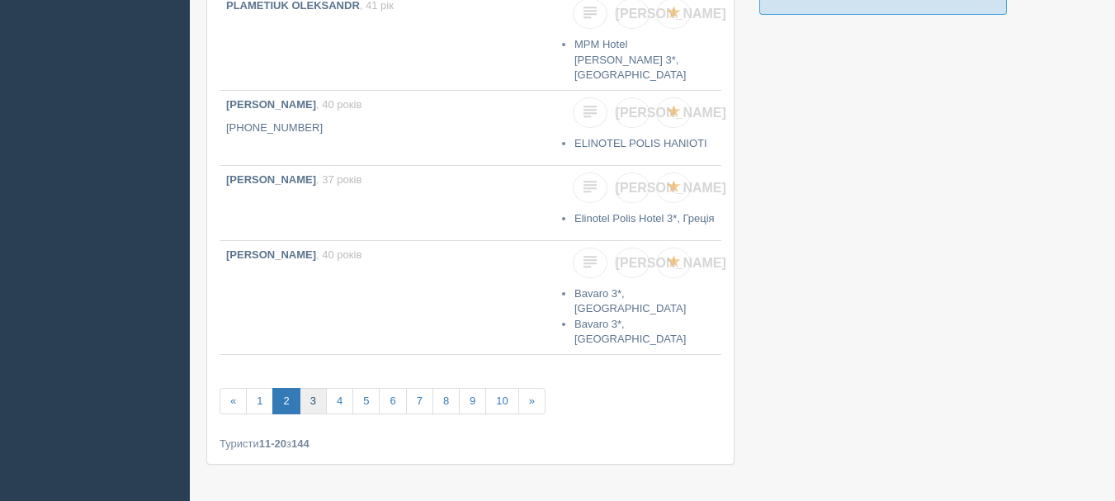
click at [309, 388] on link "3" at bounding box center [313, 401] width 27 height 27
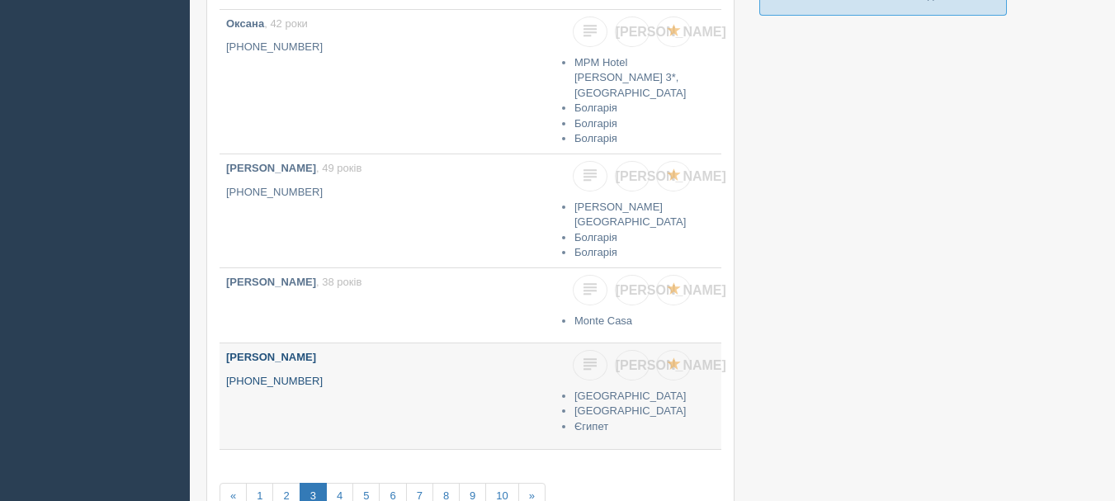
scroll to position [825, 0]
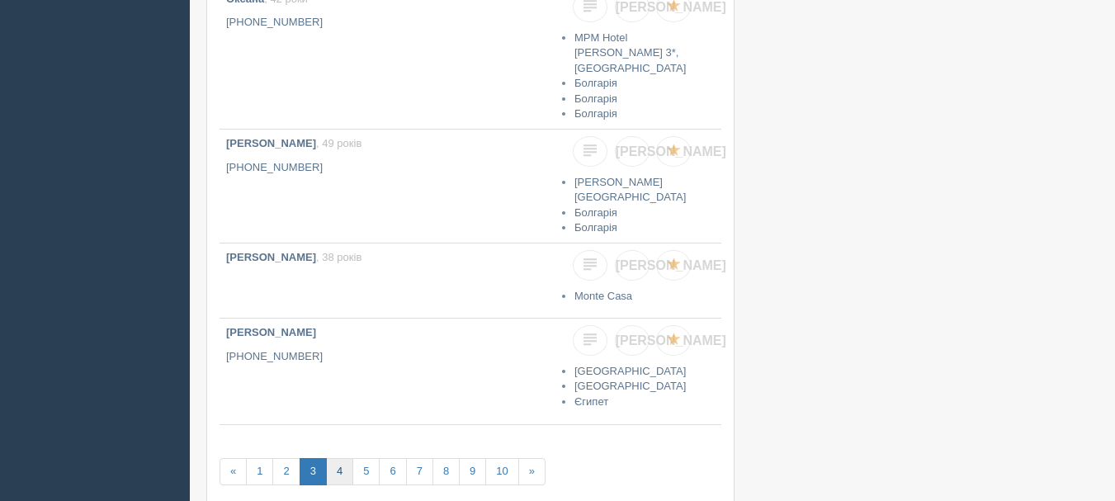
click at [344, 458] on link "4" at bounding box center [339, 471] width 27 height 27
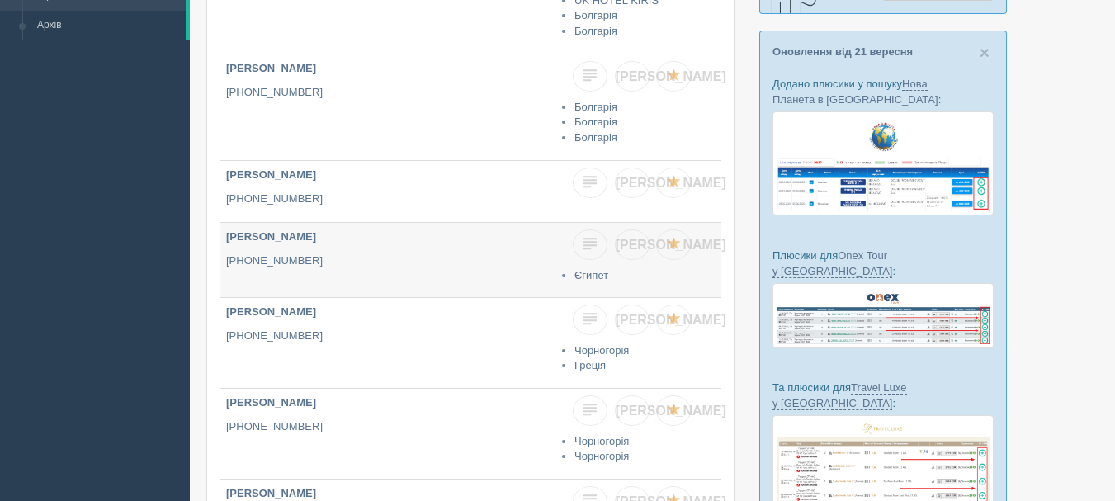
scroll to position [248, 0]
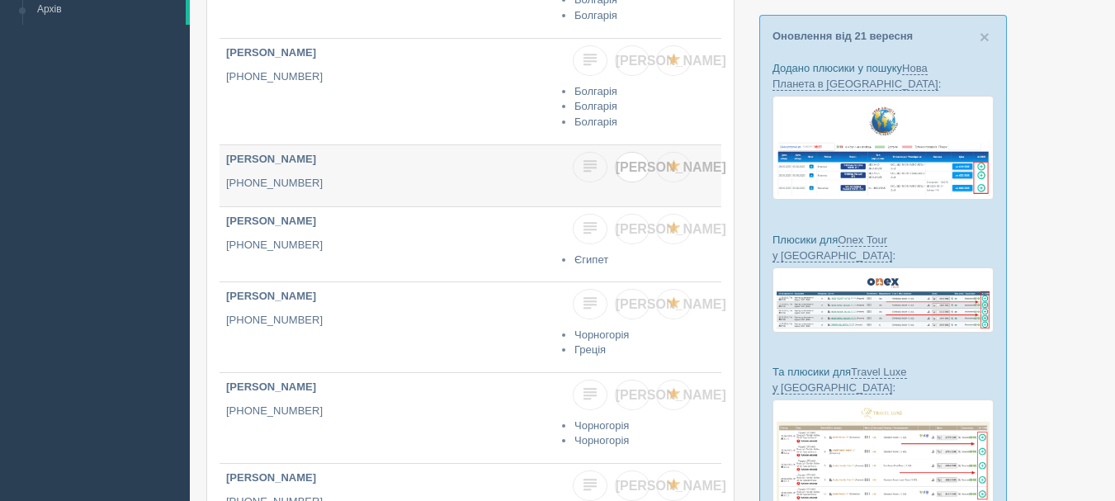
click at [634, 172] on span "[PERSON_NAME]" at bounding box center [671, 167] width 111 height 14
checkbox input "true"
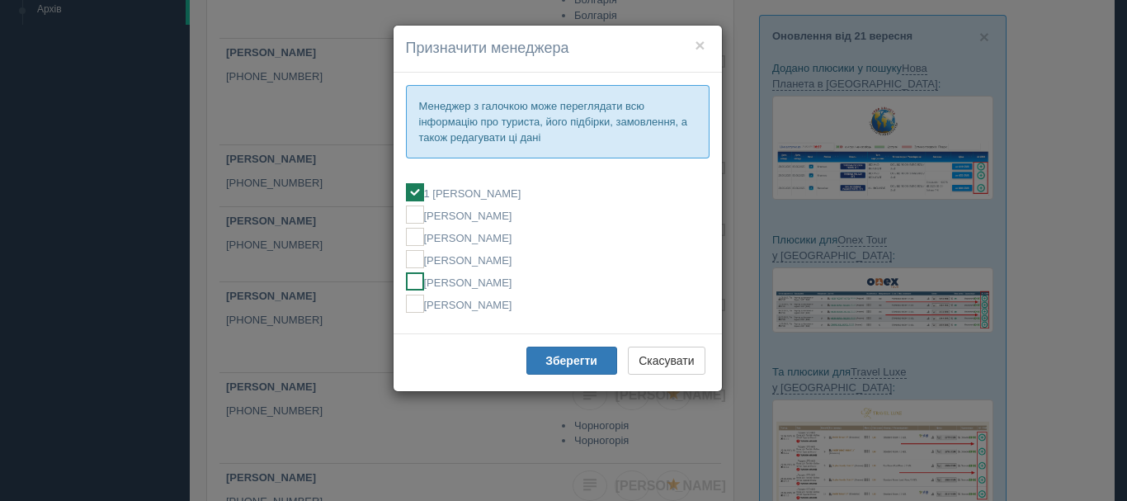
click at [486, 286] on label "[PERSON_NAME]" at bounding box center [558, 281] width 304 height 18
checkbox input "false"
checkbox input "true"
click at [543, 365] on button "Зберегти" at bounding box center [571, 361] width 91 height 28
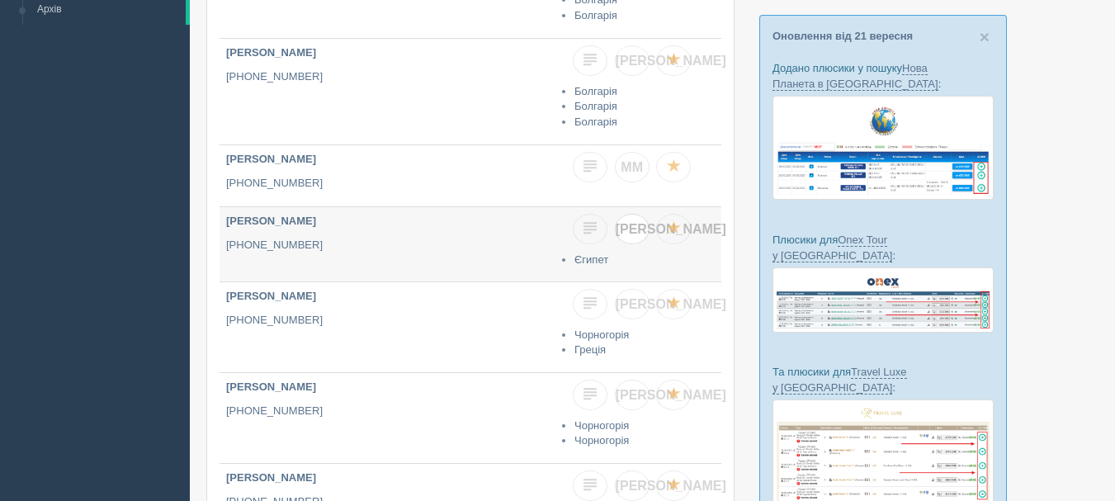
click at [635, 238] on link "Я" at bounding box center [632, 229] width 35 height 31
checkbox input "true"
checkbox input "false"
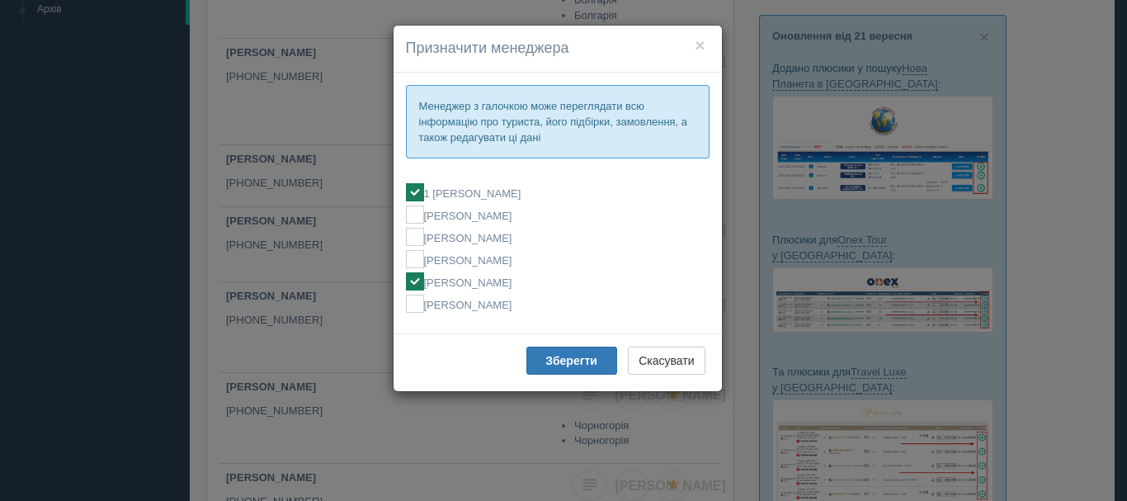
click at [473, 279] on label "[PERSON_NAME]" at bounding box center [558, 281] width 304 height 18
checkbox input "false"
checkbox input "true"
click at [550, 357] on b "Зберегти" at bounding box center [571, 360] width 52 height 13
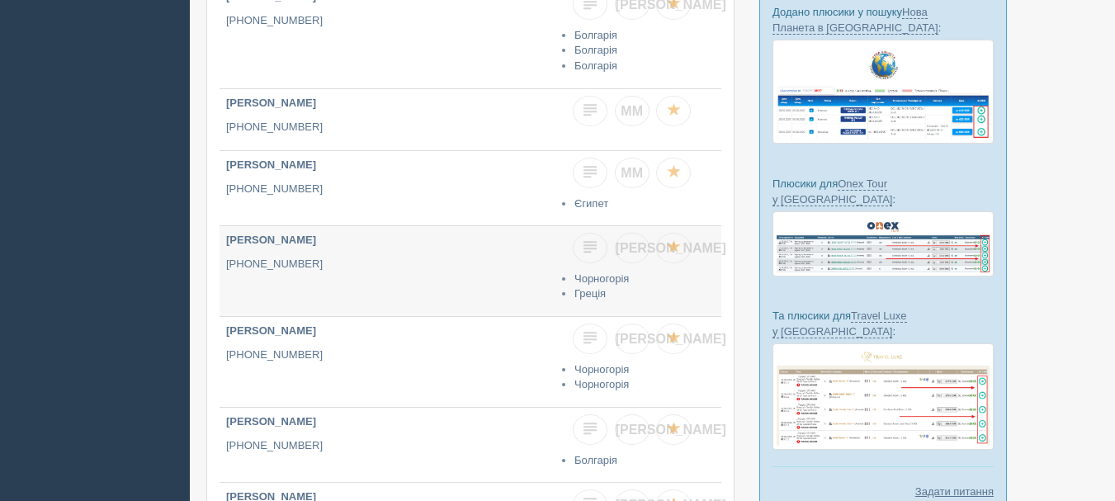
scroll to position [330, 0]
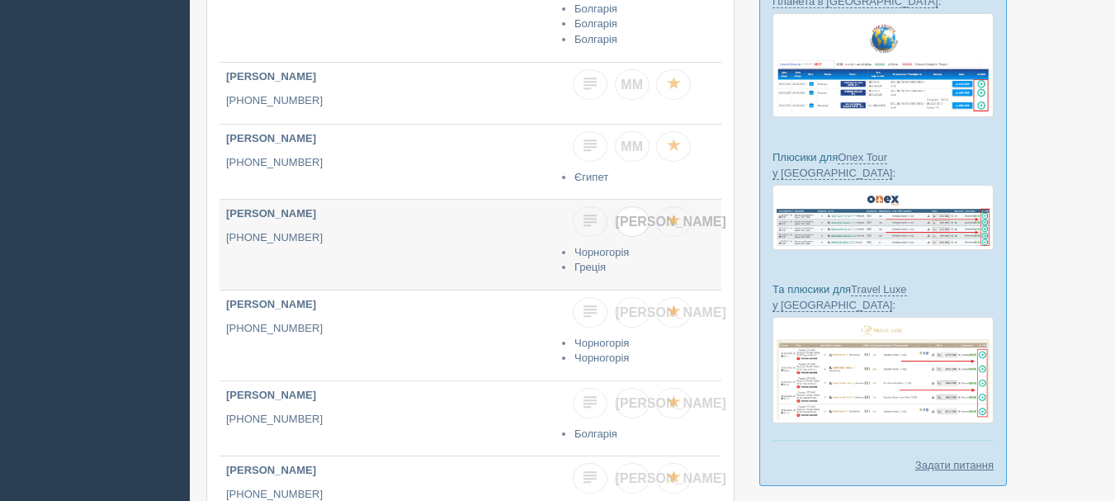
click at [633, 219] on span "Я" at bounding box center [671, 222] width 111 height 14
checkbox input "true"
checkbox input "false"
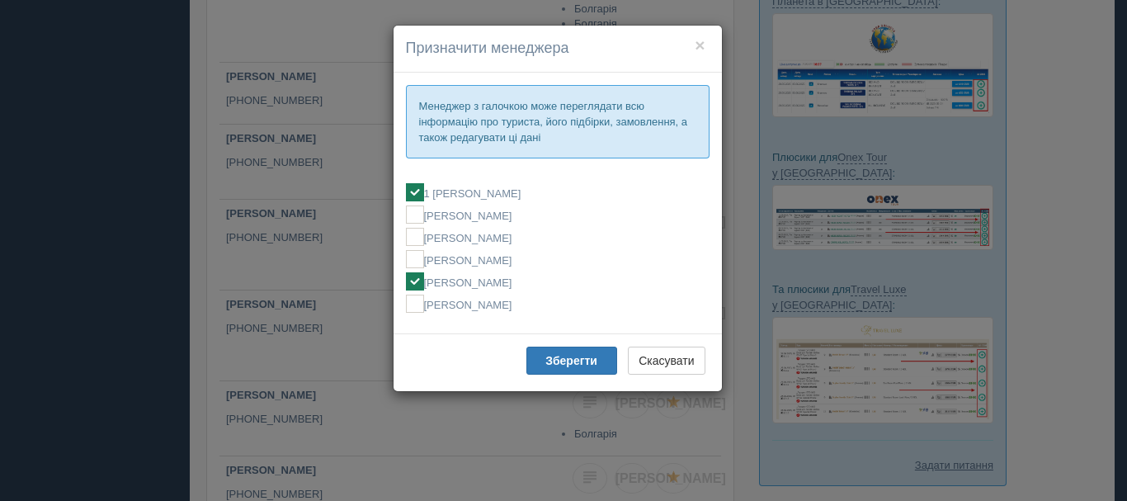
click at [474, 282] on label "[PERSON_NAME]" at bounding box center [558, 281] width 304 height 18
checkbox input "false"
click at [559, 366] on b "Зберегти" at bounding box center [571, 360] width 52 height 13
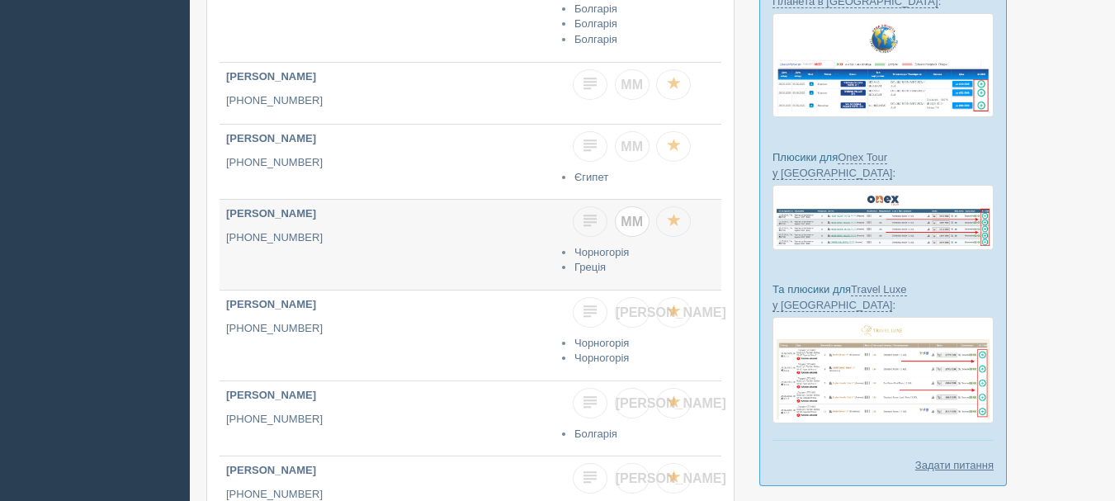
click at [639, 229] on link "ММ" at bounding box center [632, 221] width 35 height 31
checkbox input "true"
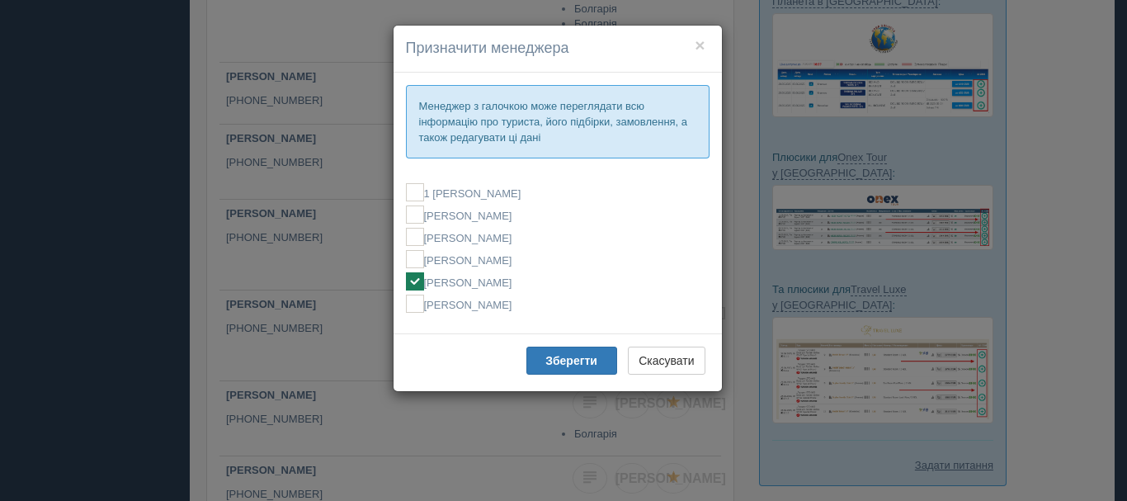
click at [497, 285] on label "[PERSON_NAME]" at bounding box center [558, 281] width 304 height 18
click at [523, 277] on label "[PERSON_NAME]" at bounding box center [558, 281] width 304 height 18
checkbox input "true"
click at [560, 365] on b "Зберегти" at bounding box center [571, 360] width 52 height 13
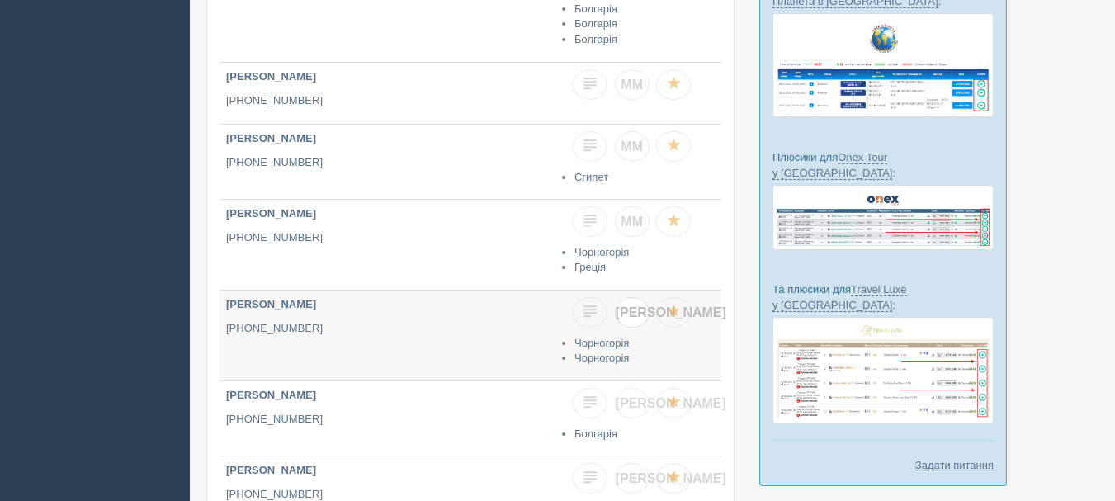
click at [635, 312] on span "Я" at bounding box center [671, 312] width 111 height 14
checkbox input "true"
checkbox input "false"
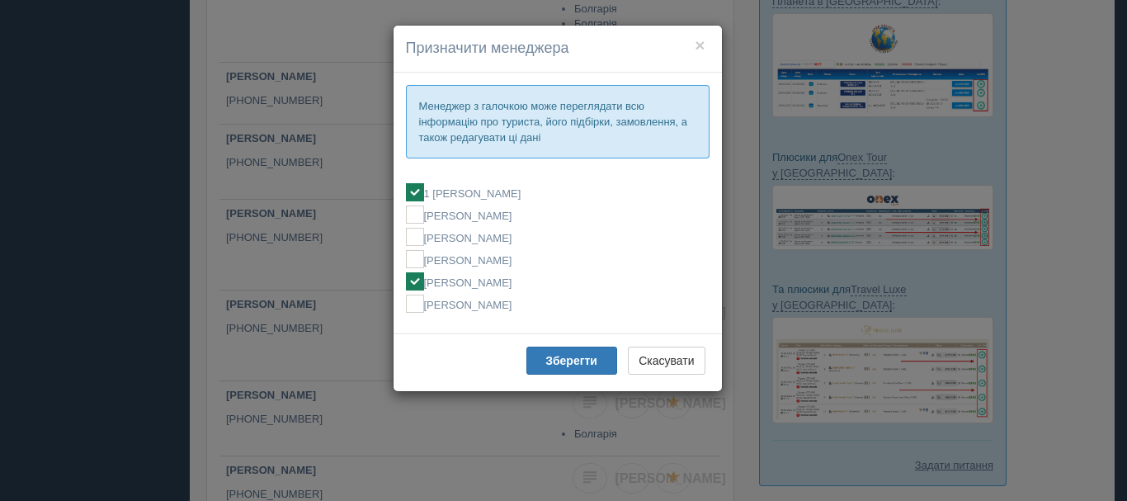
click at [466, 275] on label "[PERSON_NAME]" at bounding box center [558, 281] width 304 height 18
checkbox input "false"
checkbox input "true"
click at [545, 351] on button "Зберегти" at bounding box center [571, 361] width 91 height 28
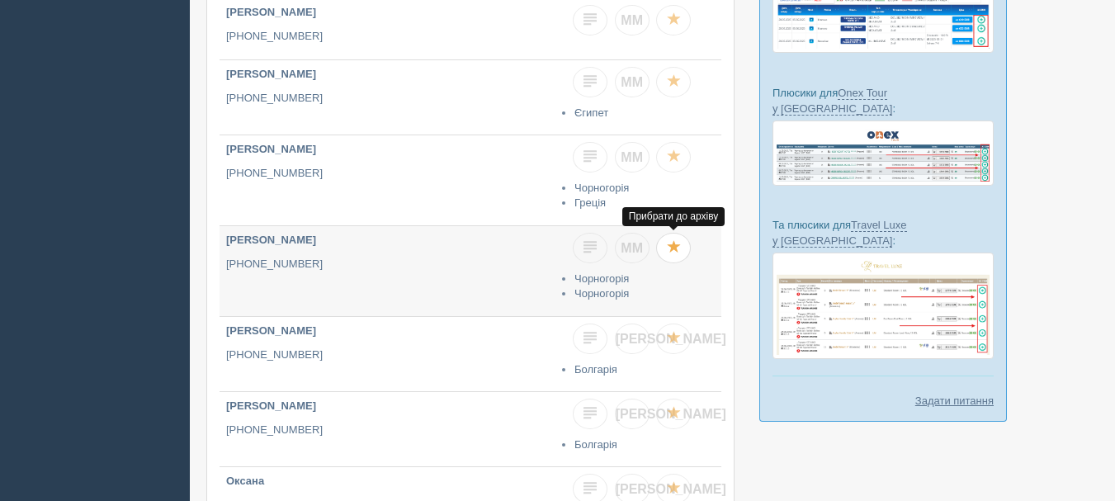
scroll to position [495, 0]
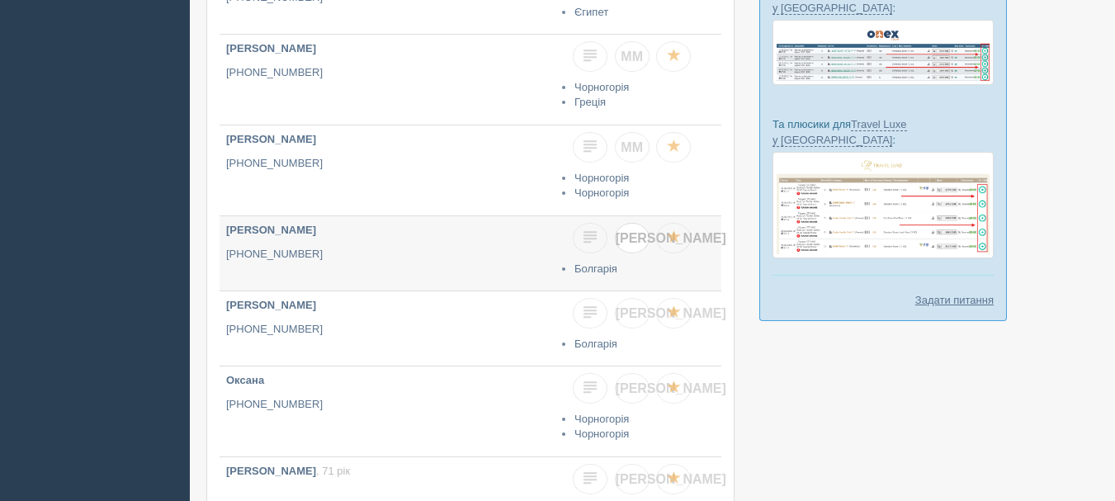
click at [628, 244] on span "Я" at bounding box center [671, 238] width 111 height 14
checkbox input "true"
checkbox input "false"
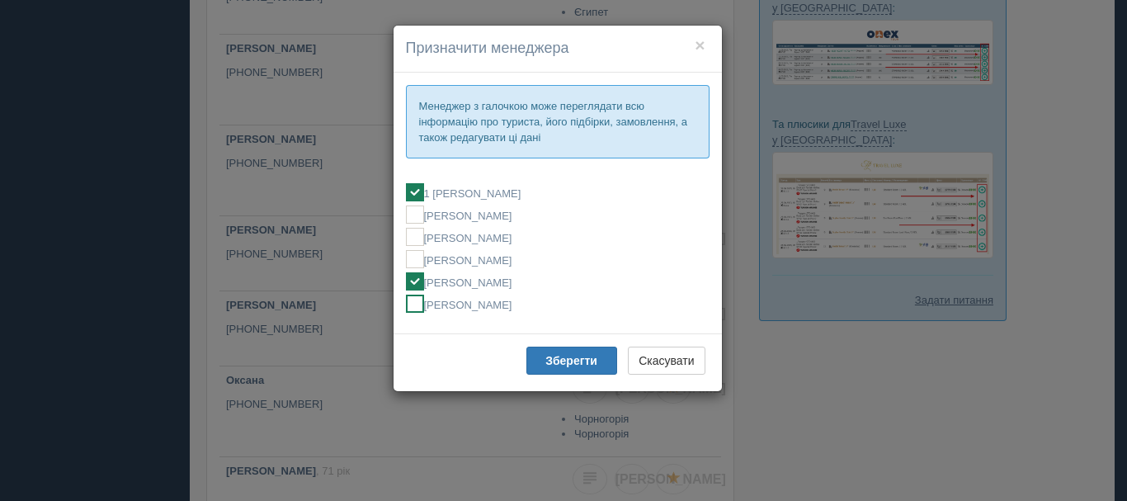
click at [470, 303] on label "[PERSON_NAME]" at bounding box center [558, 304] width 304 height 18
checkbox input "false"
checkbox input "true"
click at [470, 282] on label "[PERSON_NAME]" at bounding box center [558, 281] width 304 height 18
checkbox input "true"
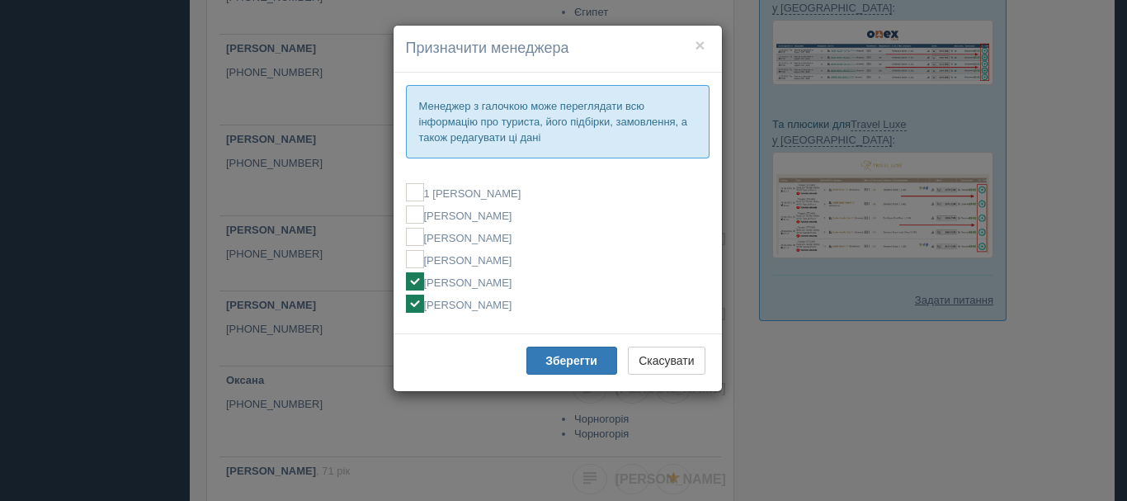
checkbox input "false"
click at [470, 304] on label "[PERSON_NAME]" at bounding box center [558, 304] width 304 height 18
checkbox input "false"
checkbox input "true"
click at [567, 366] on b "Зберегти" at bounding box center [571, 360] width 52 height 13
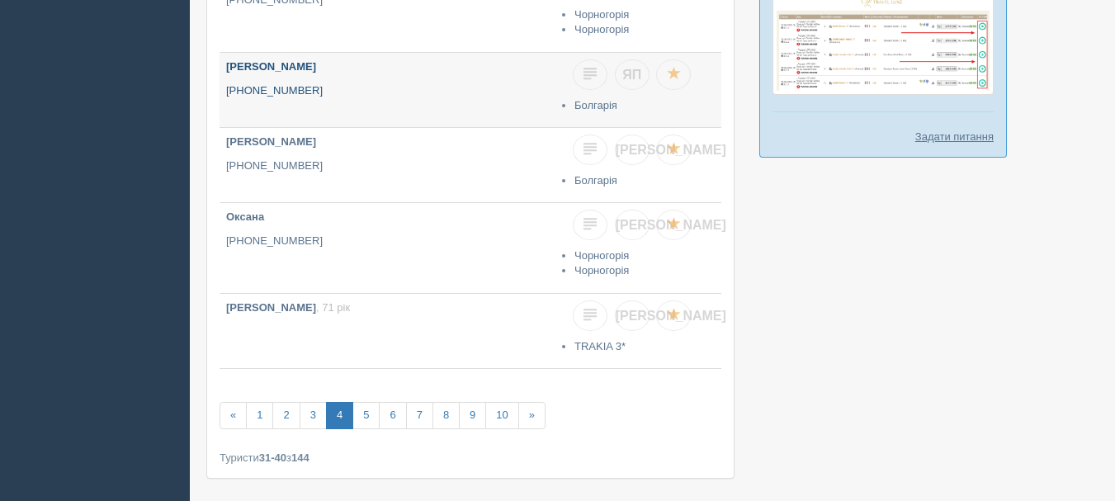
scroll to position [660, 0]
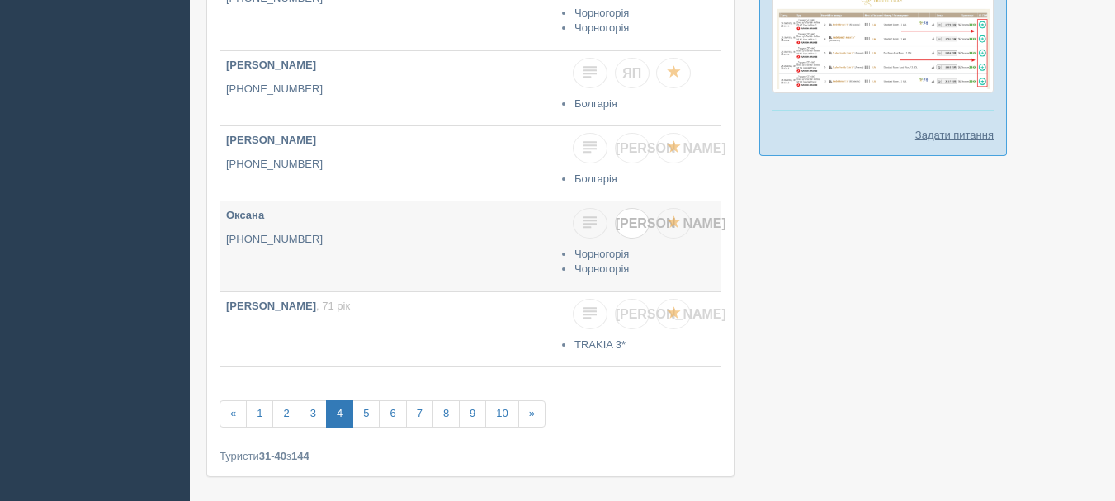
click at [629, 229] on span "Я" at bounding box center [671, 223] width 111 height 14
checkbox input "true"
checkbox input "false"
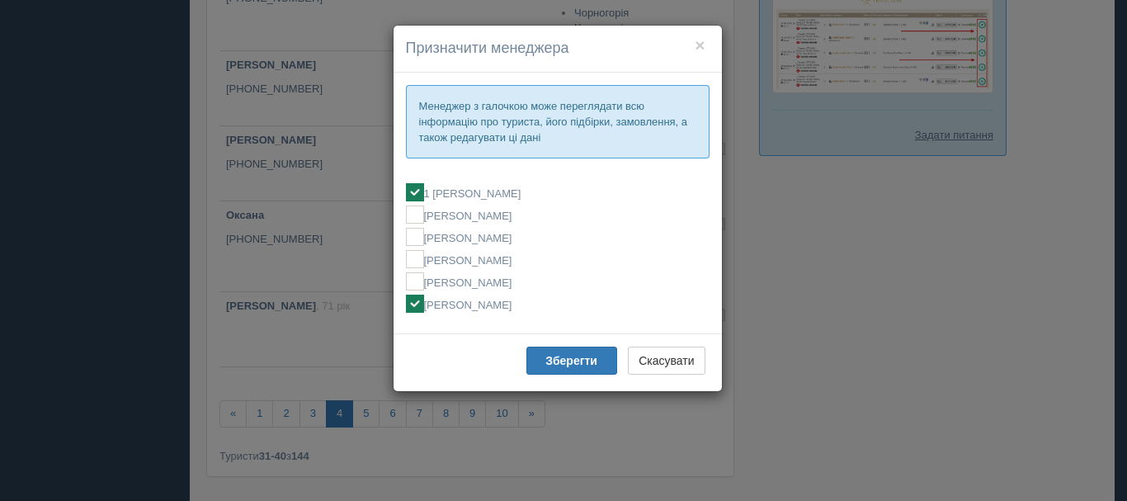
click at [476, 311] on label "[PERSON_NAME]" at bounding box center [558, 304] width 304 height 18
checkbox input "false"
checkbox input "true"
click at [559, 355] on b "Зберегти" at bounding box center [571, 360] width 52 height 13
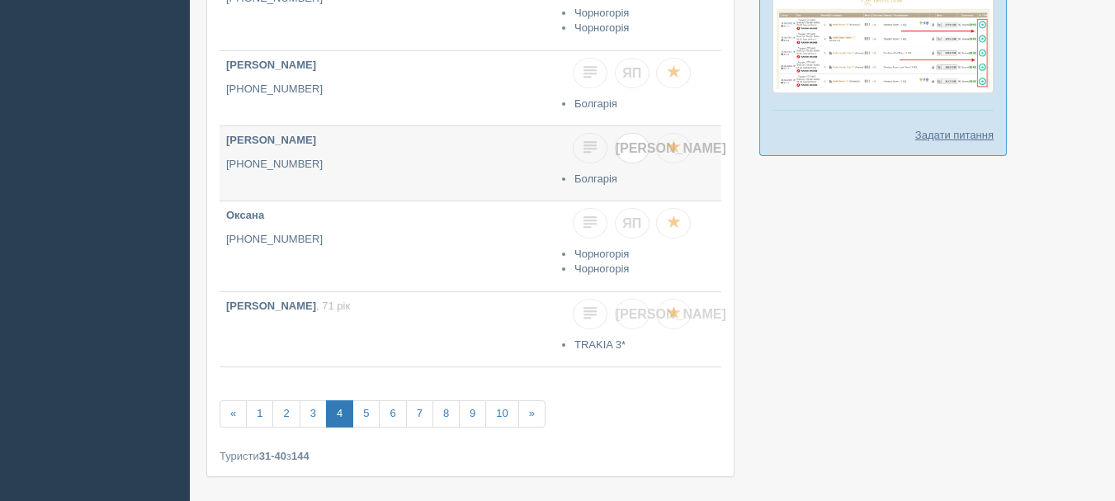
click at [631, 136] on link "Я" at bounding box center [632, 148] width 35 height 31
checkbox input "true"
checkbox input "false"
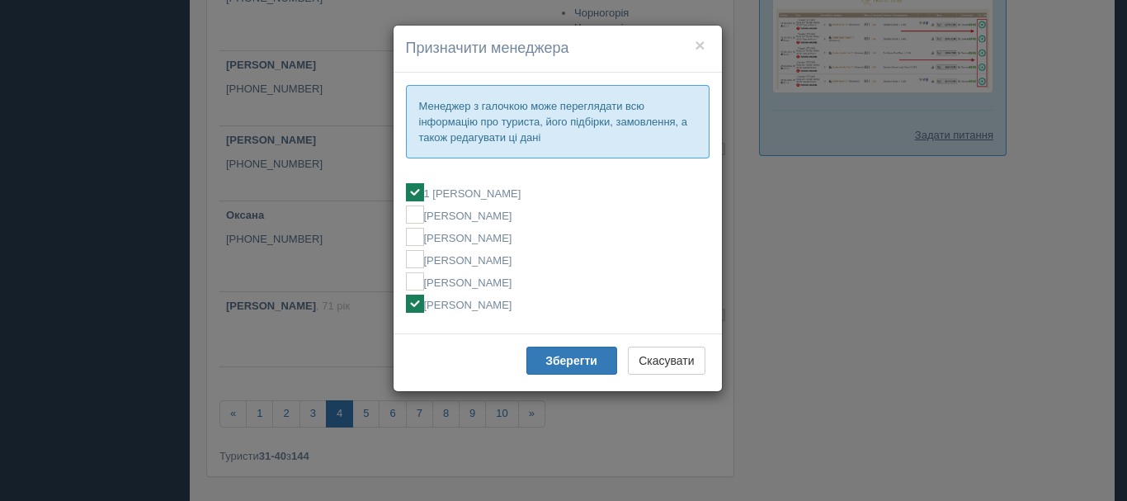
click at [451, 304] on label "[PERSON_NAME]" at bounding box center [558, 304] width 304 height 18
checkbox input "false"
checkbox input "true"
click at [561, 359] on b "Зберегти" at bounding box center [571, 360] width 52 height 13
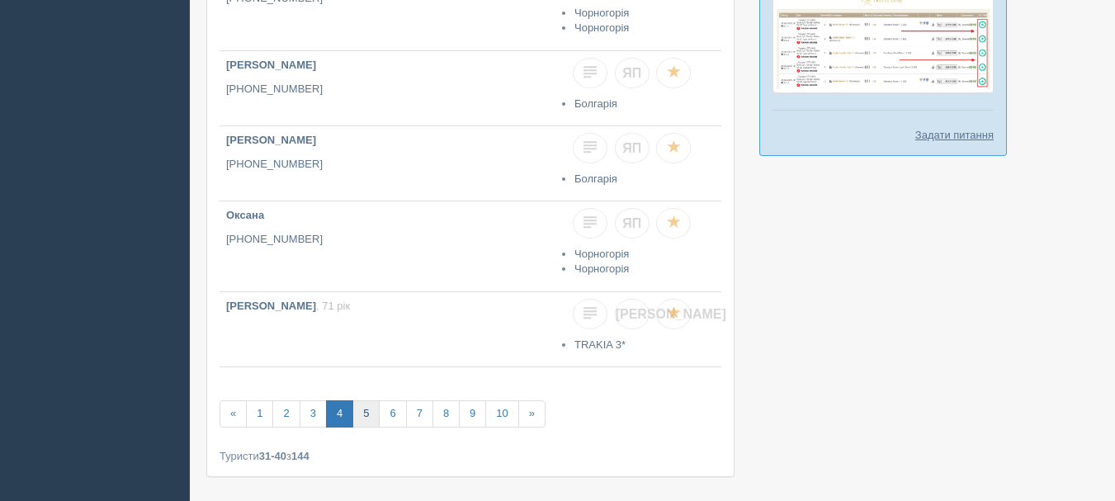
click at [360, 422] on link "5" at bounding box center [365, 413] width 27 height 27
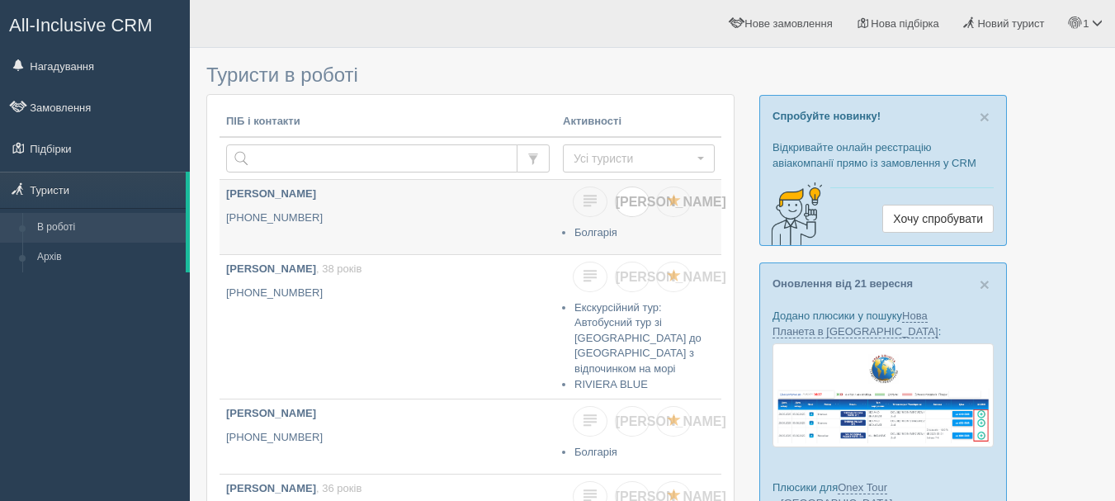
click at [630, 198] on span "[PERSON_NAME]" at bounding box center [671, 202] width 111 height 14
checkbox input "true"
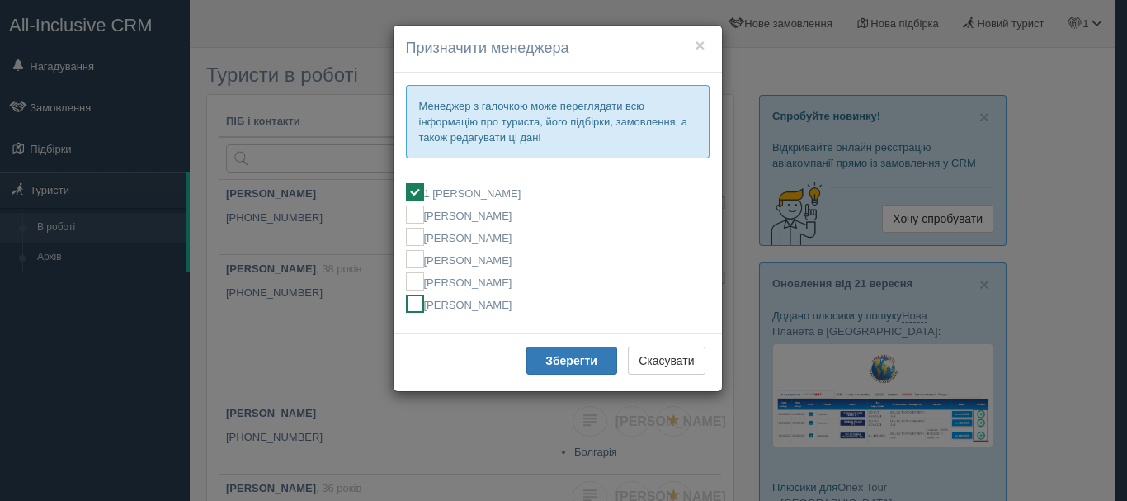
click at [499, 307] on label "[PERSON_NAME]" at bounding box center [558, 304] width 304 height 18
checkbox input "false"
checkbox input "true"
click at [578, 366] on b "Зберегти" at bounding box center [571, 360] width 52 height 13
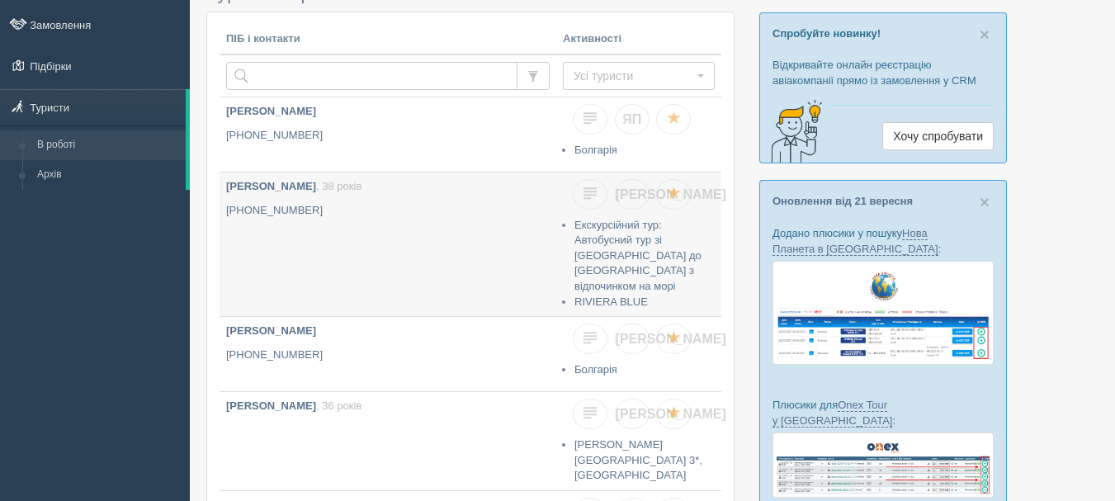
scroll to position [165, 0]
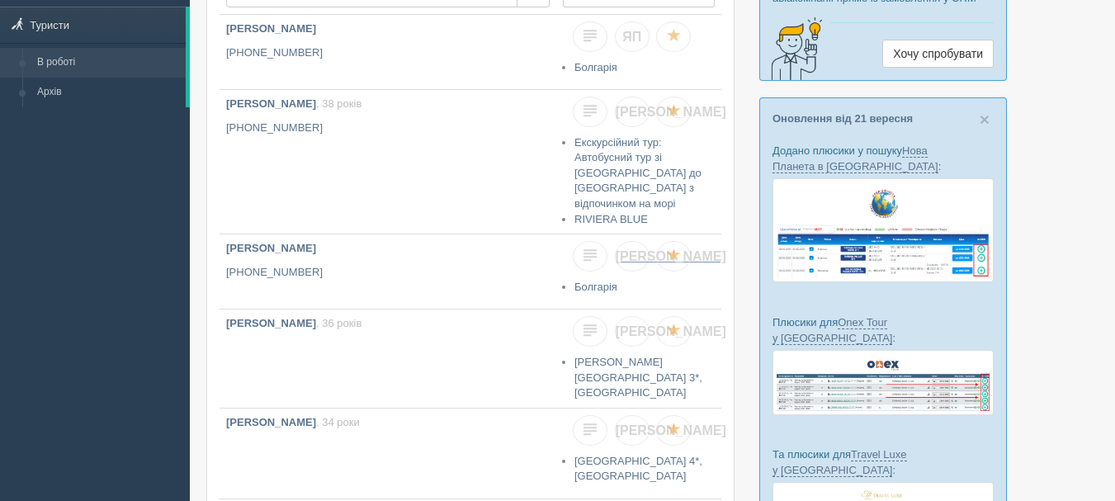
drag, startPoint x: 647, startPoint y: 246, endPoint x: 625, endPoint y: 260, distance: 25.6
click at [646, 247] on link "[PERSON_NAME]" at bounding box center [632, 256] width 35 height 31
checkbox input "true"
checkbox input "false"
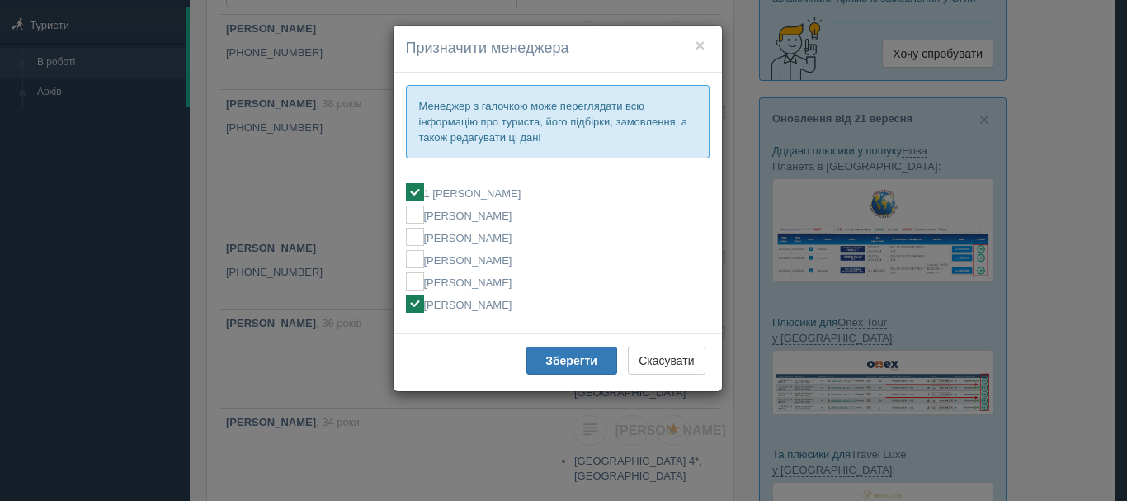
click at [466, 304] on label "[PERSON_NAME]" at bounding box center [558, 304] width 304 height 18
checkbox input "false"
checkbox input "true"
click at [566, 363] on b "Зберегти" at bounding box center [571, 360] width 52 height 13
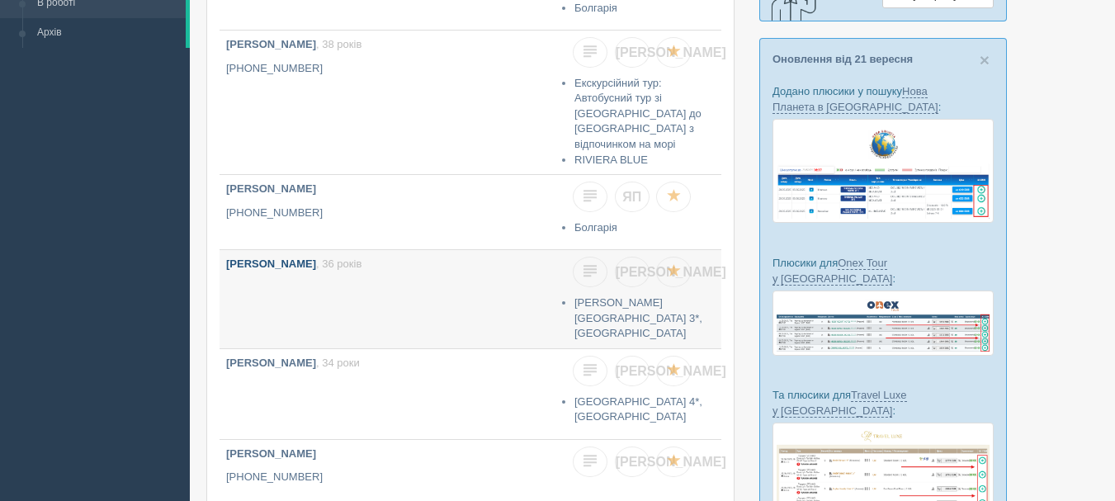
scroll to position [330, 0]
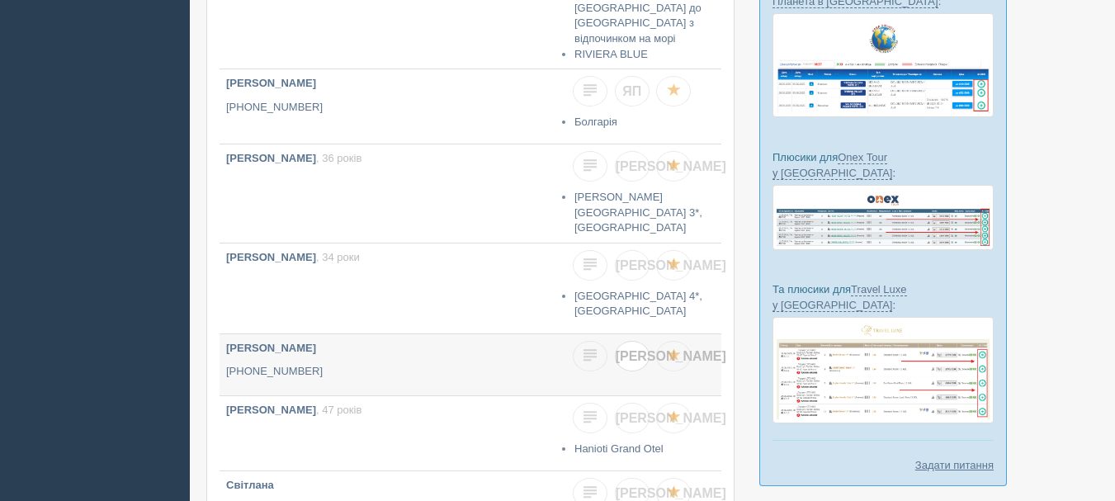
click at [632, 349] on span "[PERSON_NAME]" at bounding box center [671, 356] width 111 height 14
checkbox input "true"
checkbox input "false"
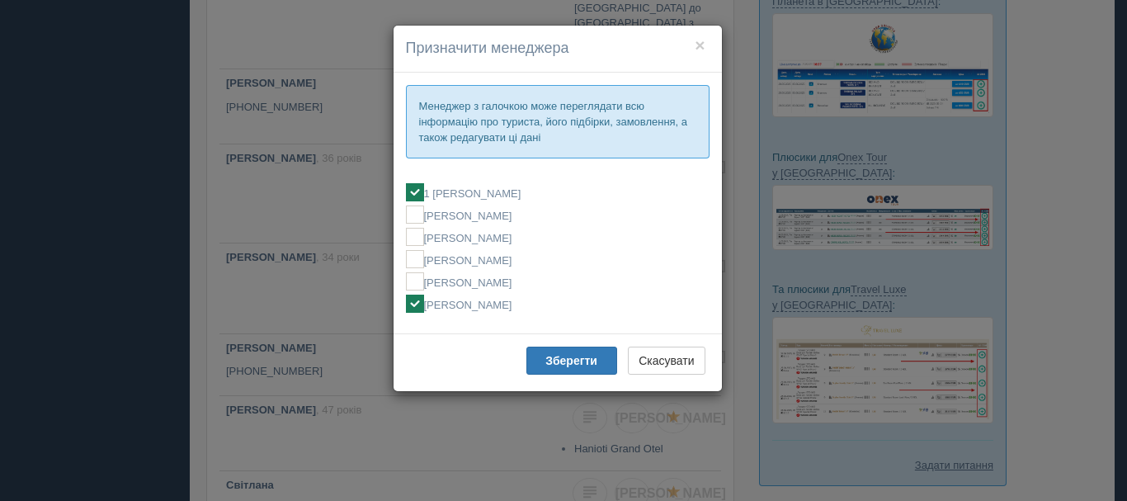
click at [488, 310] on label "[PERSON_NAME]" at bounding box center [558, 304] width 304 height 18
checkbox input "false"
checkbox input "true"
drag, startPoint x: 566, startPoint y: 372, endPoint x: 550, endPoint y: 365, distance: 18.1
click at [566, 370] on button "Зберегти" at bounding box center [571, 361] width 91 height 28
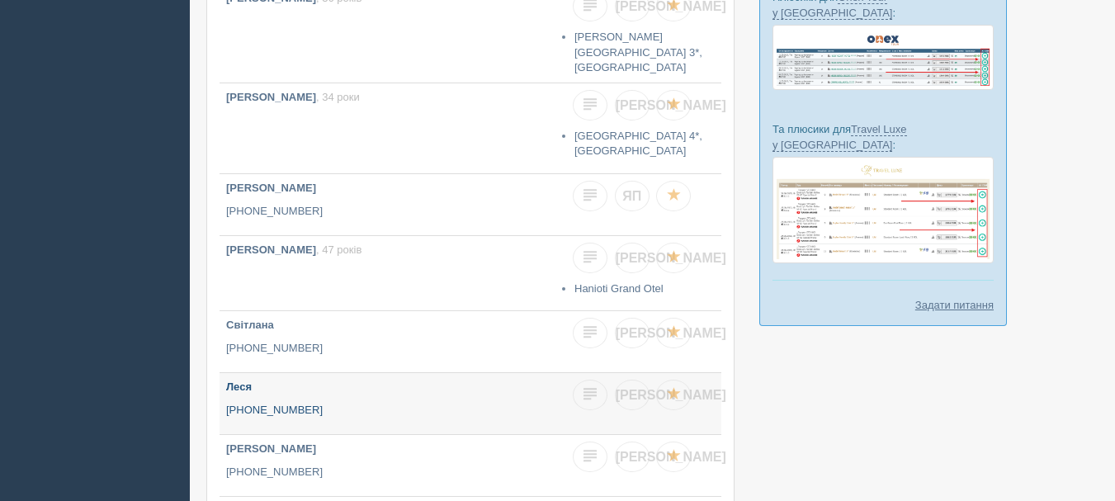
scroll to position [495, 0]
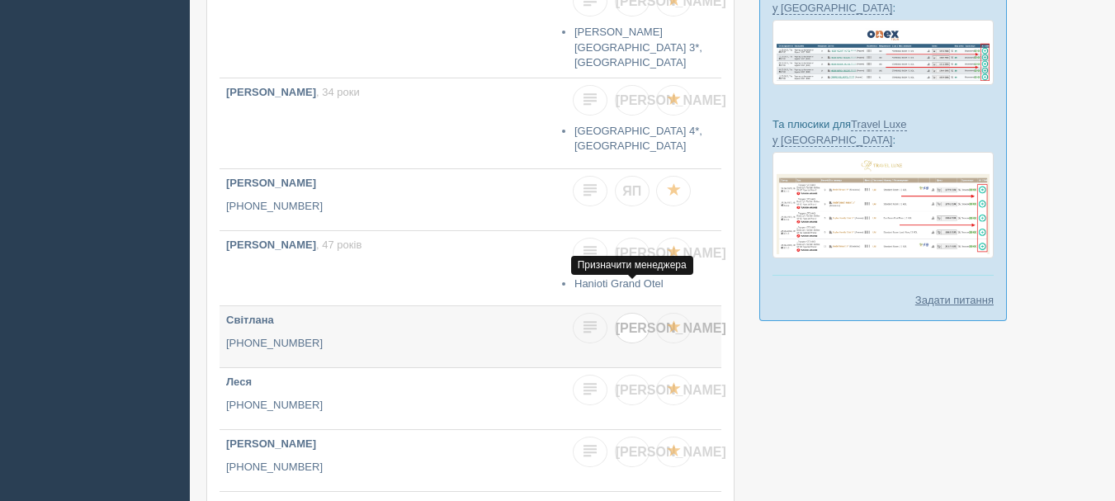
click at [635, 321] on span "[PERSON_NAME]" at bounding box center [671, 328] width 111 height 14
checkbox input "true"
checkbox input "false"
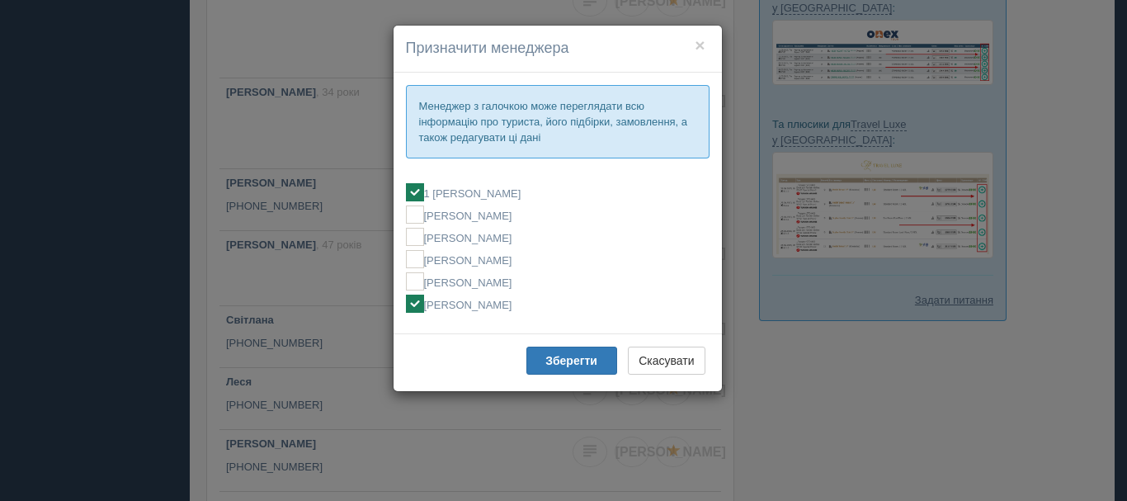
click at [465, 297] on label "[PERSON_NAME]" at bounding box center [558, 304] width 304 height 18
checkbox input "false"
checkbox input "true"
click at [546, 357] on b "Зберегти" at bounding box center [571, 360] width 52 height 13
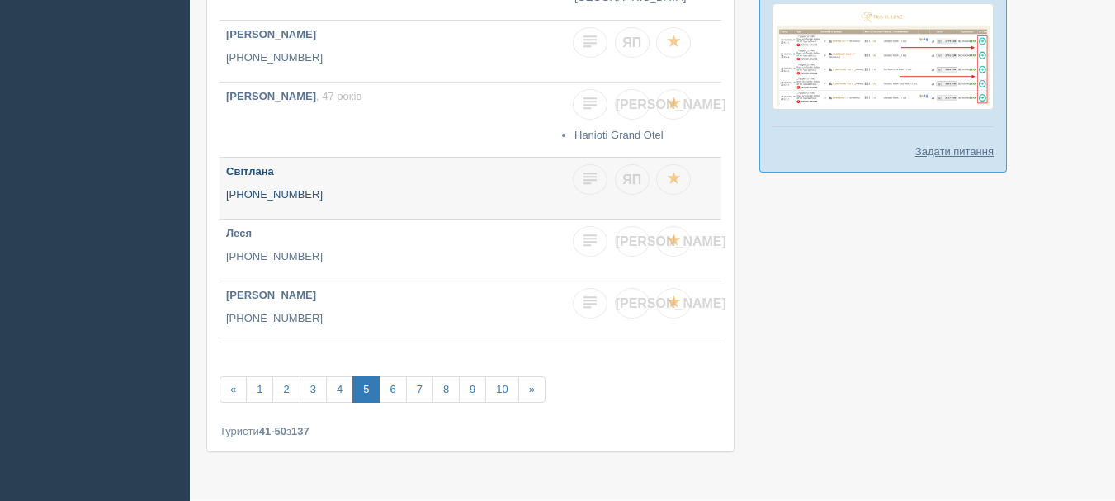
scroll to position [655, 0]
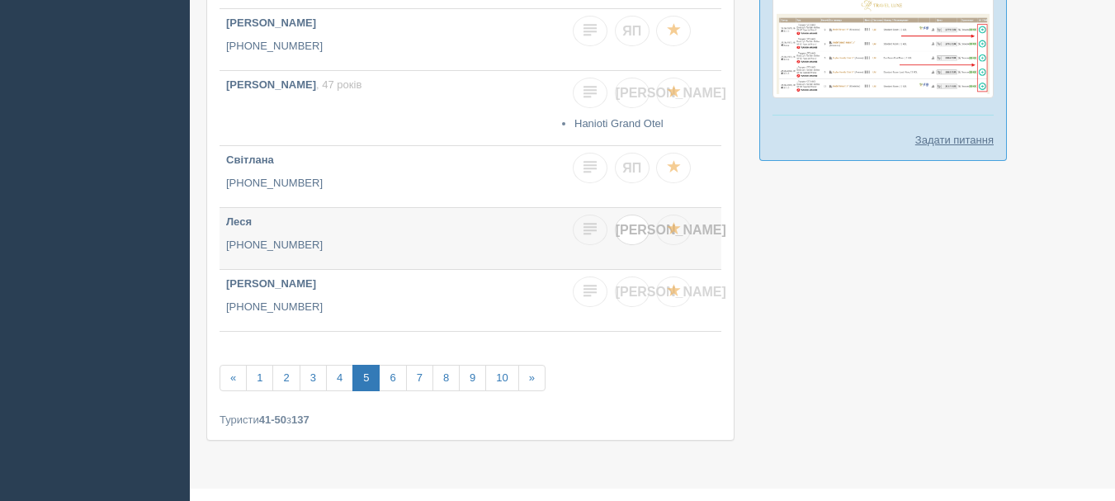
click at [634, 223] on span "[PERSON_NAME]" at bounding box center [671, 230] width 111 height 14
checkbox input "true"
checkbox input "false"
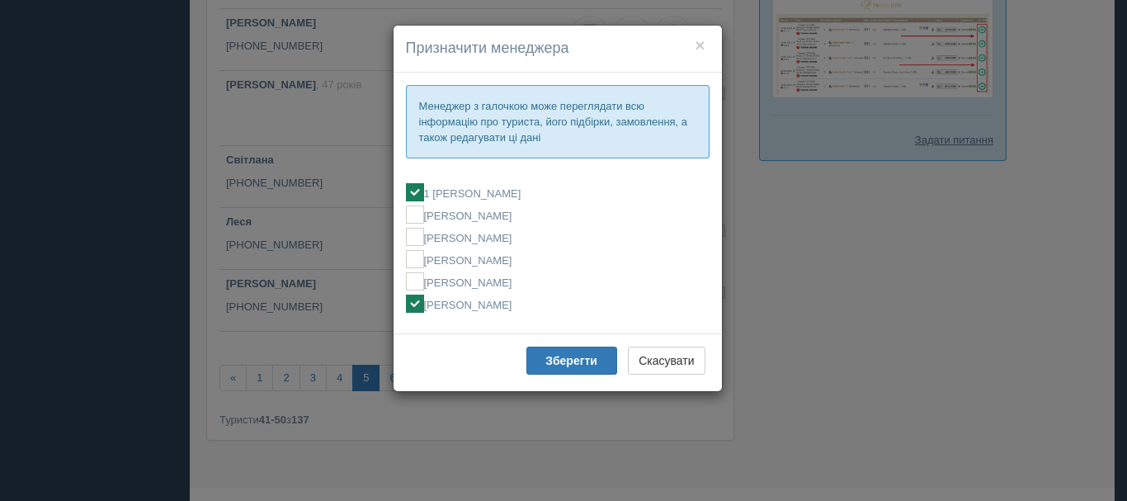
click at [484, 297] on label "[PERSON_NAME]" at bounding box center [558, 304] width 304 height 18
checkbox input "false"
checkbox input "true"
click at [548, 362] on b "Зберегти" at bounding box center [571, 360] width 52 height 13
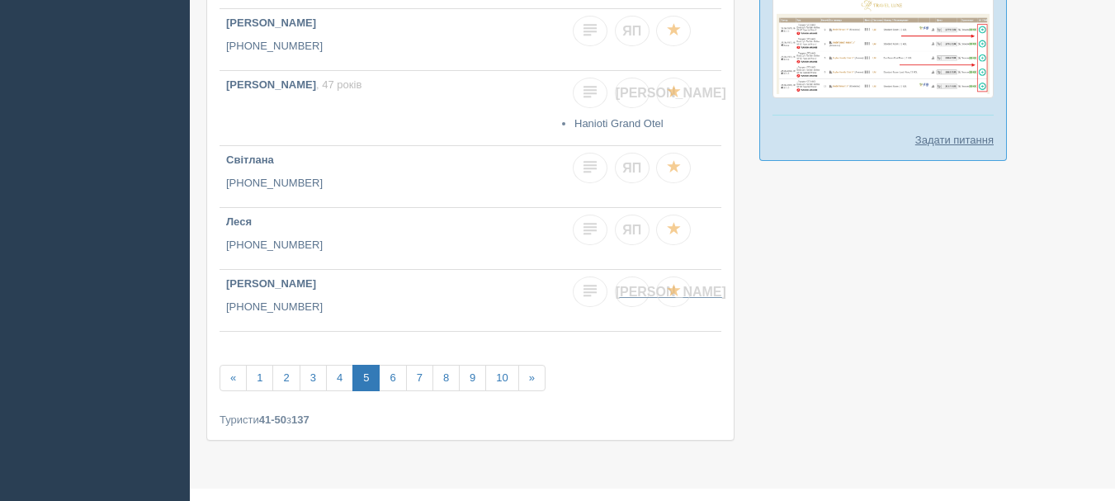
drag, startPoint x: 639, startPoint y: 264, endPoint x: 627, endPoint y: 274, distance: 15.9
click at [638, 276] on link "[PERSON_NAME]" at bounding box center [632, 291] width 35 height 31
checkbox input "true"
checkbox input "false"
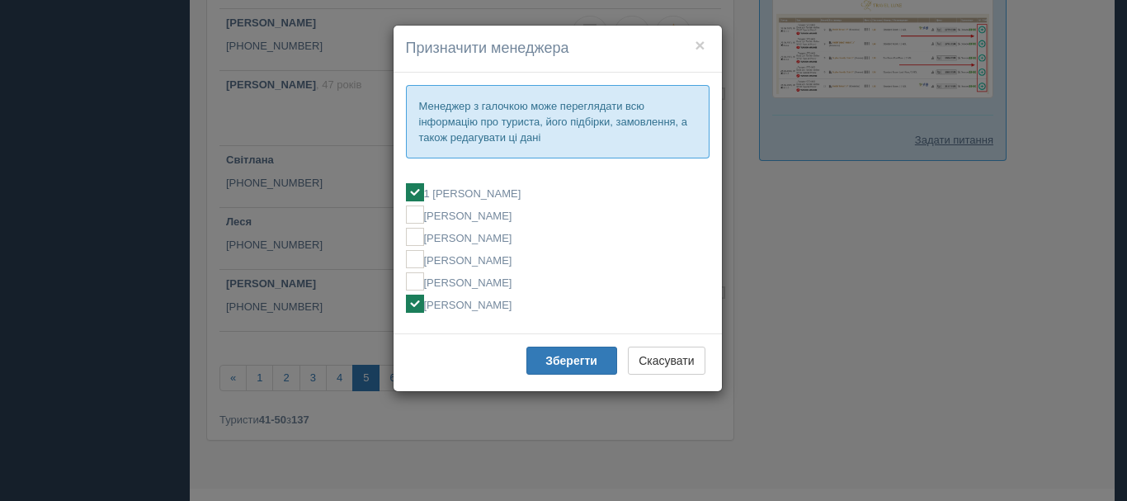
click at [427, 303] on label "[PERSON_NAME]" at bounding box center [558, 304] width 304 height 18
checkbox input "false"
checkbox input "true"
click at [569, 362] on b "Зберегти" at bounding box center [571, 360] width 52 height 13
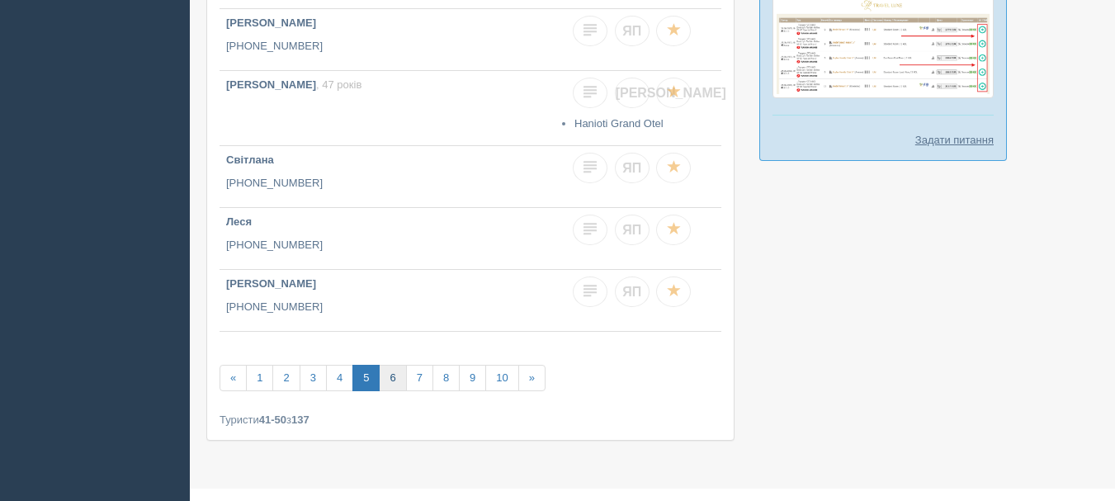
click at [397, 365] on link "6" at bounding box center [392, 378] width 27 height 27
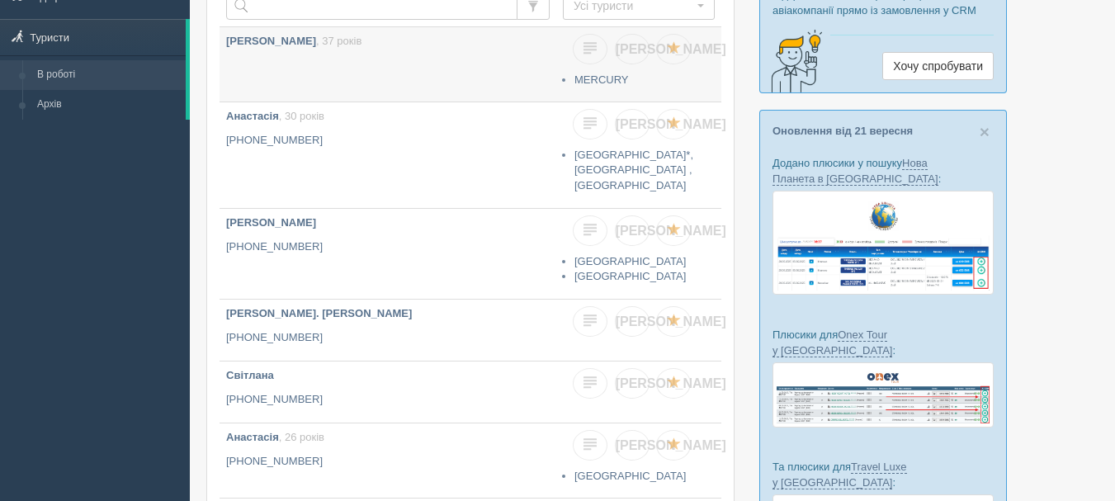
scroll to position [165, 0]
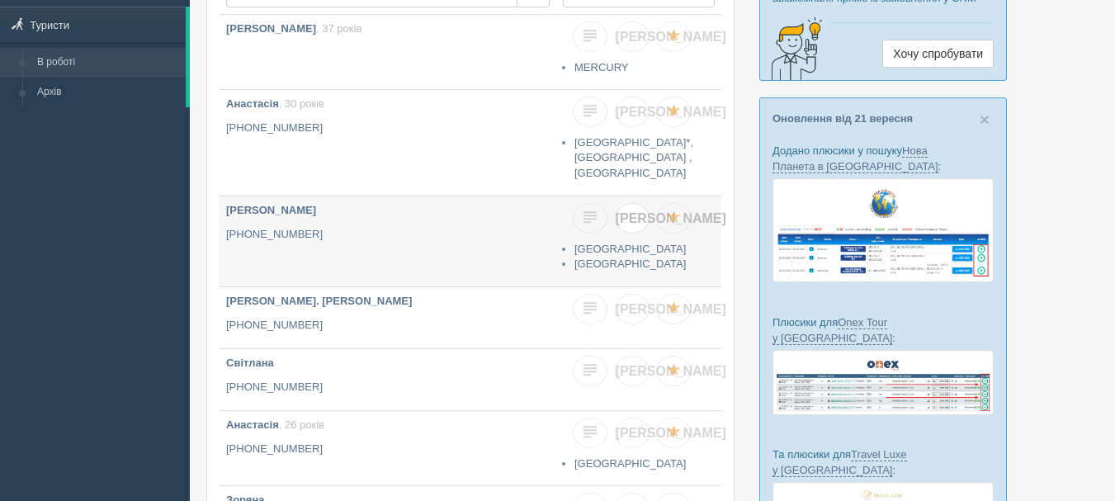
click at [644, 221] on link "[PERSON_NAME]" at bounding box center [632, 218] width 35 height 31
checkbox input "true"
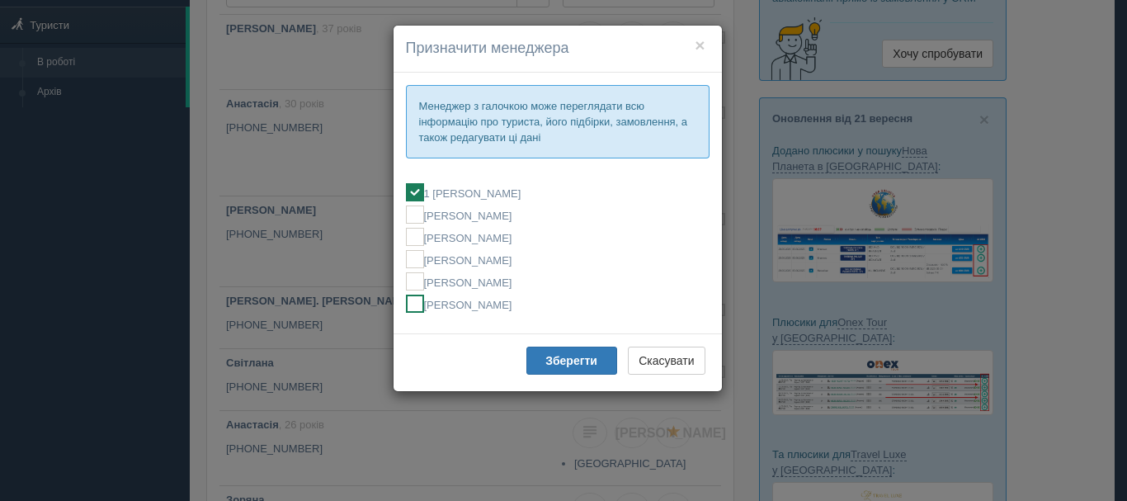
click at [521, 306] on label "[PERSON_NAME]" at bounding box center [558, 304] width 304 height 18
checkbox input "false"
checkbox input "true"
click at [540, 350] on button "Зберегти" at bounding box center [571, 361] width 91 height 28
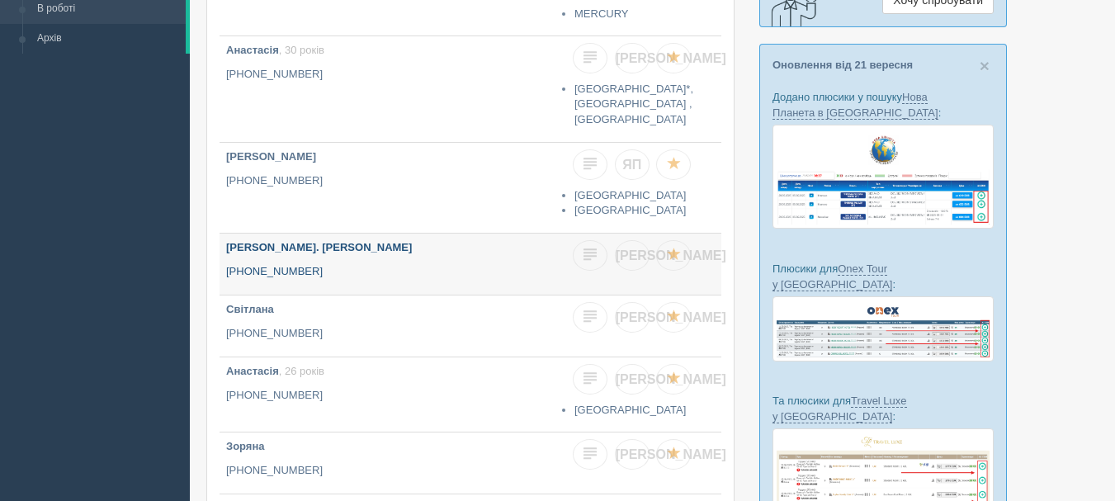
scroll to position [248, 0]
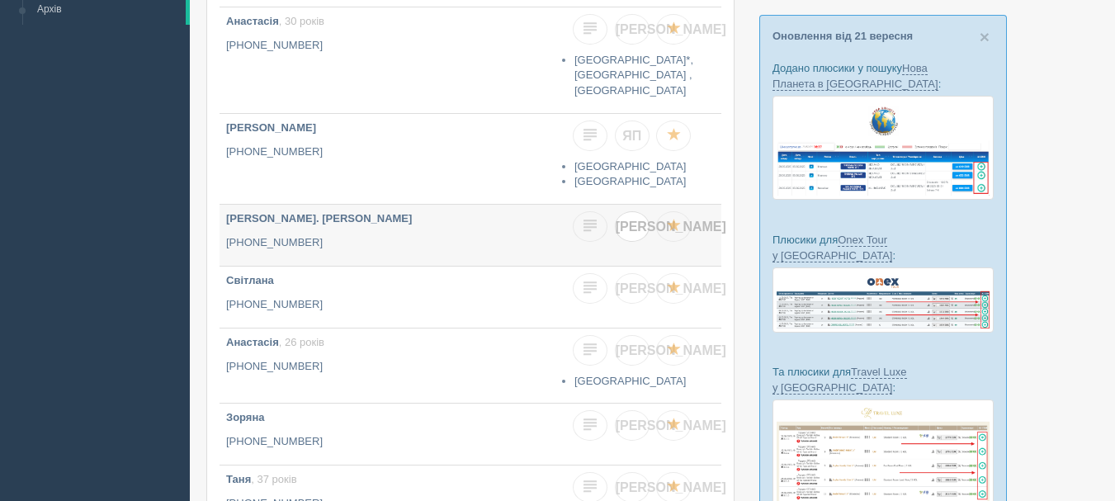
click at [635, 237] on link "[PERSON_NAME]" at bounding box center [632, 226] width 35 height 31
checkbox input "true"
checkbox input "false"
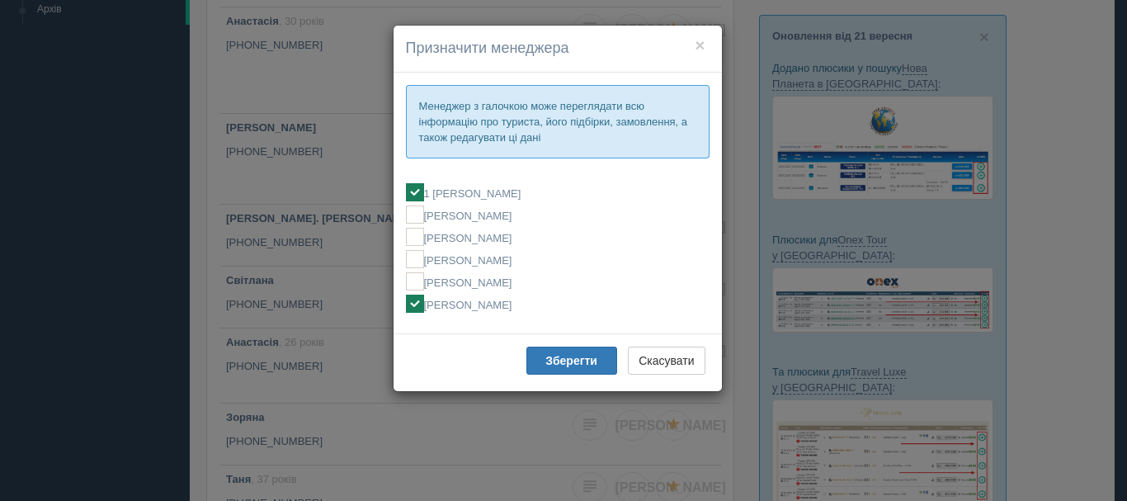
click at [496, 303] on label "[PERSON_NAME]" at bounding box center [558, 304] width 304 height 18
checkbox input "false"
checkbox input "true"
click at [551, 350] on button "Зберегти" at bounding box center [571, 361] width 91 height 28
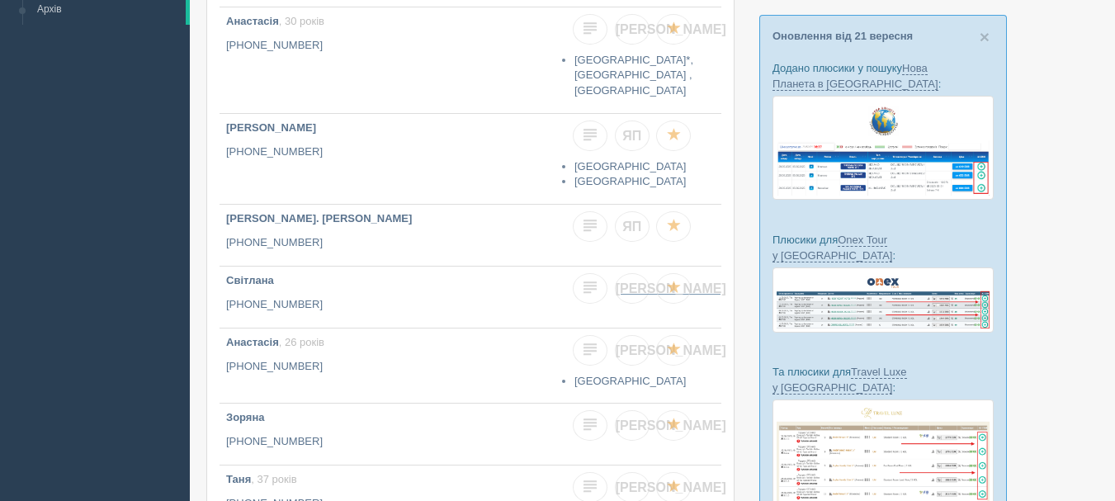
click at [632, 298] on link "[PERSON_NAME]" at bounding box center [632, 288] width 35 height 31
checkbox input "true"
checkbox input "false"
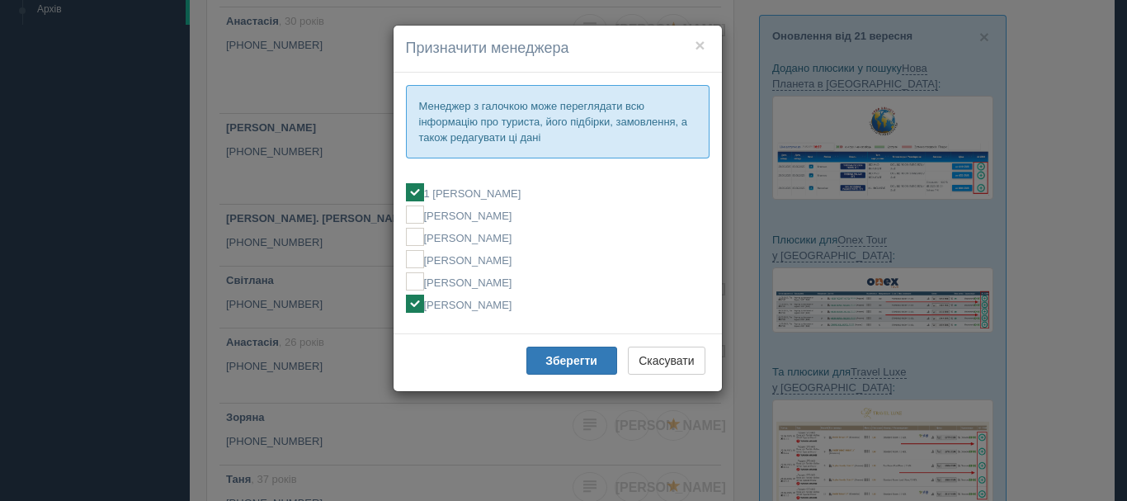
click at [463, 305] on label "[PERSON_NAME]" at bounding box center [558, 304] width 304 height 18
checkbox input "false"
checkbox input "true"
click at [588, 369] on button "Зберегти" at bounding box center [571, 361] width 91 height 28
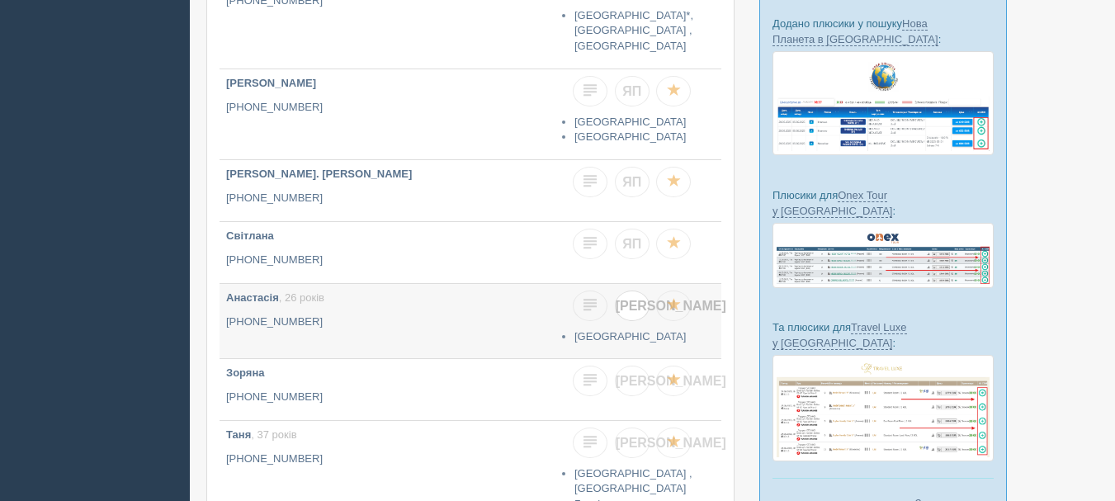
scroll to position [330, 0]
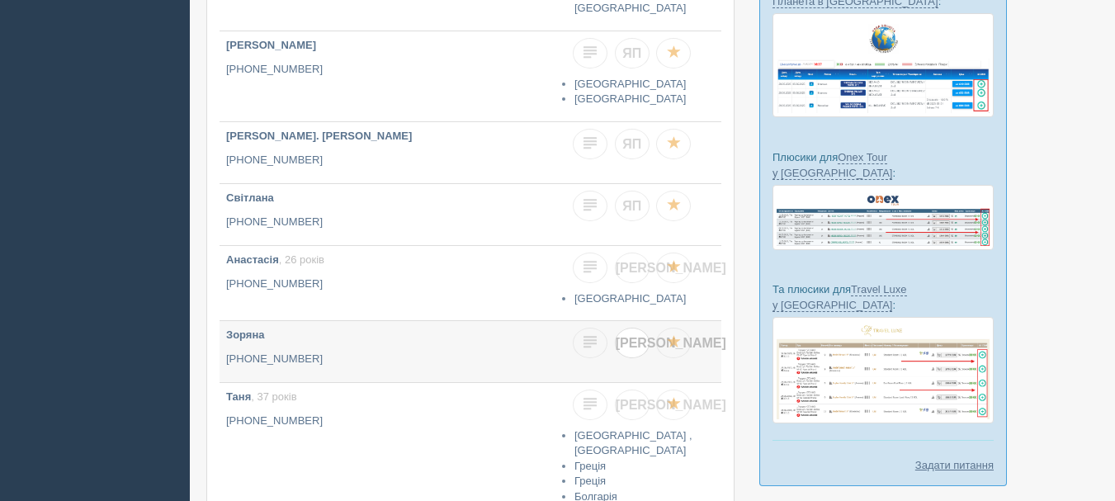
click at [631, 342] on span "[PERSON_NAME]" at bounding box center [671, 343] width 111 height 14
checkbox input "true"
checkbox input "false"
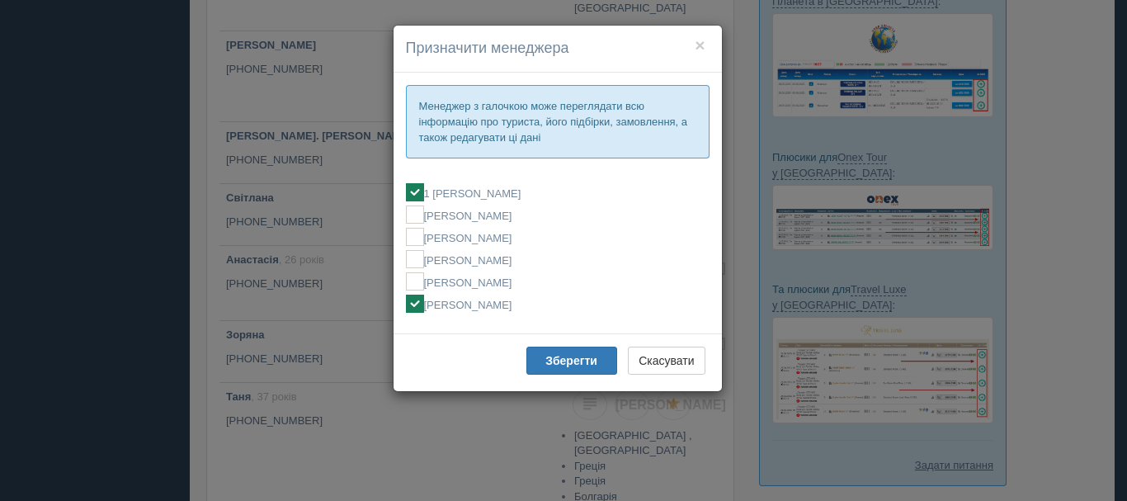
click at [451, 308] on label "[PERSON_NAME]" at bounding box center [558, 304] width 304 height 18
checkbox input "false"
checkbox input "true"
click at [555, 359] on b "Зберегти" at bounding box center [571, 360] width 52 height 13
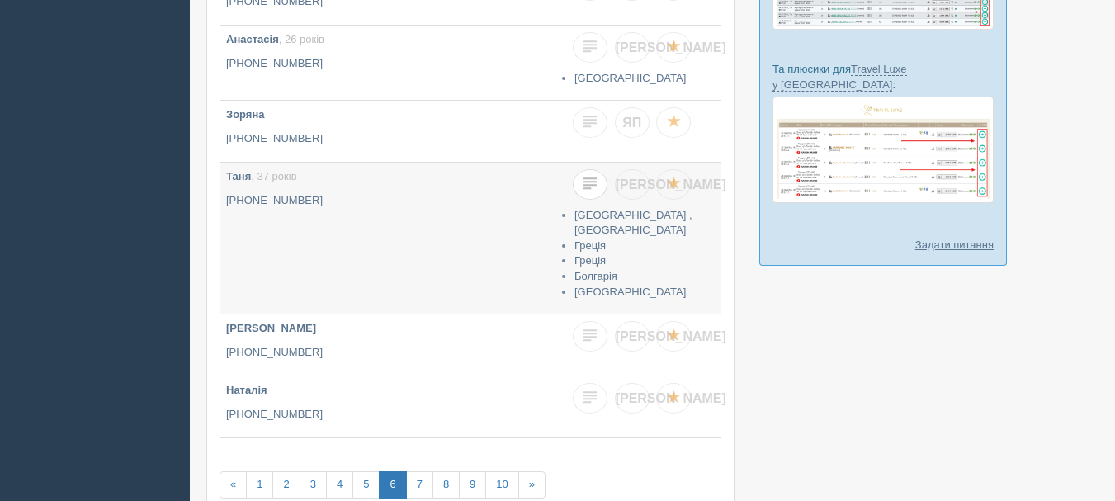
scroll to position [578, 0]
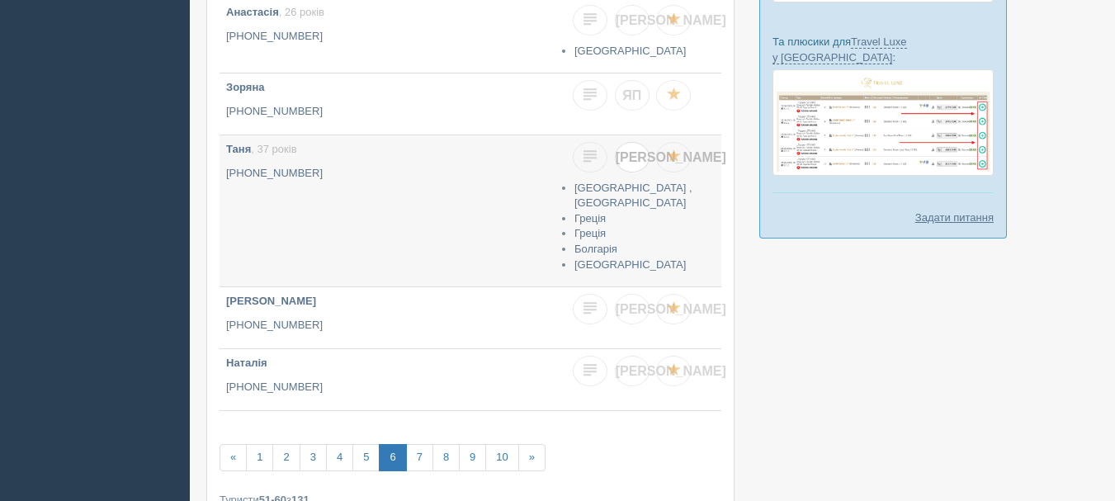
click at [633, 153] on span "[PERSON_NAME]" at bounding box center [671, 157] width 111 height 14
checkbox input "true"
checkbox input "false"
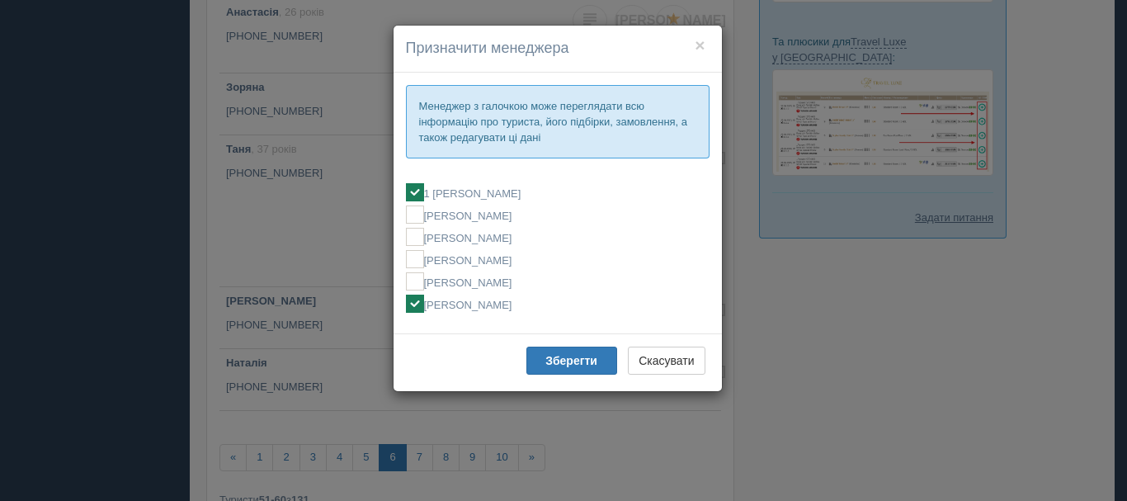
click at [435, 310] on label "[PERSON_NAME]" at bounding box center [558, 304] width 304 height 18
checkbox input "false"
checkbox input "true"
click at [556, 358] on b "Зберегти" at bounding box center [571, 360] width 52 height 13
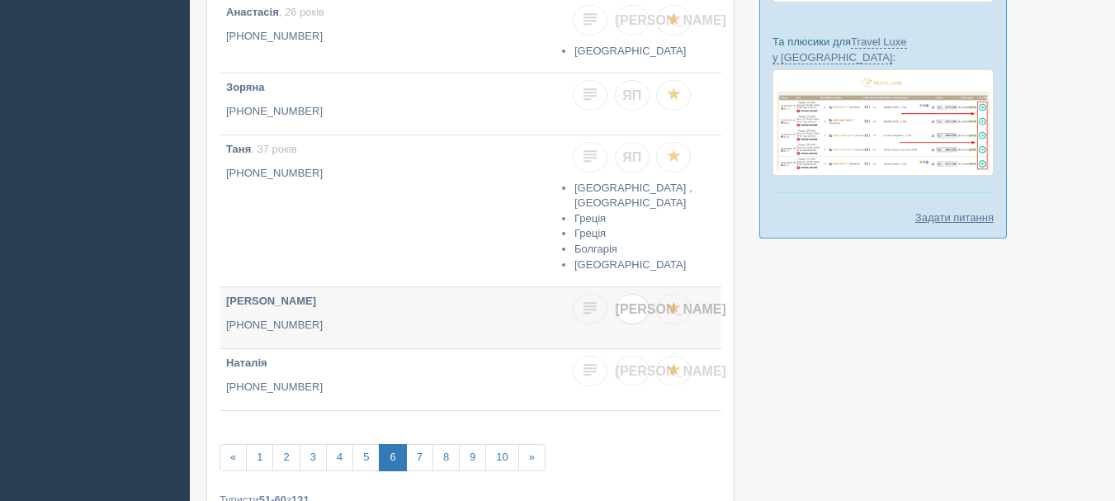
click at [628, 314] on span "[PERSON_NAME]" at bounding box center [671, 309] width 111 height 14
checkbox input "true"
checkbox input "false"
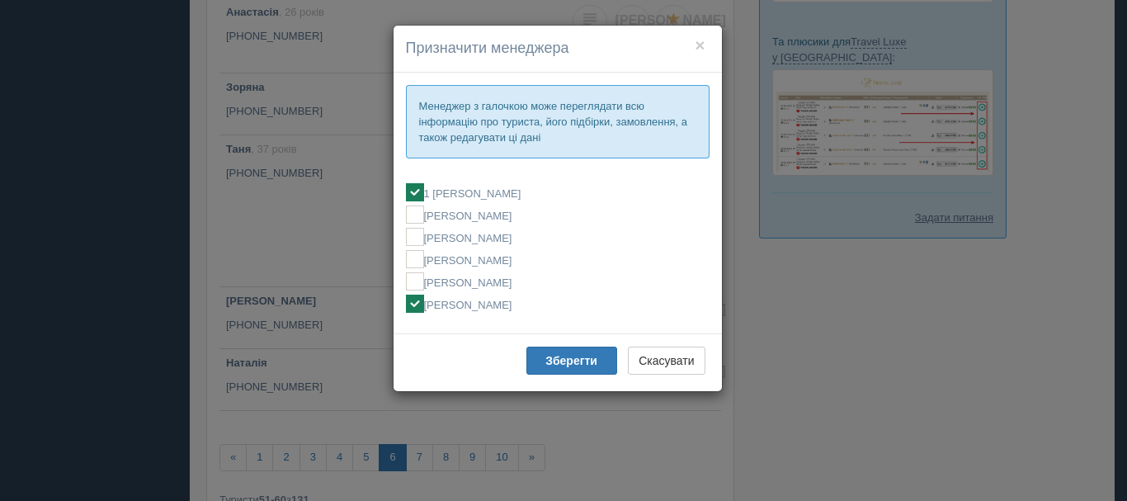
click at [495, 301] on label "[PERSON_NAME]" at bounding box center [558, 304] width 304 height 18
checkbox input "false"
checkbox input "true"
click at [545, 349] on button "Зберегти" at bounding box center [571, 361] width 91 height 28
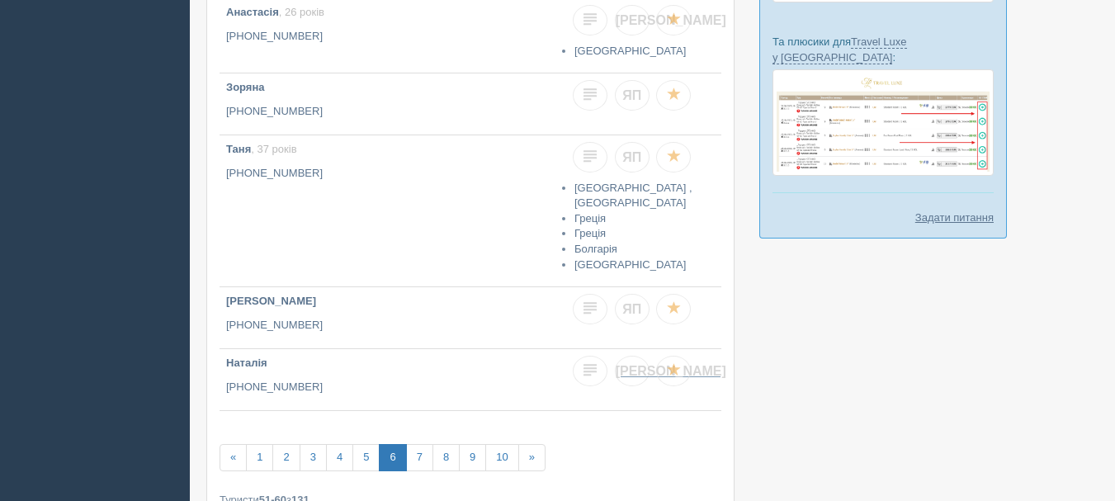
click at [630, 369] on span "[PERSON_NAME]" at bounding box center [671, 371] width 111 height 14
checkbox input "true"
checkbox input "false"
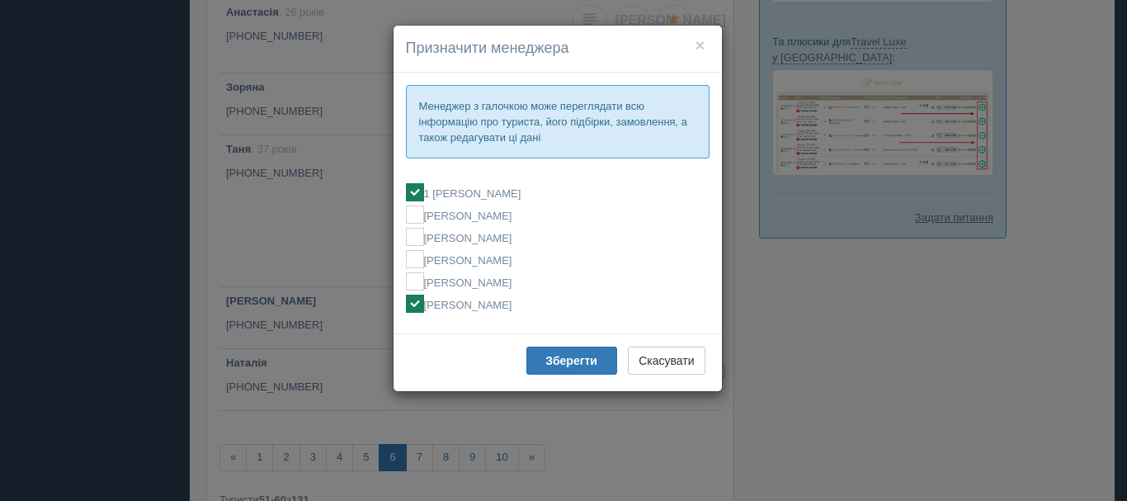
click at [460, 304] on label "[PERSON_NAME]" at bounding box center [558, 304] width 304 height 18
checkbox input "false"
checkbox input "true"
click at [560, 368] on button "Зберегти" at bounding box center [571, 361] width 91 height 28
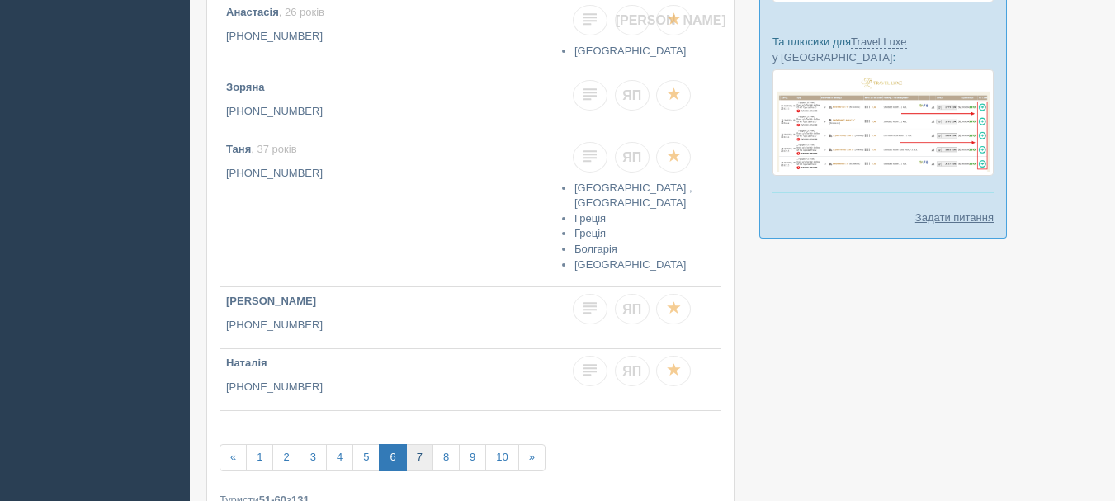
click at [418, 459] on link "7" at bounding box center [419, 457] width 27 height 27
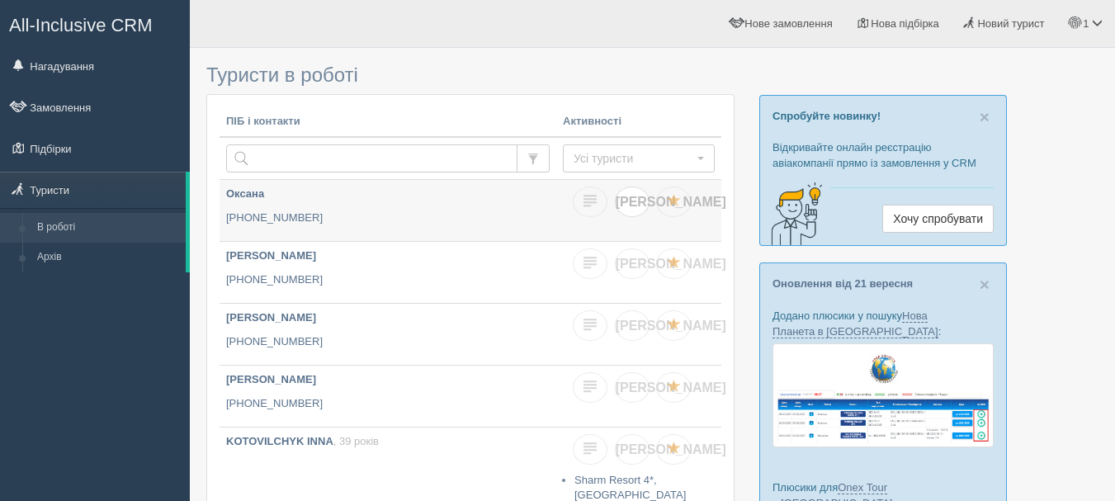
click at [638, 206] on link "[PERSON_NAME]" at bounding box center [632, 201] width 35 height 31
checkbox input "true"
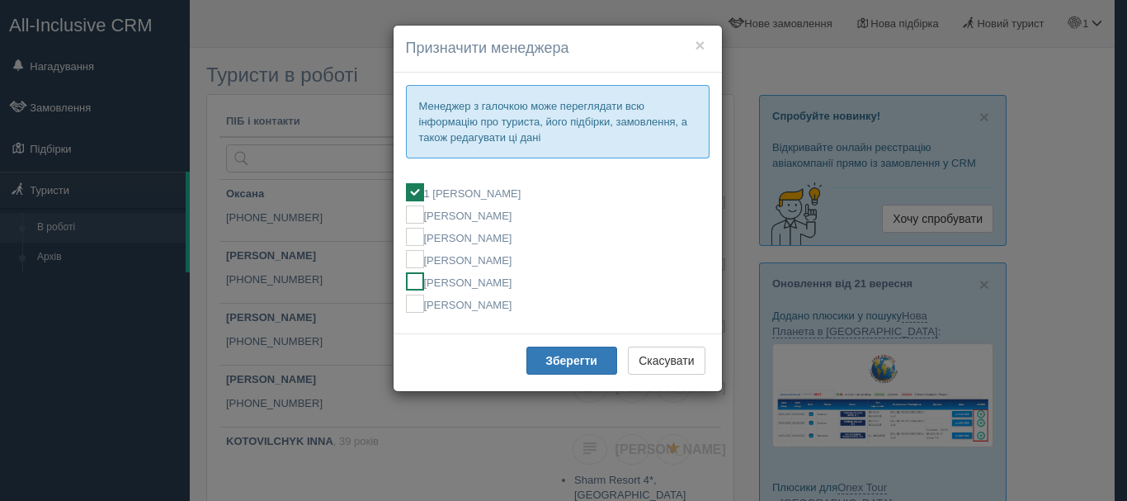
click at [535, 281] on label "[PERSON_NAME]" at bounding box center [558, 281] width 304 height 18
checkbox input "false"
checkbox input "true"
click at [549, 365] on b "Зберегти" at bounding box center [571, 360] width 52 height 13
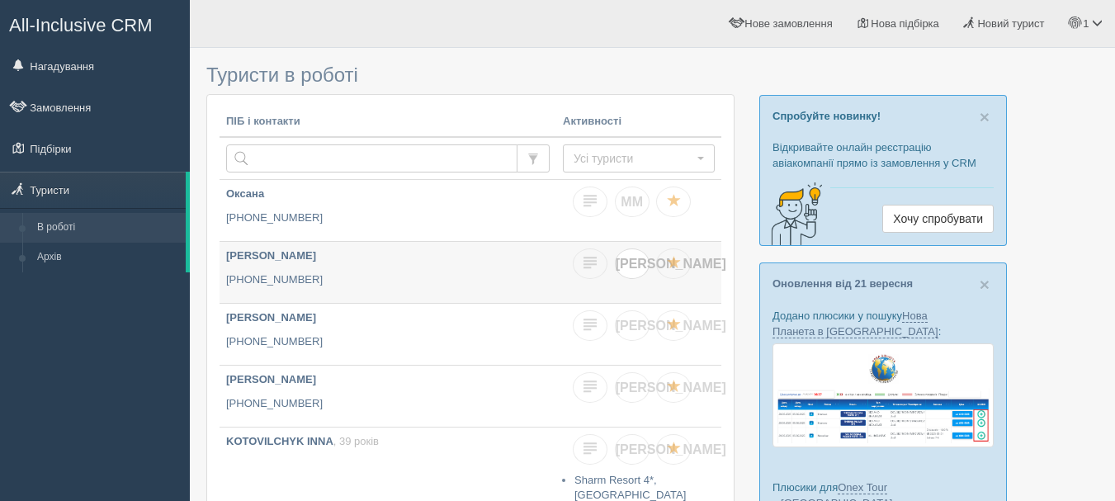
click at [640, 260] on link "[PERSON_NAME]" at bounding box center [632, 263] width 35 height 31
checkbox input "true"
checkbox input "false"
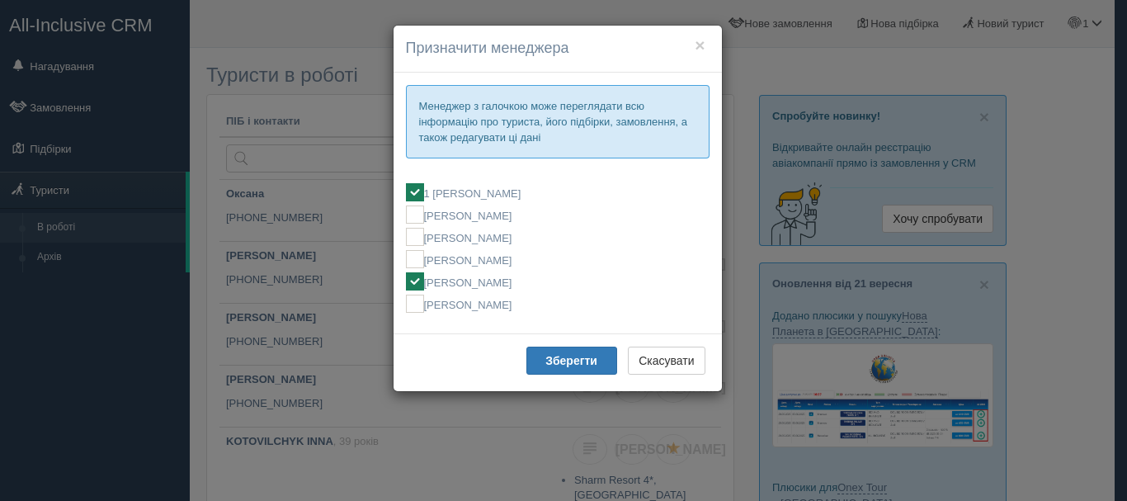
click at [517, 285] on label "[PERSON_NAME]" at bounding box center [558, 281] width 304 height 18
checkbox input "false"
checkbox input "true"
click at [546, 356] on b "Зберегти" at bounding box center [571, 360] width 52 height 13
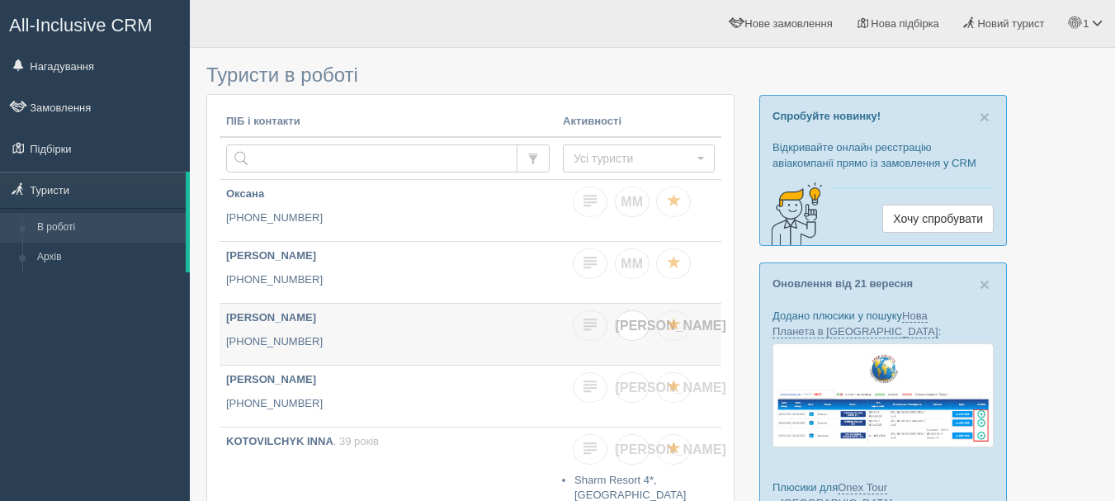
click at [635, 316] on link "[PERSON_NAME]" at bounding box center [632, 325] width 35 height 31
checkbox input "true"
checkbox input "false"
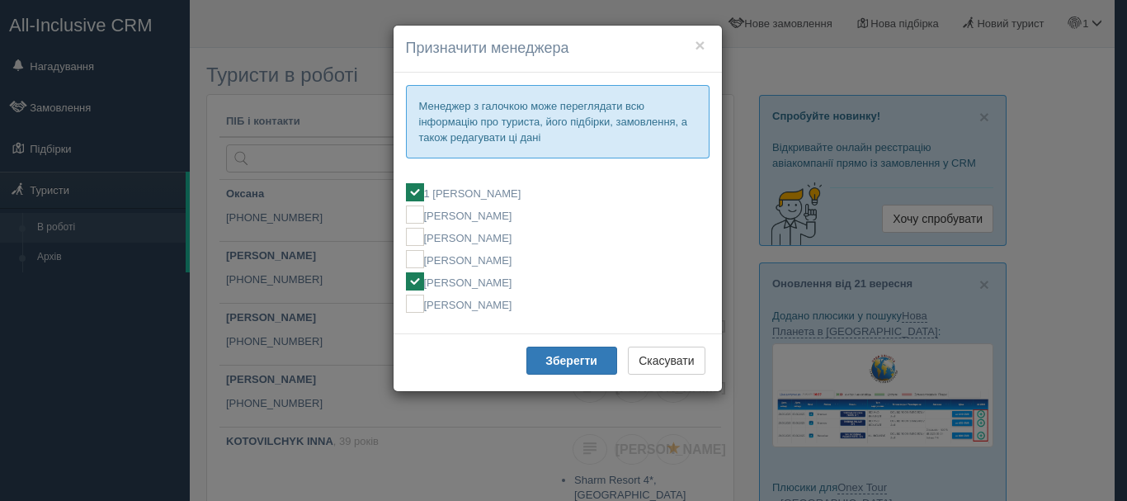
click at [541, 278] on label "[PERSON_NAME]" at bounding box center [558, 281] width 304 height 18
checkbox input "false"
checkbox input "true"
click at [571, 374] on button "Зберегти" at bounding box center [571, 361] width 91 height 28
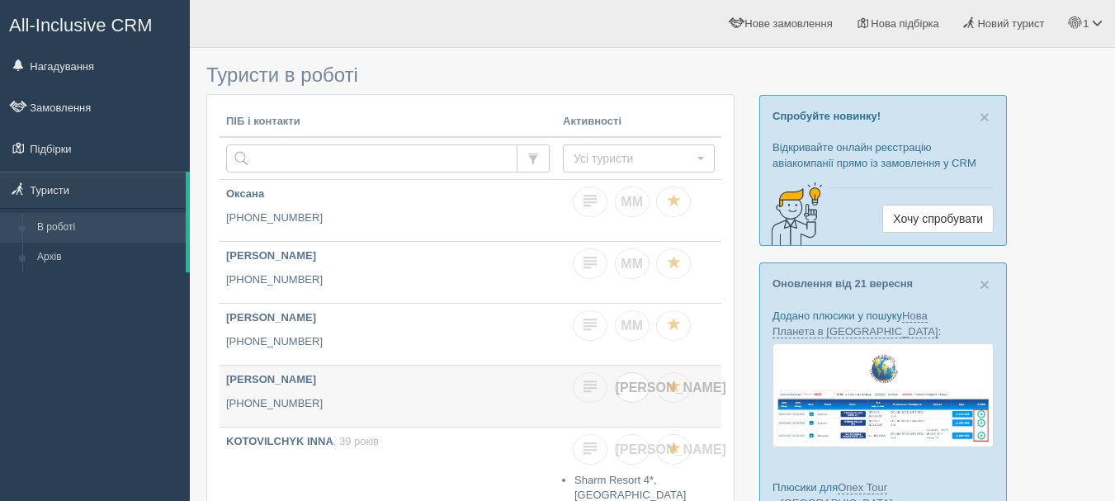
click at [635, 385] on span "[PERSON_NAME]" at bounding box center [671, 387] width 111 height 14
checkbox input "true"
checkbox input "false"
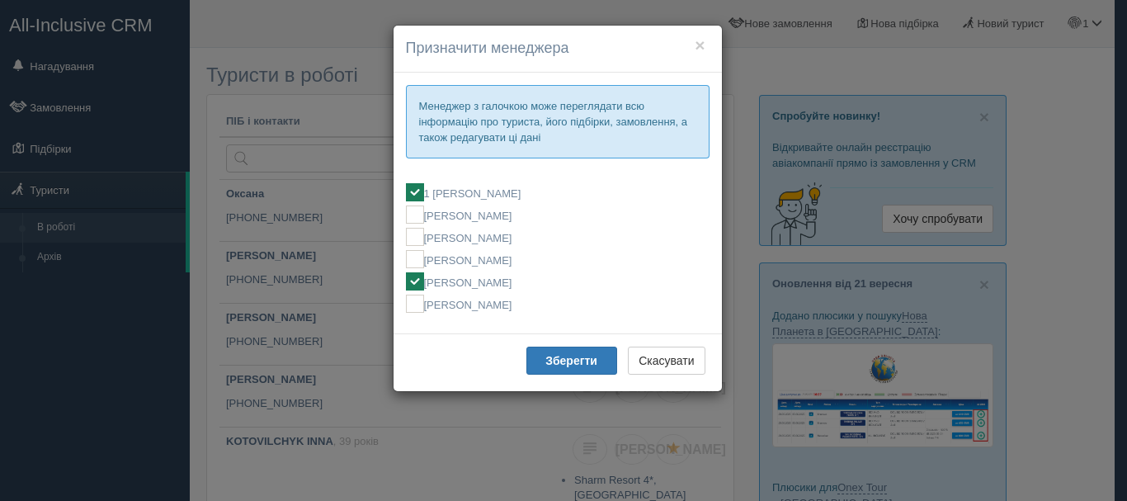
click at [517, 281] on label "[PERSON_NAME]" at bounding box center [558, 281] width 304 height 18
checkbox input "false"
checkbox input "true"
click at [561, 365] on b "Зберегти" at bounding box center [571, 360] width 52 height 13
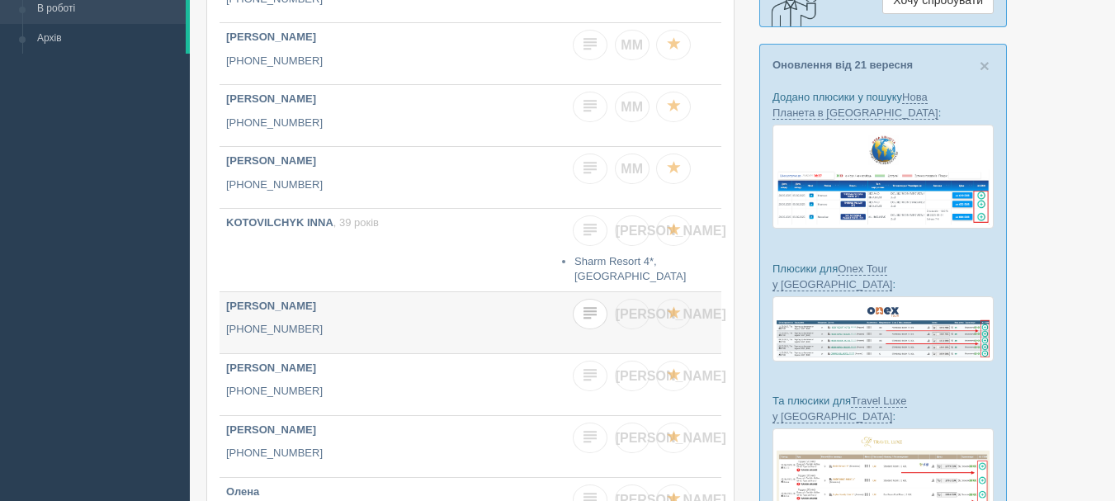
scroll to position [248, 0]
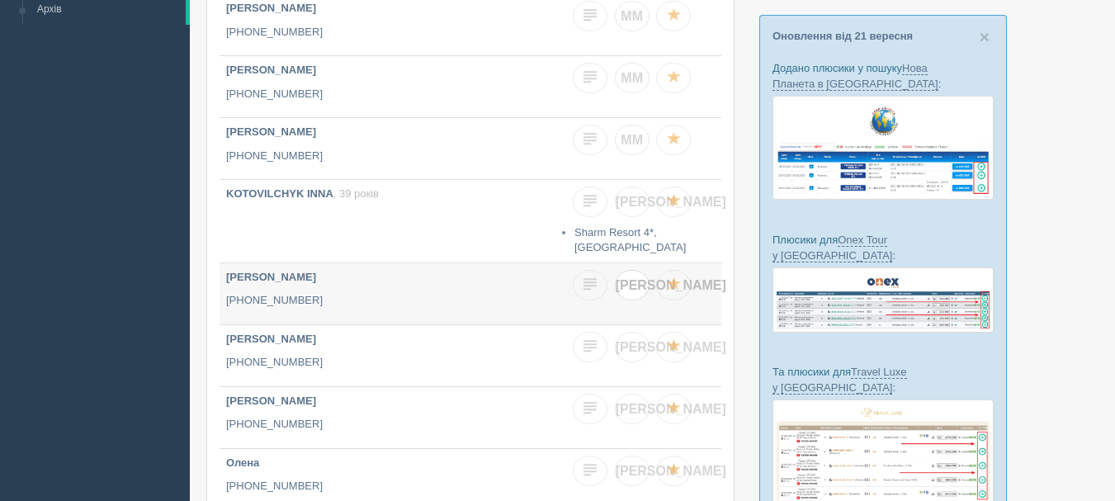
click at [627, 281] on span "Я" at bounding box center [671, 285] width 111 height 14
checkbox input "true"
checkbox input "false"
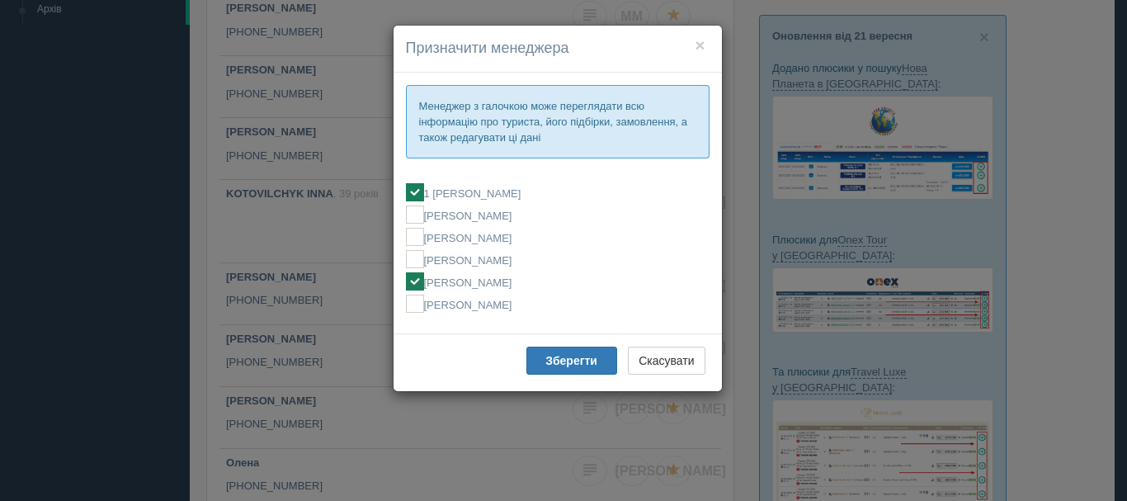
click at [504, 279] on label "[PERSON_NAME]" at bounding box center [558, 281] width 304 height 18
checkbox input "false"
checkbox input "true"
click at [572, 351] on button "Зберегти" at bounding box center [571, 361] width 91 height 28
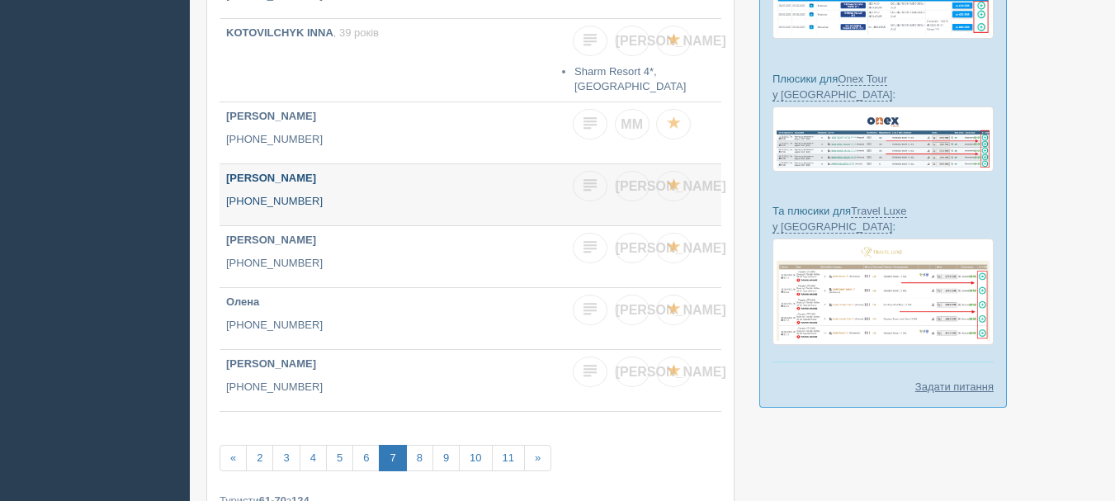
scroll to position [413, 0]
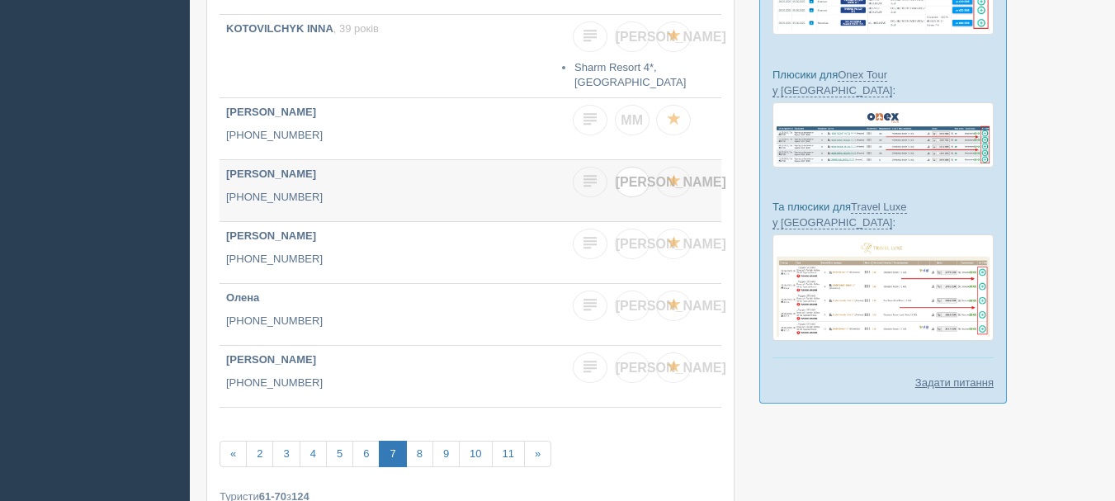
click at [638, 186] on link "Я" at bounding box center [632, 182] width 35 height 31
checkbox input "true"
checkbox input "false"
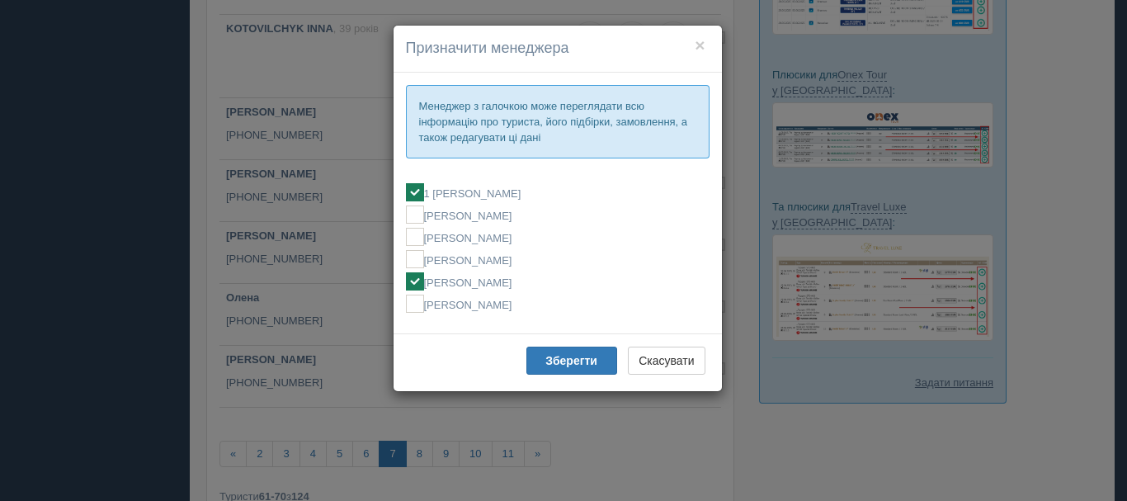
click at [533, 277] on label "[PERSON_NAME]" at bounding box center [558, 281] width 304 height 18
checkbox input "false"
checkbox input "true"
drag, startPoint x: 542, startPoint y: 336, endPoint x: 542, endPoint y: 346, distance: 9.9
click at [542, 343] on div "Зберегти Скасувати" at bounding box center [558, 362] width 328 height 58
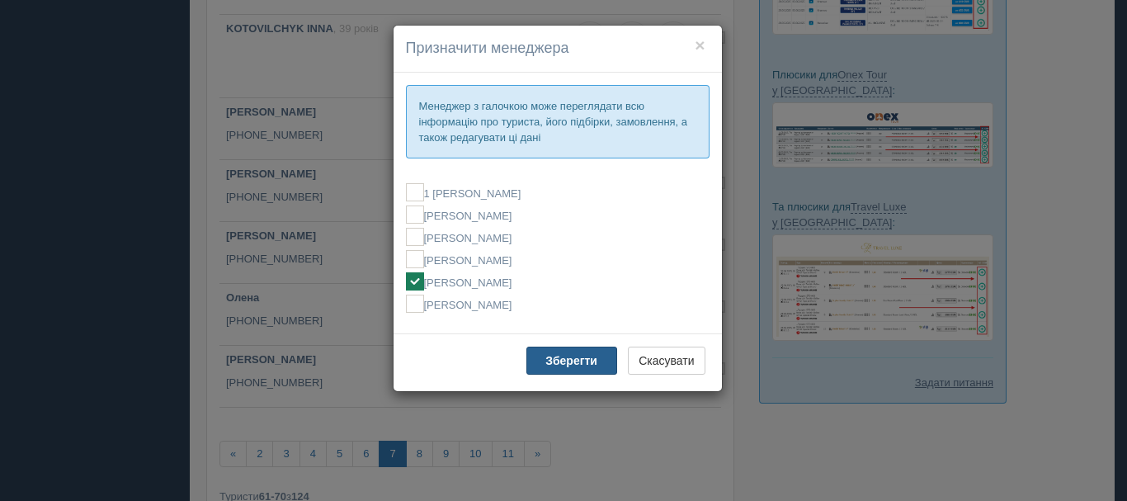
click at [553, 356] on b "Зберегти" at bounding box center [571, 360] width 52 height 13
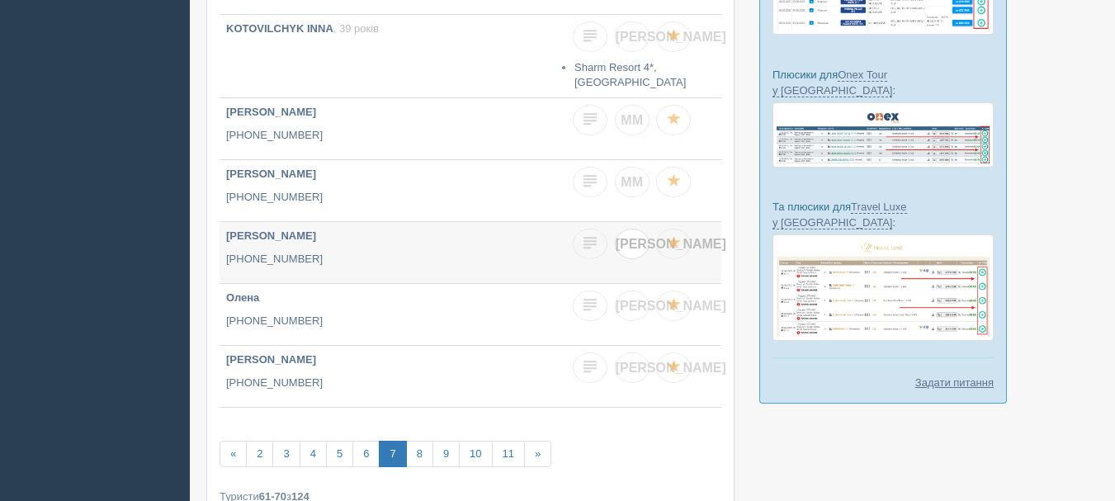
click at [625, 240] on link "Я" at bounding box center [632, 244] width 35 height 31
checkbox input "true"
checkbox input "false"
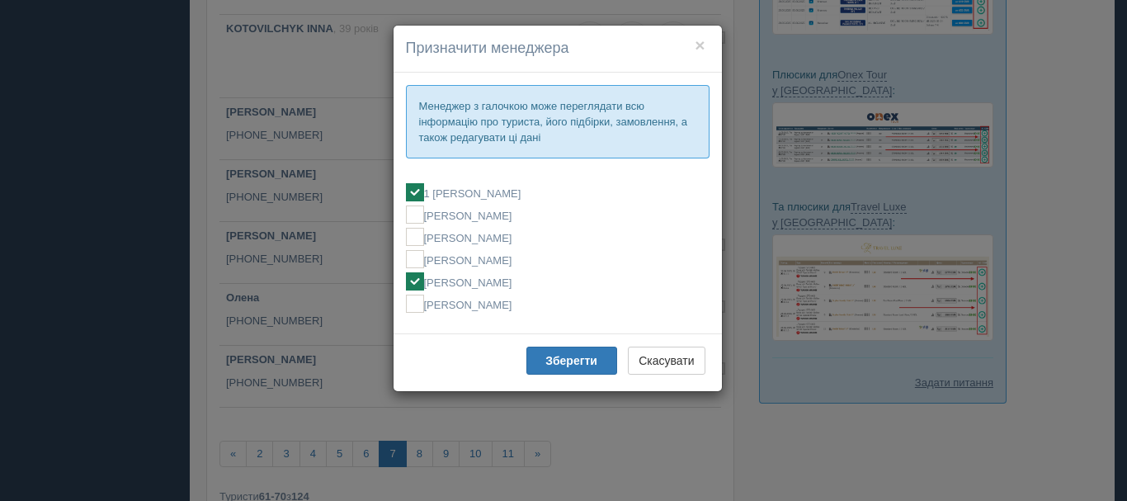
drag, startPoint x: 502, startPoint y: 275, endPoint x: 516, endPoint y: 292, distance: 22.3
click at [502, 275] on label "[PERSON_NAME]" at bounding box center [558, 281] width 304 height 18
checkbox input "false"
checkbox input "true"
click at [564, 352] on button "Зберегти" at bounding box center [571, 361] width 91 height 28
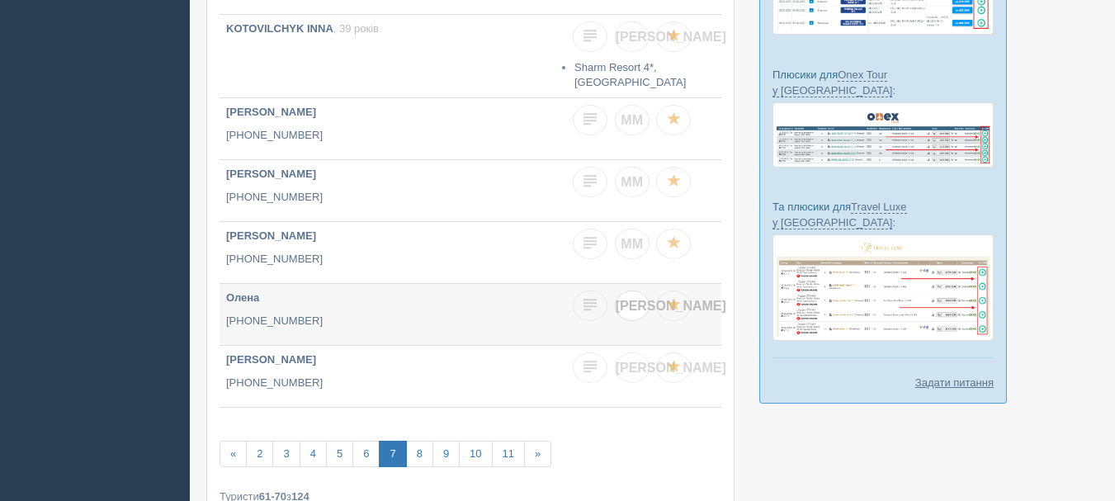
click at [638, 300] on link "Я" at bounding box center [632, 305] width 35 height 31
checkbox input "true"
checkbox input "false"
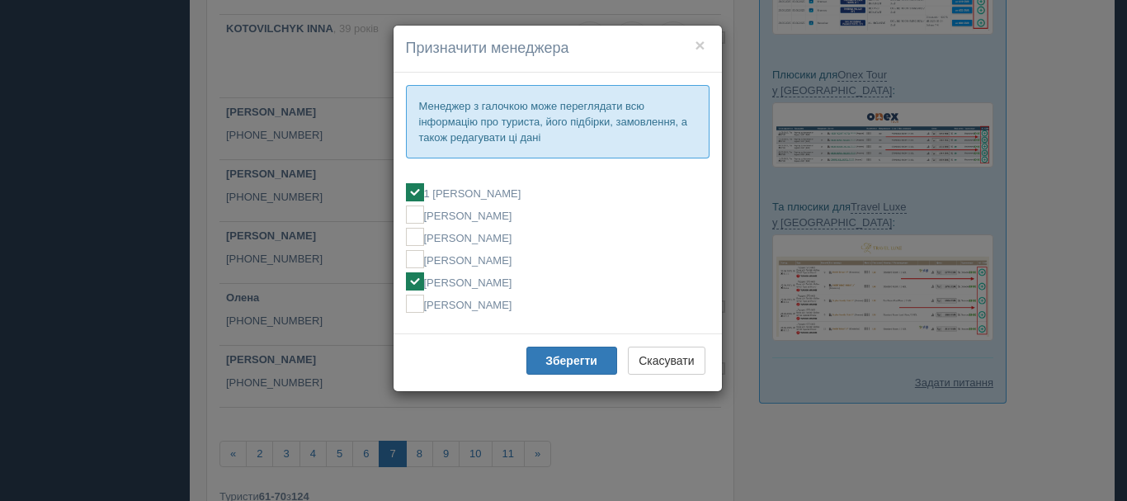
click at [508, 286] on label "[PERSON_NAME]" at bounding box center [558, 281] width 304 height 18
checkbox input "false"
checkbox input "true"
click at [559, 362] on b "Зберегти" at bounding box center [571, 360] width 52 height 13
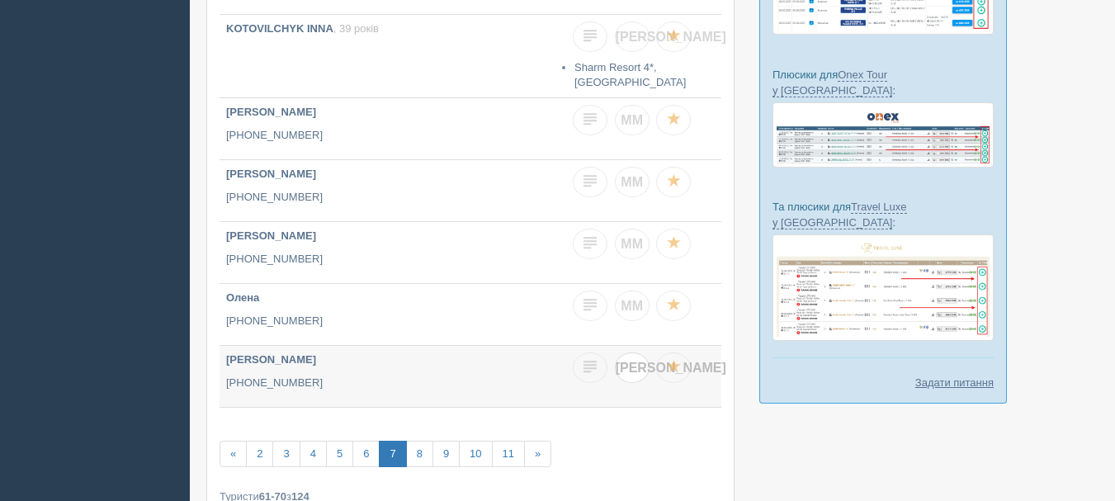
click at [631, 361] on span "Я" at bounding box center [671, 368] width 111 height 14
checkbox input "true"
checkbox input "false"
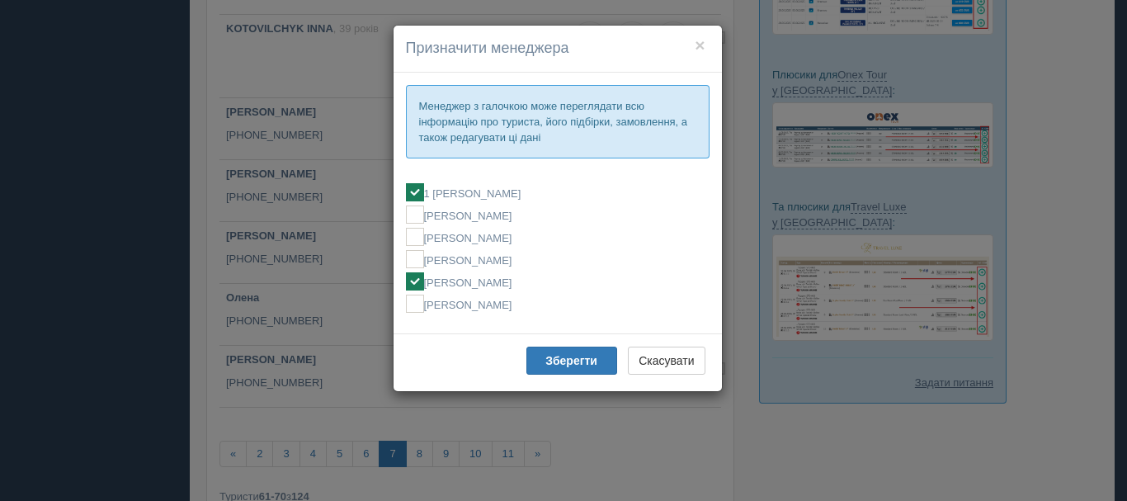
click at [501, 281] on label "[PERSON_NAME]" at bounding box center [558, 281] width 304 height 18
checkbox input "false"
checkbox input "true"
click at [554, 358] on b "Зберегти" at bounding box center [571, 360] width 52 height 13
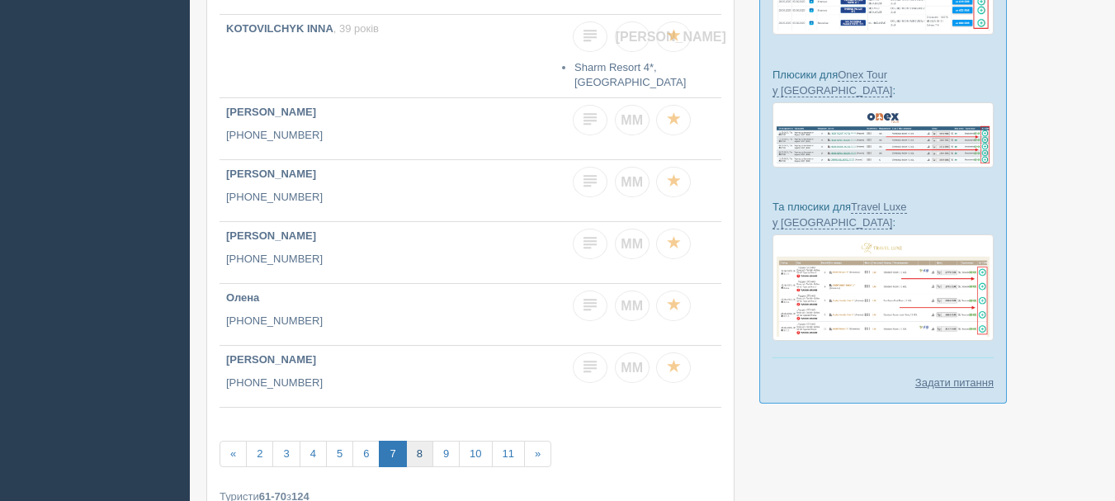
click at [422, 446] on link "8" at bounding box center [419, 454] width 27 height 27
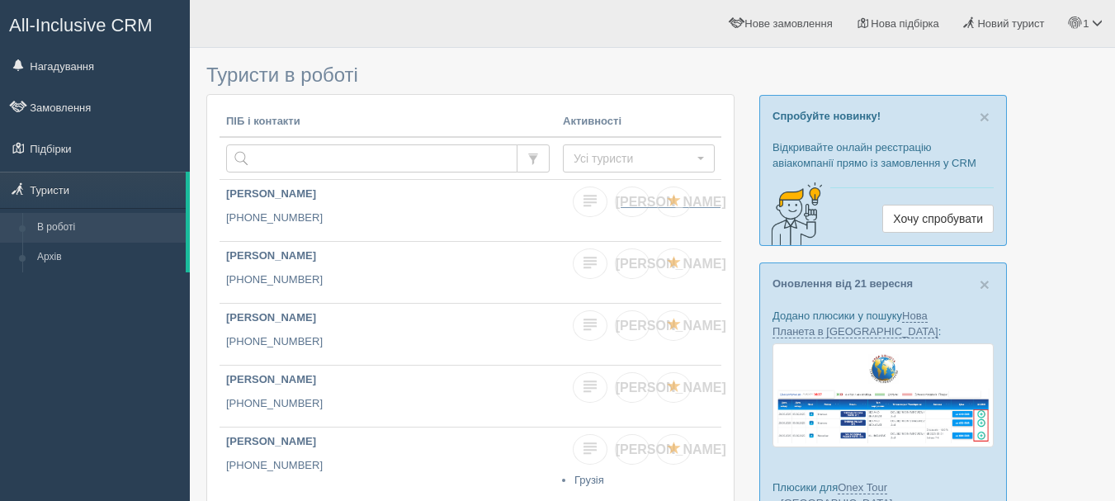
click at [624, 206] on link "[PERSON_NAME]" at bounding box center [632, 201] width 35 height 31
checkbox input "true"
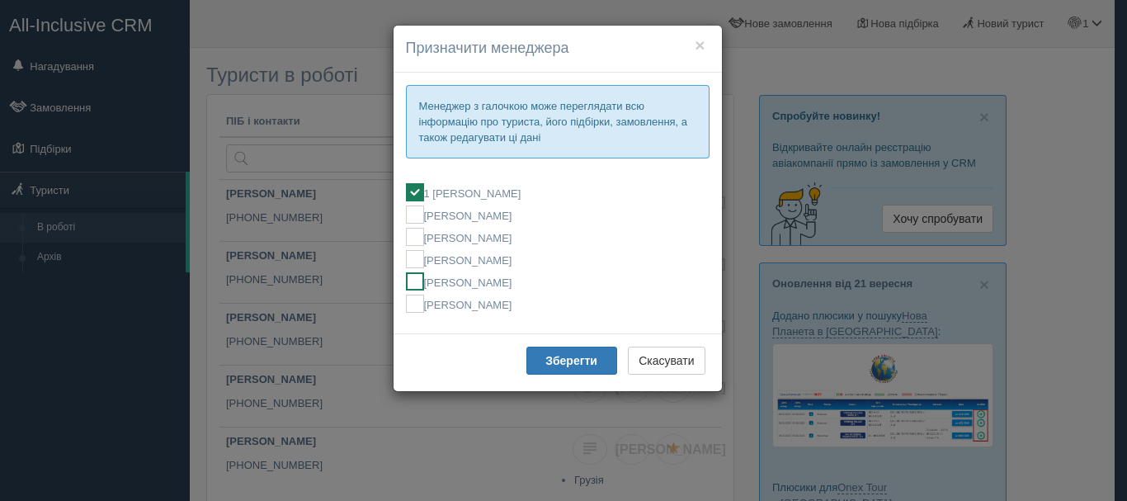
click at [551, 278] on label "[PERSON_NAME]" at bounding box center [558, 281] width 304 height 18
checkbox input "false"
checkbox input "true"
click at [563, 352] on button "Зберегти" at bounding box center [571, 361] width 91 height 28
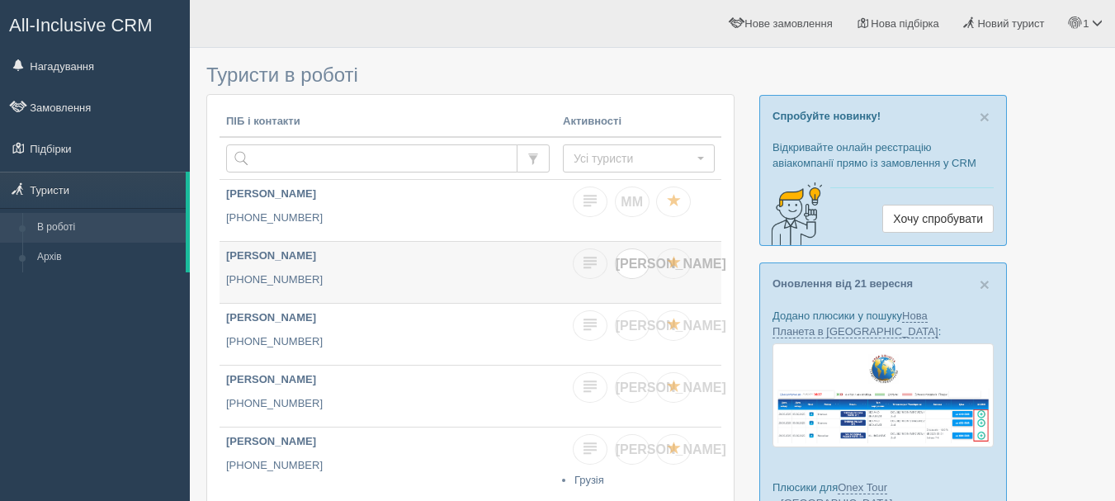
click at [631, 263] on span "[PERSON_NAME]" at bounding box center [671, 264] width 111 height 14
checkbox input "true"
checkbox input "false"
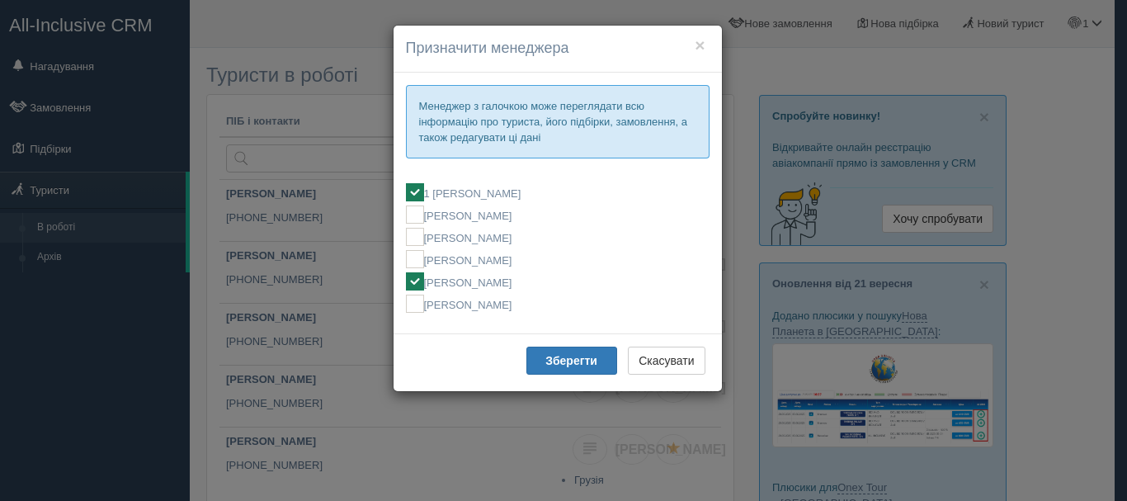
click at [522, 284] on label "[PERSON_NAME]" at bounding box center [558, 281] width 304 height 18
checkbox input "false"
checkbox input "true"
click at [569, 358] on b "Зберегти" at bounding box center [571, 360] width 52 height 13
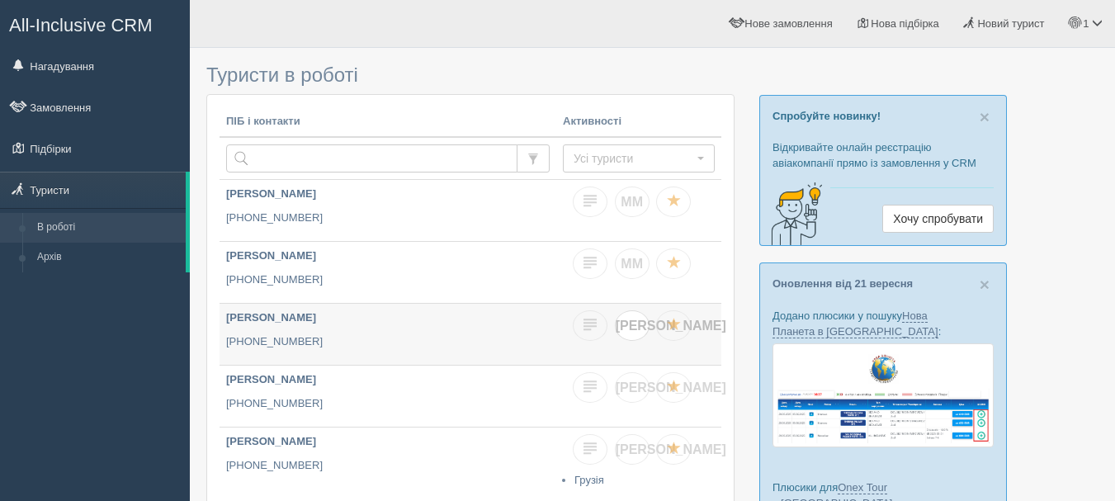
click at [632, 328] on span "Я" at bounding box center [671, 326] width 111 height 14
checkbox input "true"
checkbox input "false"
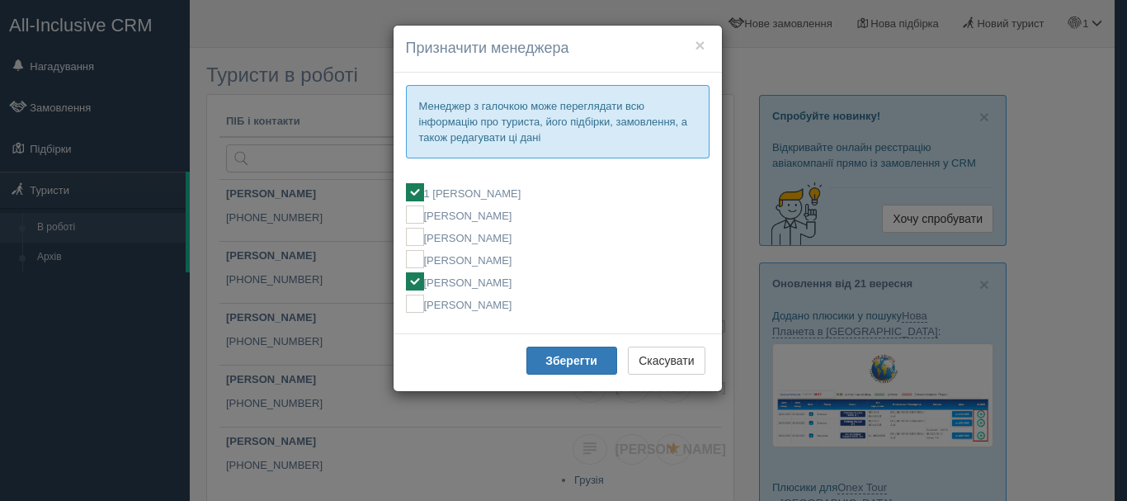
click at [495, 283] on label "[PERSON_NAME]" at bounding box center [558, 281] width 304 height 18
checkbox input "false"
checkbox input "true"
click at [559, 359] on b "Зберегти" at bounding box center [571, 360] width 52 height 13
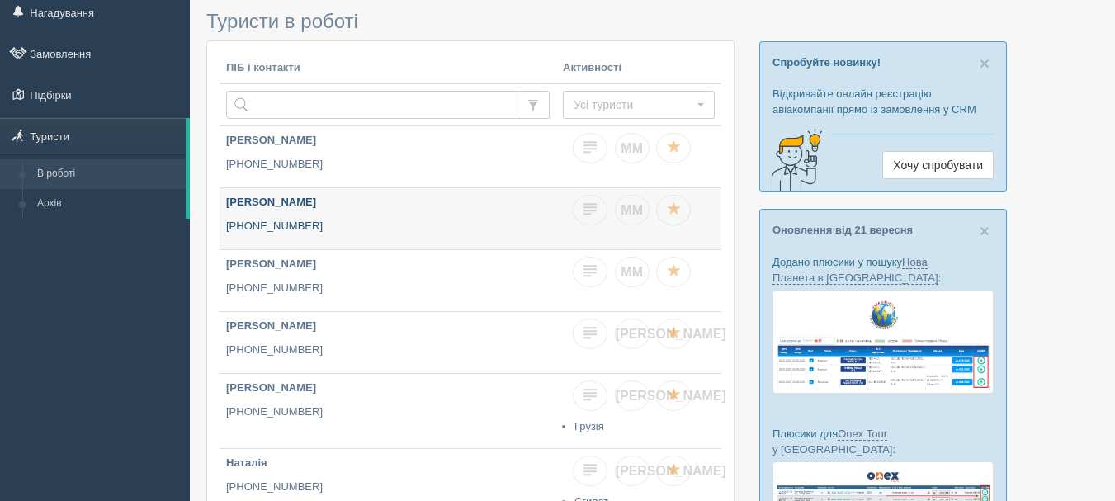
scroll to position [83, 0]
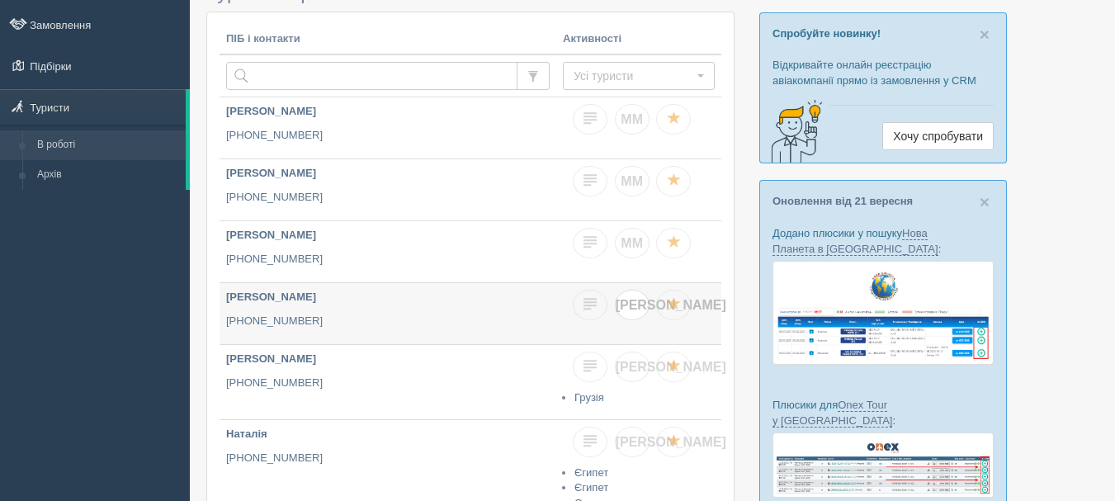
click at [625, 299] on link "Я" at bounding box center [632, 305] width 35 height 31
checkbox input "true"
checkbox input "false"
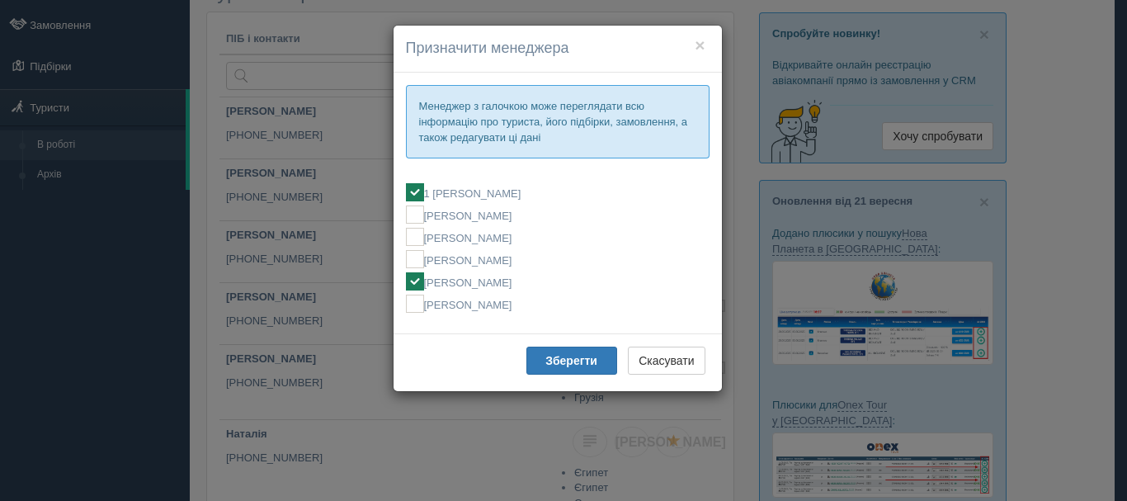
click at [484, 271] on fieldset "1 Мирослава МОСТИЦЬКА Алла Бобчук Ельвіна Кондратюк Ірина Кісільова МИРОСЛАВА М…" at bounding box center [558, 248] width 304 height 146
click at [574, 347] on button "Зберегти" at bounding box center [571, 361] width 91 height 28
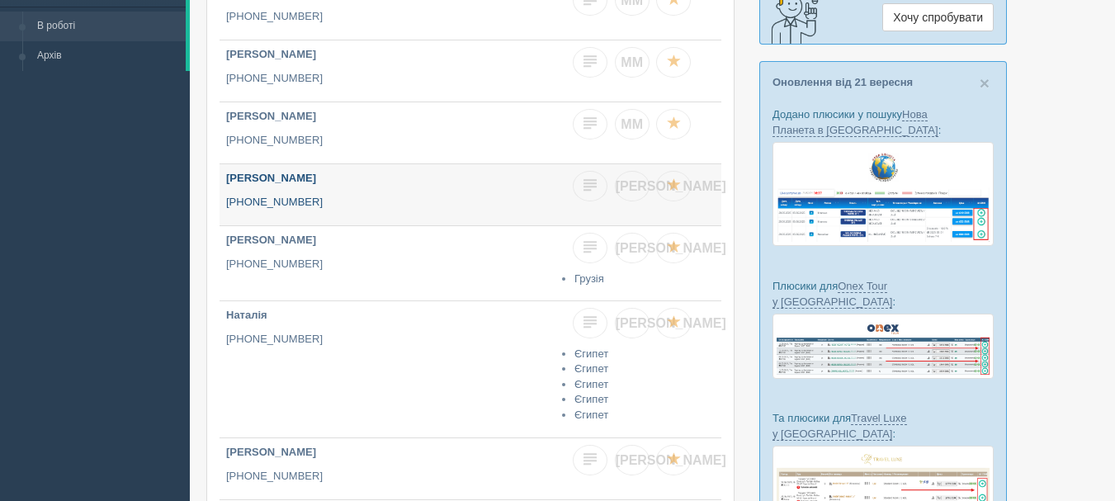
scroll to position [248, 0]
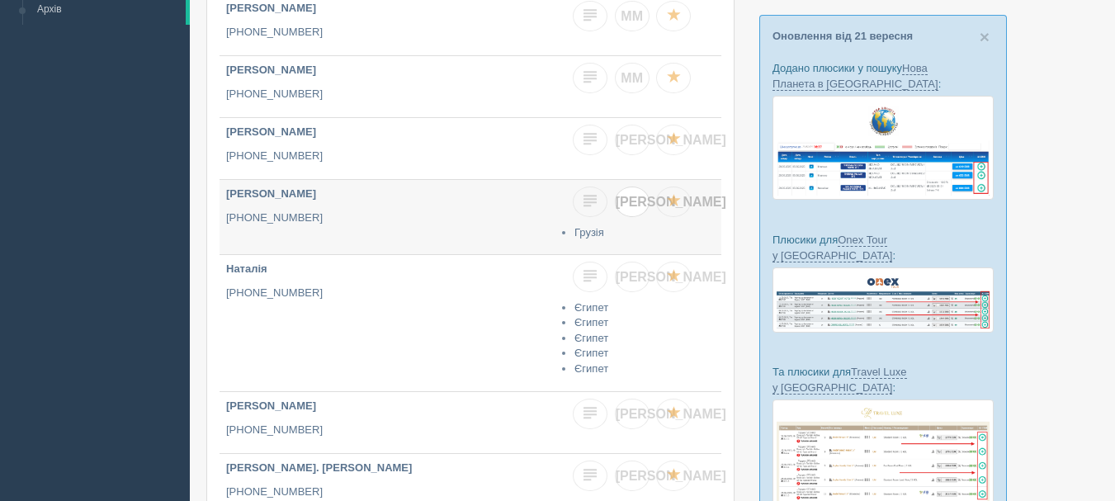
click at [641, 206] on link "Я" at bounding box center [632, 201] width 35 height 31
checkbox input "true"
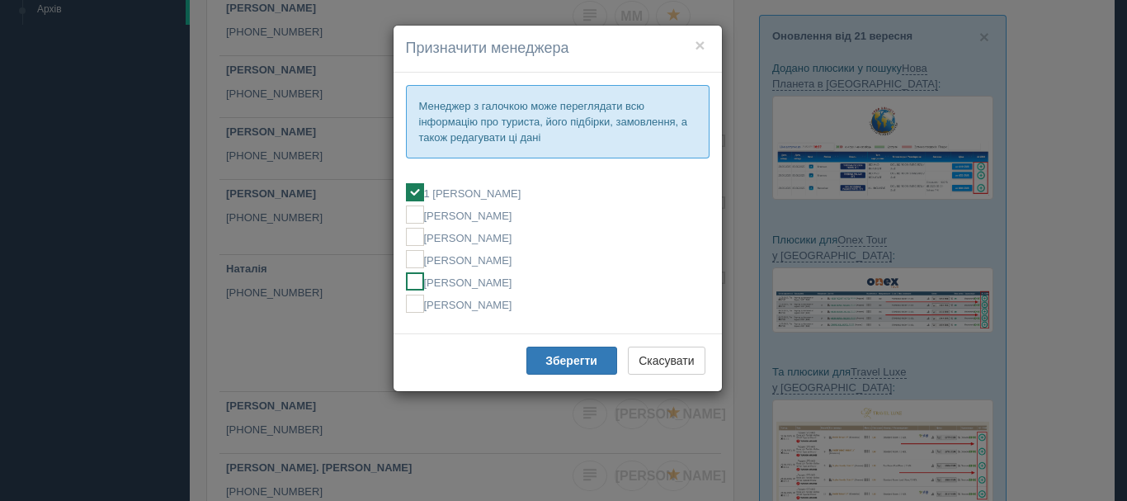
click at [526, 281] on label "[PERSON_NAME]" at bounding box center [558, 281] width 304 height 18
checkbox input "false"
checkbox input "true"
click at [565, 360] on b "Зберегти" at bounding box center [571, 360] width 52 height 13
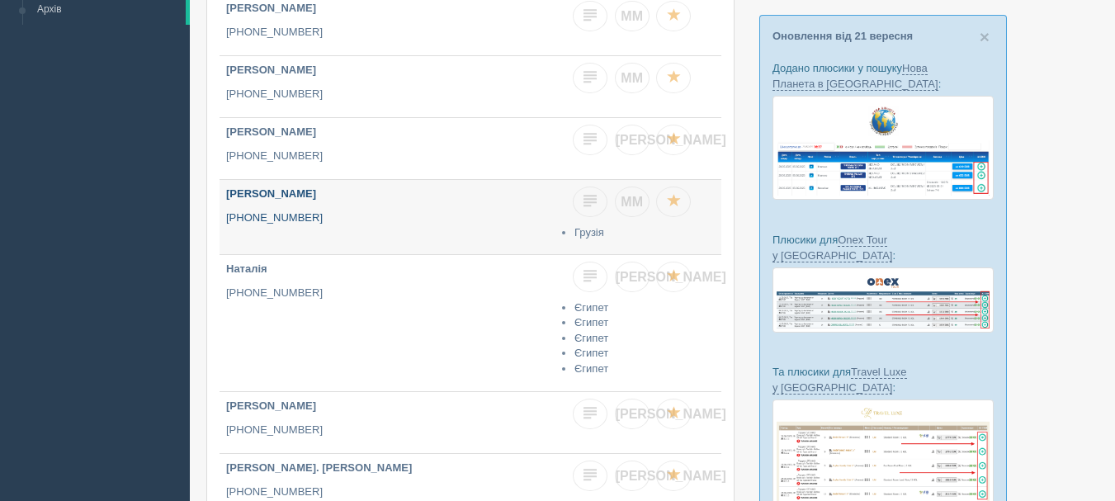
click at [304, 221] on p "[PHONE_NUMBER]" at bounding box center [387, 218] width 323 height 16
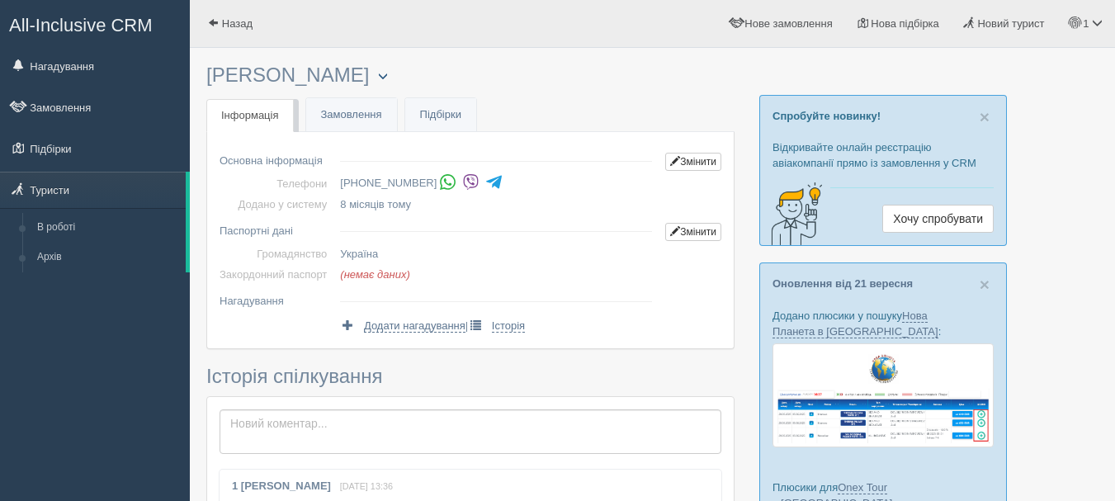
click at [378, 80] on span "button" at bounding box center [383, 76] width 10 height 10
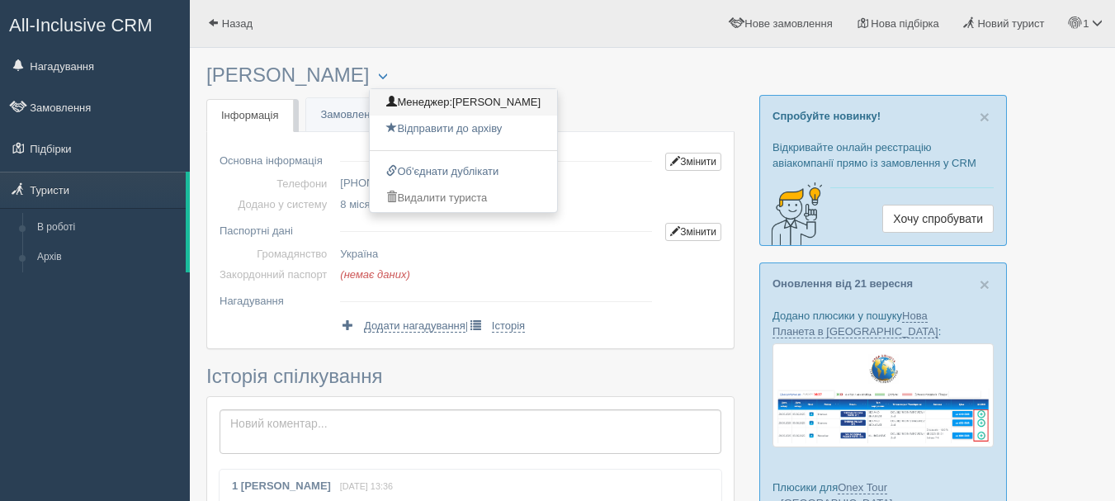
click at [452, 100] on span "[PERSON_NAME]" at bounding box center [496, 102] width 88 height 12
checkbox input "true"
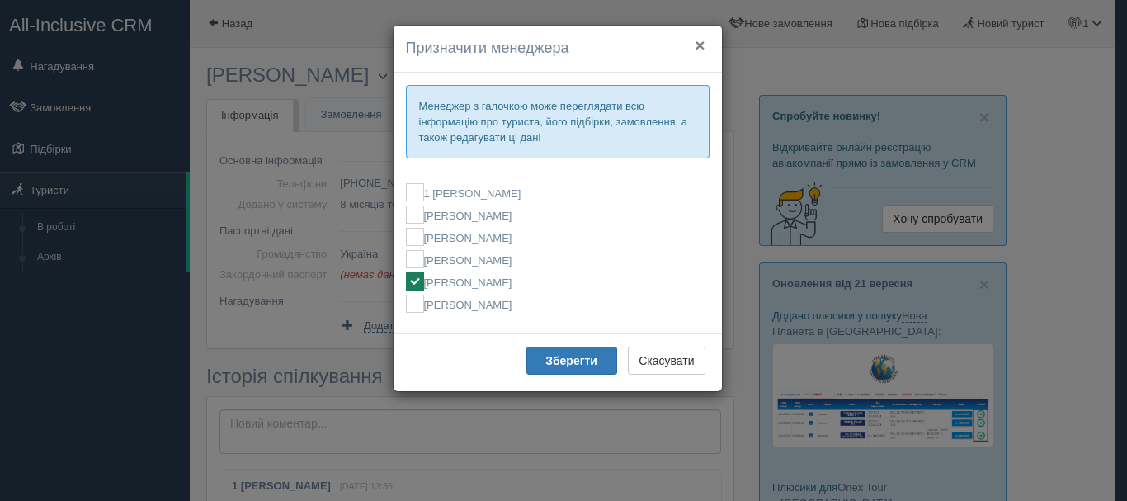
click at [700, 45] on button "×" at bounding box center [700, 44] width 10 height 17
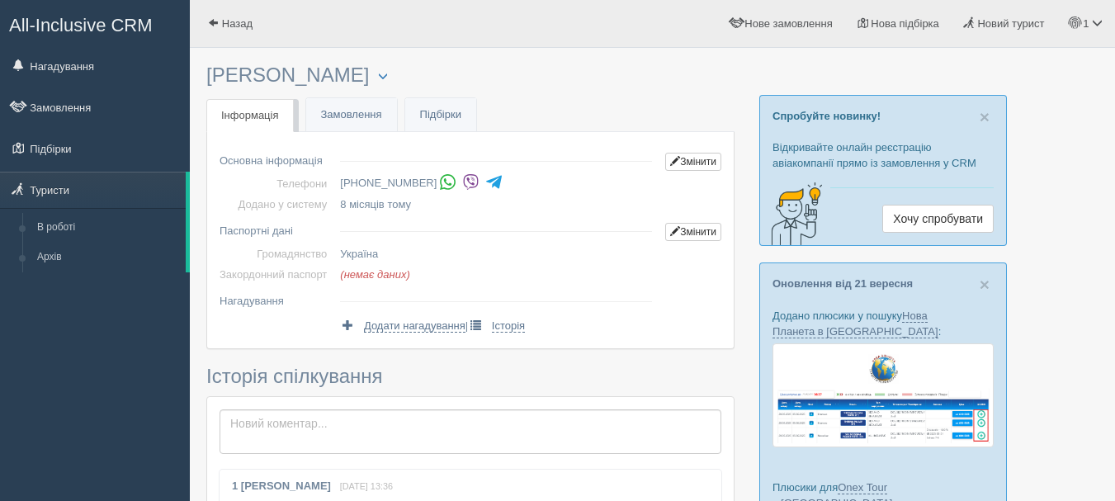
drag, startPoint x: 333, startPoint y: 170, endPoint x: 427, endPoint y: 185, distance: 95.2
click at [427, 185] on tbody "Основна інформація Змінити Телефони [PHONE_NUMBER] Додано у систему 8 місяців т…" at bounding box center [470, 179] width 502 height 70
copy tbody "Змінити Телефони [PHONE_NUMBER]"
click at [378, 79] on span "button" at bounding box center [383, 76] width 10 height 10
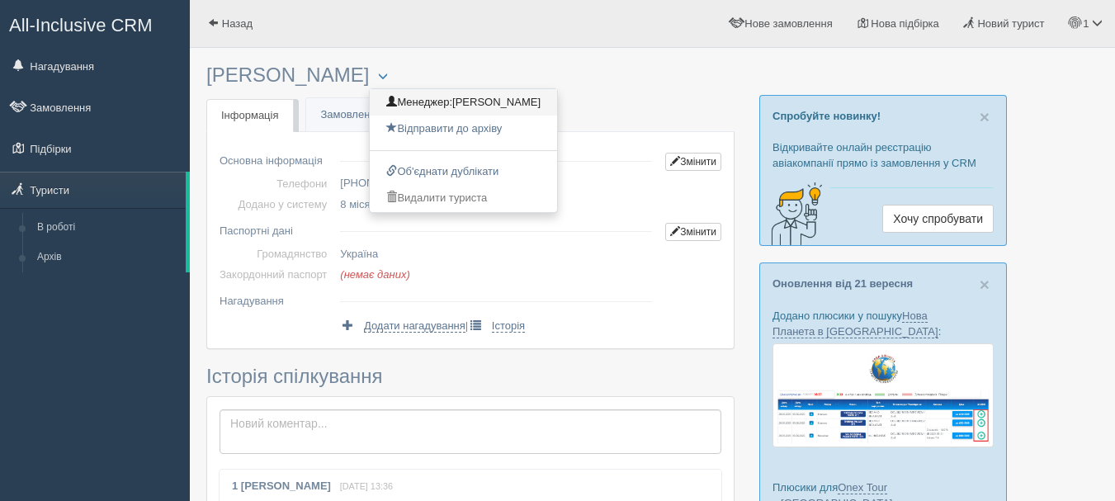
click at [452, 103] on span "[PERSON_NAME]" at bounding box center [496, 102] width 88 height 12
checkbox input "true"
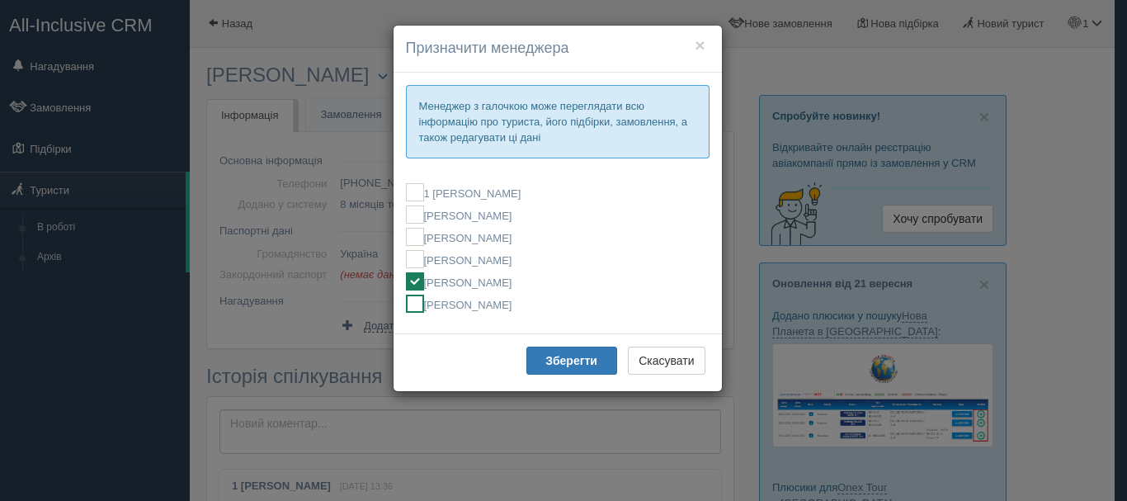
click at [470, 309] on label "[PERSON_NAME]" at bounding box center [558, 304] width 304 height 18
checkbox input "false"
checkbox input "true"
click at [564, 359] on b "Зберегти" at bounding box center [571, 360] width 52 height 13
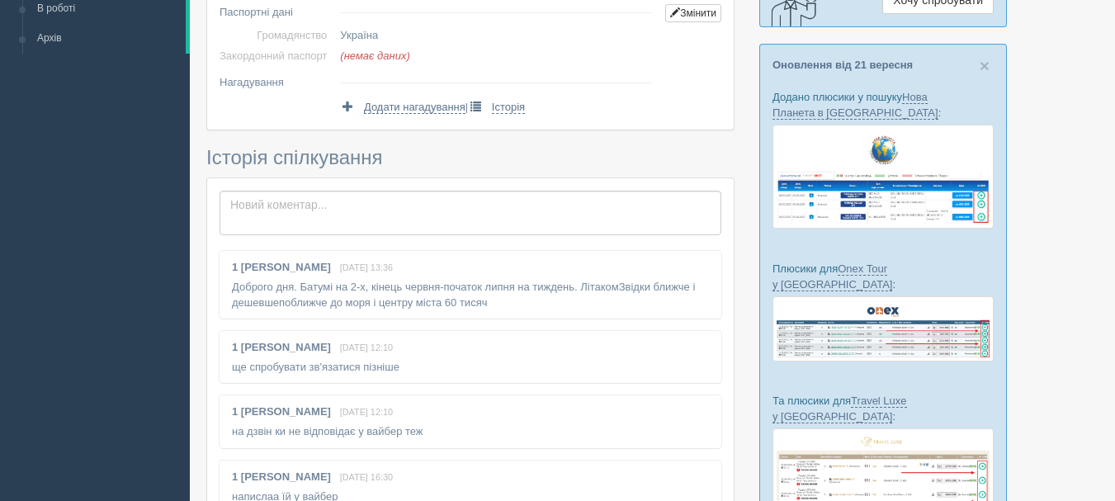
scroll to position [248, 0]
